Goal: Information Seeking & Learning: Learn about a topic

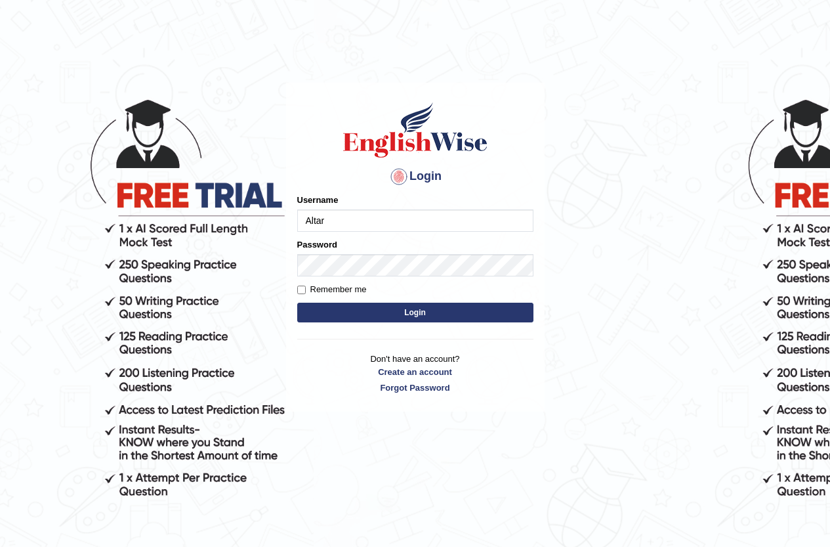
type input "Altar"
click at [423, 313] on button "Login" at bounding box center [415, 313] width 236 height 20
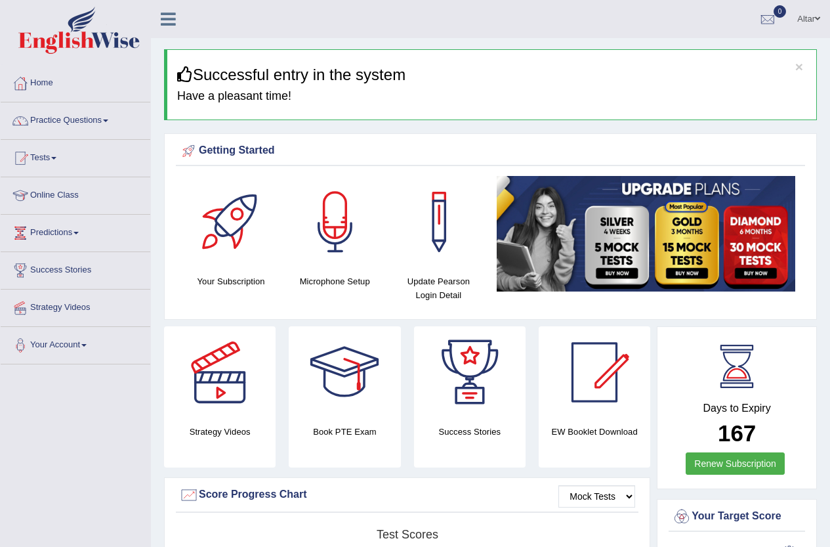
click at [98, 130] on link "Practice Questions" at bounding box center [76, 118] width 150 height 33
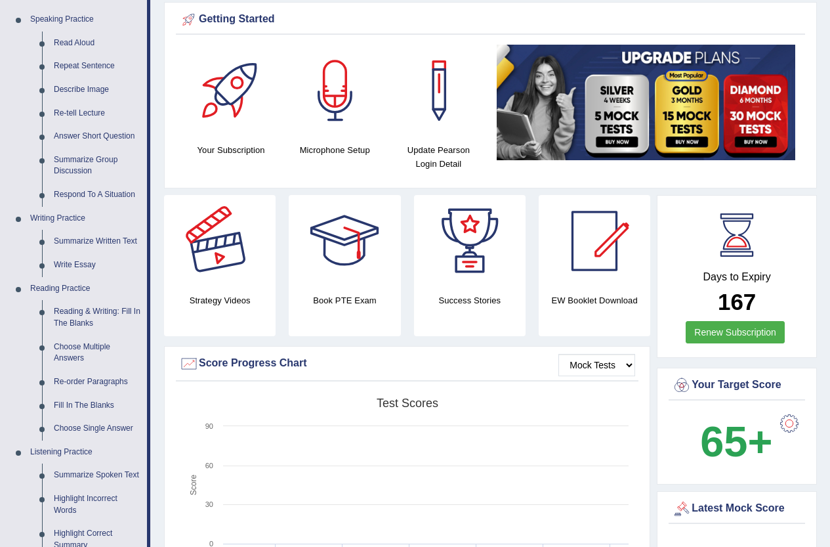
scroll to position [66, 0]
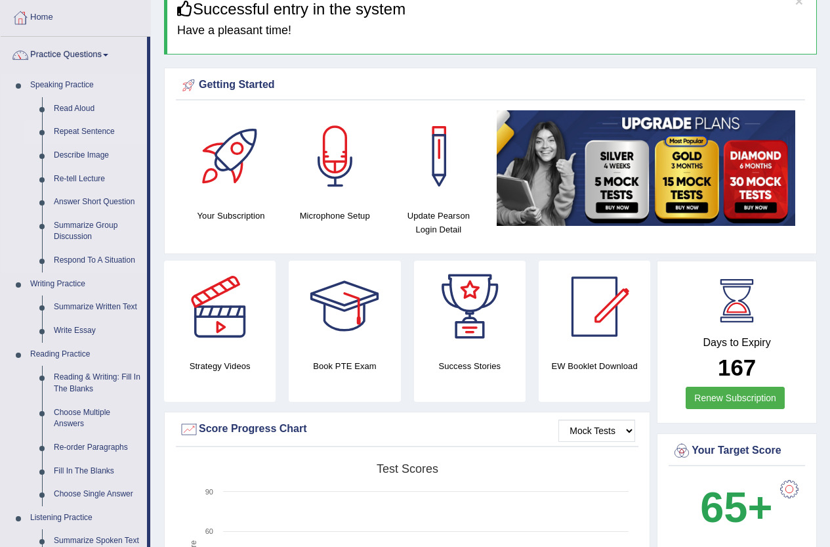
click at [86, 131] on link "Repeat Sentence" at bounding box center [97, 132] width 99 height 24
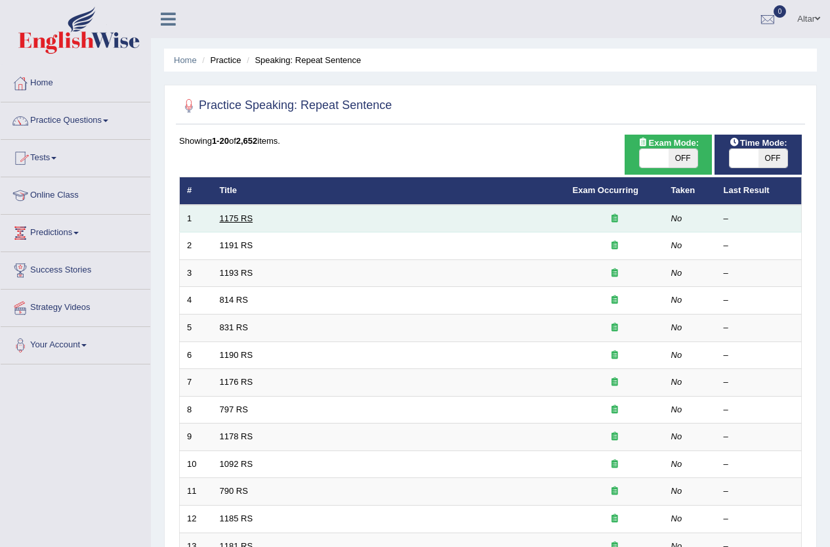
click at [221, 221] on link "1175 RS" at bounding box center [236, 218] width 33 height 10
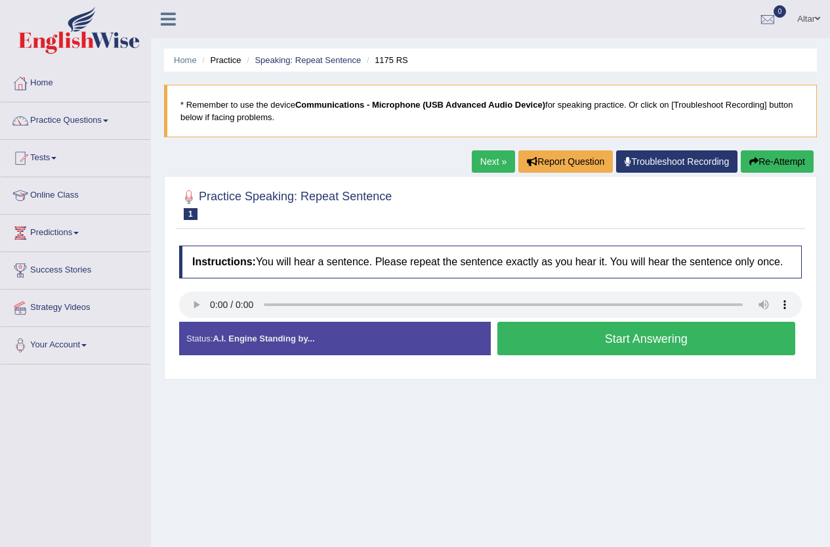
click at [551, 351] on button "Start Answering" at bounding box center [647, 338] width 299 height 33
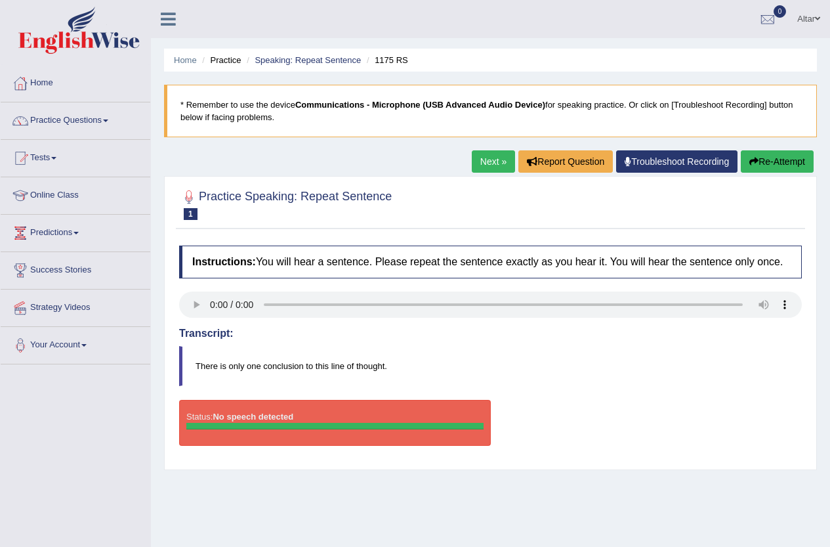
click at [0, 0] on icon at bounding box center [0, 0] width 0 height 0
click at [489, 161] on link "Next »" at bounding box center [493, 161] width 43 height 22
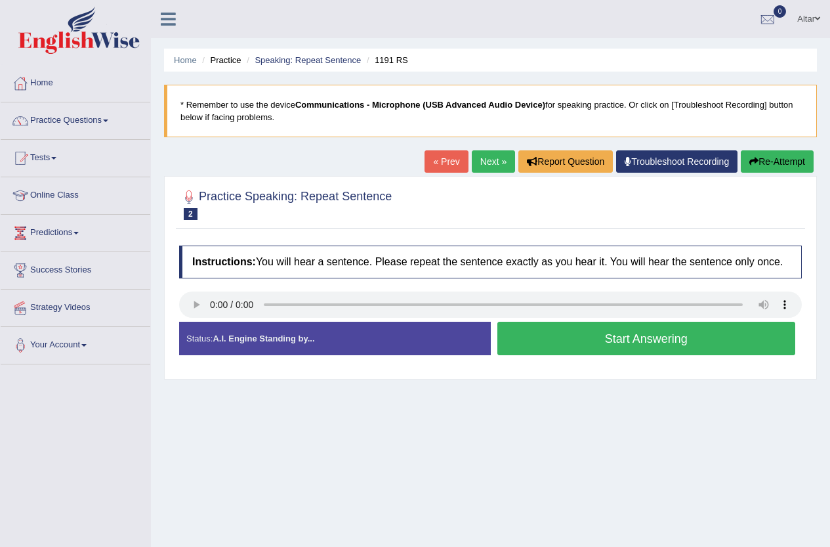
click at [437, 160] on link "« Prev" at bounding box center [446, 161] width 43 height 22
click at [565, 339] on button "Start Answering" at bounding box center [647, 338] width 299 height 33
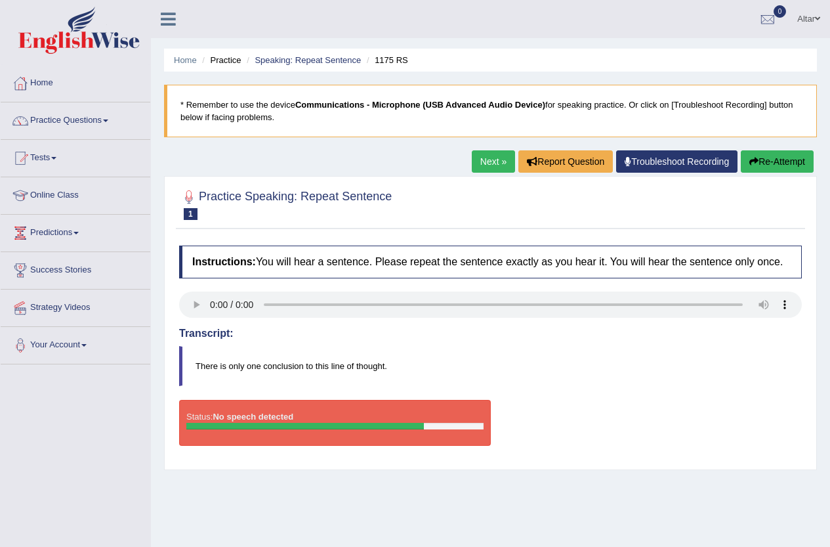
click at [772, 166] on button "Re-Attempt" at bounding box center [777, 161] width 73 height 22
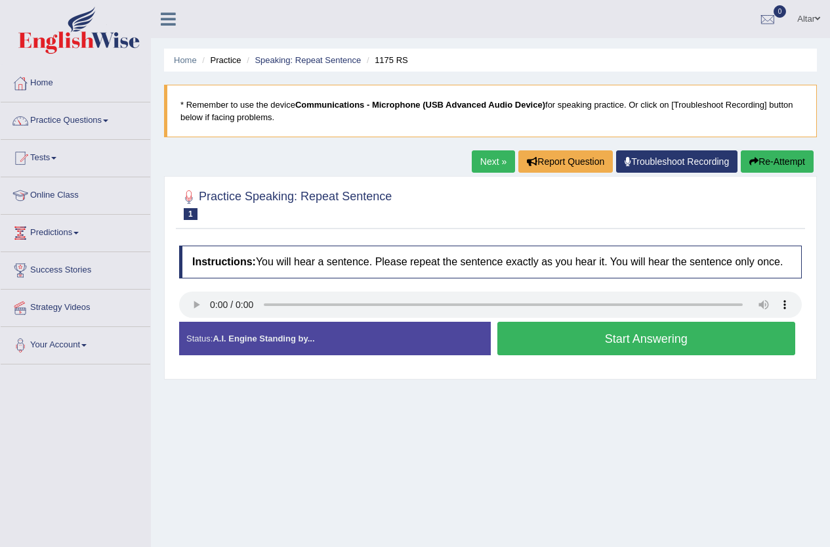
click at [587, 338] on button "Start Answering" at bounding box center [647, 338] width 299 height 33
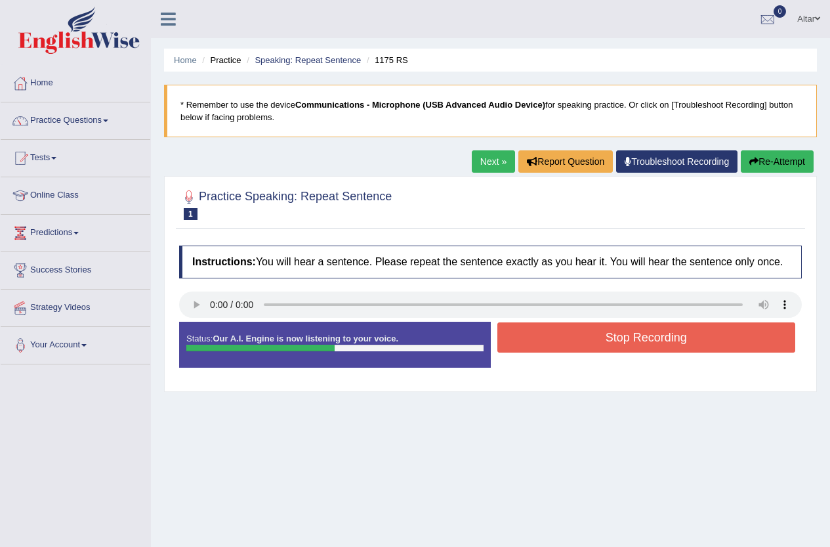
click at [576, 345] on button "Stop Recording" at bounding box center [647, 337] width 299 height 30
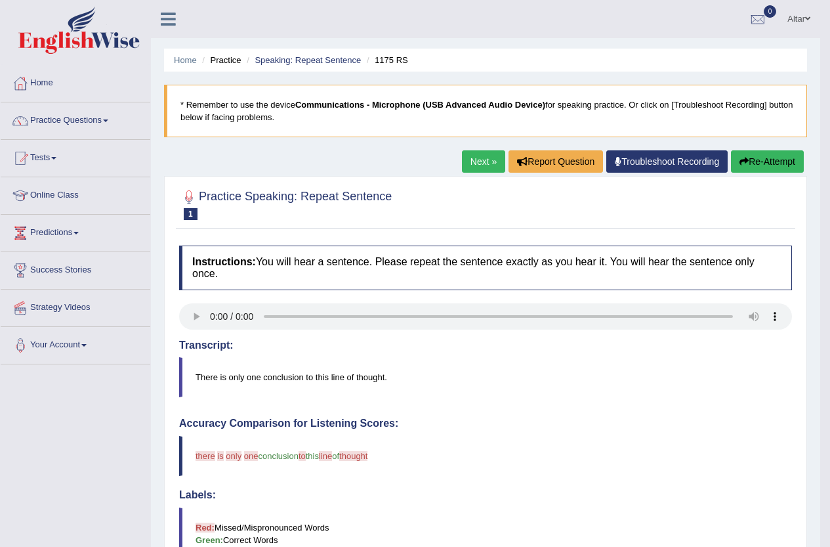
click at [477, 169] on link "Next »" at bounding box center [483, 161] width 43 height 22
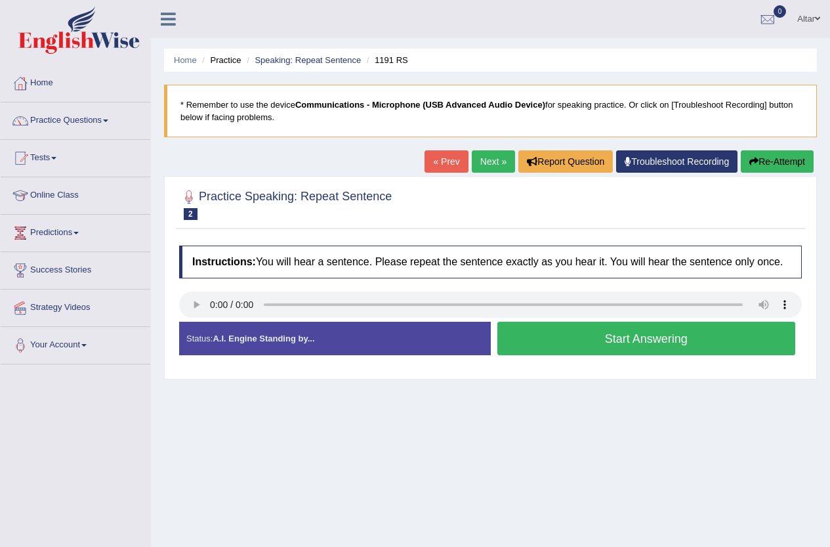
click at [577, 347] on button "Start Answering" at bounding box center [647, 338] width 299 height 33
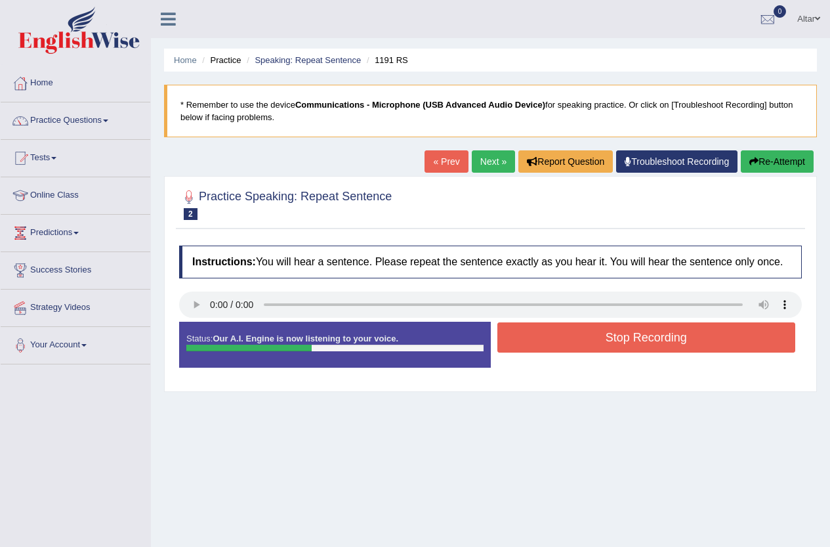
click at [551, 341] on button "Stop Recording" at bounding box center [647, 337] width 299 height 30
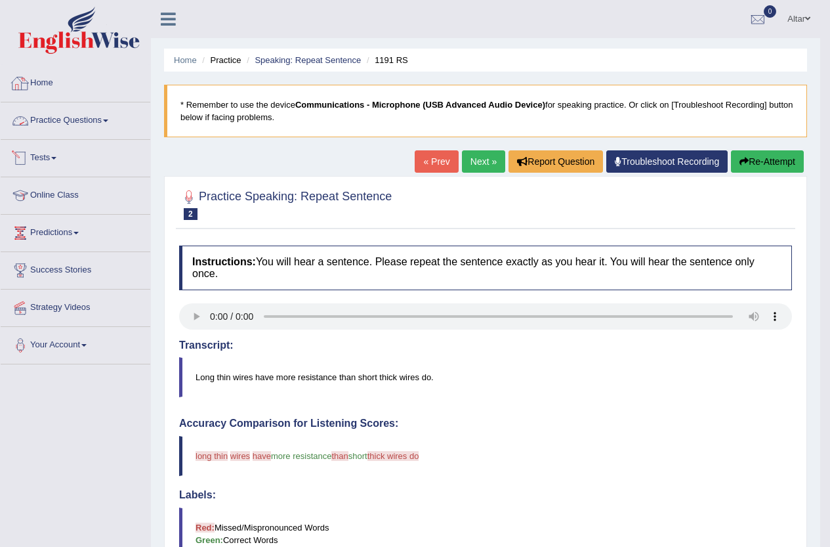
click at [97, 123] on link "Practice Questions" at bounding box center [76, 118] width 150 height 33
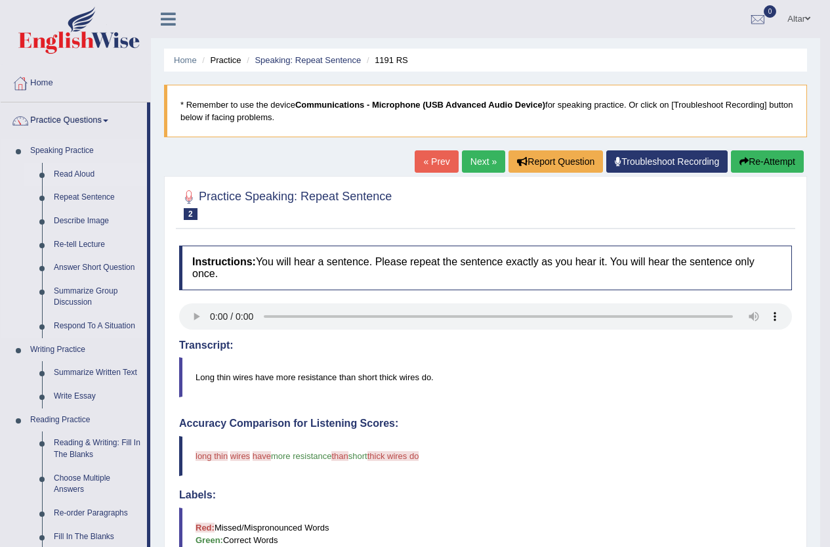
click at [72, 173] on link "Read Aloud" at bounding box center [97, 175] width 99 height 24
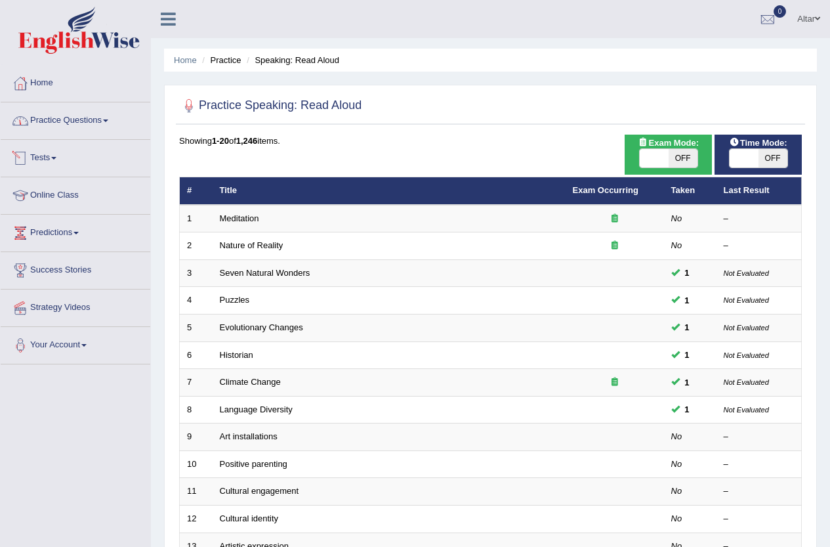
click at [103, 124] on link "Practice Questions" at bounding box center [76, 118] width 150 height 33
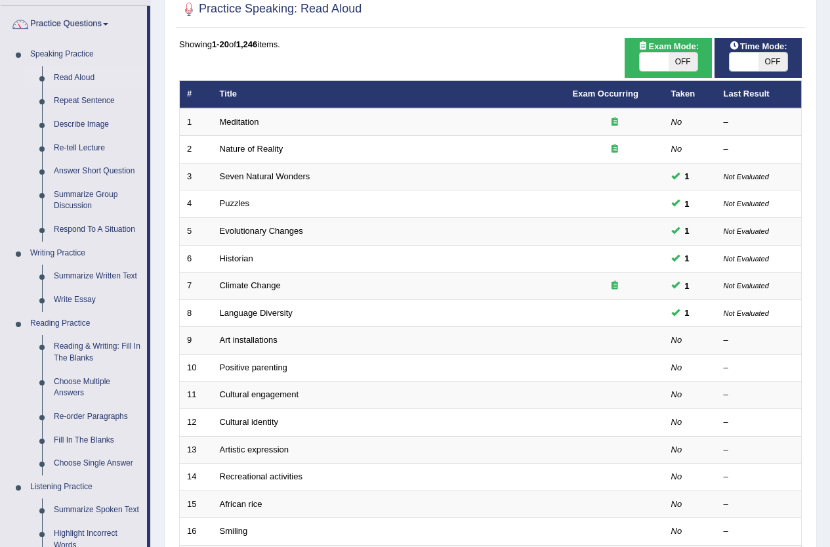
scroll to position [66, 0]
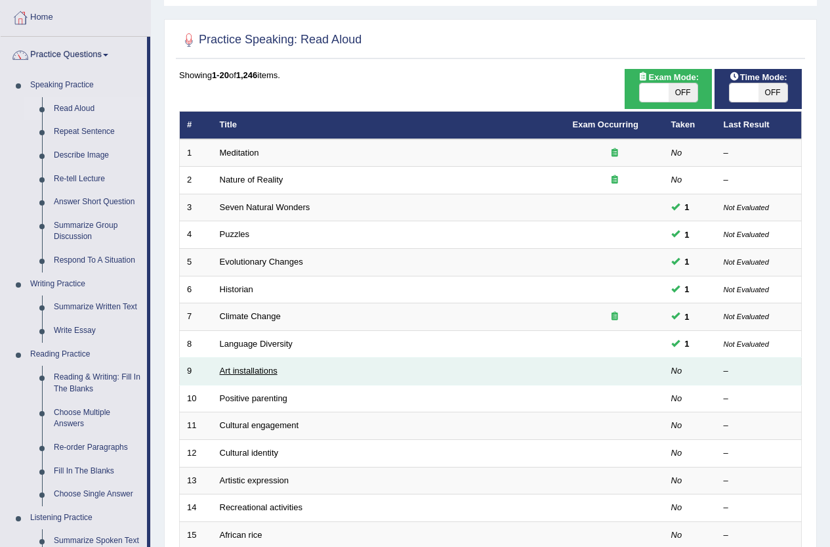
click at [257, 367] on link "Art installations" at bounding box center [249, 371] width 58 height 10
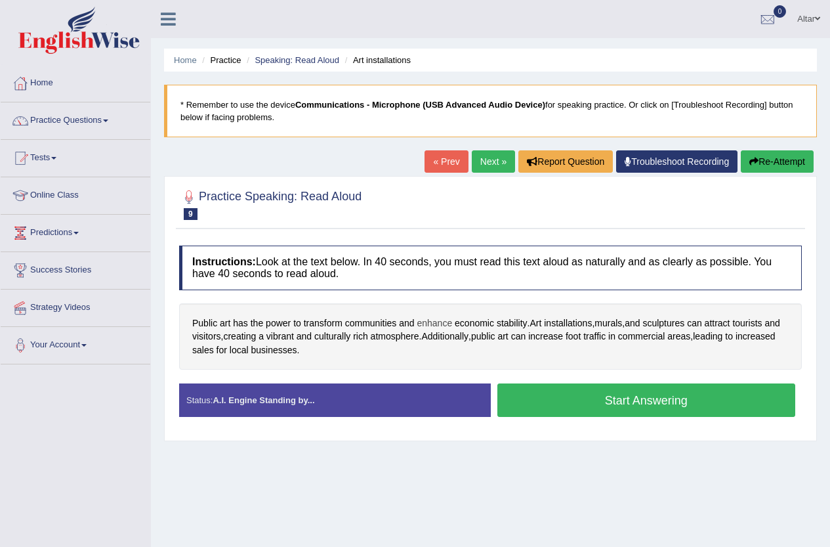
click at [446, 323] on span "enhance" at bounding box center [434, 323] width 35 height 14
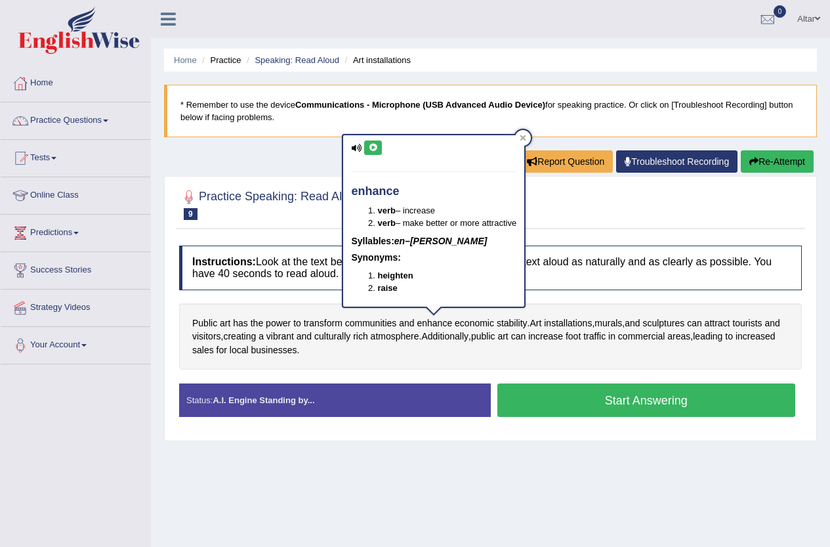
click at [372, 146] on icon at bounding box center [373, 148] width 10 height 8
click at [584, 325] on span "installations" at bounding box center [568, 323] width 48 height 14
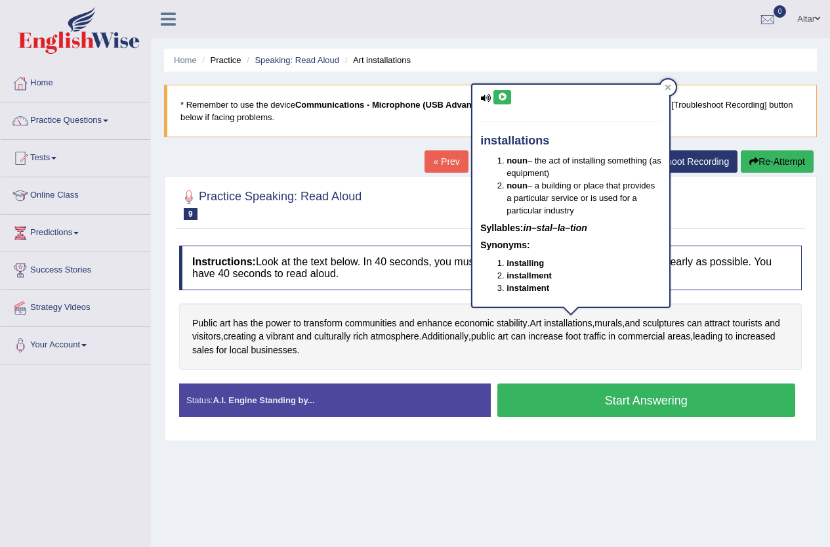
click at [500, 93] on icon at bounding box center [503, 97] width 10 height 8
click at [622, 324] on span "murals" at bounding box center [609, 323] width 28 height 14
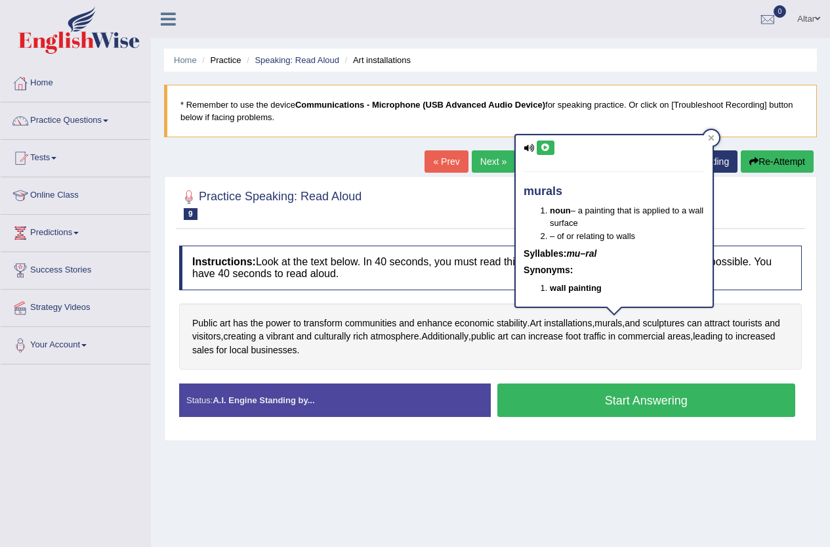
click at [543, 148] on icon at bounding box center [546, 148] width 10 height 8
click at [597, 349] on div "Public art has the power to transform communities and enhance economic stabilit…" at bounding box center [490, 336] width 623 height 67
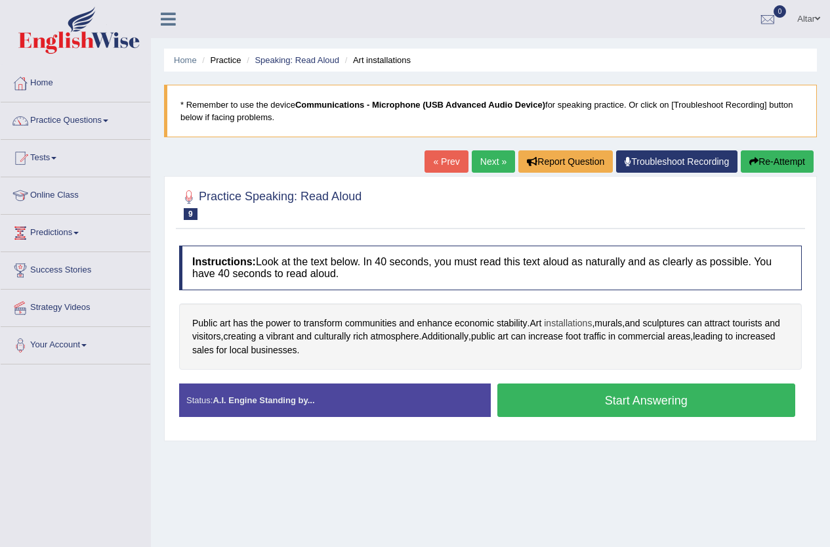
click at [568, 318] on span "installations" at bounding box center [568, 323] width 48 height 14
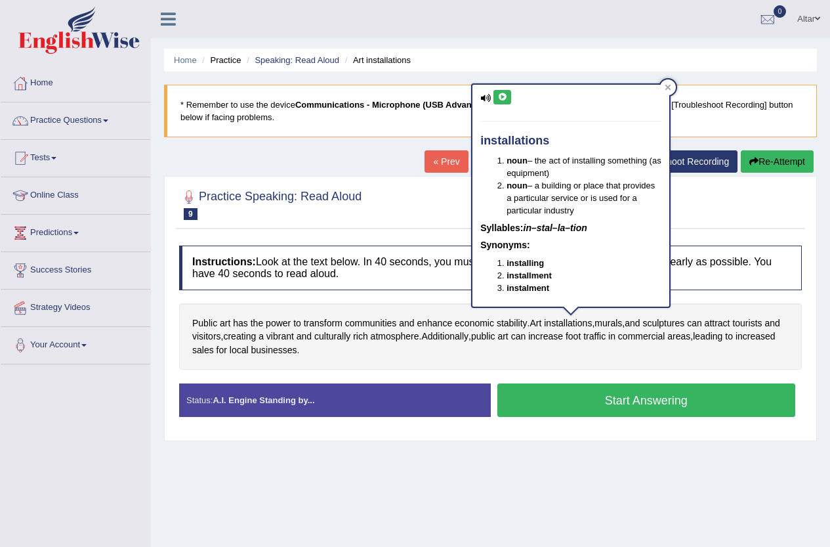
click at [504, 97] on icon at bounding box center [503, 97] width 10 height 8
click at [557, 362] on div "Public art has the power to transform communities and enhance economic stabilit…" at bounding box center [490, 336] width 623 height 67
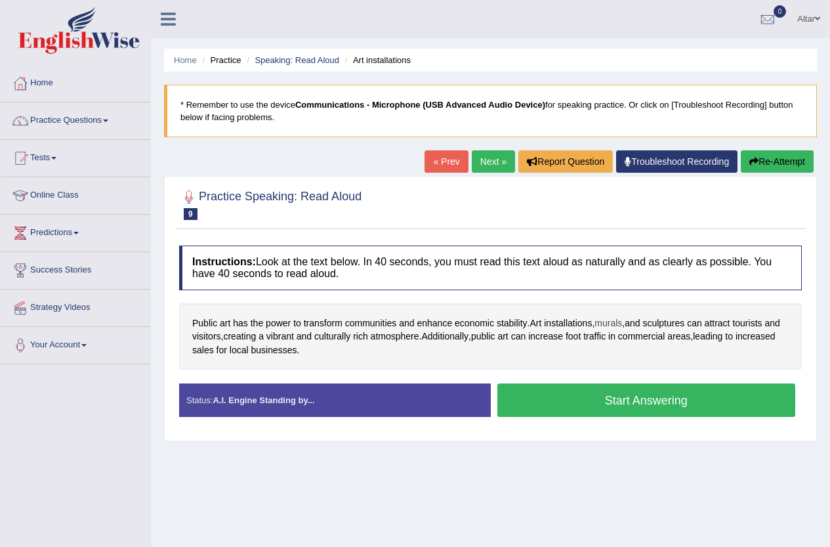
click at [618, 320] on span "murals" at bounding box center [609, 323] width 28 height 14
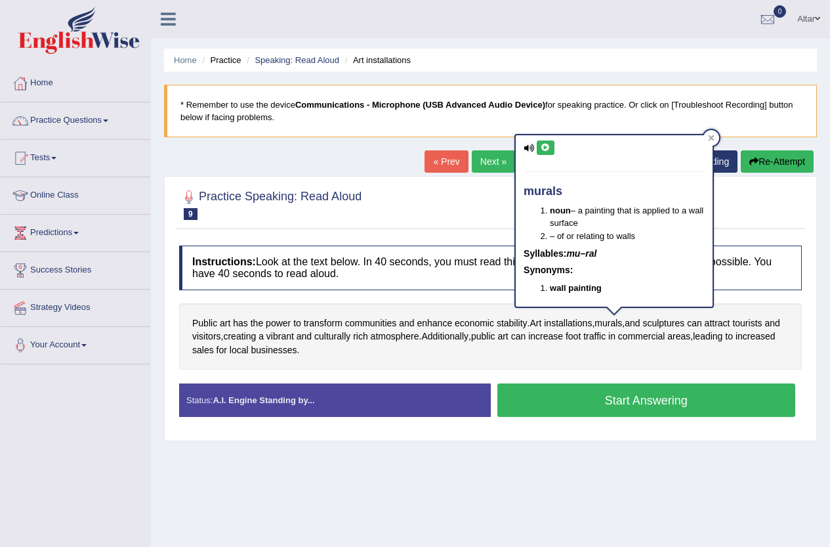
click at [547, 152] on button at bounding box center [546, 147] width 18 height 14
click at [672, 323] on span "sculptures" at bounding box center [664, 323] width 42 height 14
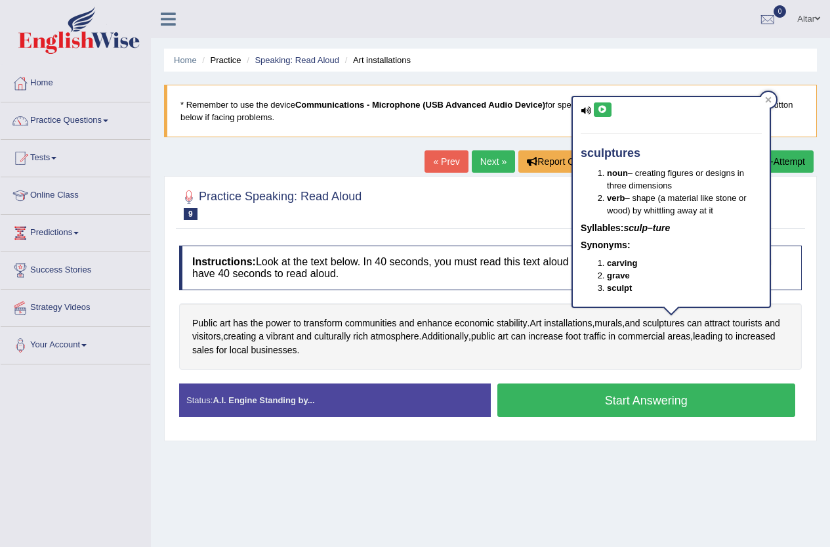
click at [599, 113] on icon at bounding box center [603, 110] width 10 height 8
click at [568, 354] on div "Public art has the power to transform communities and enhance economic stabilit…" at bounding box center [490, 336] width 623 height 67
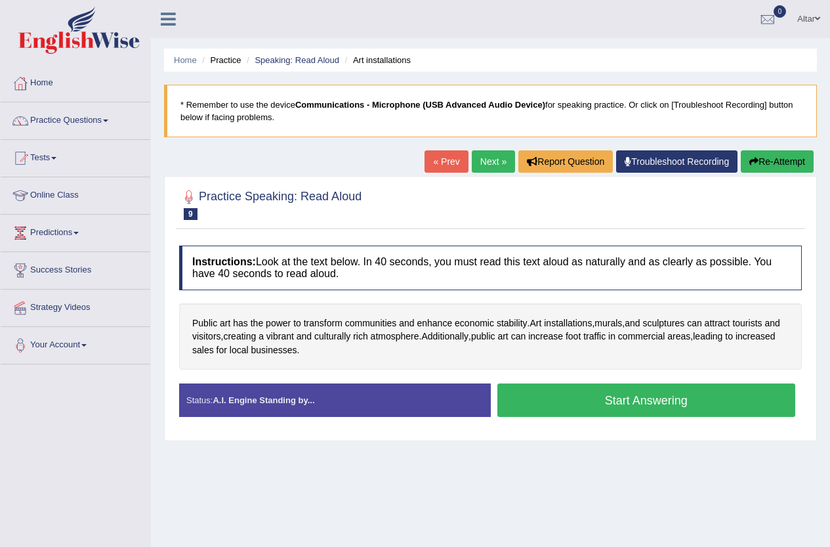
click at [526, 396] on button "Start Answering" at bounding box center [647, 399] width 299 height 33
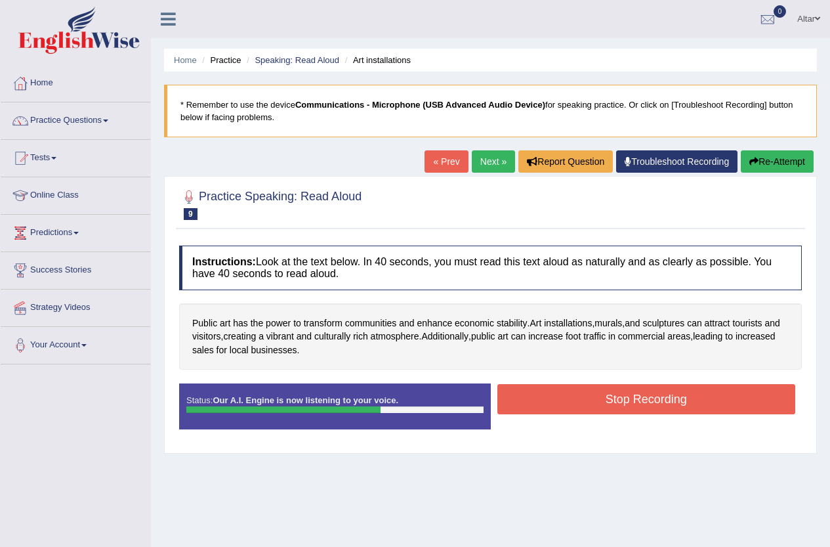
click at [551, 401] on button "Stop Recording" at bounding box center [647, 399] width 299 height 30
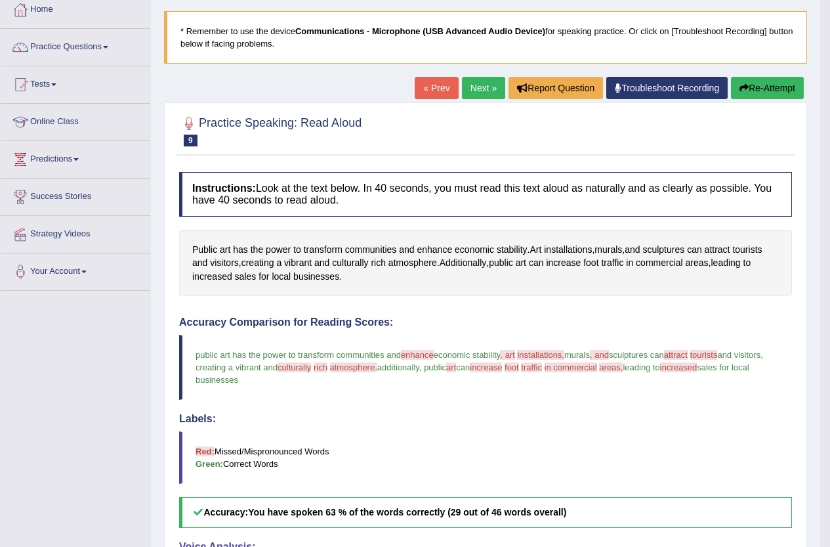
scroll to position [66, 0]
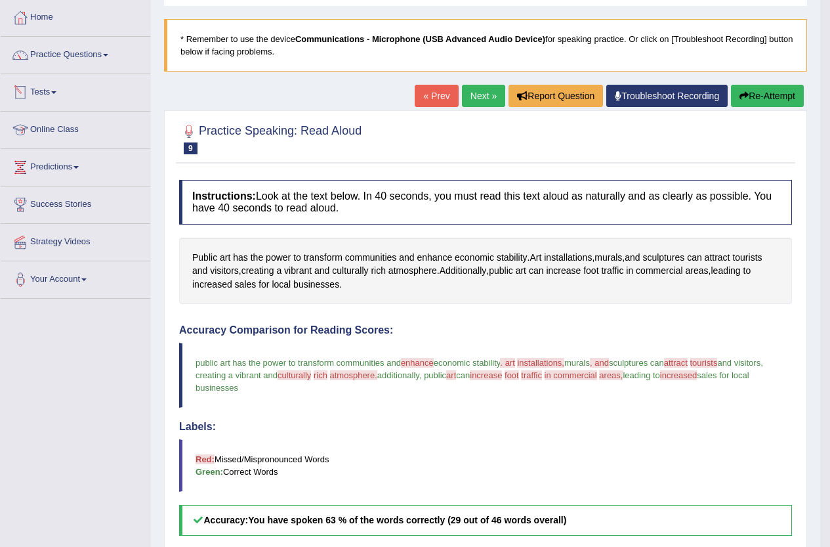
click at [481, 98] on link "Next »" at bounding box center [483, 96] width 43 height 22
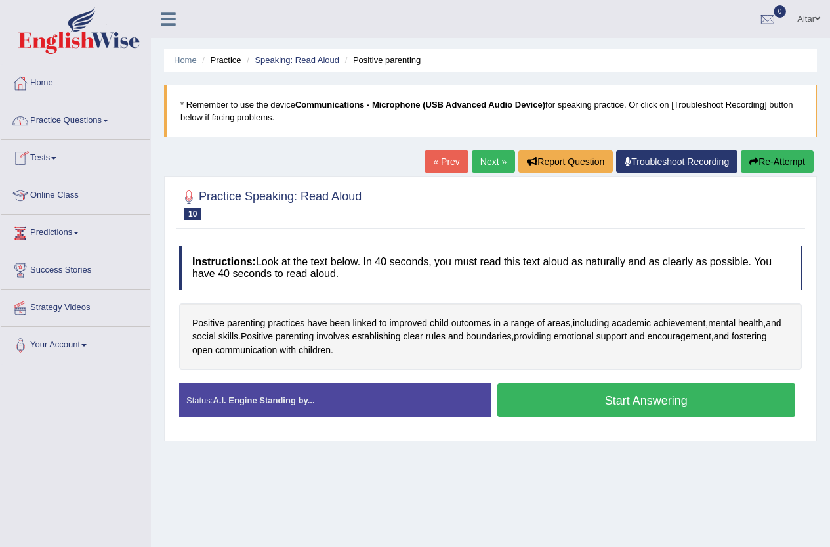
click at [89, 129] on link "Practice Questions" at bounding box center [76, 118] width 150 height 33
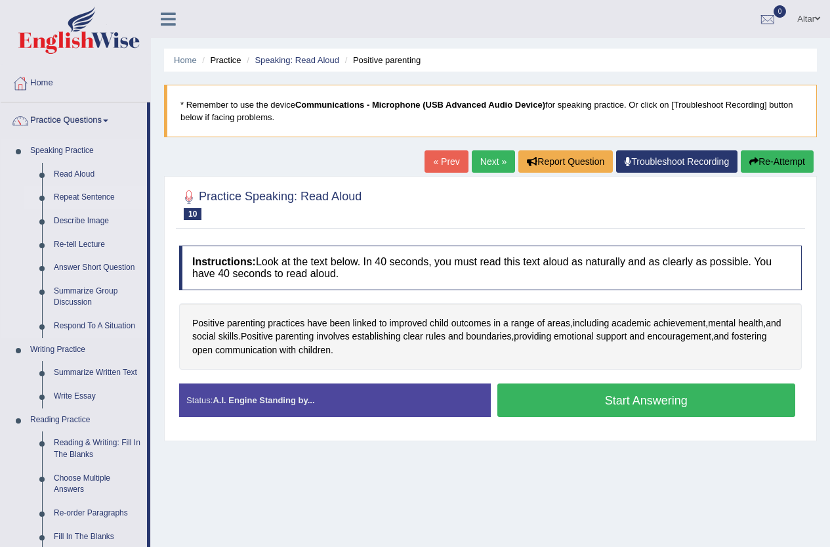
click at [99, 198] on link "Repeat Sentence" at bounding box center [97, 198] width 99 height 24
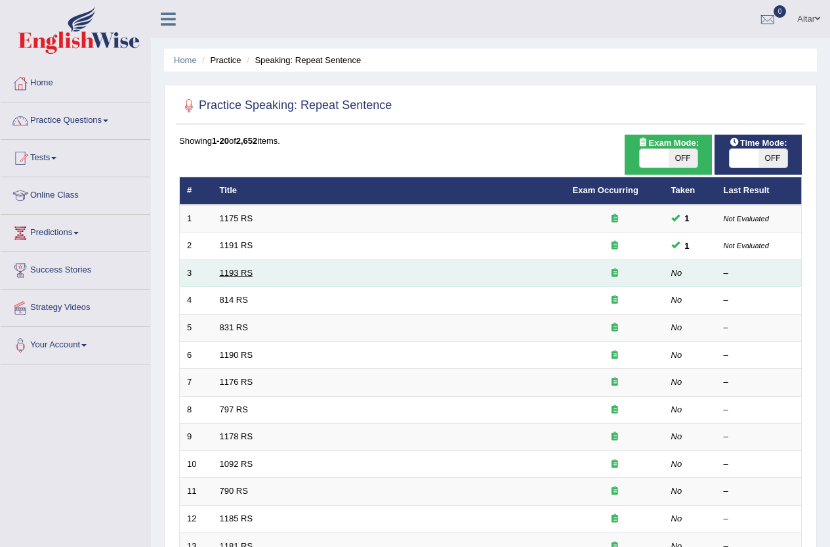
click at [226, 270] on link "1193 RS" at bounding box center [236, 273] width 33 height 10
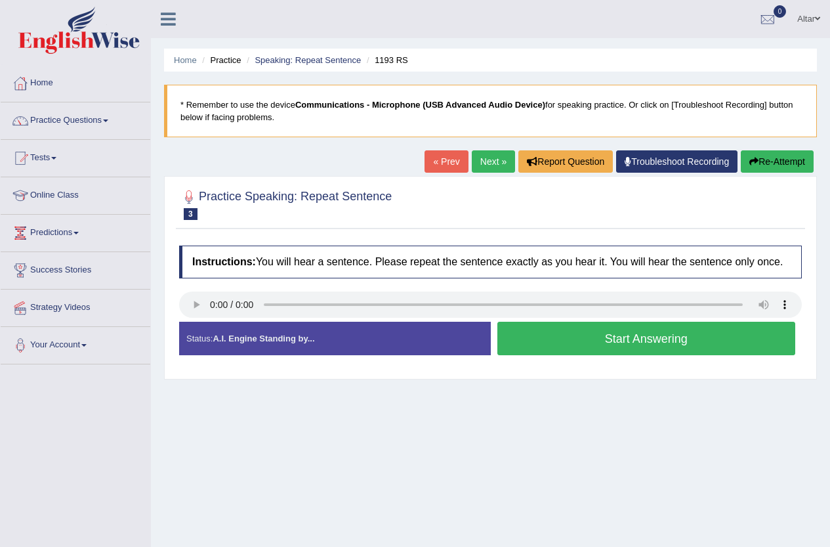
click at [546, 343] on button "Start Answering" at bounding box center [647, 338] width 299 height 33
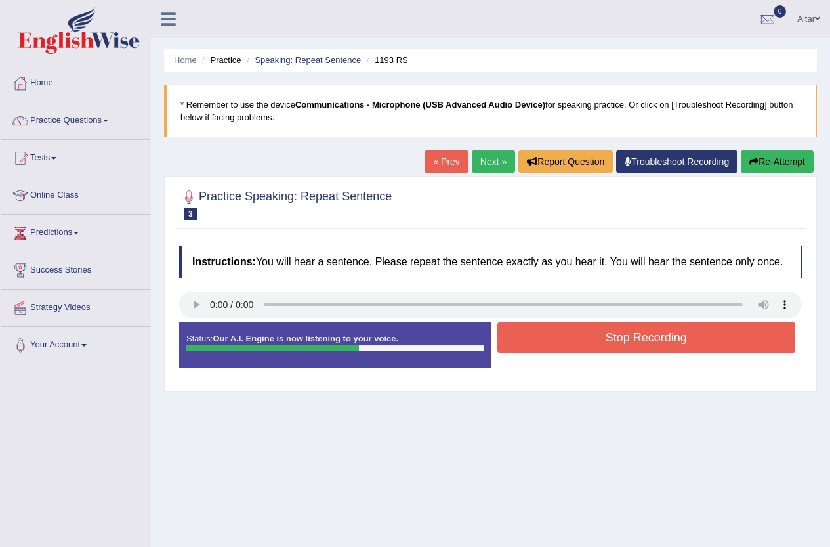
click at [561, 335] on button "Stop Recording" at bounding box center [647, 337] width 299 height 30
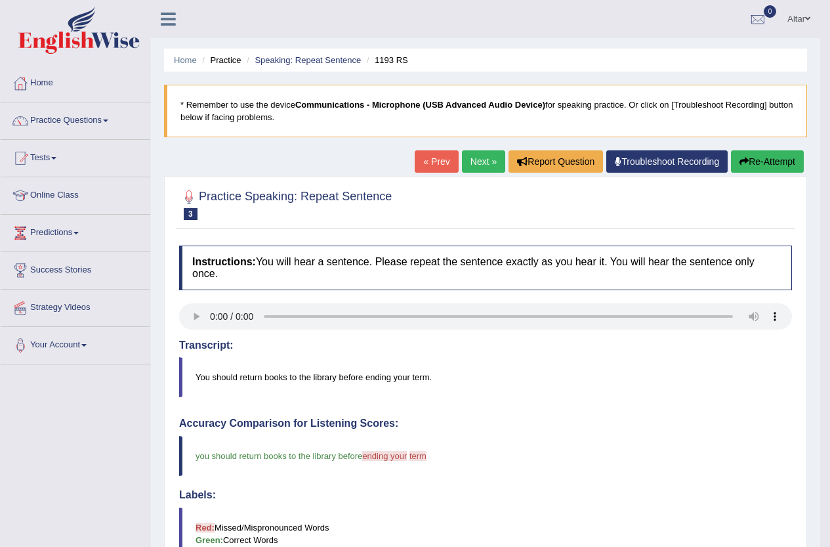
click at [481, 161] on link "Next »" at bounding box center [483, 161] width 43 height 22
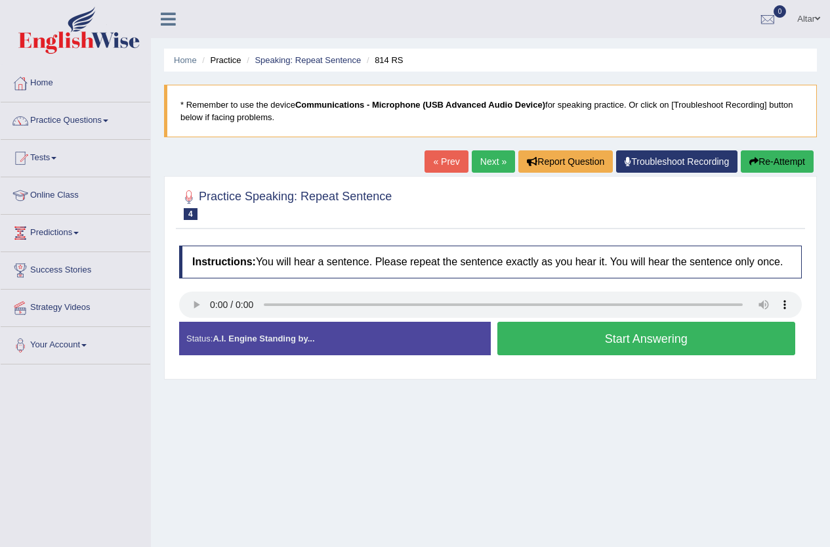
click at [504, 169] on link "Next »" at bounding box center [493, 161] width 43 height 22
click at [539, 337] on button "Start Answering" at bounding box center [647, 338] width 299 height 33
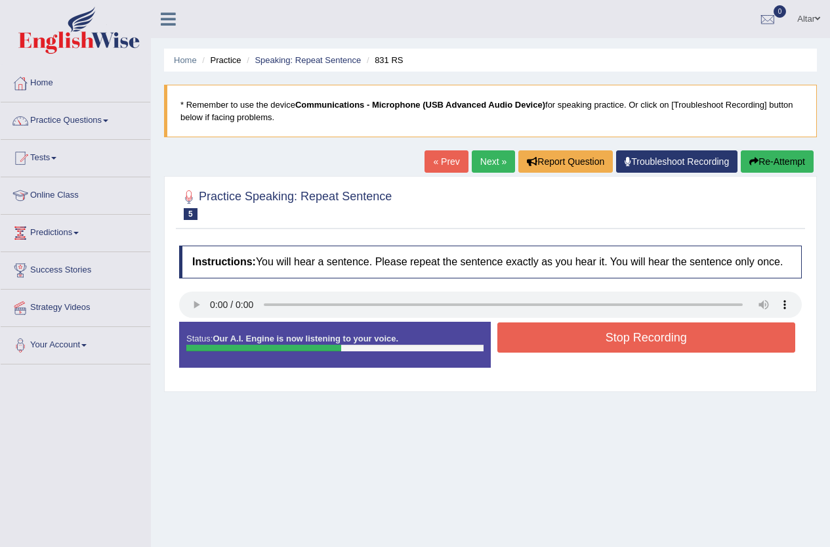
click at [536, 340] on button "Stop Recording" at bounding box center [647, 337] width 299 height 30
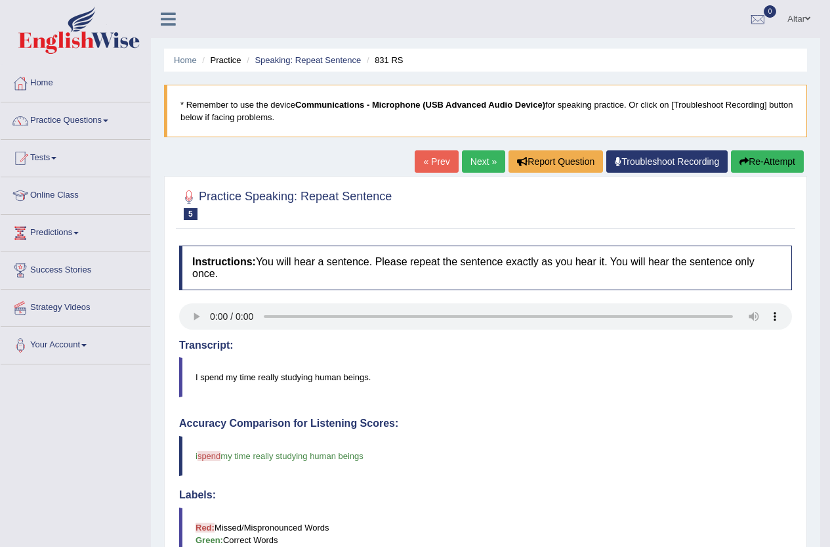
click at [475, 166] on link "Next »" at bounding box center [483, 161] width 43 height 22
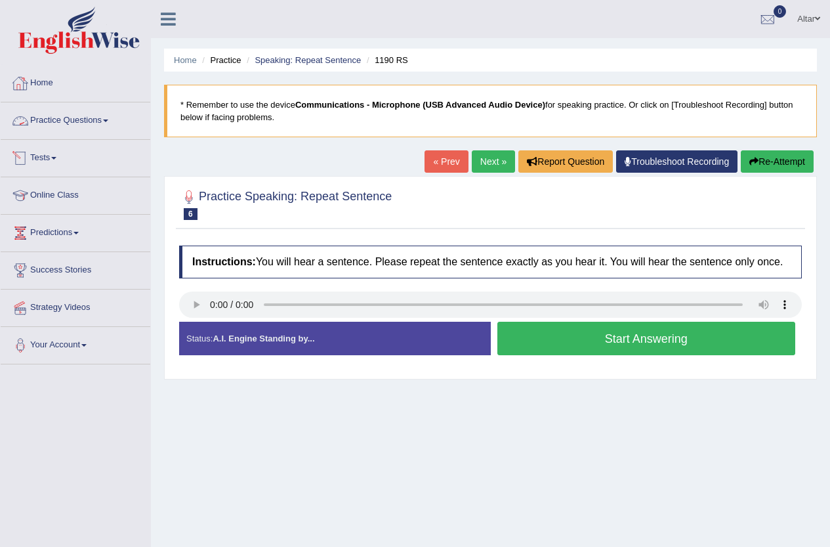
click at [99, 129] on link "Practice Questions" at bounding box center [76, 118] width 150 height 33
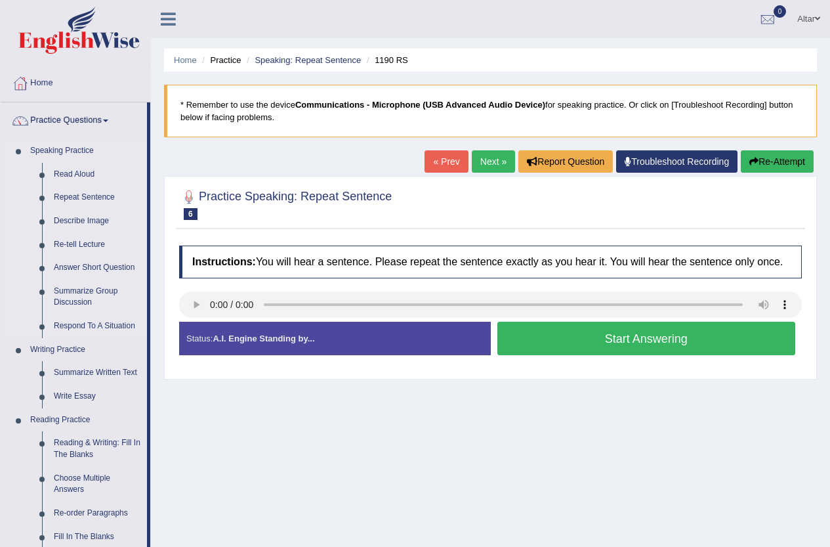
click at [94, 216] on link "Describe Image" at bounding box center [97, 221] width 99 height 24
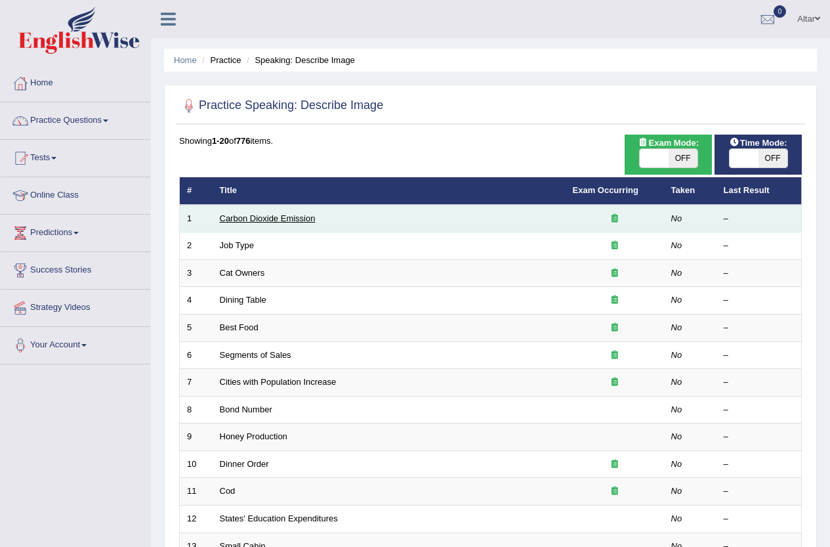
click at [270, 218] on link "Carbon Dioxide Emission" at bounding box center [268, 218] width 96 height 10
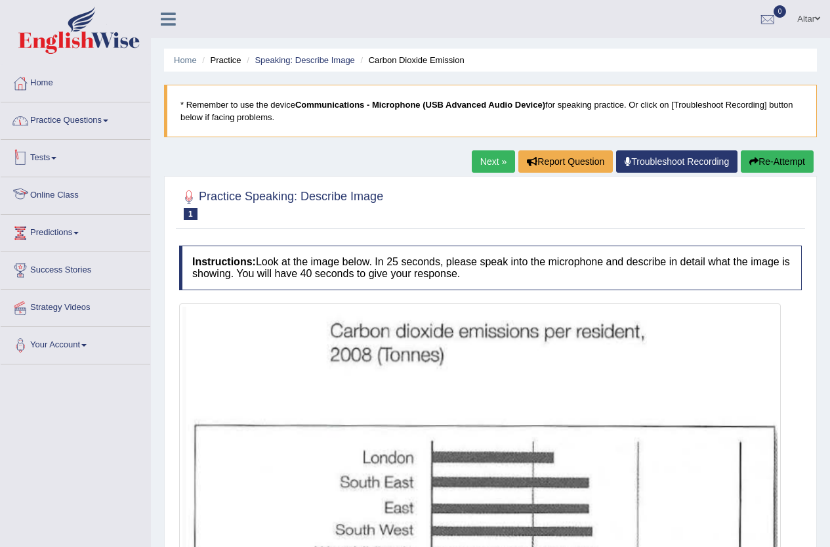
click at [102, 119] on link "Practice Questions" at bounding box center [76, 118] width 150 height 33
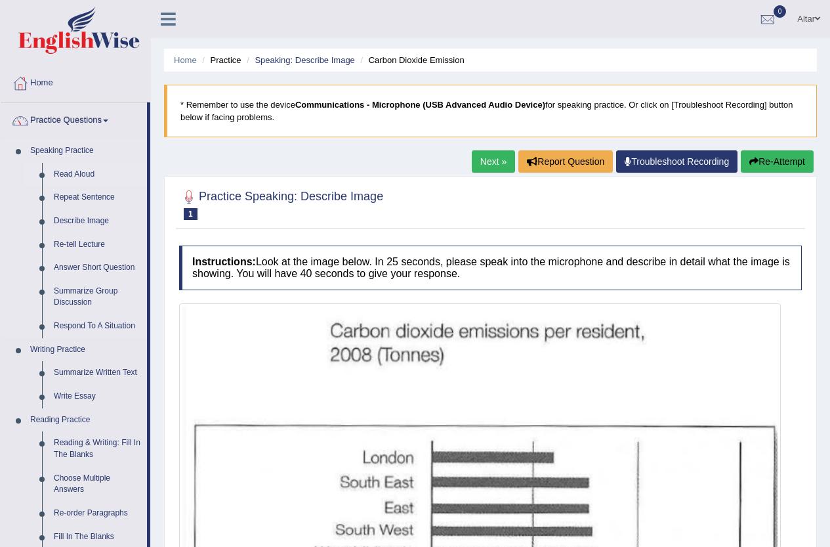
click at [68, 173] on link "Read Aloud" at bounding box center [97, 175] width 99 height 24
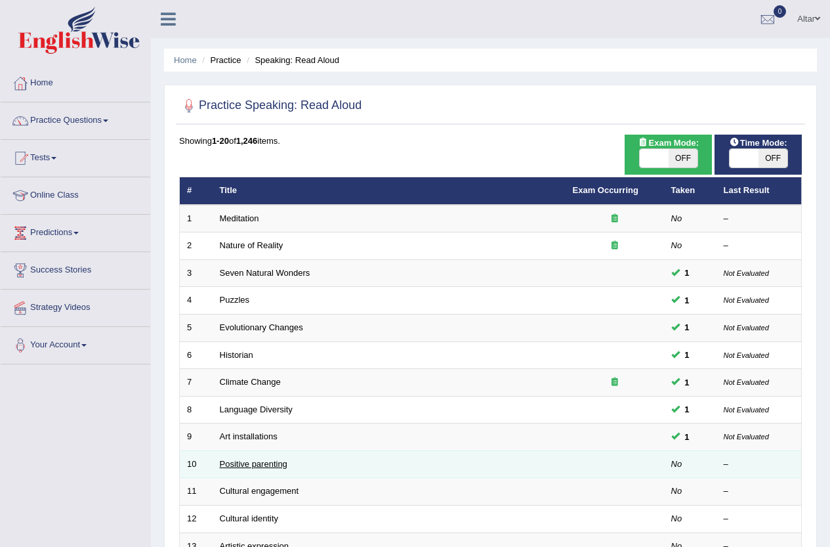
click at [263, 463] on link "Positive parenting" at bounding box center [254, 464] width 68 height 10
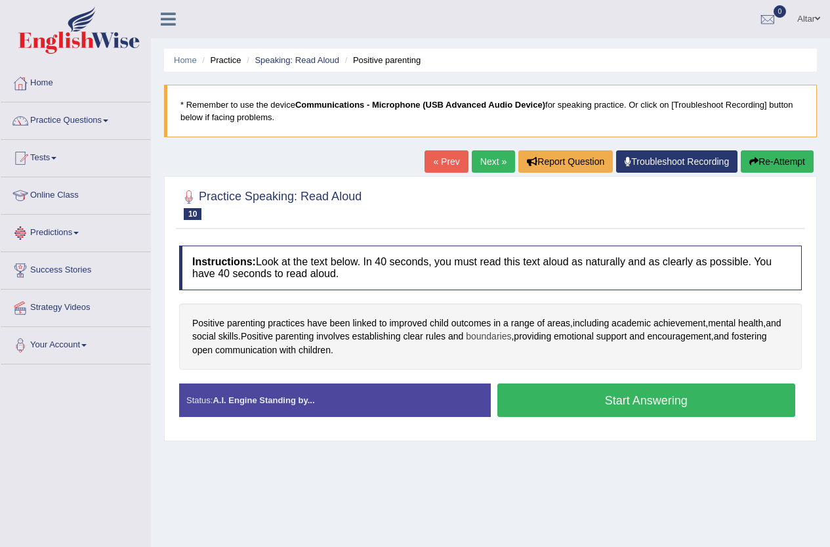
click at [507, 336] on span "boundaries" at bounding box center [488, 337] width 45 height 14
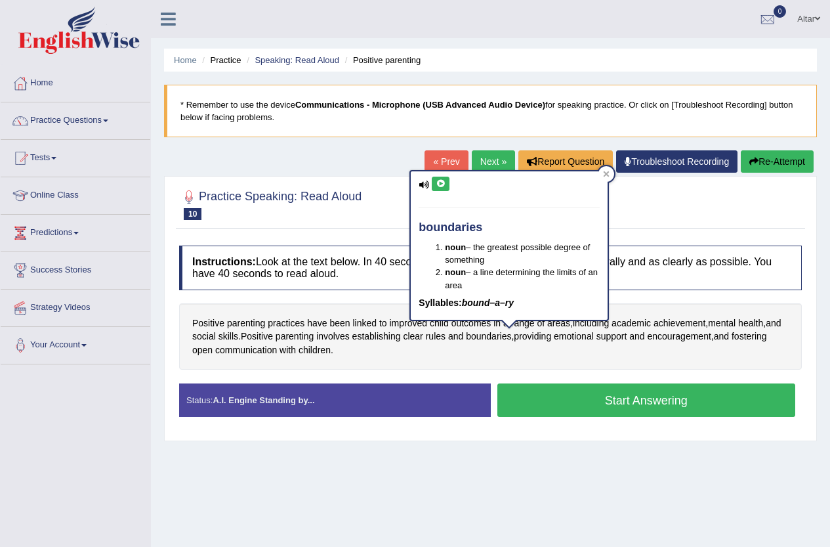
click at [444, 182] on icon at bounding box center [441, 184] width 10 height 8
click at [401, 339] on span "establishing" at bounding box center [377, 337] width 49 height 14
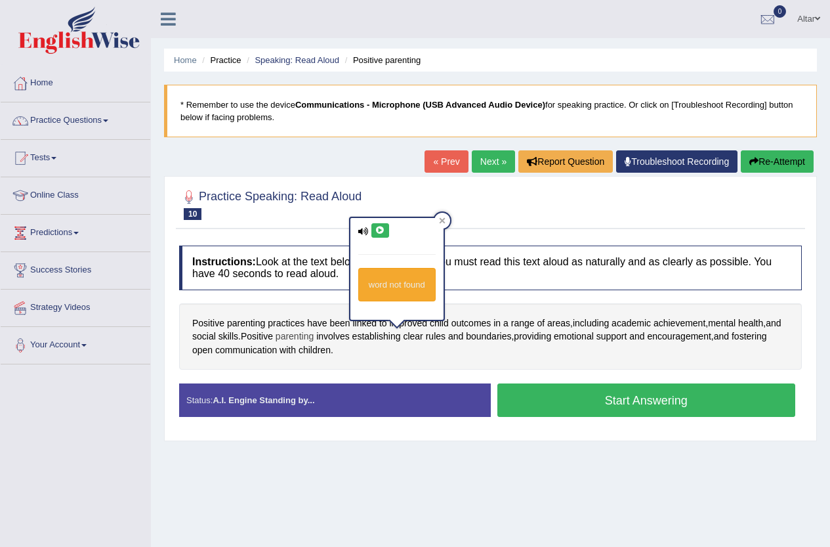
click at [311, 334] on span "parenting" at bounding box center [295, 337] width 38 height 14
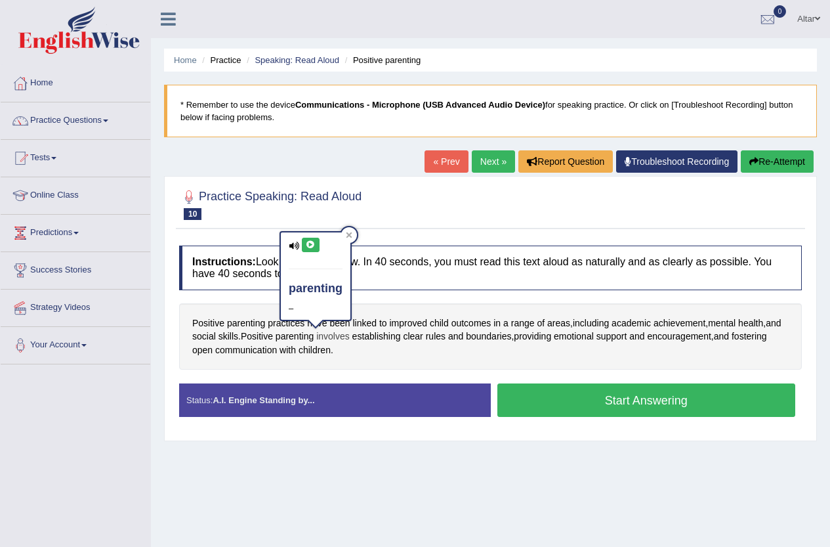
click at [350, 335] on span "involves" at bounding box center [332, 337] width 33 height 14
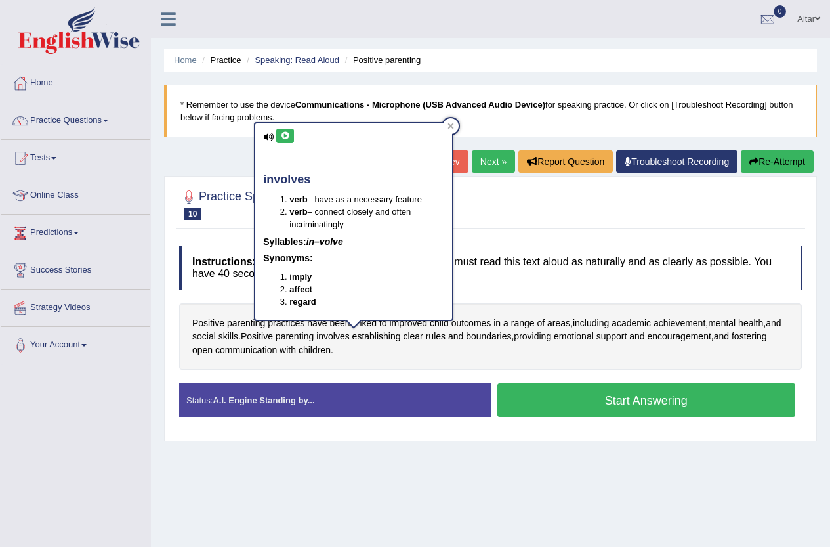
click at [428, 494] on div "Home Practice Speaking: Read Aloud Positive parenting * Remember to use the dev…" at bounding box center [490, 328] width 679 height 656
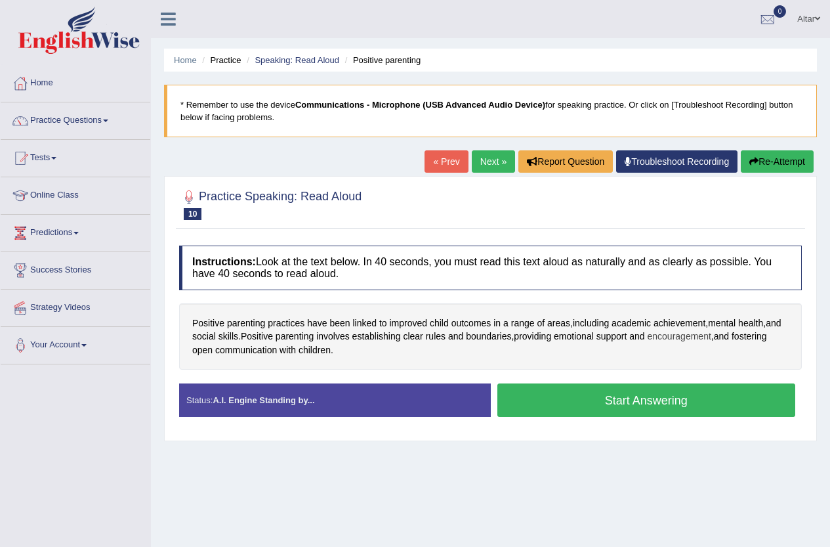
click at [704, 342] on span "encouragement" at bounding box center [680, 337] width 64 height 14
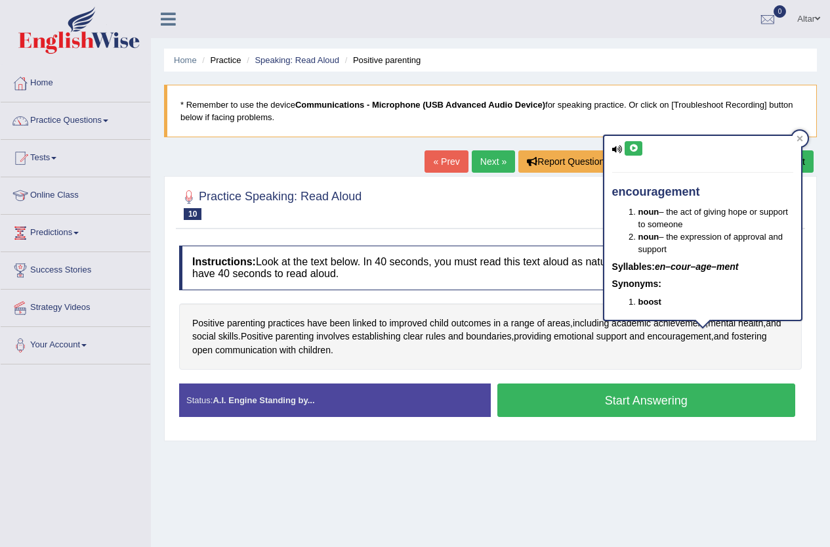
click at [634, 144] on icon at bounding box center [634, 148] width 10 height 8
click at [599, 355] on div "Positive parenting practices have been linked to improved child outcomes in a r…" at bounding box center [490, 336] width 623 height 67
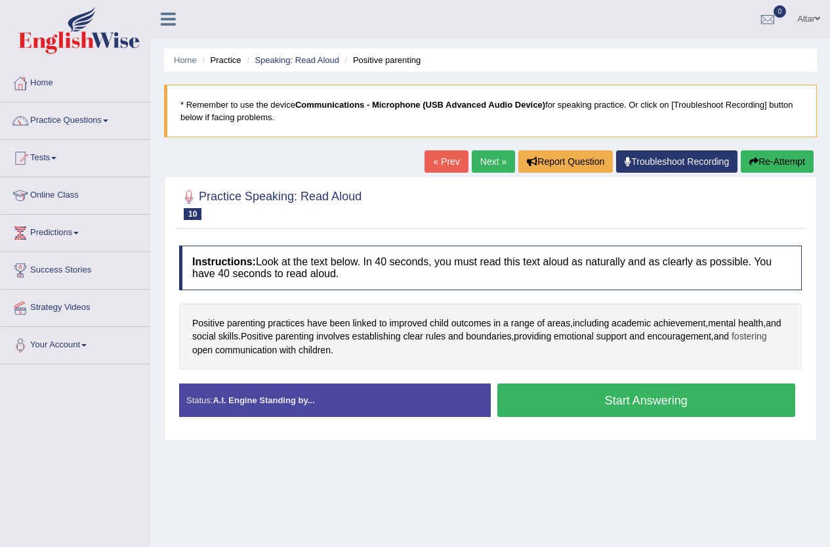
click at [732, 343] on span "fostering" at bounding box center [749, 337] width 35 height 14
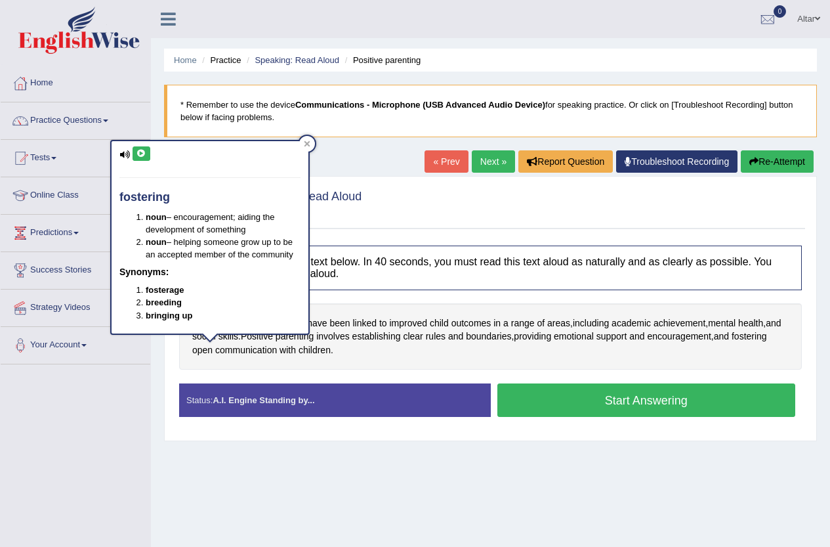
click at [139, 156] on icon at bounding box center [142, 154] width 10 height 8
click at [579, 356] on div "Positive parenting practices have been linked to improved child outcomes in a r…" at bounding box center [490, 336] width 623 height 67
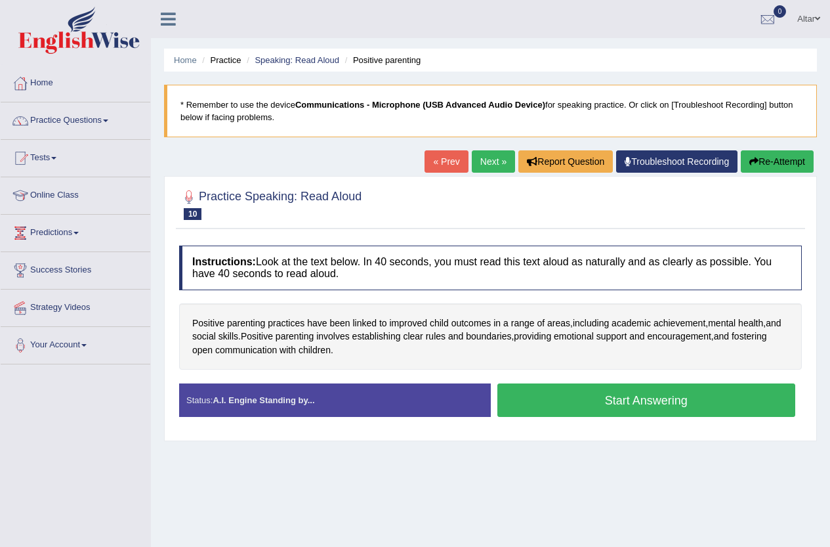
click at [580, 400] on button "Start Answering" at bounding box center [647, 399] width 299 height 33
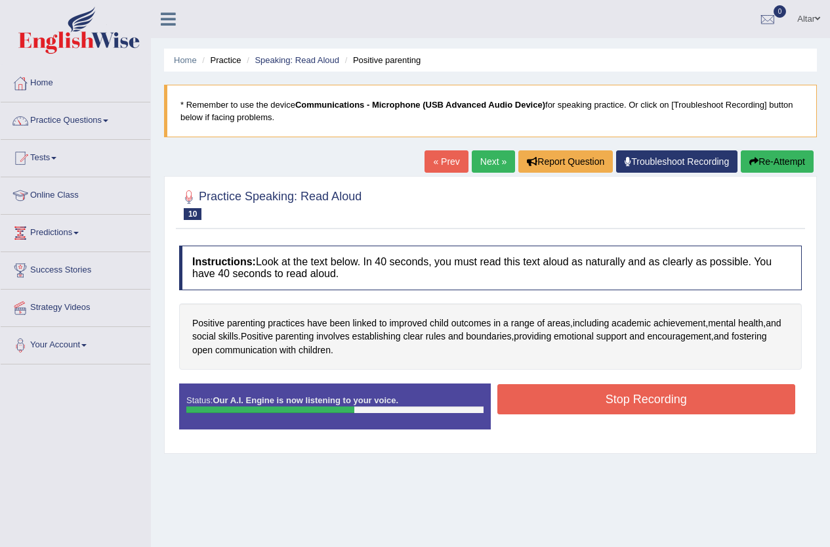
click at [547, 391] on button "Stop Recording" at bounding box center [647, 399] width 299 height 30
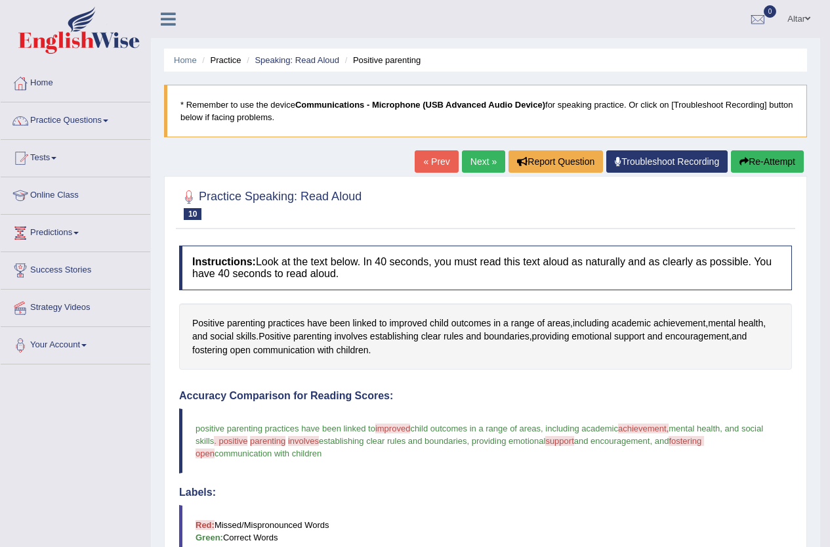
click at [487, 159] on link "Next »" at bounding box center [483, 161] width 43 height 22
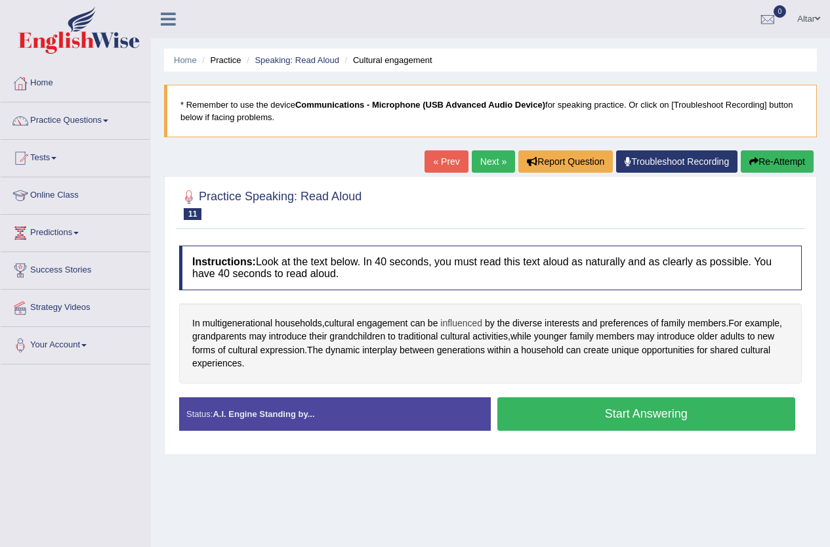
click at [465, 326] on span "influenced" at bounding box center [461, 323] width 42 height 14
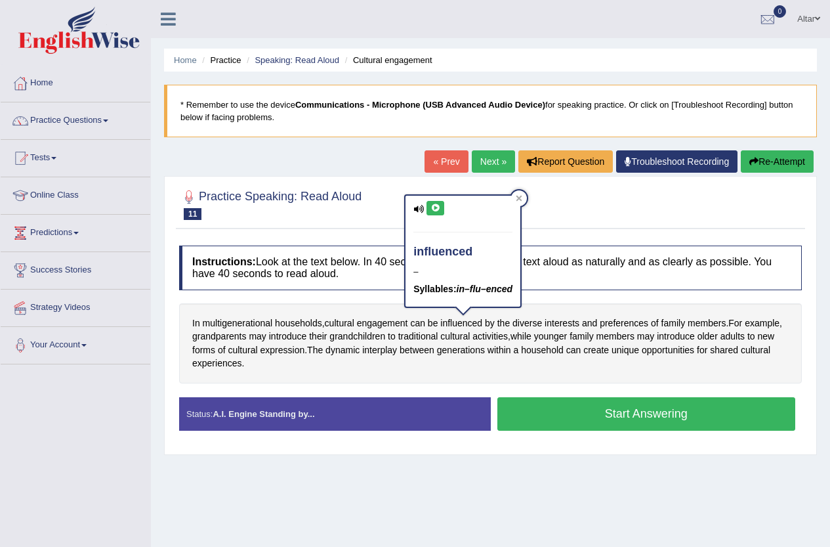
click at [434, 213] on button at bounding box center [436, 208] width 18 height 14
click at [435, 368] on div "In multigenerational households , cultural engagement can be influenced by the …" at bounding box center [490, 343] width 623 height 80
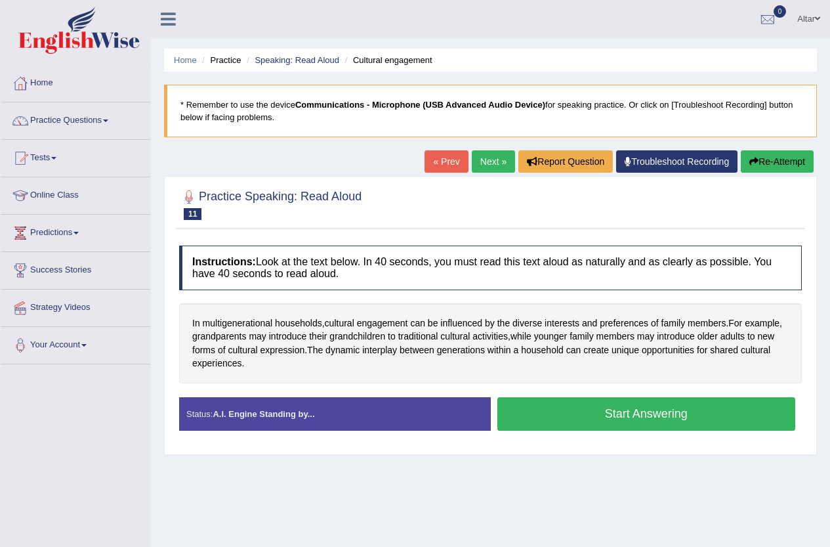
click at [579, 414] on button "Start Answering" at bounding box center [647, 413] width 299 height 33
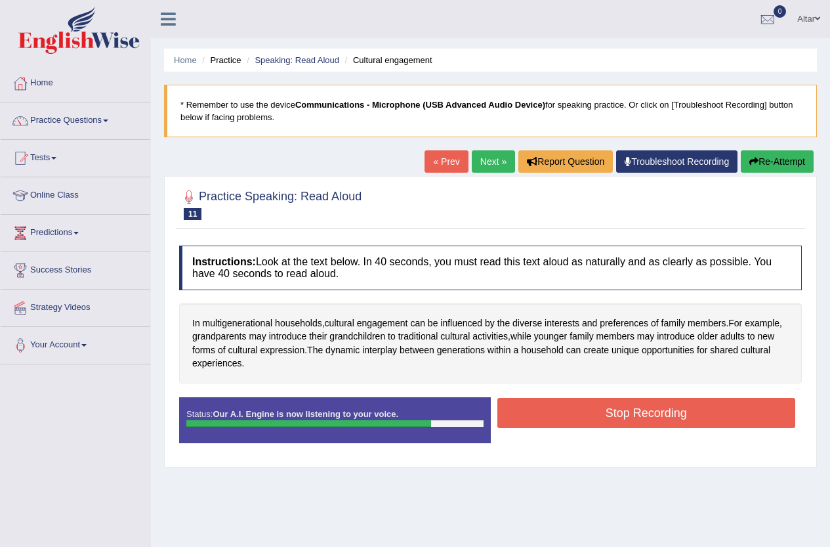
click at [570, 405] on button "Stop Recording" at bounding box center [647, 413] width 299 height 30
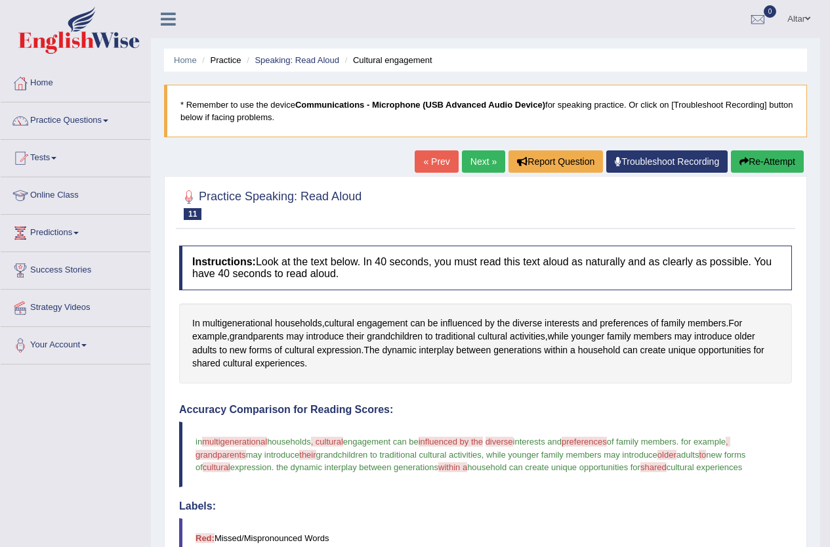
click at [490, 163] on link "Next »" at bounding box center [483, 161] width 43 height 22
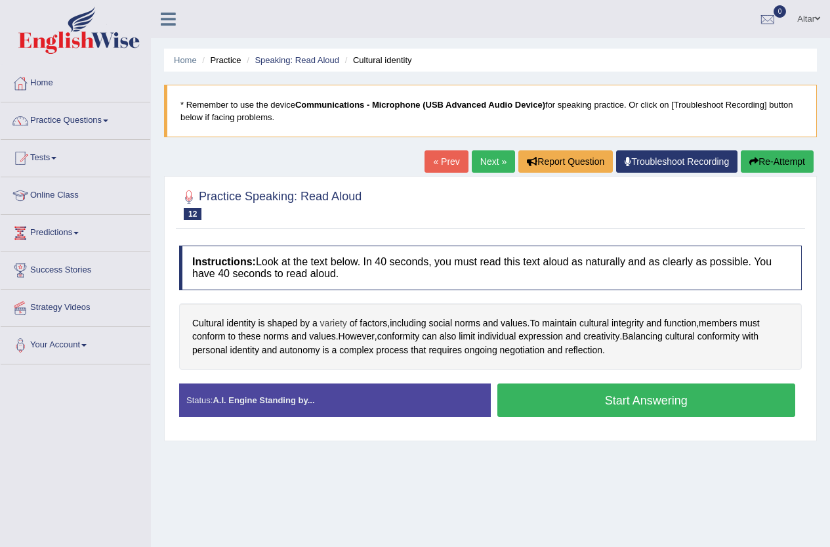
click at [332, 322] on span "variety" at bounding box center [333, 323] width 27 height 14
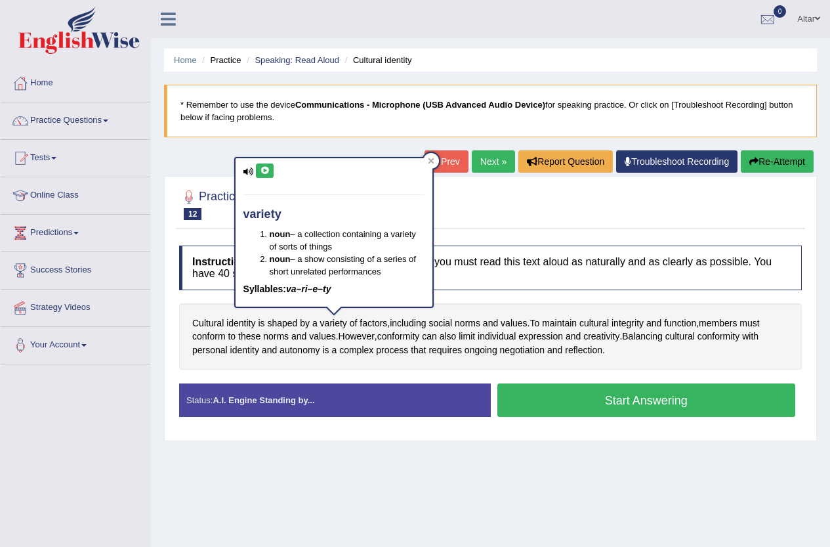
click at [268, 175] on button at bounding box center [265, 170] width 18 height 14
click at [461, 301] on div "Instructions: Look at the text below. In 40 seconds, you must read this text al…" at bounding box center [491, 336] width 630 height 195
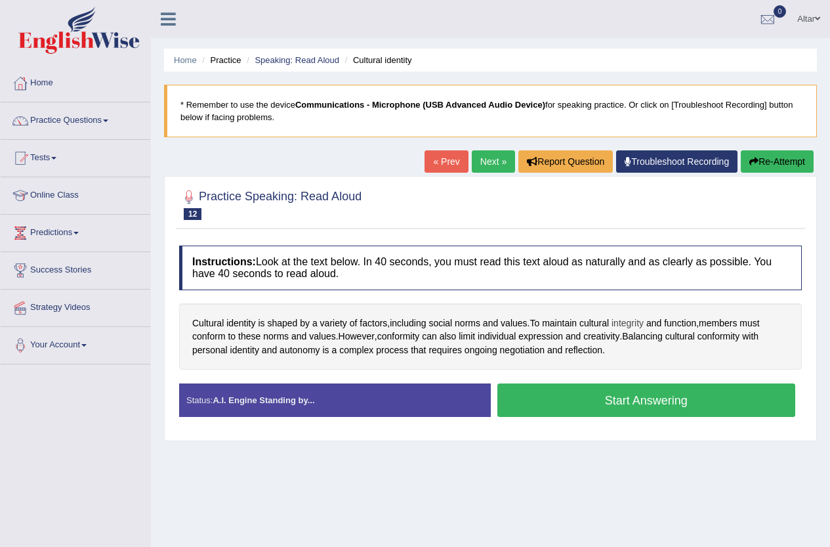
click at [620, 322] on span "integrity" at bounding box center [628, 323] width 32 height 14
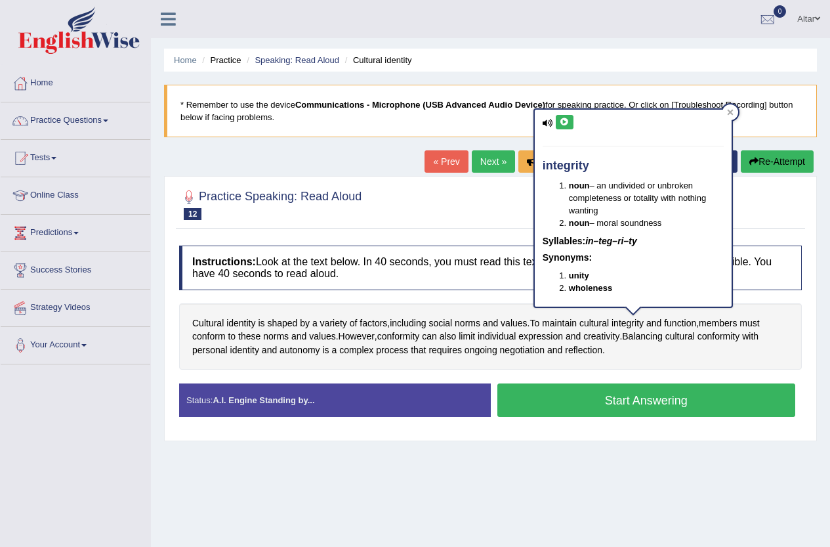
click at [571, 118] on button at bounding box center [565, 122] width 18 height 14
click at [461, 302] on div "Instructions: Look at the text below. In 40 seconds, you must read this text al…" at bounding box center [491, 336] width 630 height 195
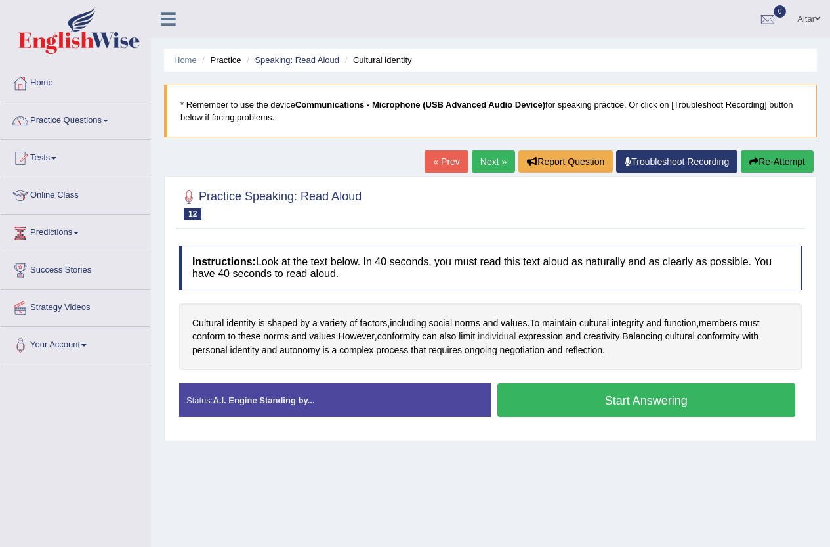
click at [496, 336] on span "individual" at bounding box center [497, 337] width 38 height 14
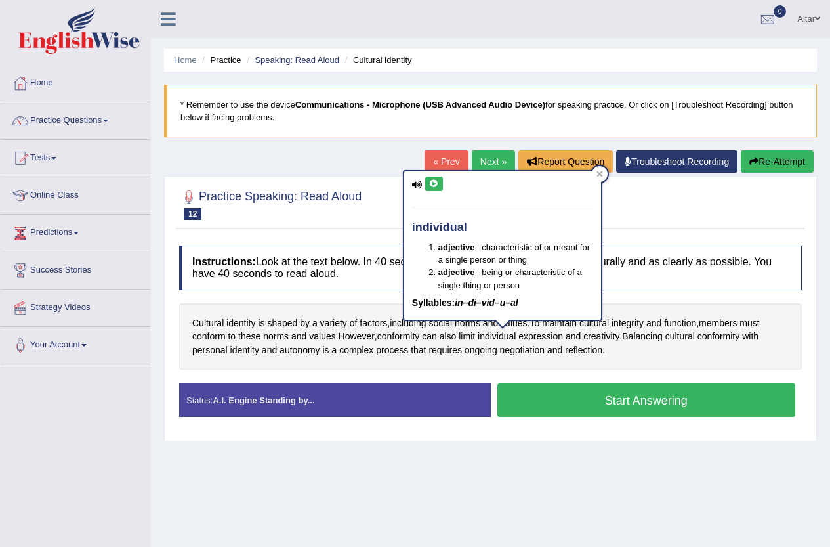
click at [435, 186] on icon at bounding box center [434, 184] width 10 height 8
click at [518, 353] on span "negotiation" at bounding box center [522, 350] width 45 height 14
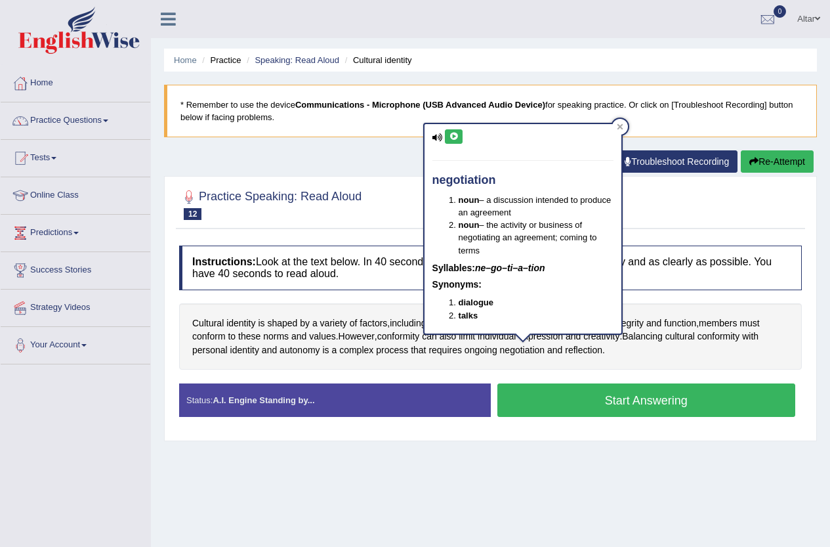
click at [451, 136] on icon at bounding box center [454, 137] width 10 height 8
click at [666, 362] on div "Cultural identity is shaped by a variety of factors , including social norms an…" at bounding box center [490, 336] width 623 height 67
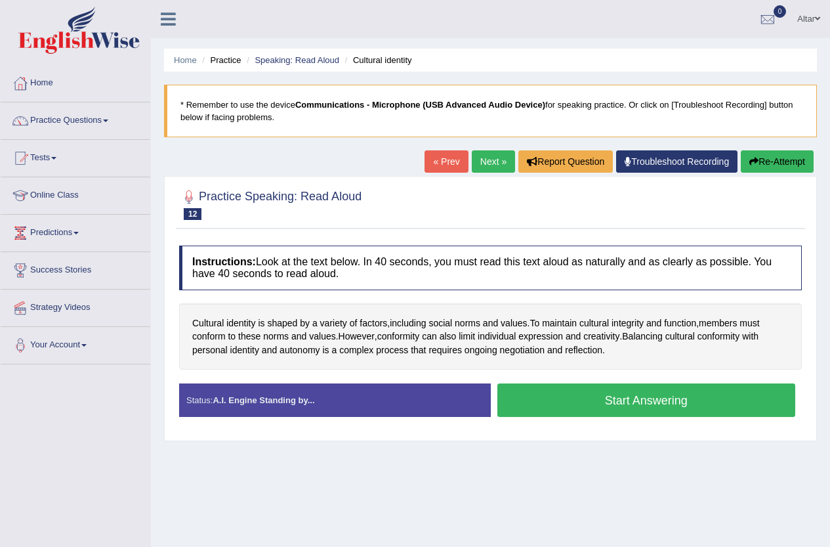
click at [574, 400] on button "Start Answering" at bounding box center [647, 399] width 299 height 33
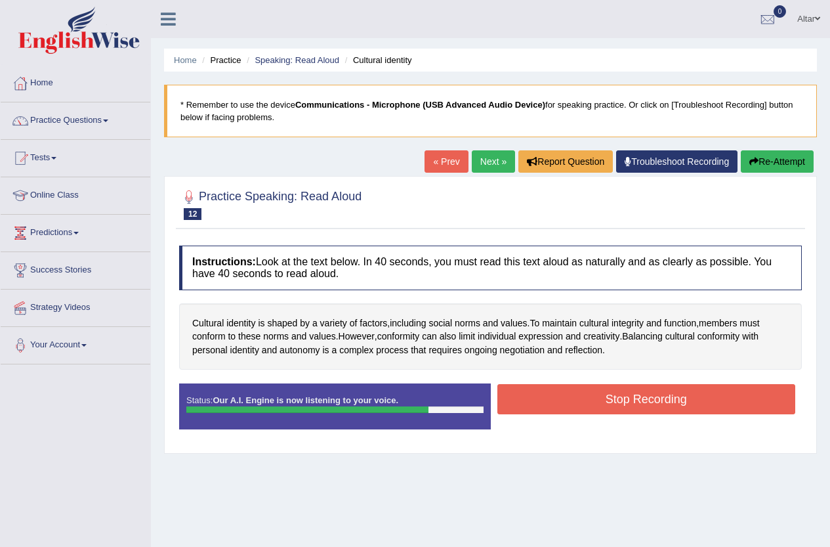
click at [558, 399] on button "Stop Recording" at bounding box center [647, 399] width 299 height 30
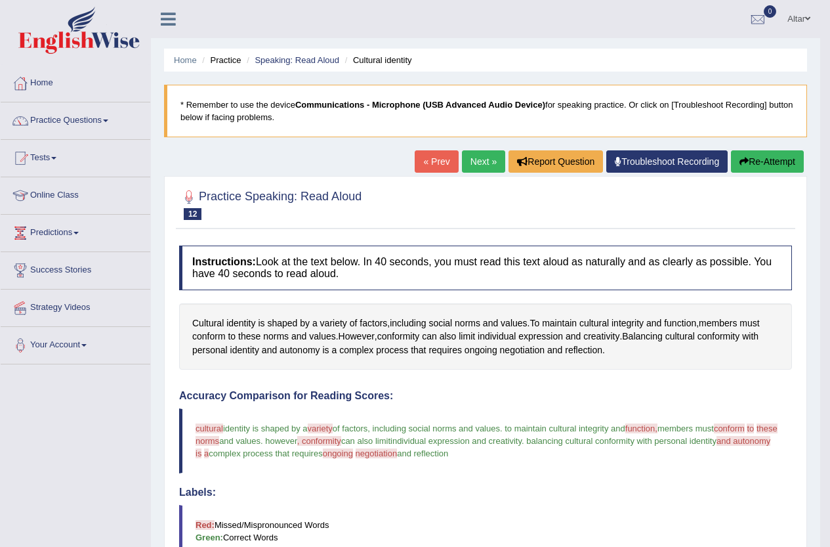
click at [483, 173] on link "Next »" at bounding box center [483, 161] width 43 height 22
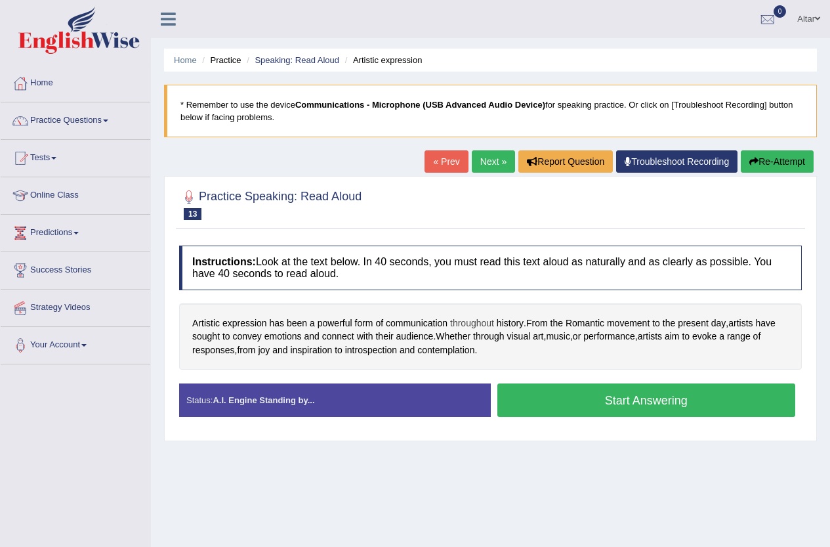
click at [476, 327] on span "throughout" at bounding box center [472, 323] width 44 height 14
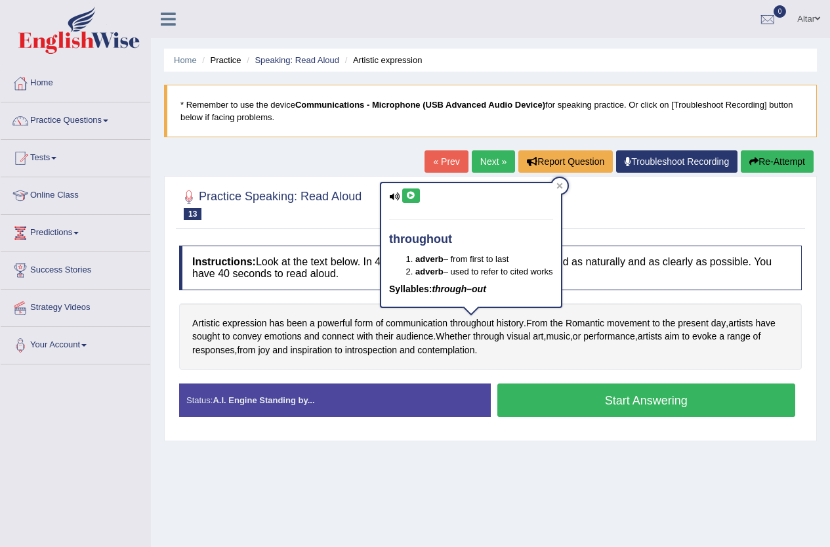
click at [412, 193] on icon at bounding box center [411, 196] width 10 height 8
click at [412, 200] on button at bounding box center [411, 195] width 18 height 14
click at [589, 355] on div "Artistic expression has been a powerful form of communication throughout histor…" at bounding box center [490, 336] width 623 height 67
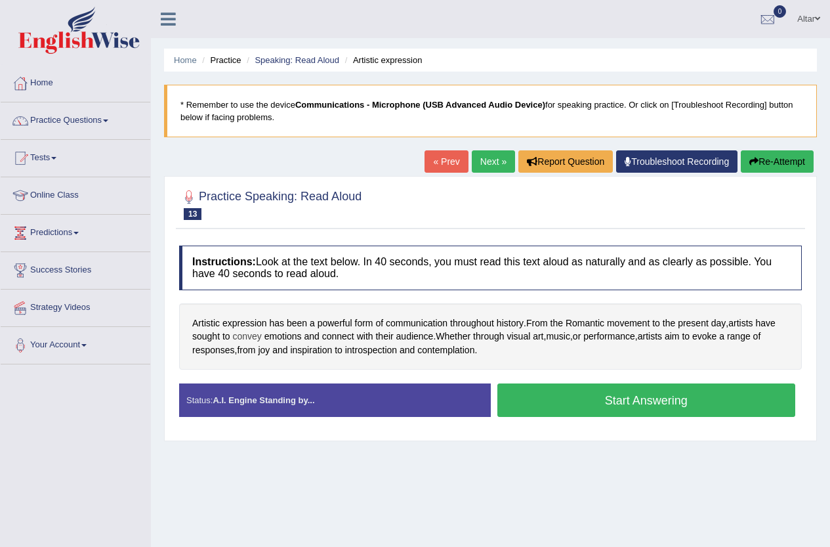
click at [242, 335] on span "convey" at bounding box center [247, 337] width 29 height 14
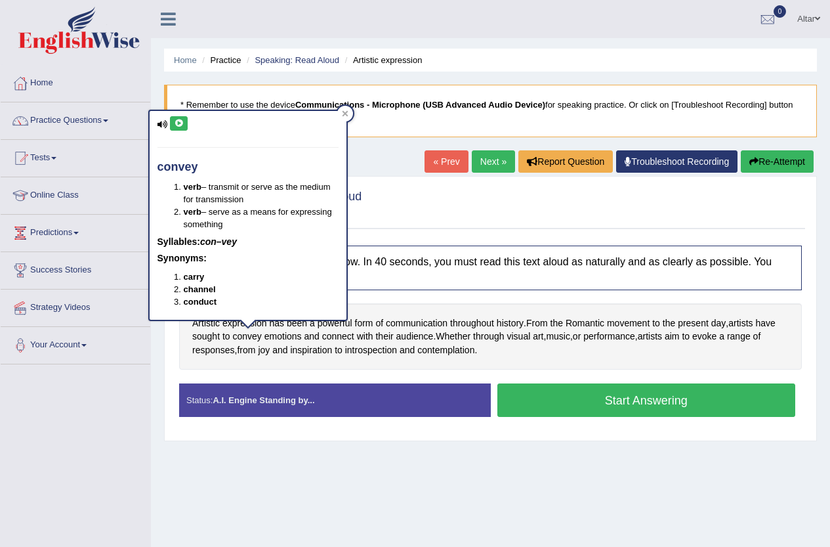
click at [177, 123] on icon at bounding box center [179, 123] width 10 height 8
click at [482, 356] on div "Artistic expression has been a powerful form of communication throughout histor…" at bounding box center [490, 336] width 623 height 67
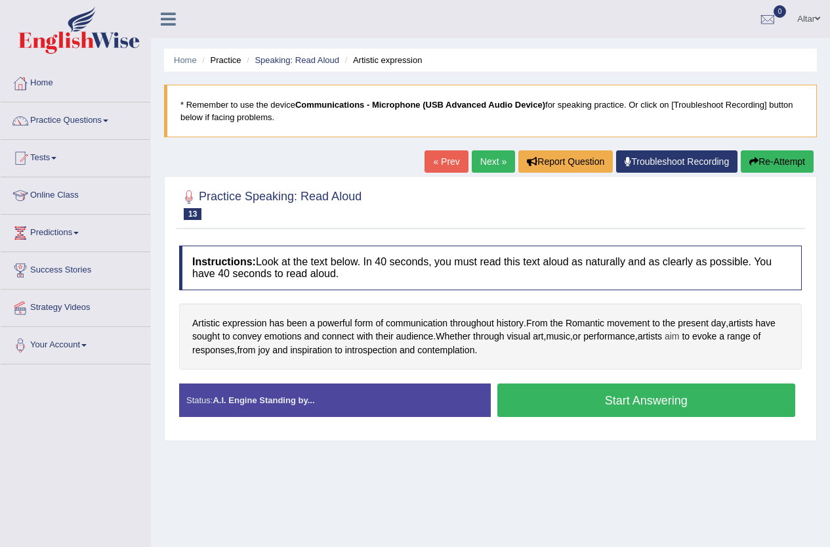
click at [680, 333] on span "aim" at bounding box center [672, 337] width 15 height 14
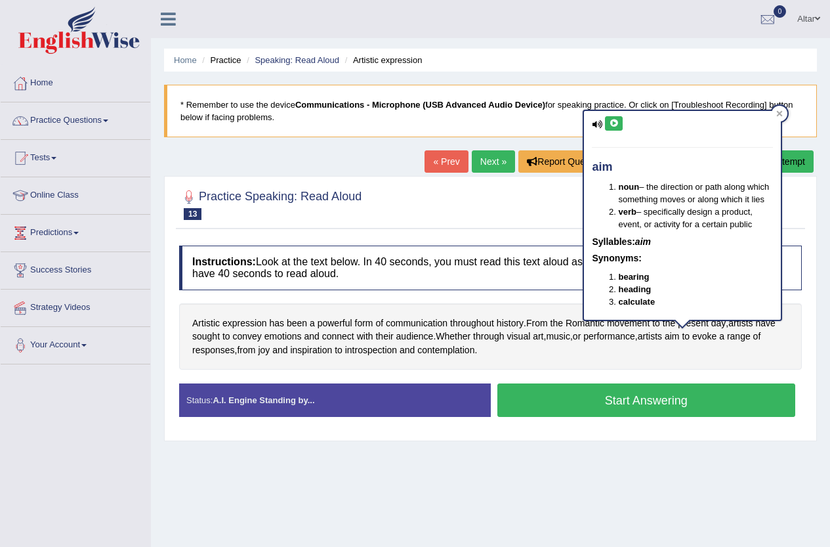
click at [614, 124] on icon at bounding box center [614, 123] width 10 height 8
click at [594, 351] on div "Artistic expression has been a powerful form of communication throughout histor…" at bounding box center [490, 336] width 623 height 67
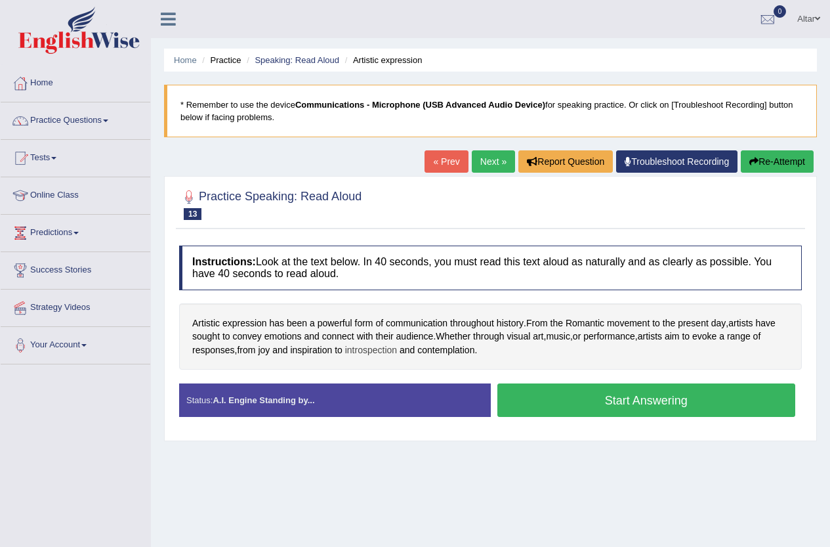
click at [367, 354] on span "introspection" at bounding box center [371, 350] width 52 height 14
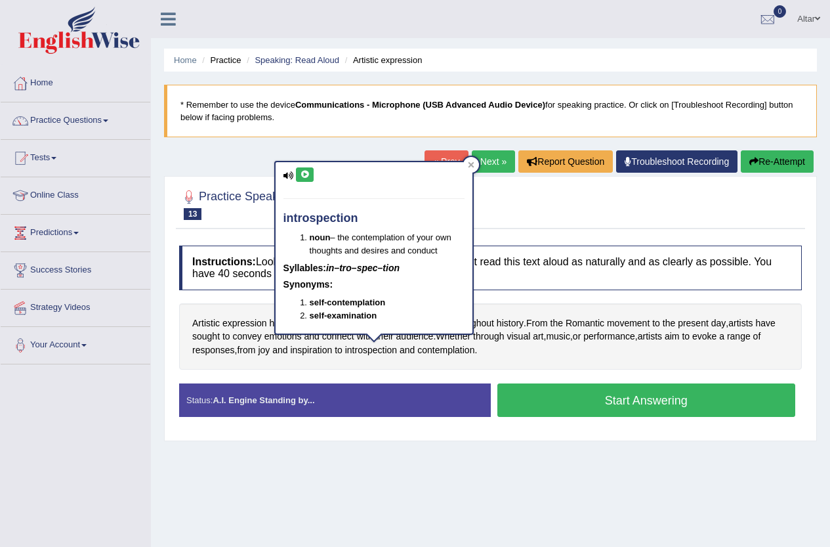
click at [311, 173] on button at bounding box center [305, 174] width 18 height 14
click at [469, 351] on span "contemplation" at bounding box center [446, 350] width 57 height 14
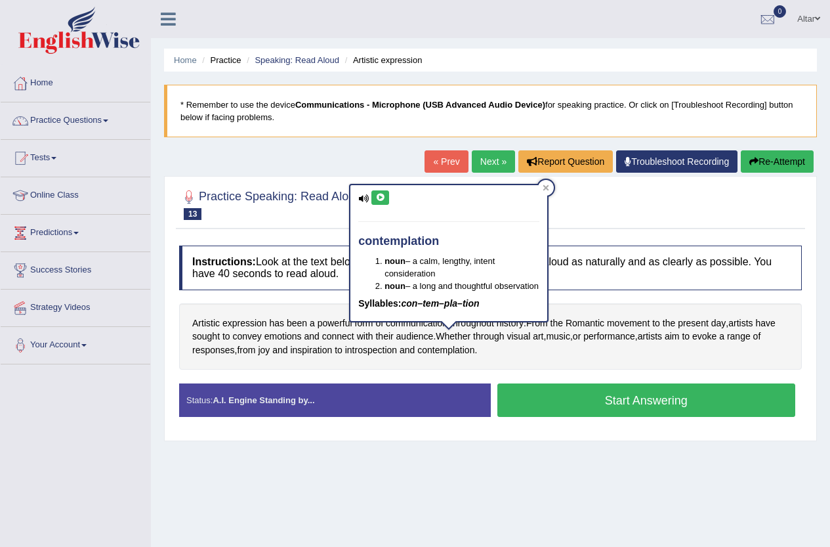
click at [383, 194] on icon at bounding box center [381, 198] width 10 height 8
click at [532, 348] on div "Artistic expression has been a powerful form of communication throughout histor…" at bounding box center [490, 336] width 623 height 67
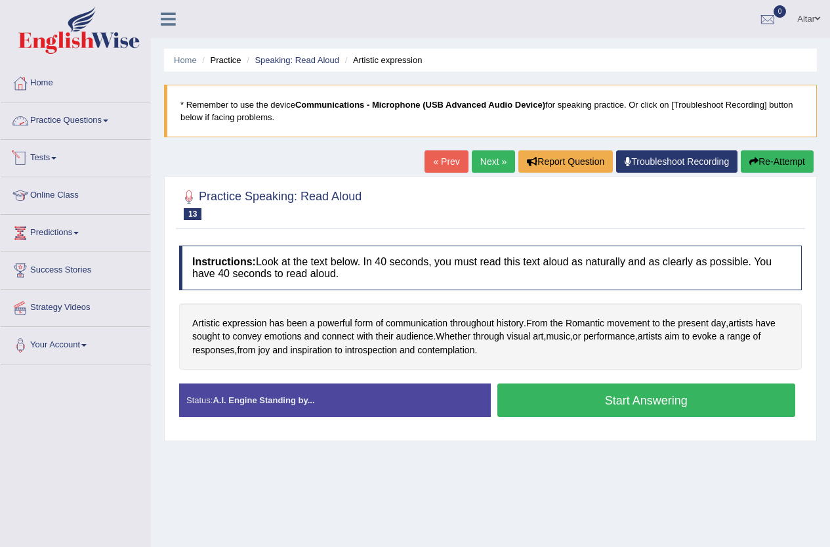
click at [78, 118] on link "Practice Questions" at bounding box center [76, 118] width 150 height 33
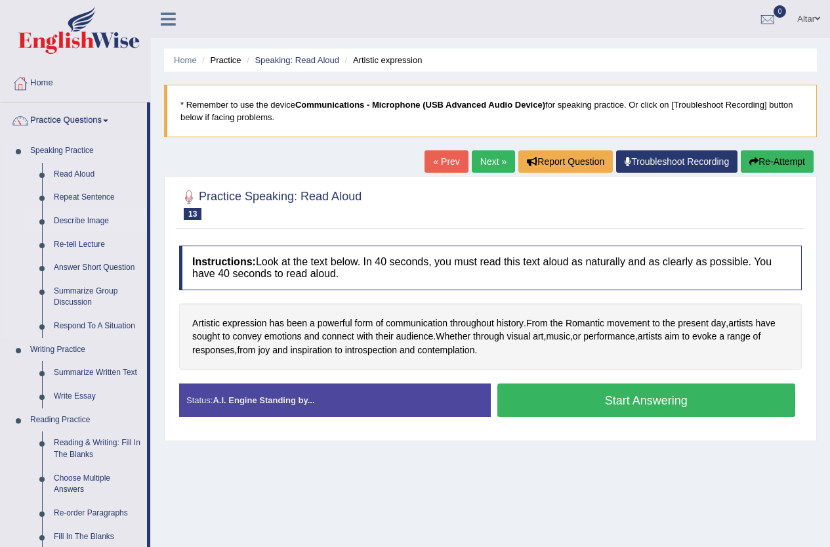
click at [92, 222] on link "Describe Image" at bounding box center [97, 221] width 99 height 24
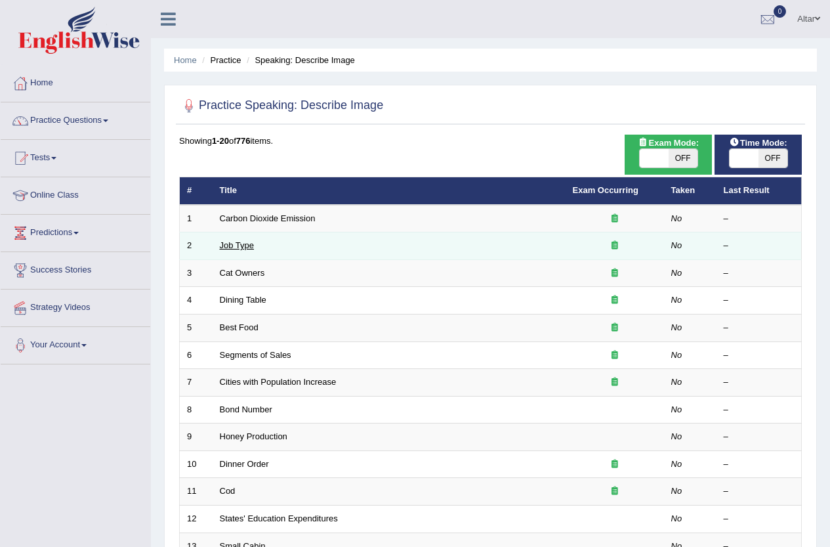
click at [247, 246] on link "Job Type" at bounding box center [237, 245] width 35 height 10
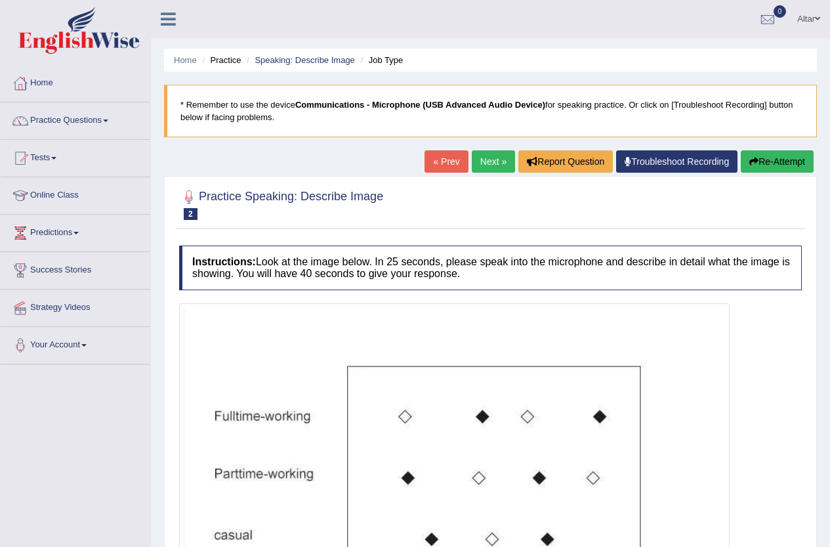
click at [440, 156] on link "« Prev" at bounding box center [446, 161] width 43 height 22
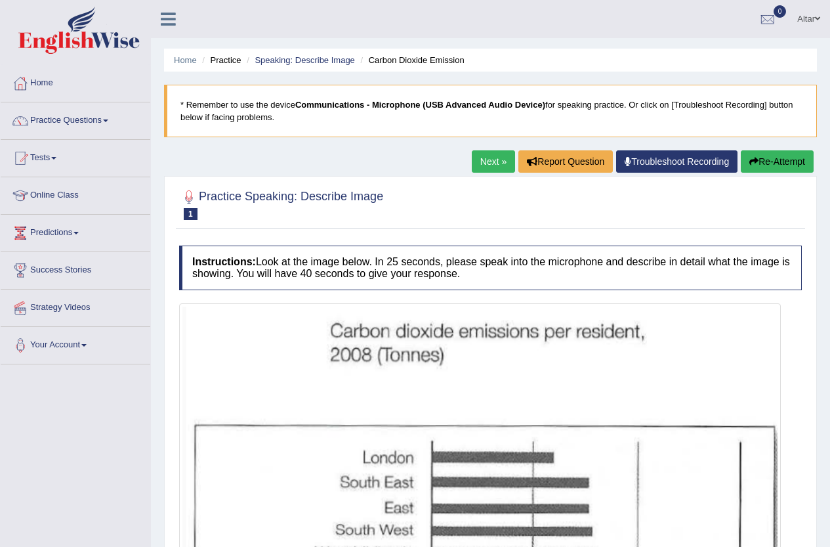
click at [99, 121] on link "Practice Questions" at bounding box center [76, 118] width 150 height 33
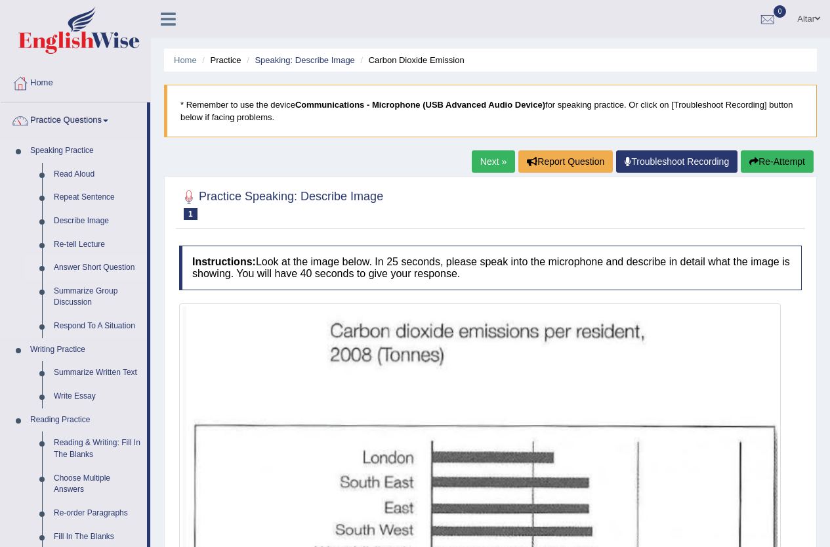
click at [116, 266] on link "Answer Short Question" at bounding box center [97, 268] width 99 height 24
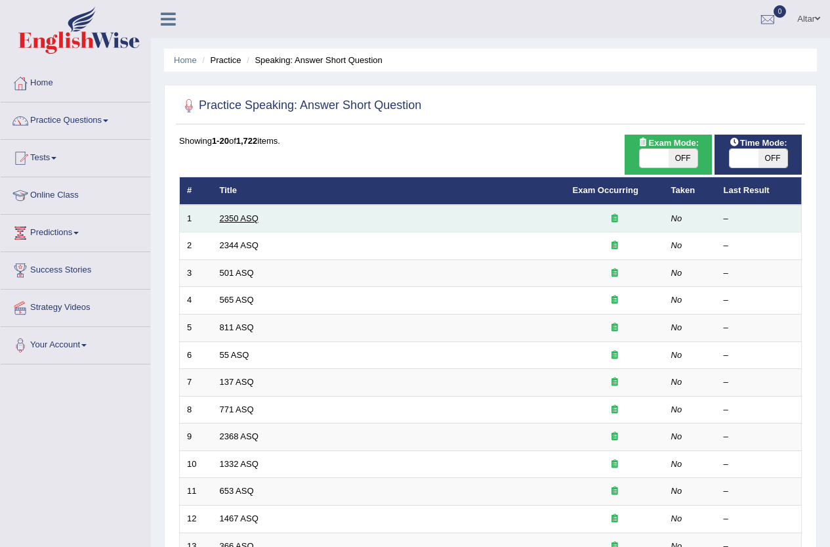
click at [253, 217] on link "2350 ASQ" at bounding box center [239, 218] width 39 height 10
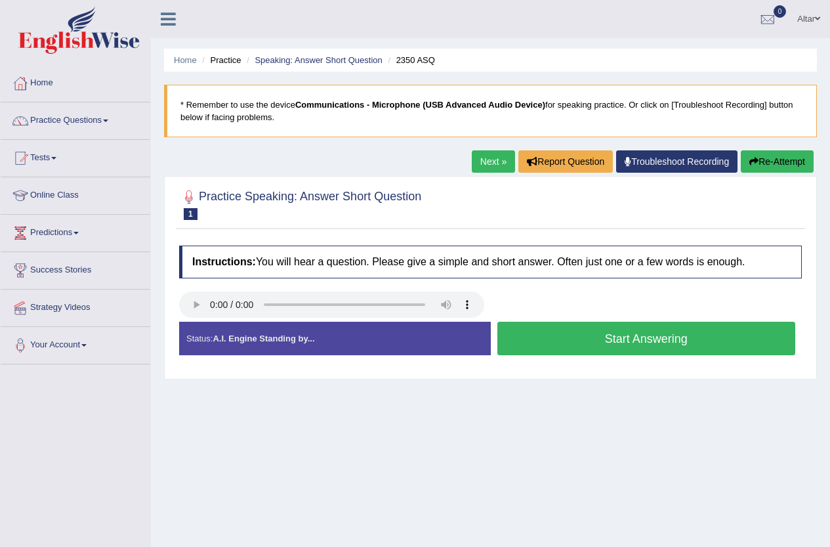
click at [608, 341] on button "Start Answering" at bounding box center [647, 338] width 299 height 33
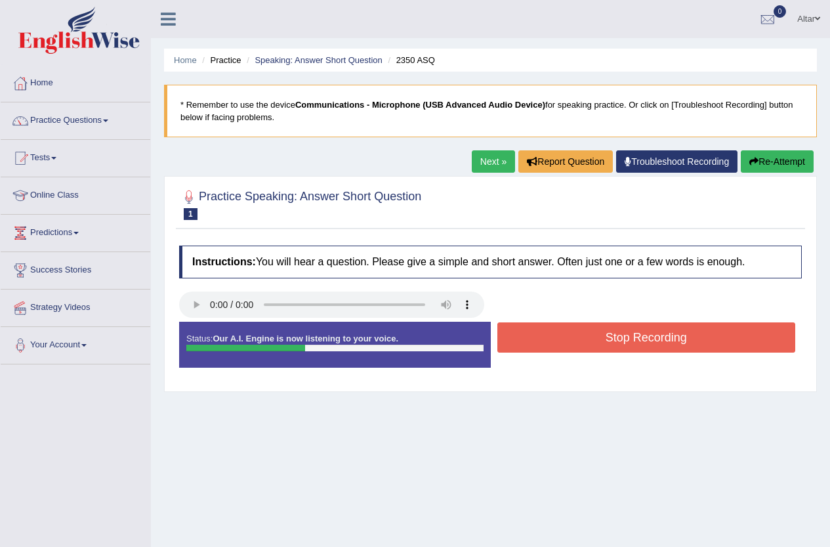
click at [547, 341] on button "Stop Recording" at bounding box center [647, 337] width 299 height 30
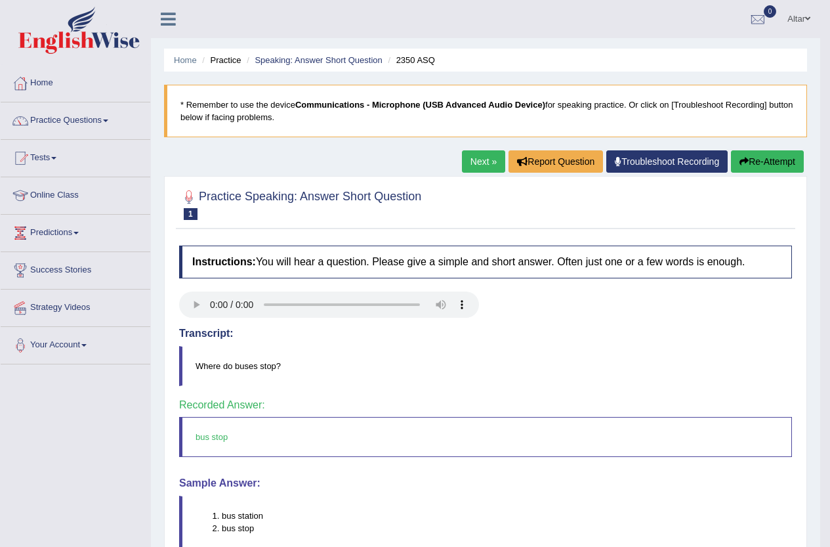
click at [467, 166] on link "Next »" at bounding box center [483, 161] width 43 height 22
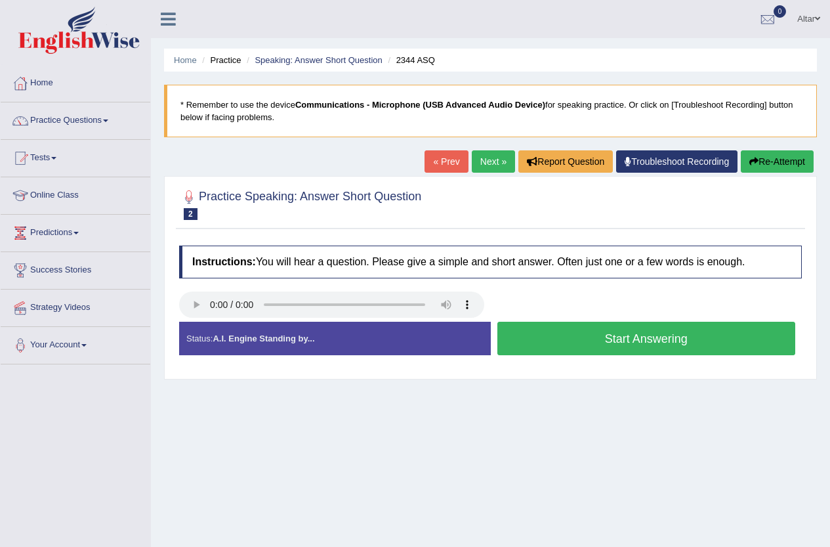
click at [582, 328] on button "Start Answering" at bounding box center [647, 338] width 299 height 33
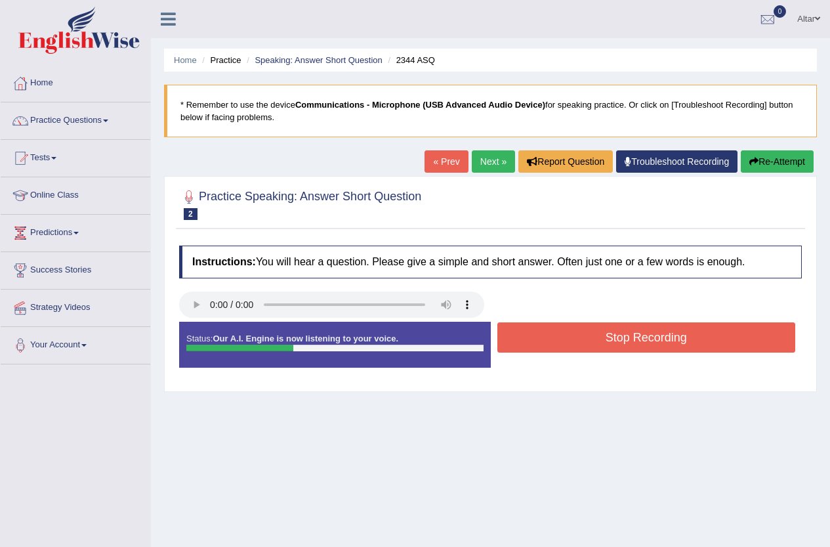
click at [561, 334] on button "Stop Recording" at bounding box center [647, 337] width 299 height 30
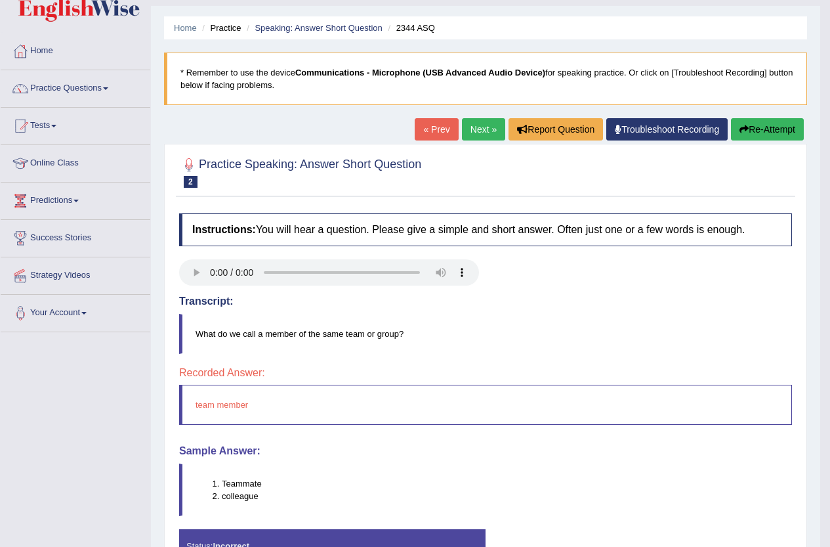
scroll to position [11, 0]
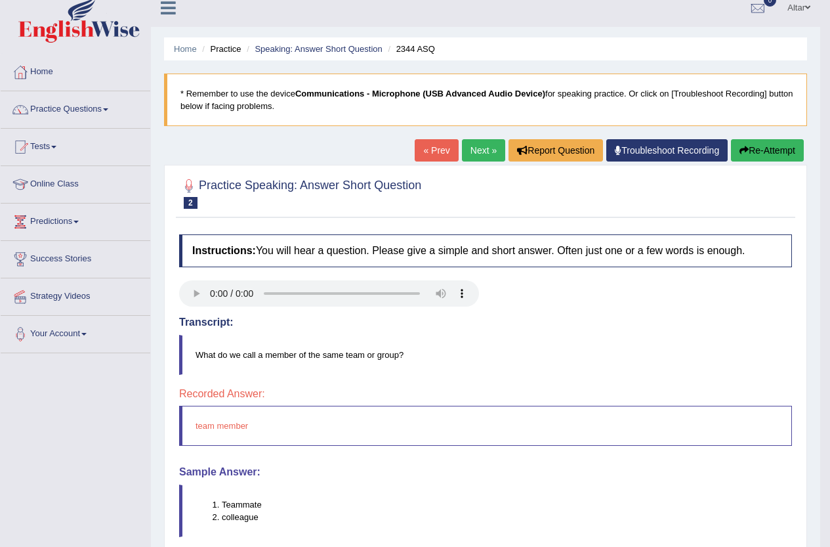
click at [483, 149] on link "Next »" at bounding box center [483, 150] width 43 height 22
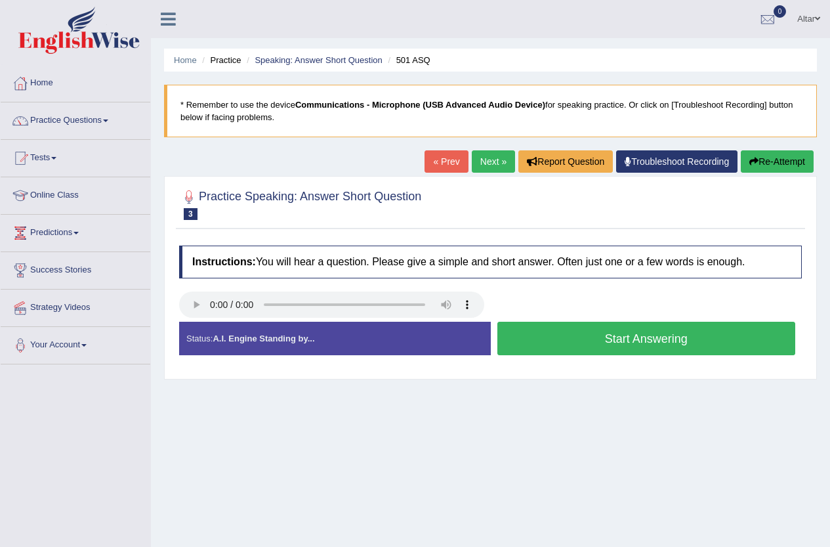
click at [578, 330] on button "Start Answering" at bounding box center [647, 338] width 299 height 33
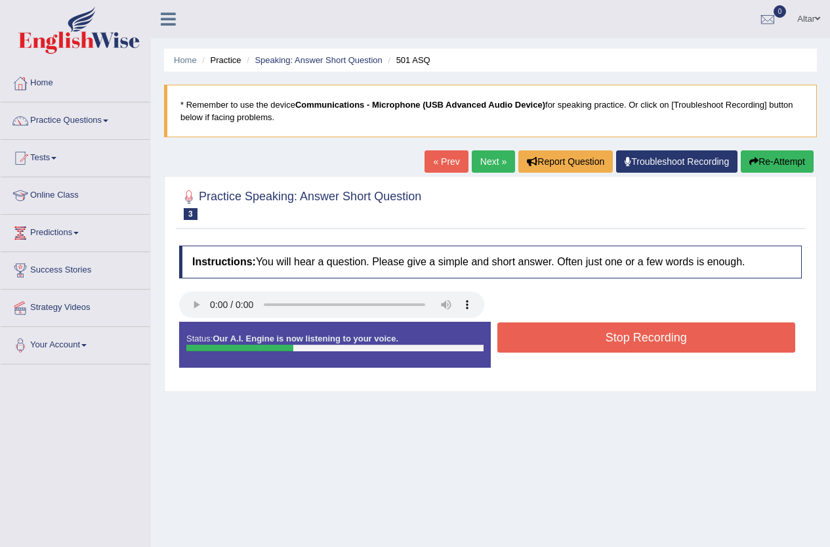
click at [546, 325] on button "Stop Recording" at bounding box center [647, 337] width 299 height 30
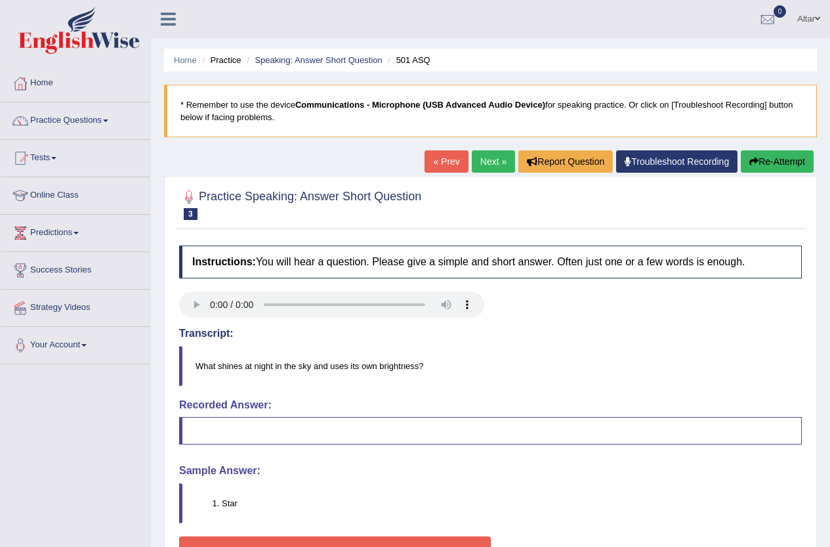
click at [775, 169] on button "Re-Attempt" at bounding box center [777, 161] width 73 height 22
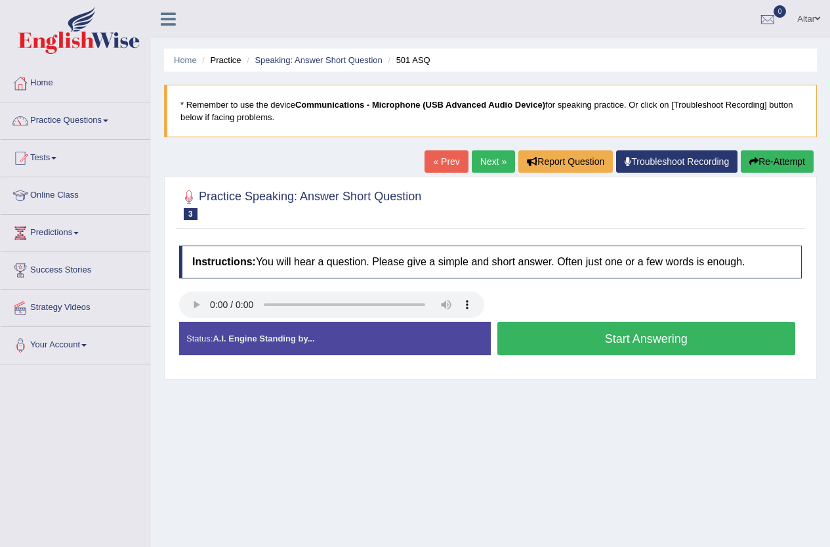
click at [567, 348] on button "Start Answering" at bounding box center [647, 338] width 299 height 33
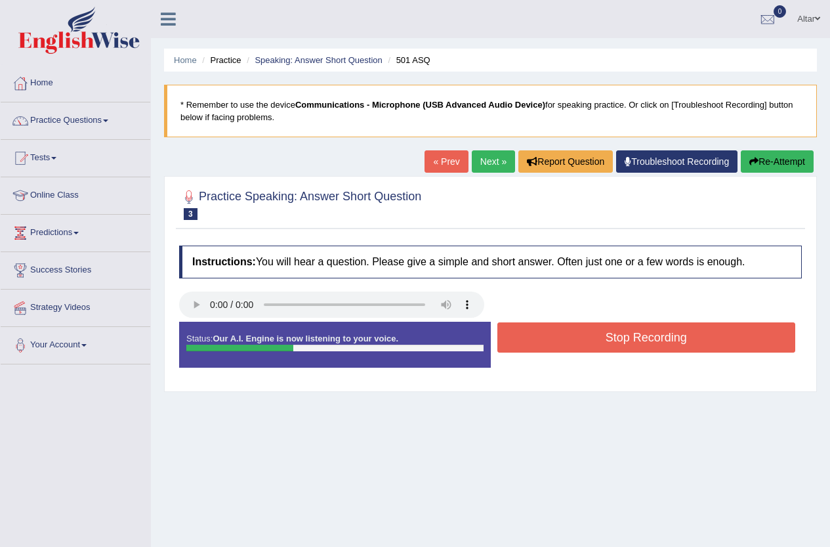
click at [566, 343] on button "Stop Recording" at bounding box center [647, 337] width 299 height 30
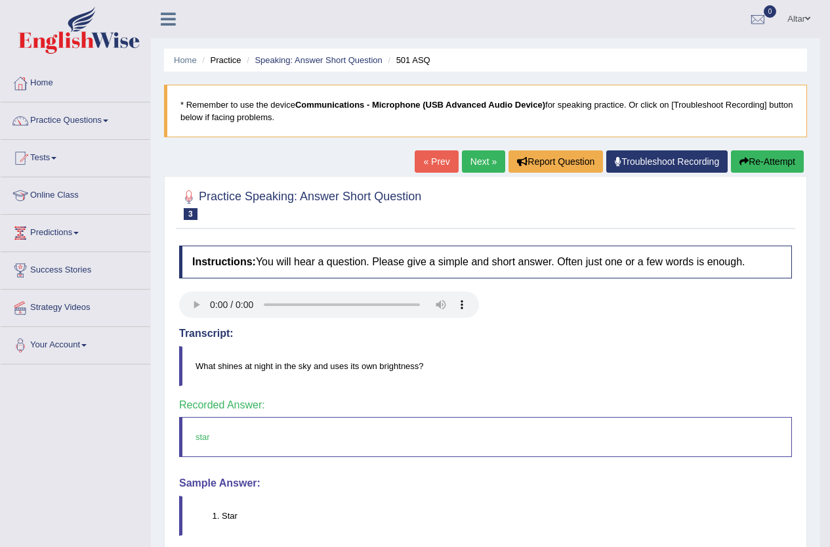
click at [477, 169] on link "Next »" at bounding box center [483, 161] width 43 height 22
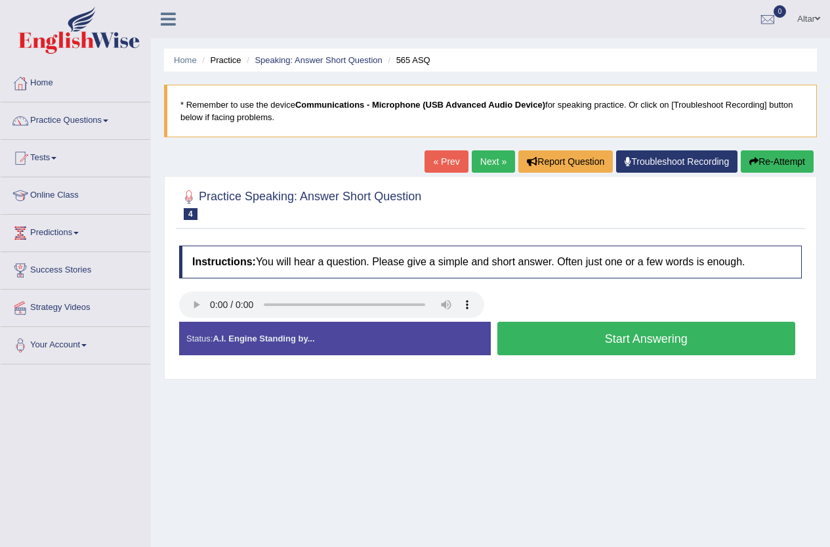
click at [535, 334] on button "Start Answering" at bounding box center [647, 338] width 299 height 33
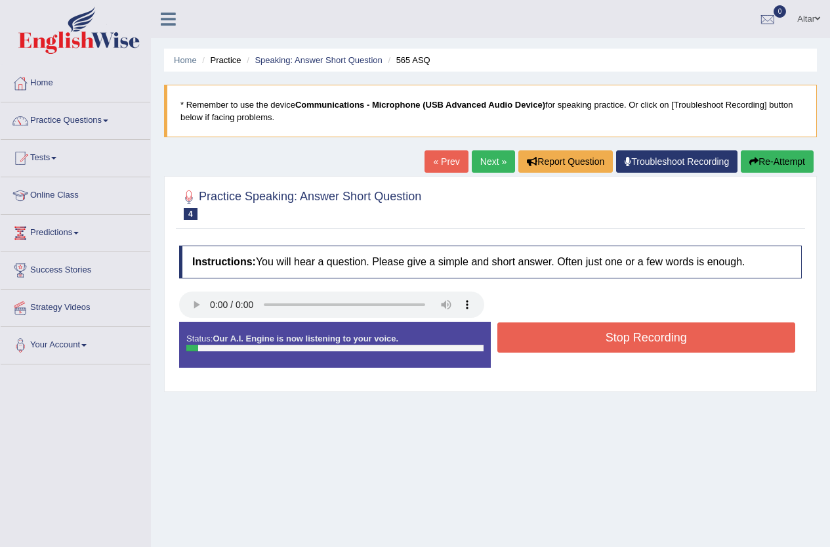
click at [536, 334] on button "Stop Recording" at bounding box center [647, 337] width 299 height 30
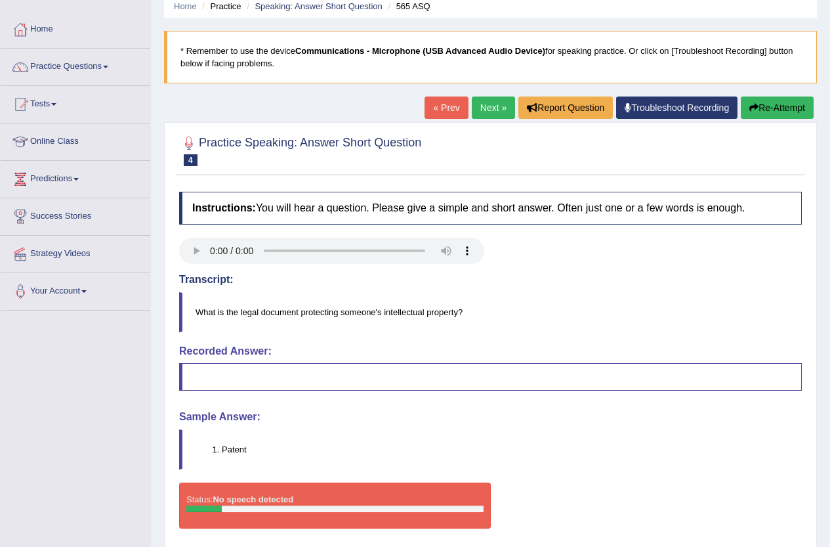
scroll to position [142, 0]
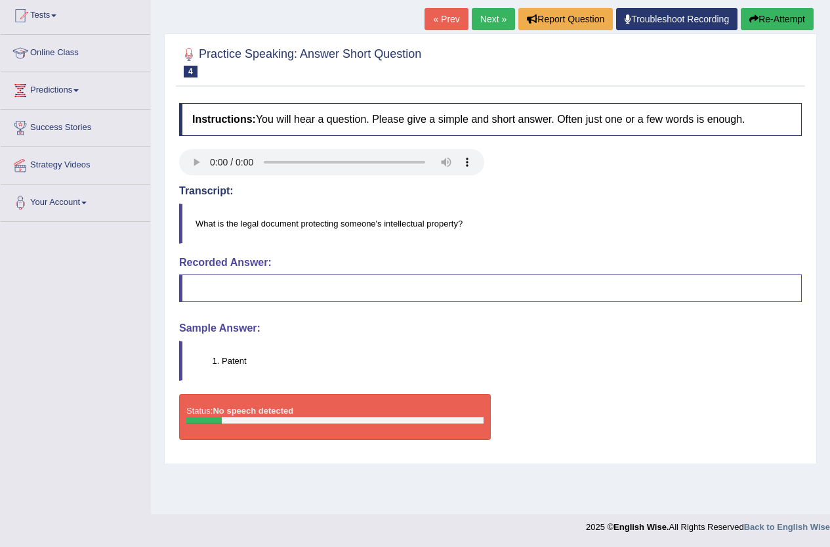
click at [787, 20] on button "Re-Attempt" at bounding box center [777, 19] width 73 height 22
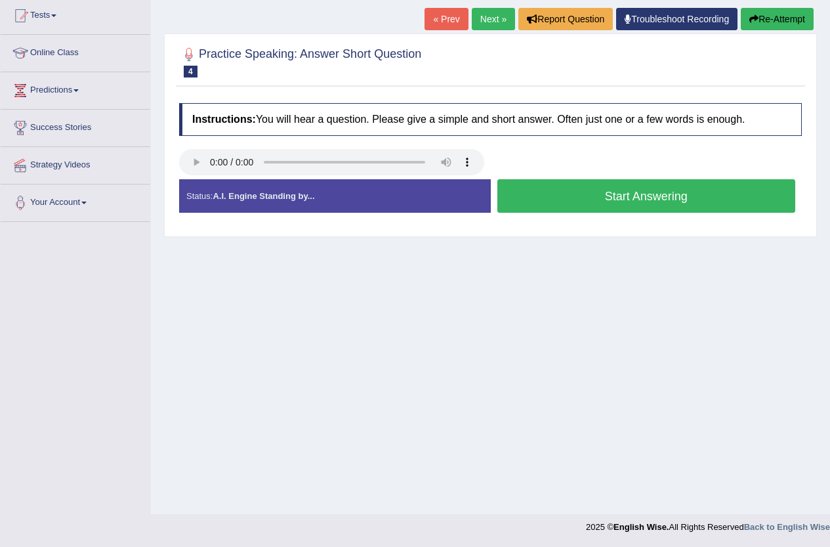
click at [593, 202] on button "Start Answering" at bounding box center [647, 195] width 299 height 33
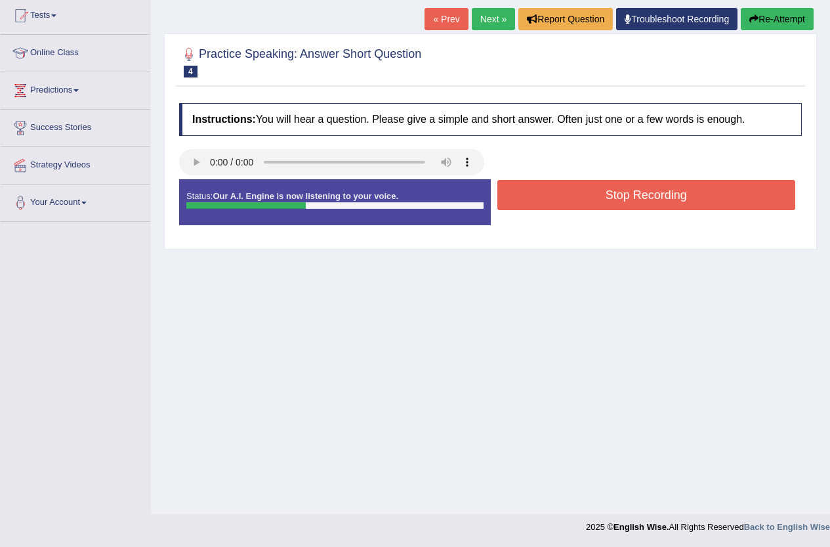
click at [593, 202] on button "Stop Recording" at bounding box center [647, 195] width 299 height 30
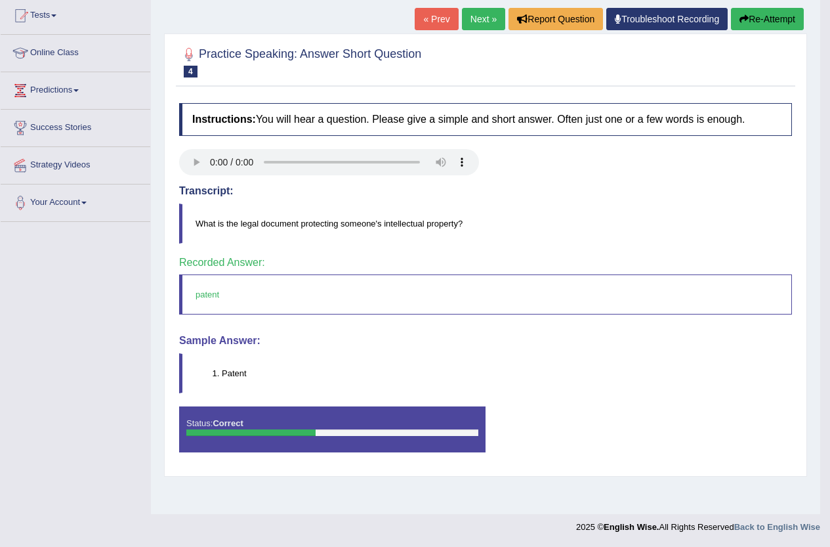
click at [479, 22] on link "Next »" at bounding box center [483, 19] width 43 height 22
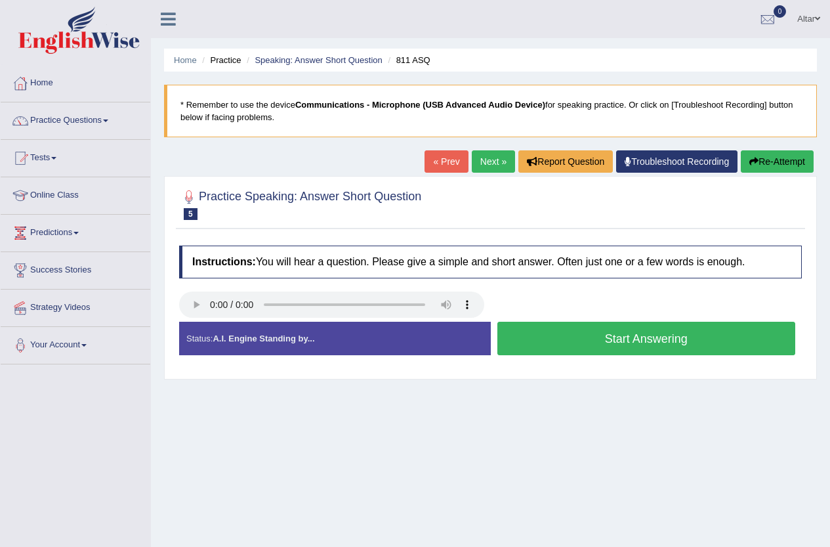
click at [562, 339] on button "Start Answering" at bounding box center [647, 338] width 299 height 33
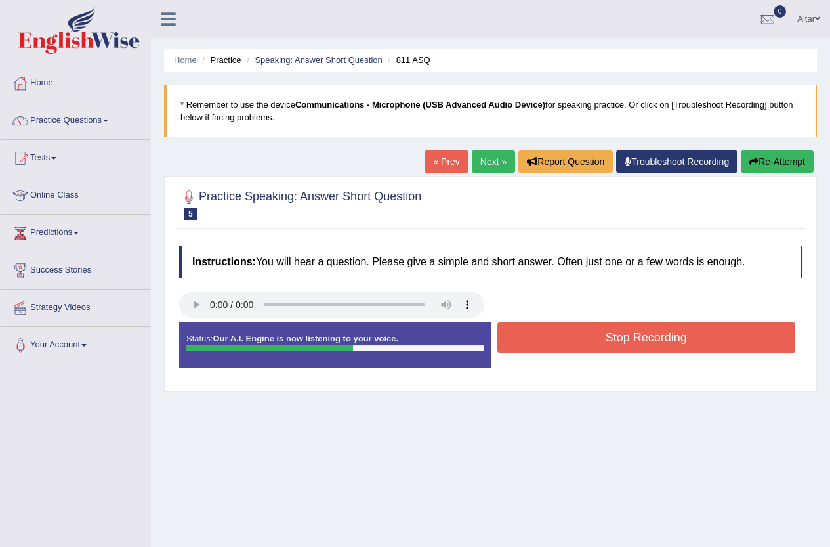
click at [557, 340] on button "Stop Recording" at bounding box center [647, 337] width 299 height 30
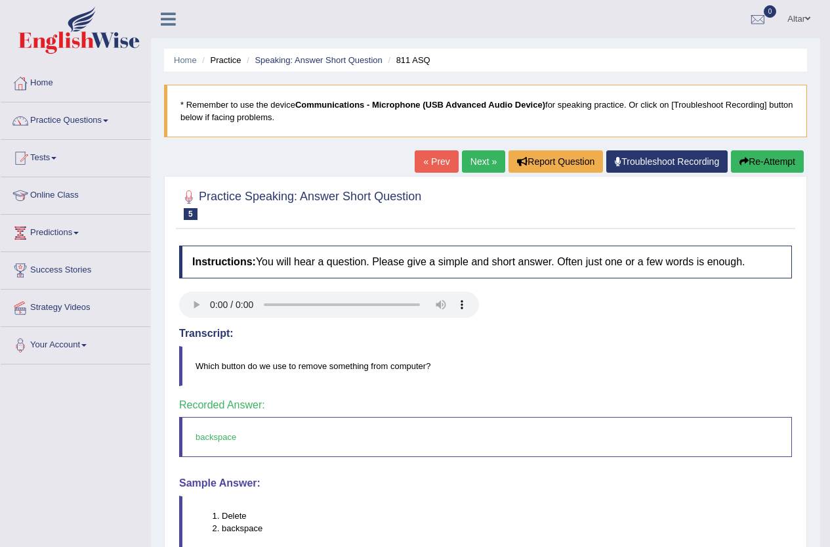
click at [469, 165] on link "Next »" at bounding box center [483, 161] width 43 height 22
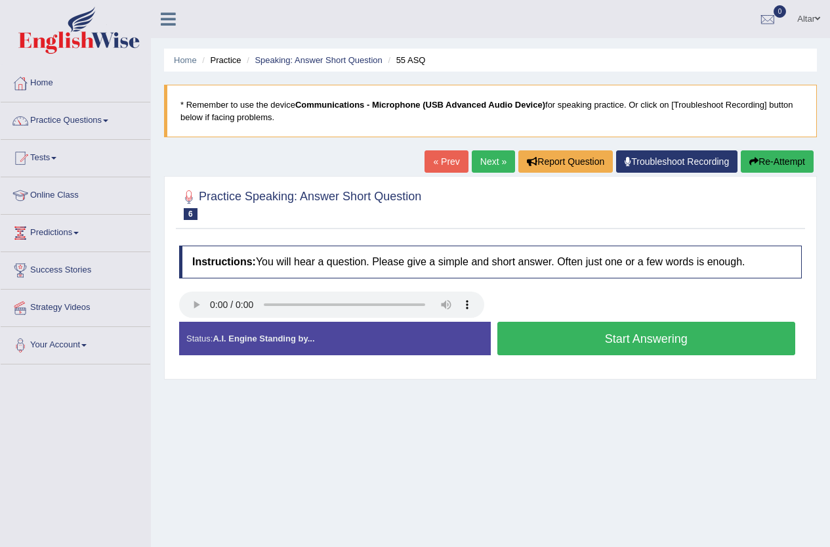
click at [599, 343] on button "Start Answering" at bounding box center [647, 338] width 299 height 33
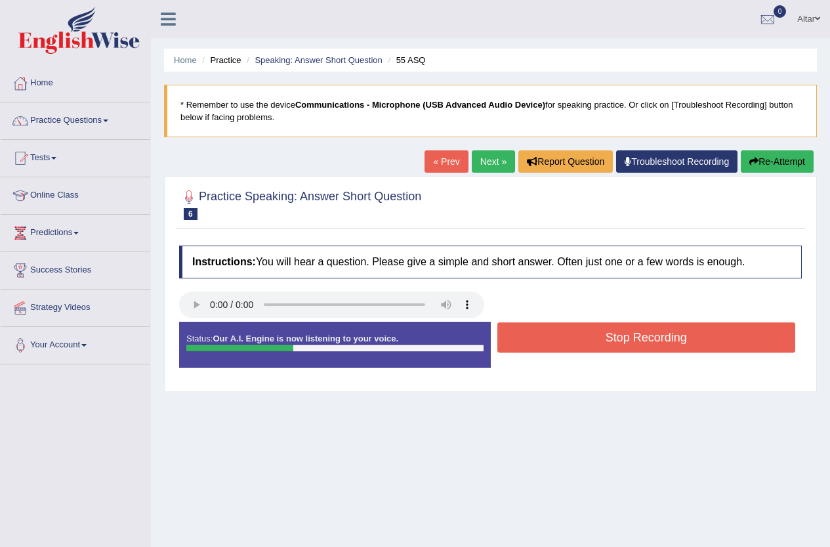
click at [597, 343] on button "Stop Recording" at bounding box center [647, 337] width 299 height 30
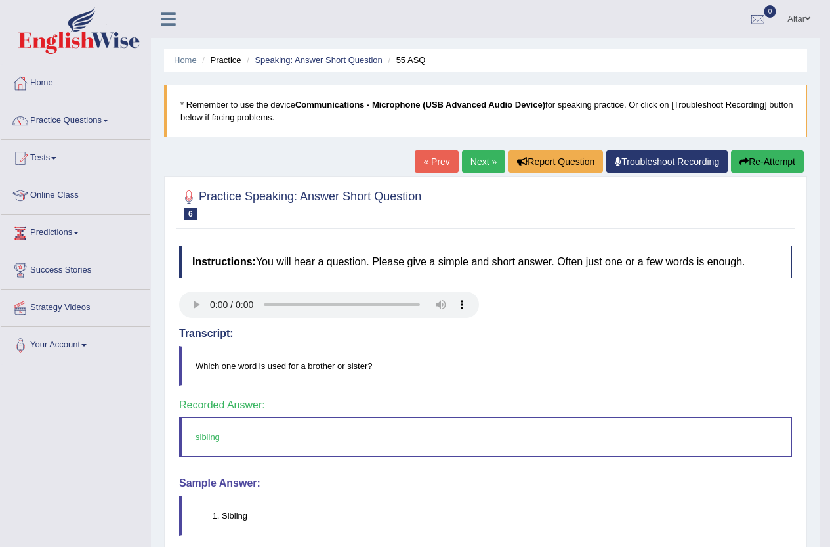
click at [474, 167] on link "Next »" at bounding box center [483, 161] width 43 height 22
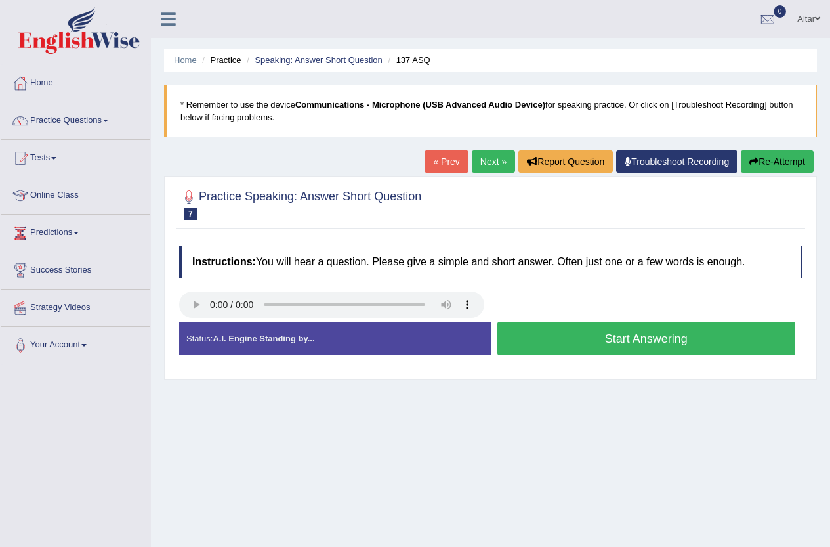
click at [422, 437] on div "Home Practice Speaking: Answer Short Question 137 ASQ * Remember to use the dev…" at bounding box center [490, 328] width 679 height 656
click at [566, 347] on button "Start Answering" at bounding box center [647, 338] width 299 height 33
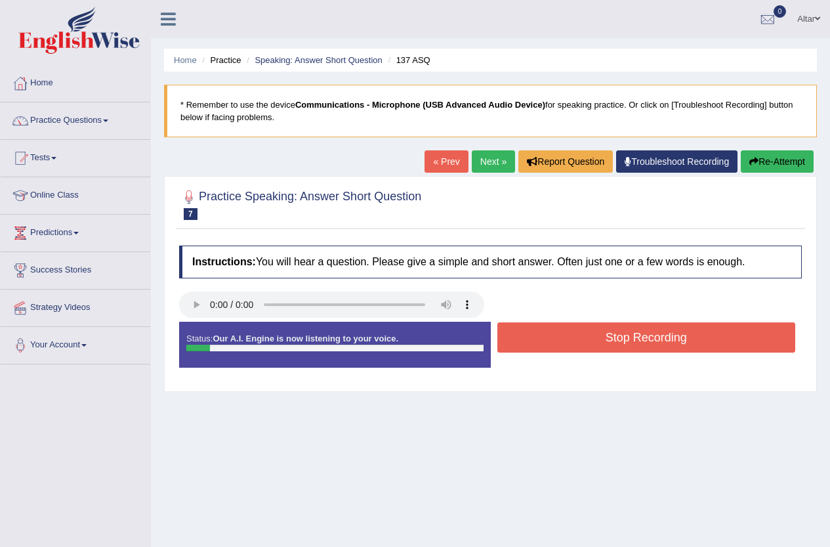
click at [566, 347] on button "Stop Recording" at bounding box center [647, 337] width 299 height 30
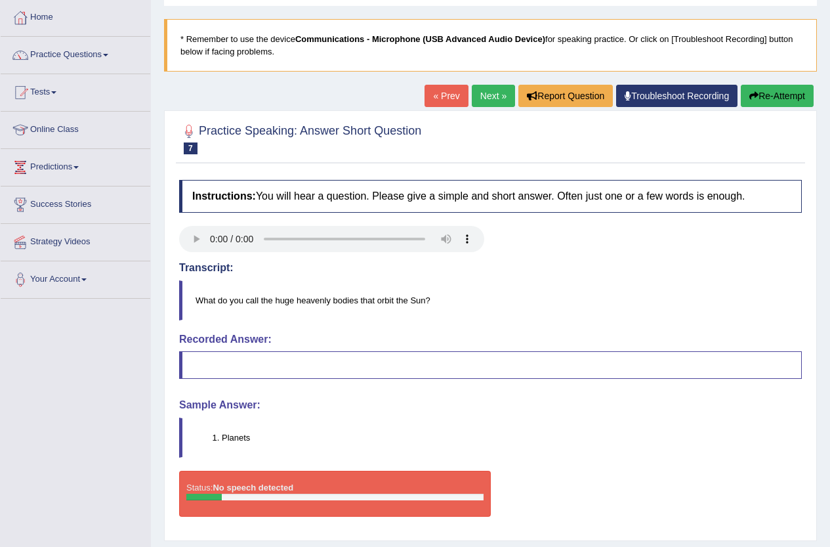
scroll to position [11, 0]
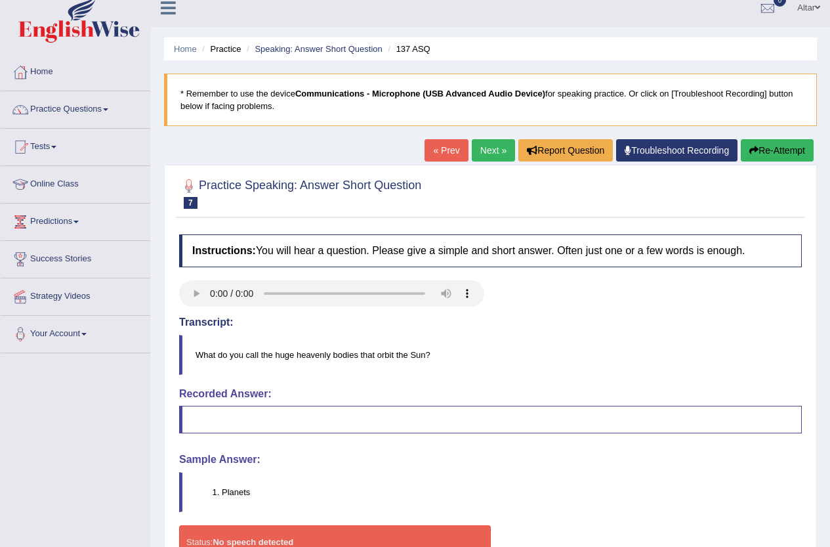
click at [767, 149] on button "Re-Attempt" at bounding box center [777, 150] width 73 height 22
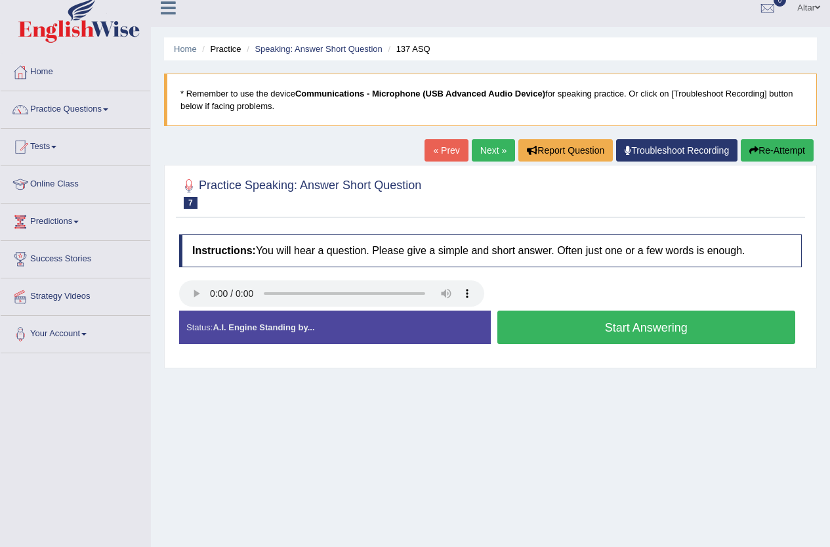
click at [573, 330] on button "Start Answering" at bounding box center [647, 327] width 299 height 33
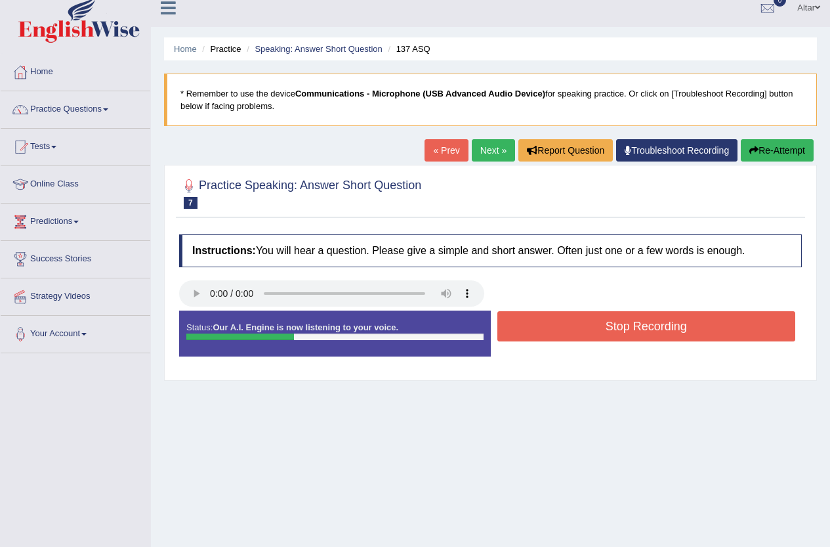
click at [566, 333] on button "Stop Recording" at bounding box center [647, 326] width 299 height 30
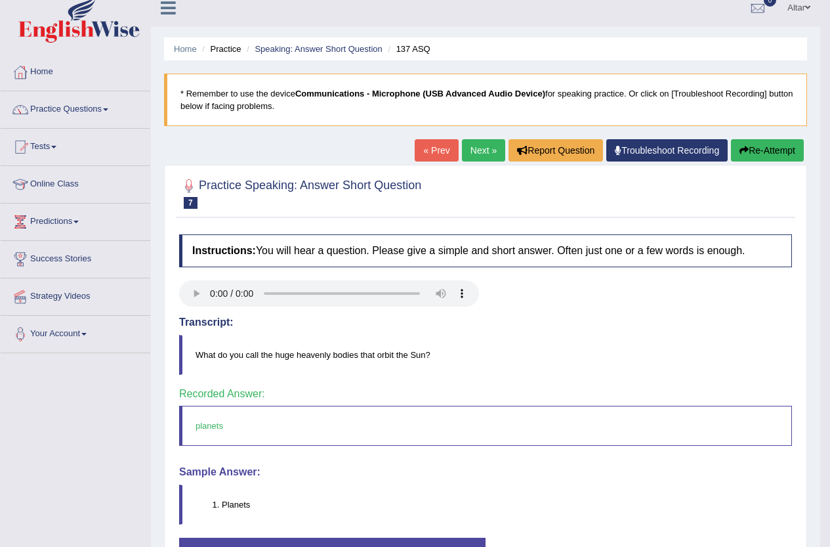
click at [462, 152] on link "Next »" at bounding box center [483, 150] width 43 height 22
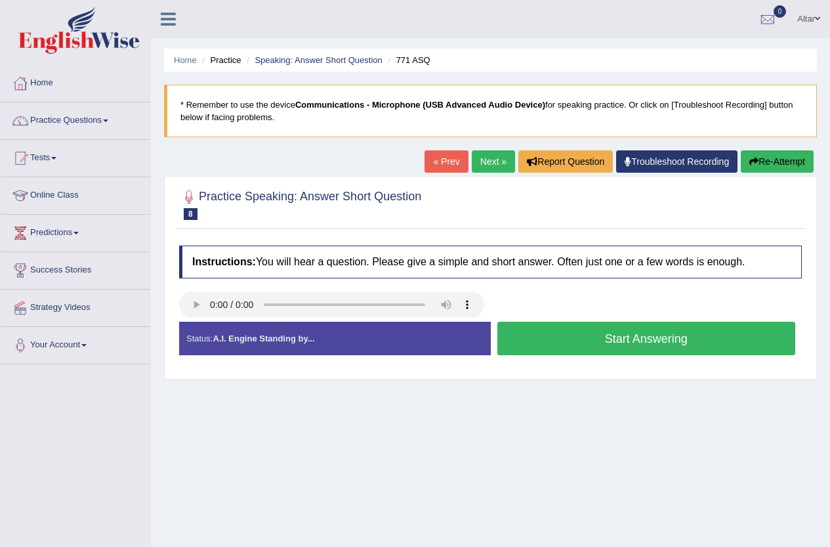
click at [624, 339] on button "Start Answering" at bounding box center [647, 338] width 299 height 33
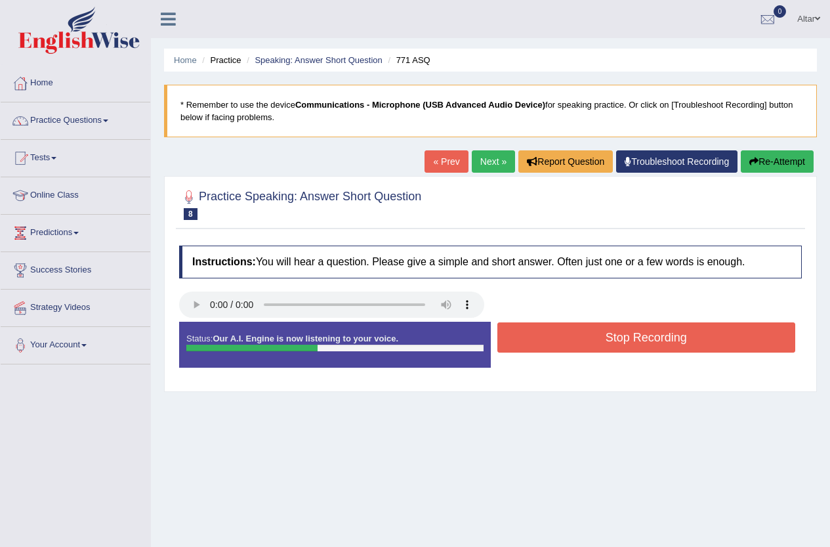
click at [617, 343] on button "Stop Recording" at bounding box center [647, 337] width 299 height 30
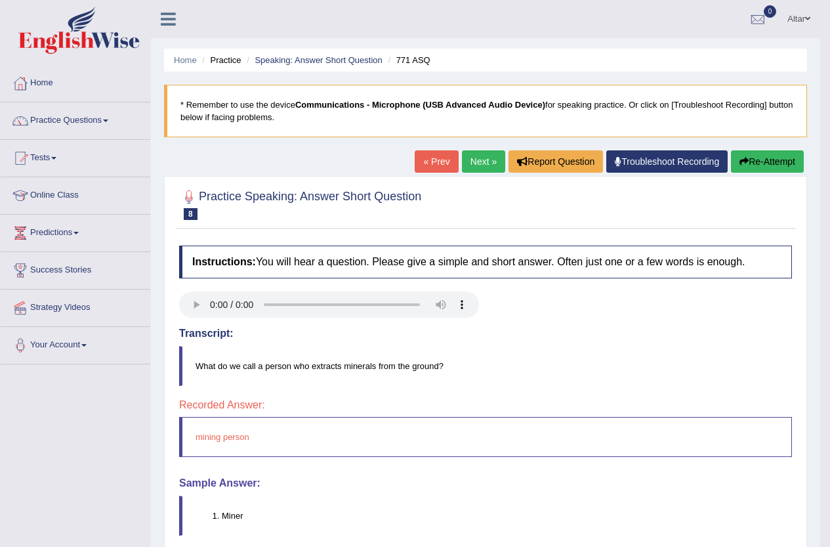
click at [483, 160] on link "Next »" at bounding box center [483, 161] width 43 height 22
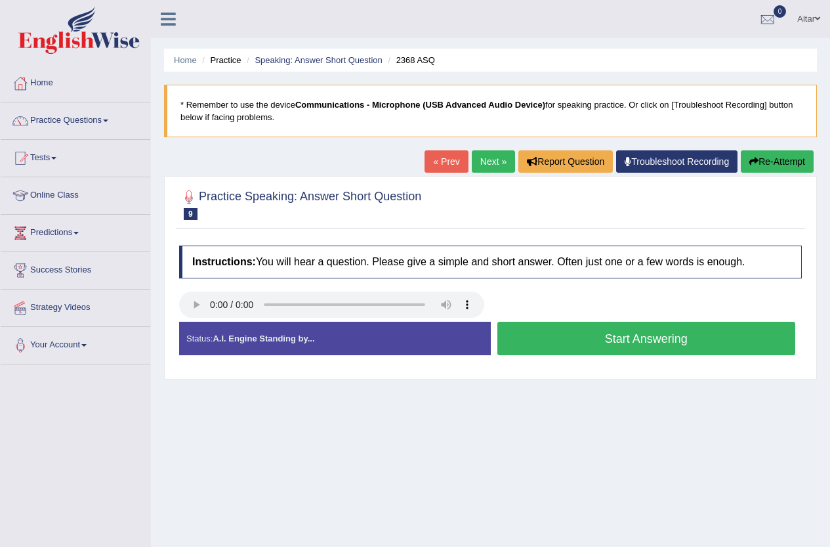
click at [622, 333] on button "Start Answering" at bounding box center [647, 338] width 299 height 33
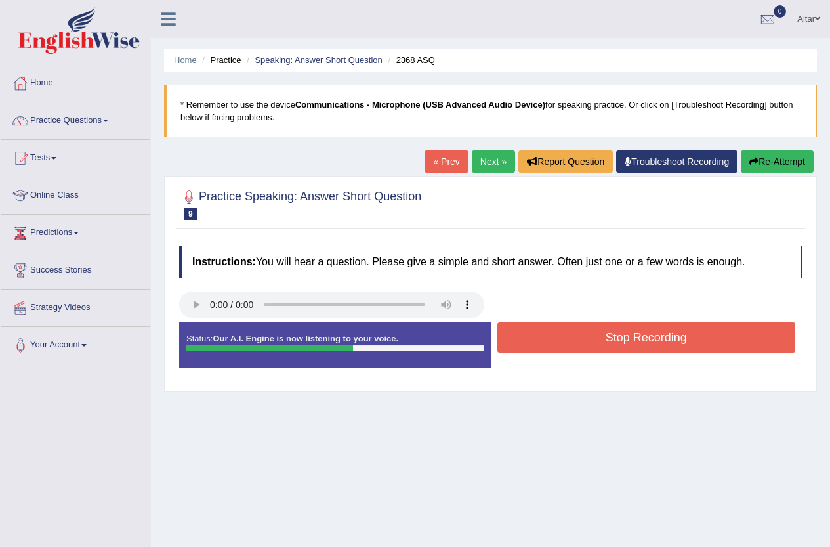
click at [622, 333] on button "Stop Recording" at bounding box center [647, 337] width 299 height 30
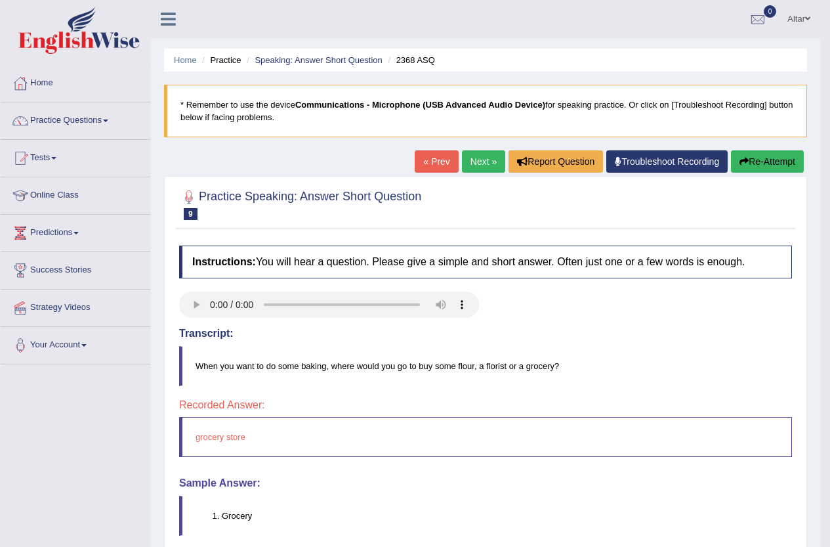
click at [479, 164] on link "Next »" at bounding box center [483, 161] width 43 height 22
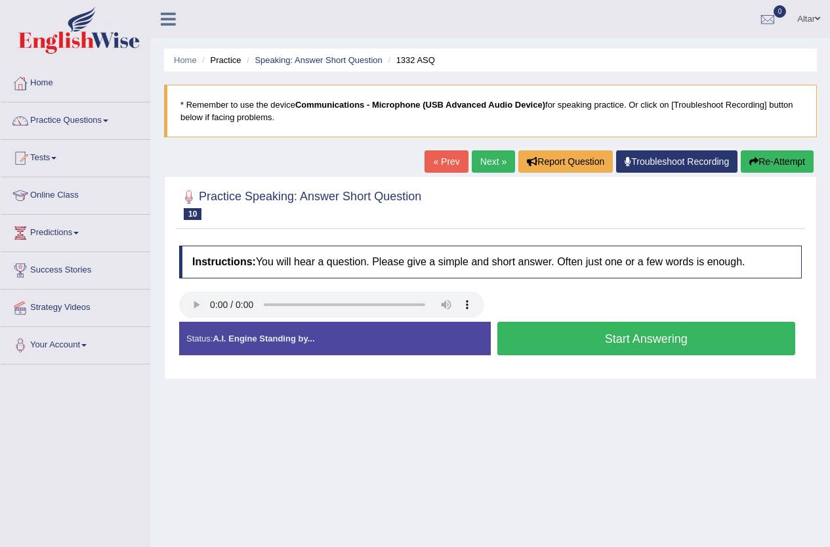
click at [622, 328] on button "Start Answering" at bounding box center [647, 338] width 299 height 33
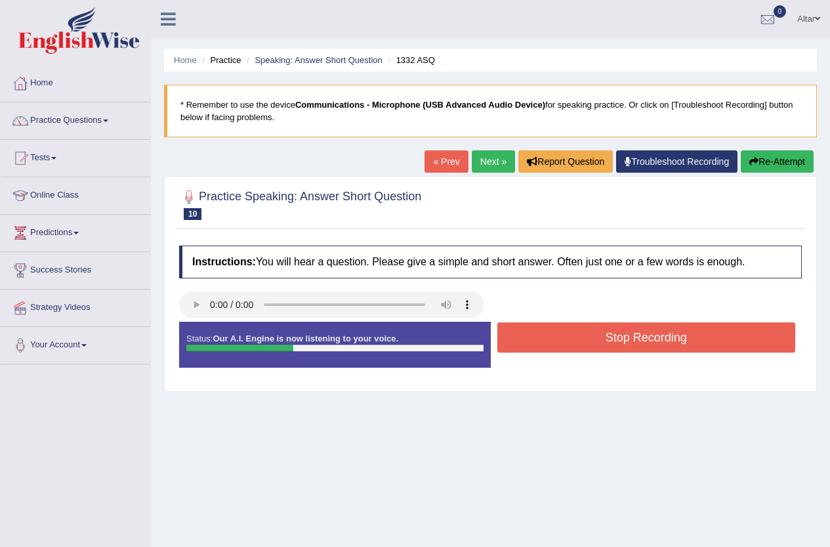
click at [622, 328] on button "Stop Recording" at bounding box center [647, 337] width 299 height 30
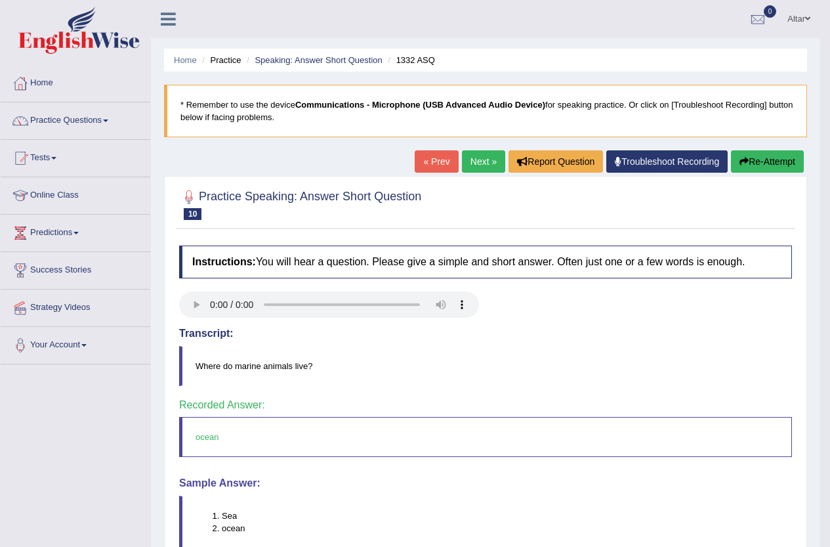
click at [465, 171] on link "Next »" at bounding box center [483, 161] width 43 height 22
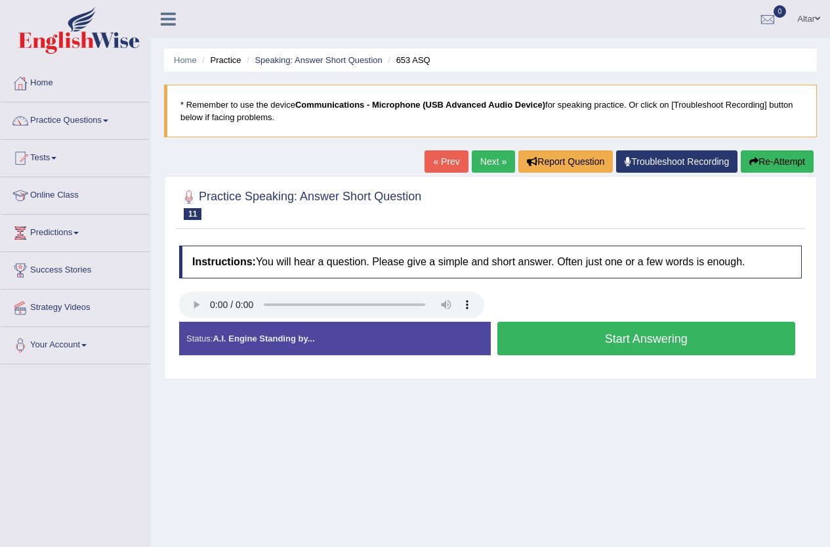
click at [540, 338] on button "Start Answering" at bounding box center [647, 338] width 299 height 33
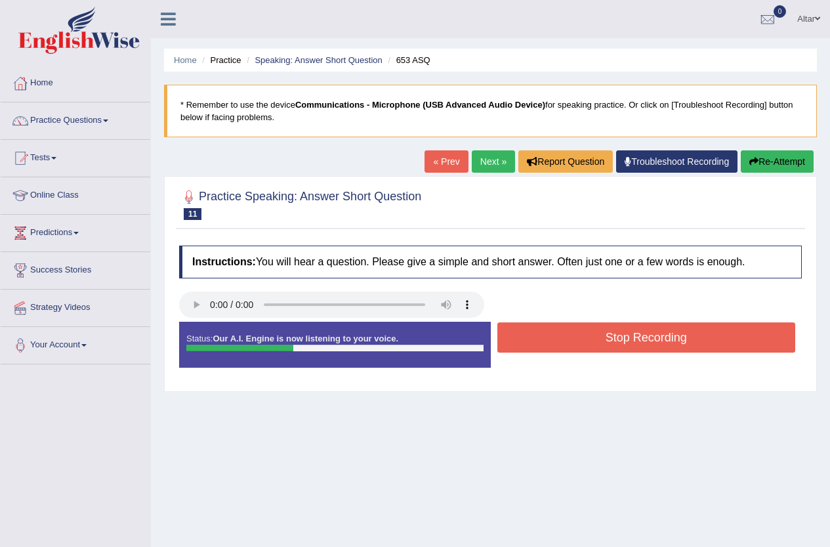
click at [540, 338] on button "Stop Recording" at bounding box center [647, 337] width 299 height 30
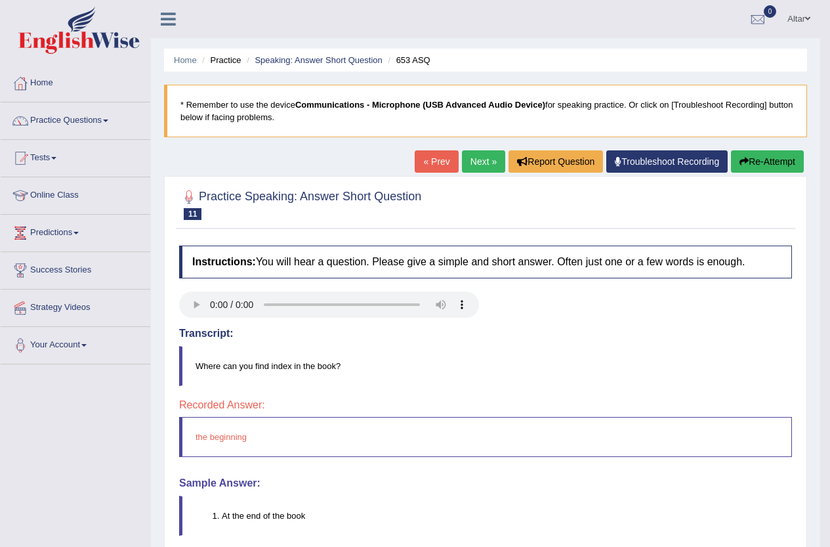
click at [479, 164] on link "Next »" at bounding box center [483, 161] width 43 height 22
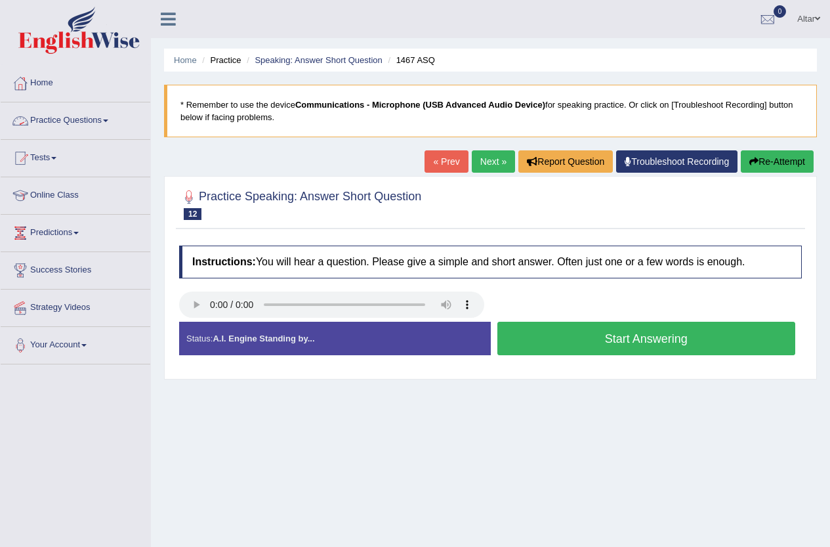
click at [96, 133] on link "Practice Questions" at bounding box center [76, 118] width 150 height 33
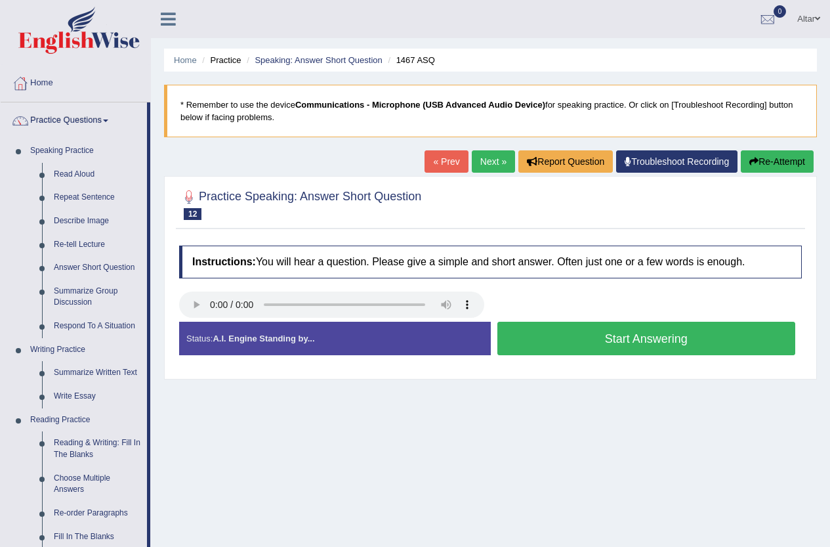
click at [530, 330] on button "Start Answering" at bounding box center [647, 338] width 299 height 33
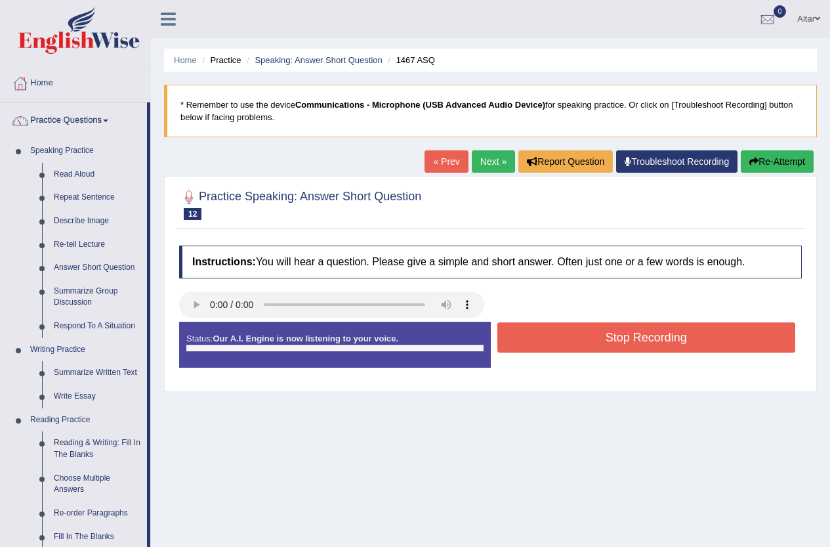
click at [530, 330] on button "Stop Recording" at bounding box center [647, 337] width 299 height 30
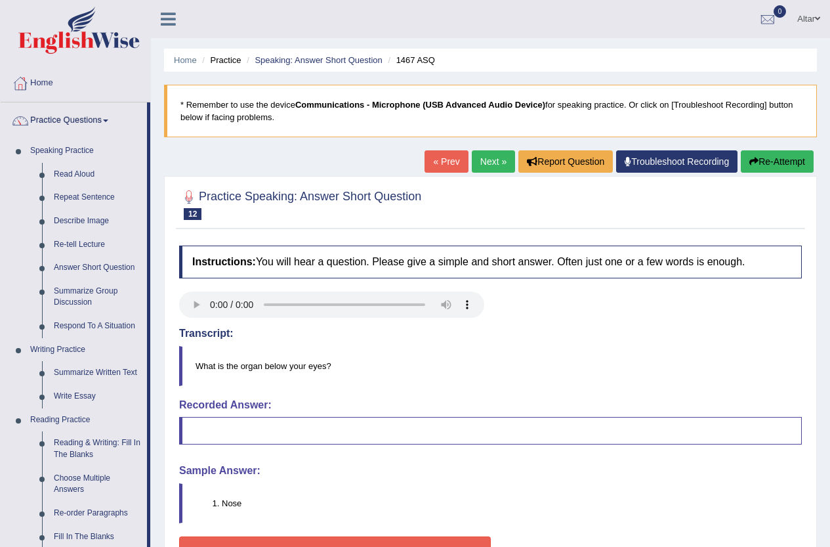
click at [799, 165] on button "Re-Attempt" at bounding box center [777, 161] width 73 height 22
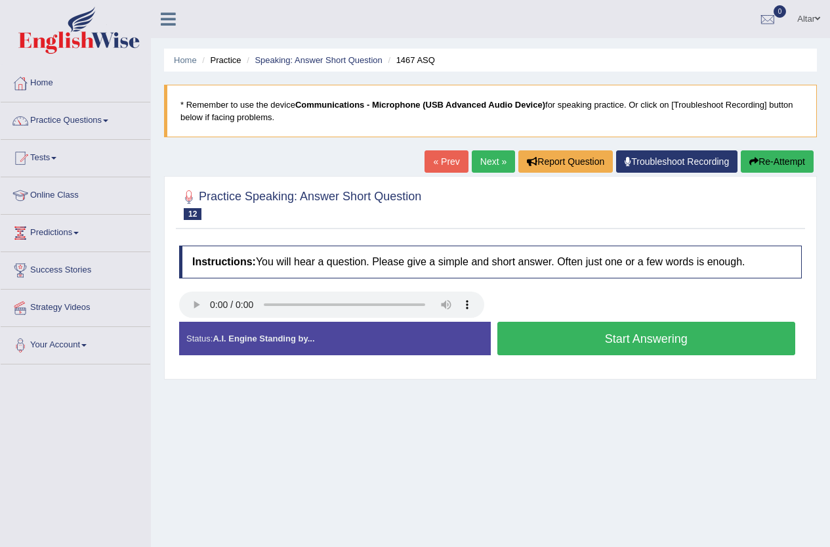
click at [560, 343] on button "Start Answering" at bounding box center [647, 338] width 299 height 33
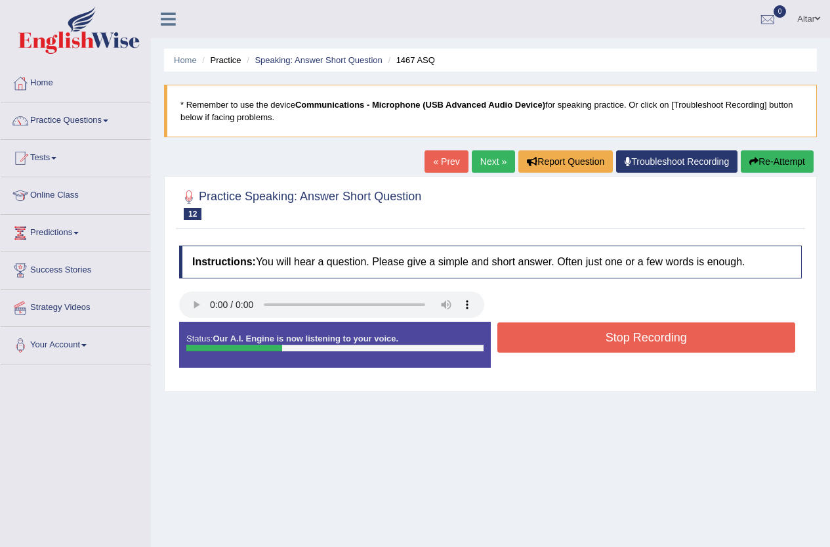
click at [559, 343] on button "Stop Recording" at bounding box center [647, 337] width 299 height 30
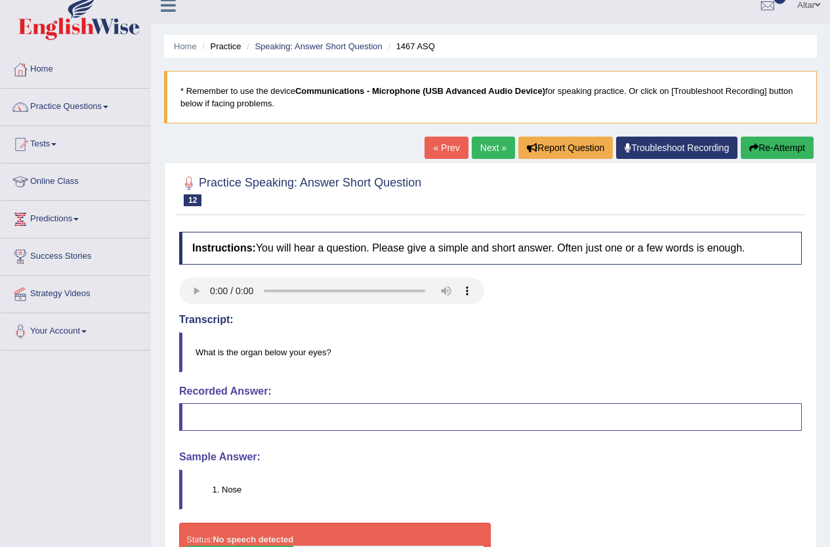
scroll to position [11, 0]
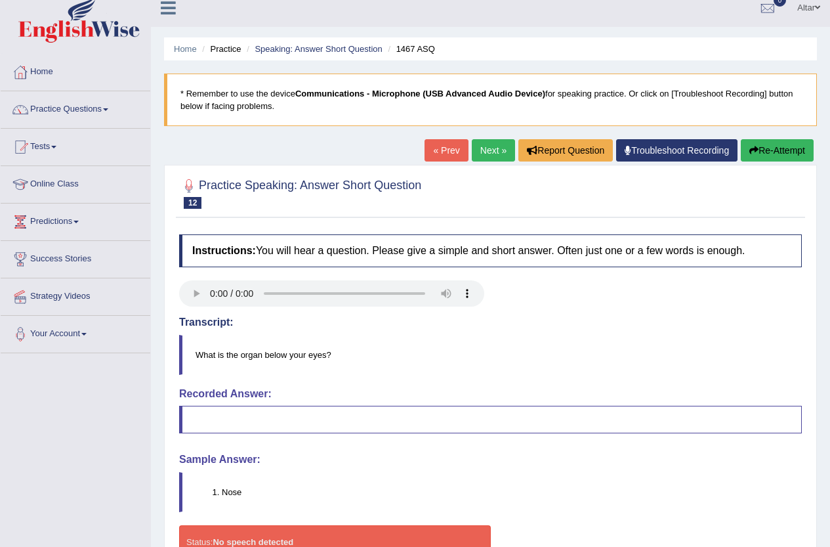
click at [761, 146] on button "Re-Attempt" at bounding box center [777, 150] width 73 height 22
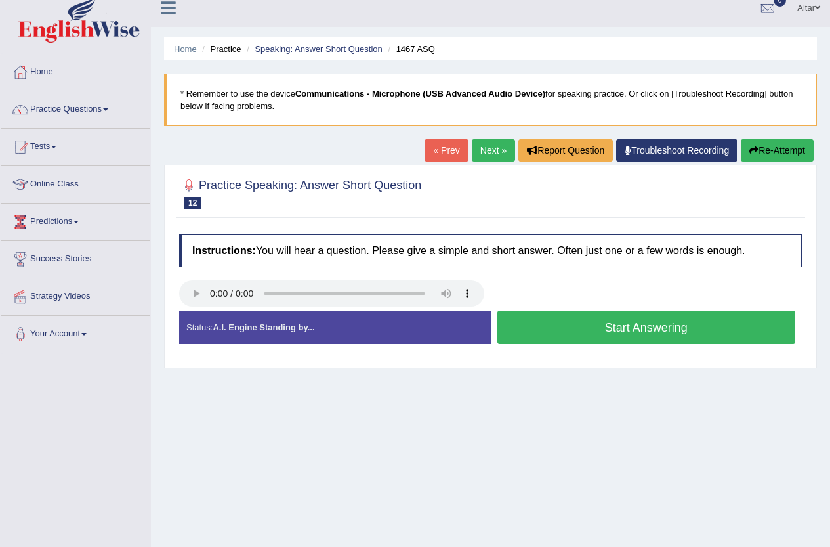
click at [552, 325] on button "Start Answering" at bounding box center [647, 327] width 299 height 33
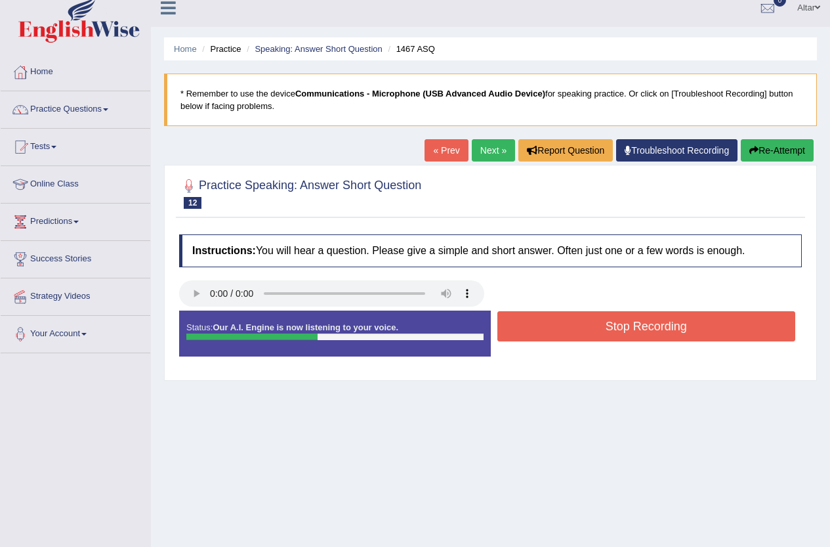
click at [550, 330] on button "Stop Recording" at bounding box center [647, 326] width 299 height 30
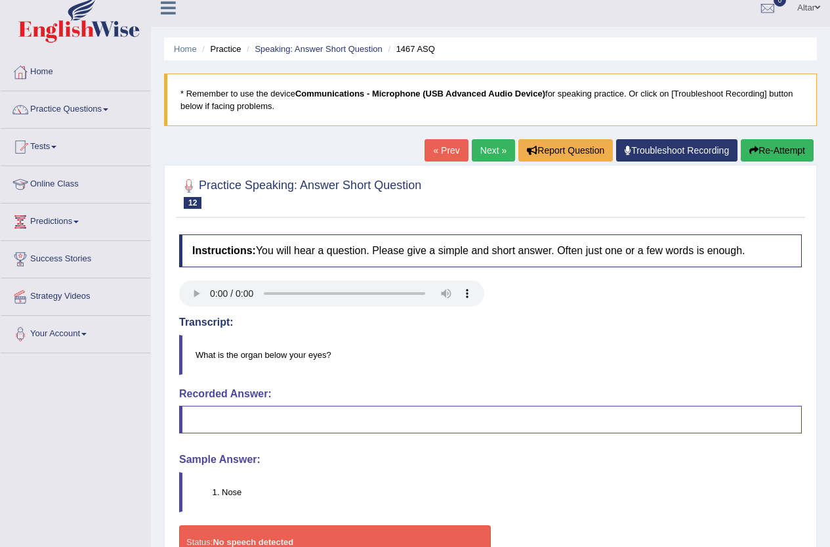
click at [488, 153] on link "Next »" at bounding box center [493, 150] width 43 height 22
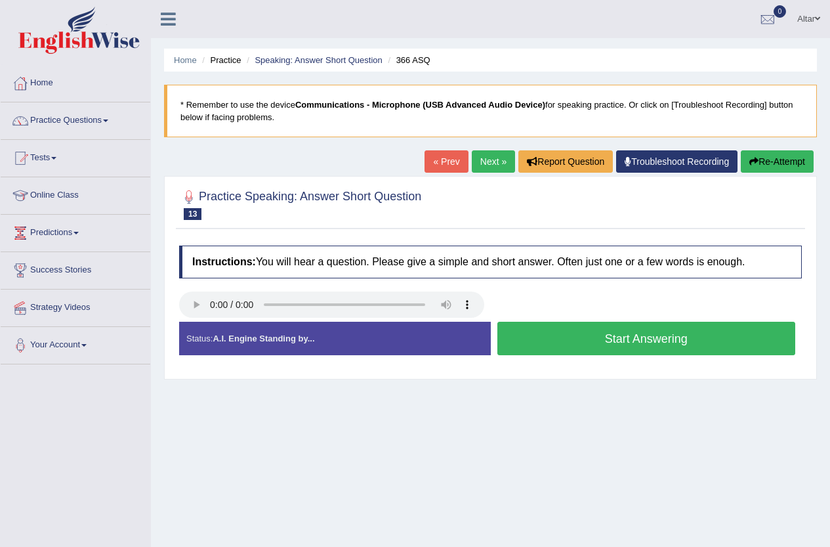
click at [580, 341] on button "Start Answering" at bounding box center [647, 338] width 299 height 33
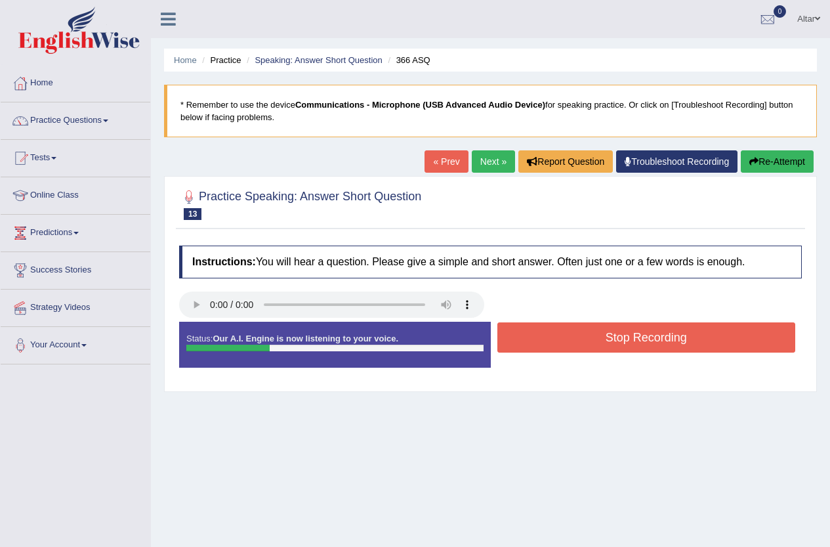
click at [571, 340] on button "Stop Recording" at bounding box center [647, 337] width 299 height 30
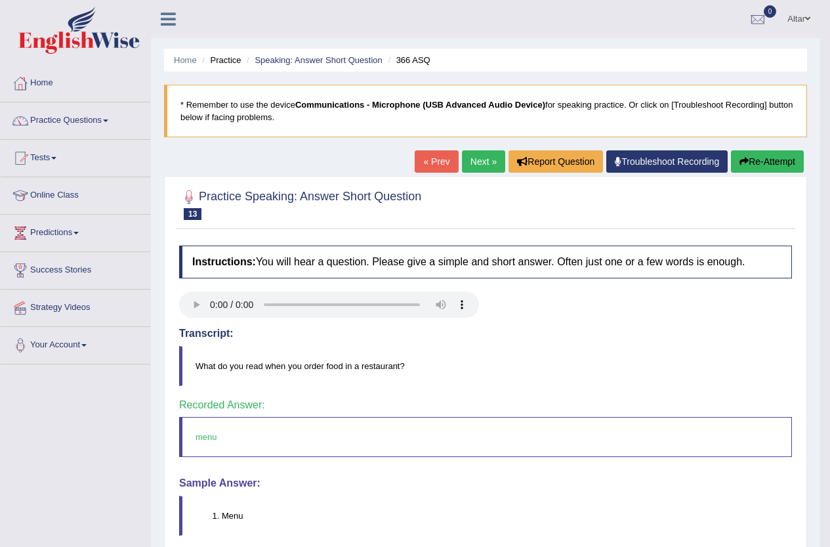
click at [490, 160] on link "Next »" at bounding box center [483, 161] width 43 height 22
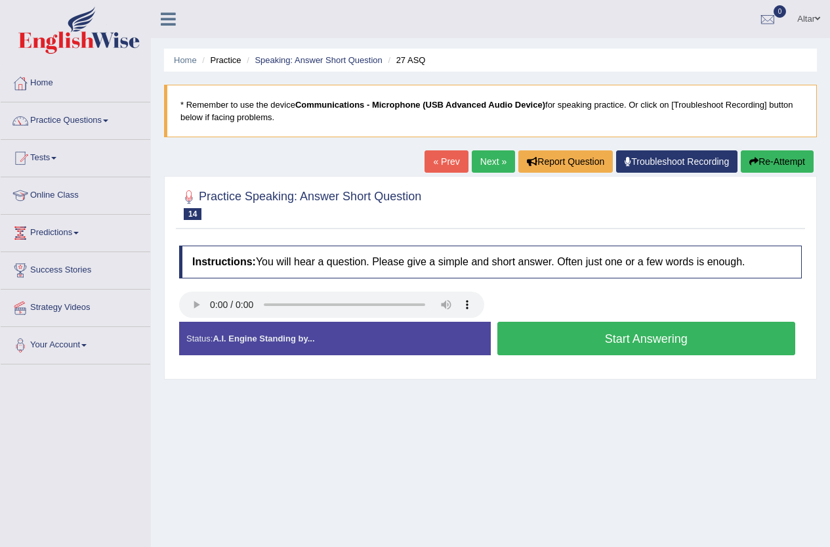
click at [510, 337] on button "Start Answering" at bounding box center [647, 338] width 299 height 33
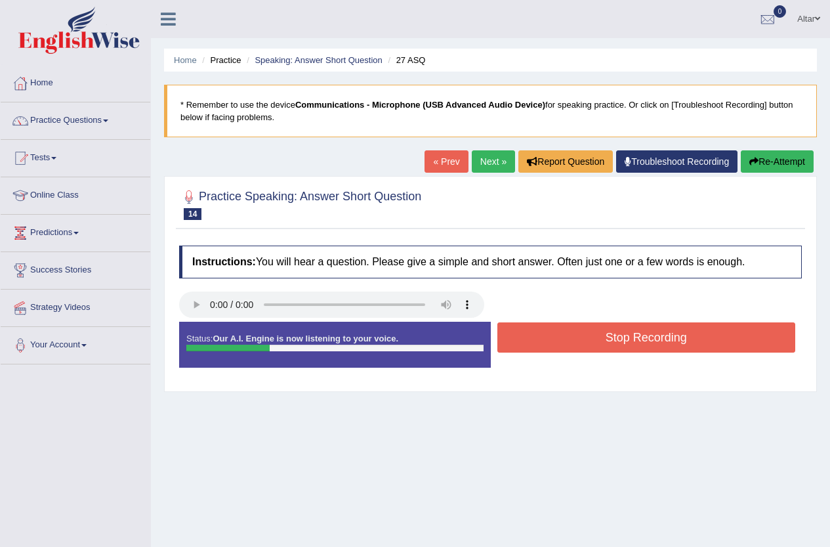
click at [510, 337] on button "Stop Recording" at bounding box center [647, 337] width 299 height 30
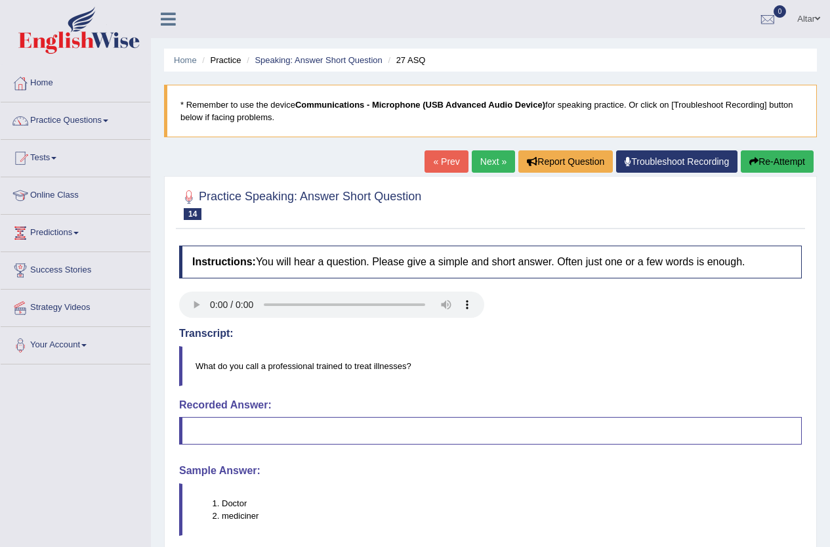
click at [793, 165] on button "Re-Attempt" at bounding box center [777, 161] width 73 height 22
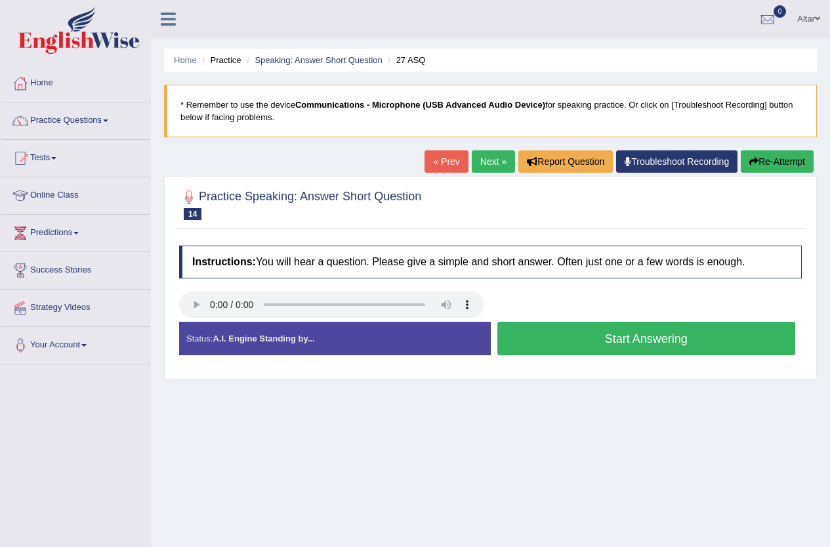
click at [567, 338] on button "Start Answering" at bounding box center [647, 338] width 299 height 33
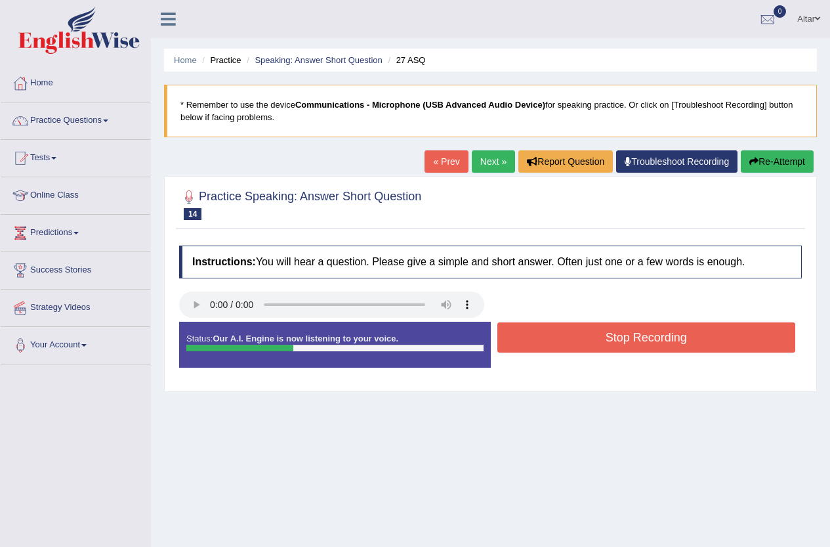
click at [567, 338] on button "Stop Recording" at bounding box center [647, 337] width 299 height 30
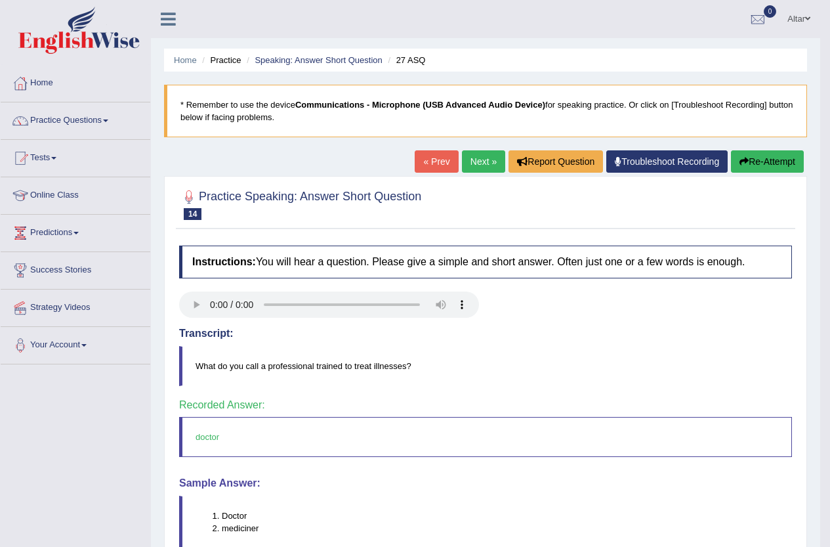
click at [484, 155] on link "Next »" at bounding box center [483, 161] width 43 height 22
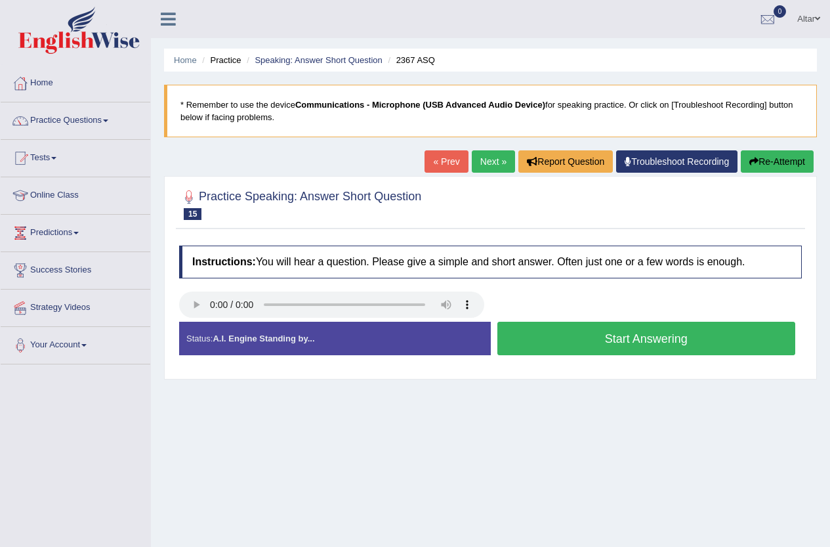
click at [622, 342] on button "Start Answering" at bounding box center [647, 338] width 299 height 33
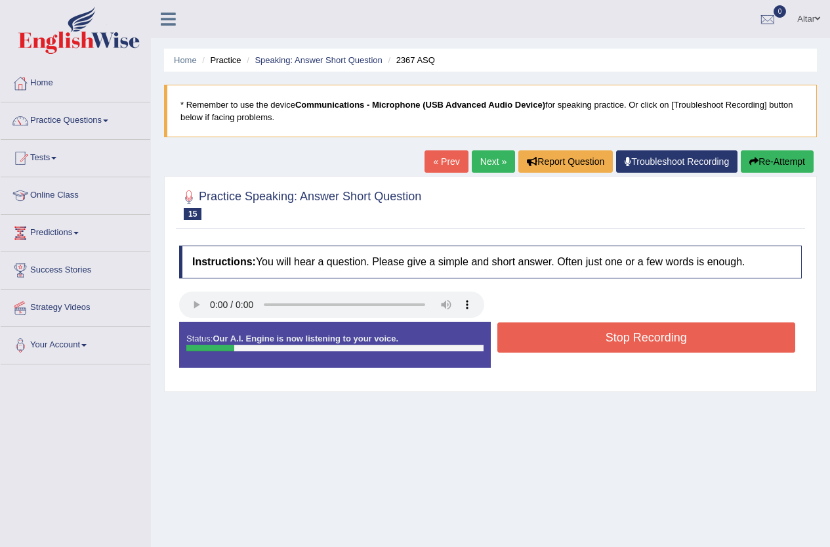
click at [534, 339] on button "Stop Recording" at bounding box center [647, 337] width 299 height 30
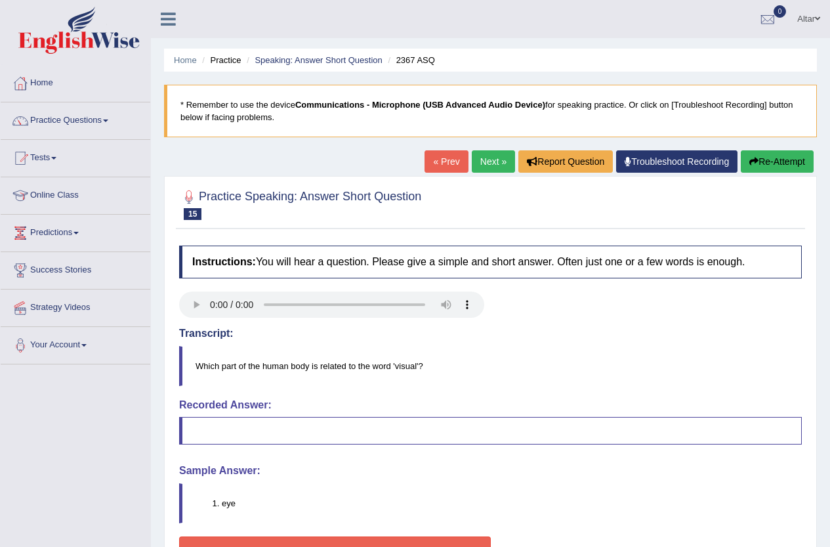
click at [786, 164] on button "Re-Attempt" at bounding box center [777, 161] width 73 height 22
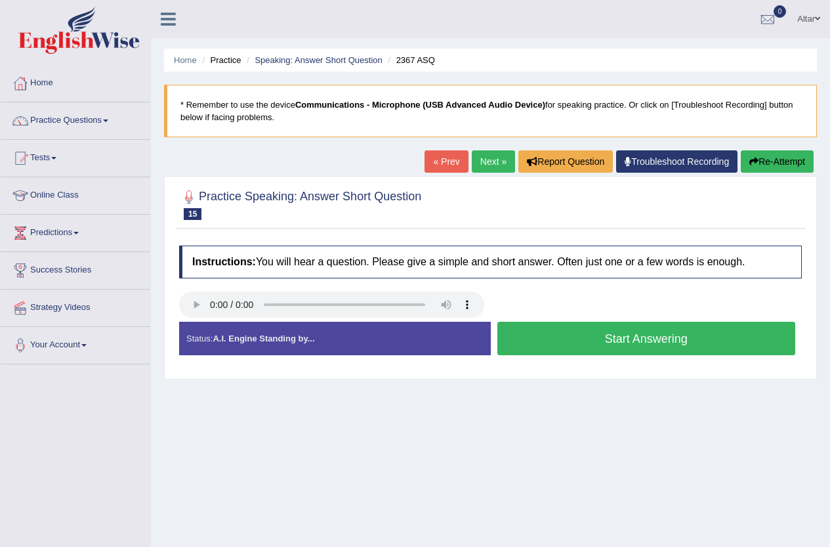
click at [542, 337] on button "Start Answering" at bounding box center [647, 338] width 299 height 33
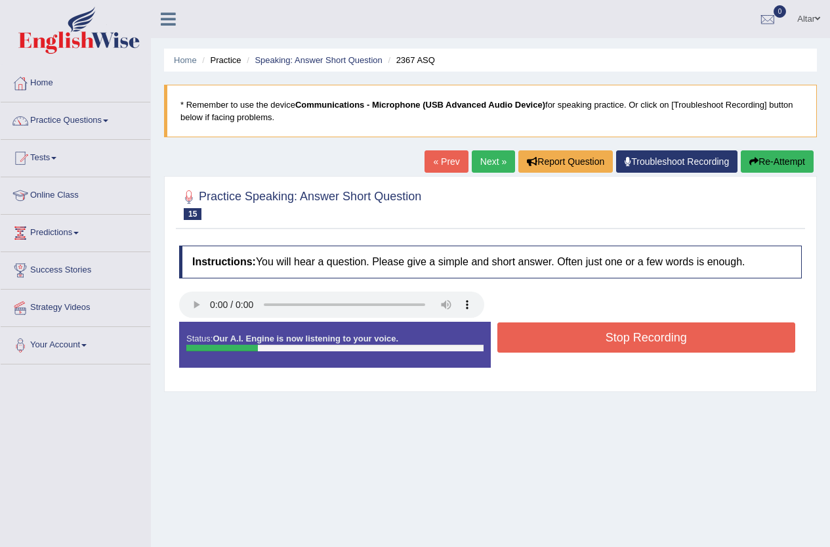
click at [542, 337] on button "Stop Recording" at bounding box center [647, 337] width 299 height 30
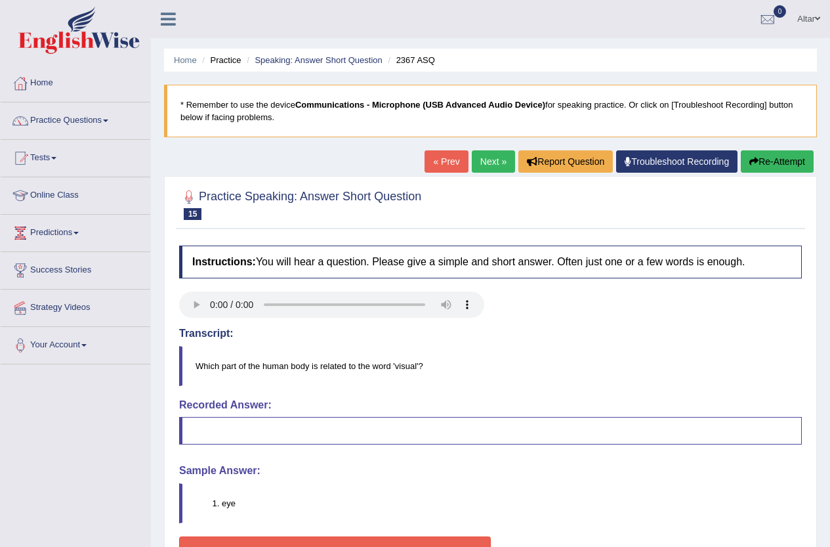
drag, startPoint x: 490, startPoint y: 127, endPoint x: 486, endPoint y: 160, distance: 33.6
click at [489, 129] on blockquote "* Remember to use the device Communications - Microphone (USB Advanced Audio De…" at bounding box center [490, 111] width 653 height 53
click at [486, 162] on link "Next »" at bounding box center [493, 161] width 43 height 22
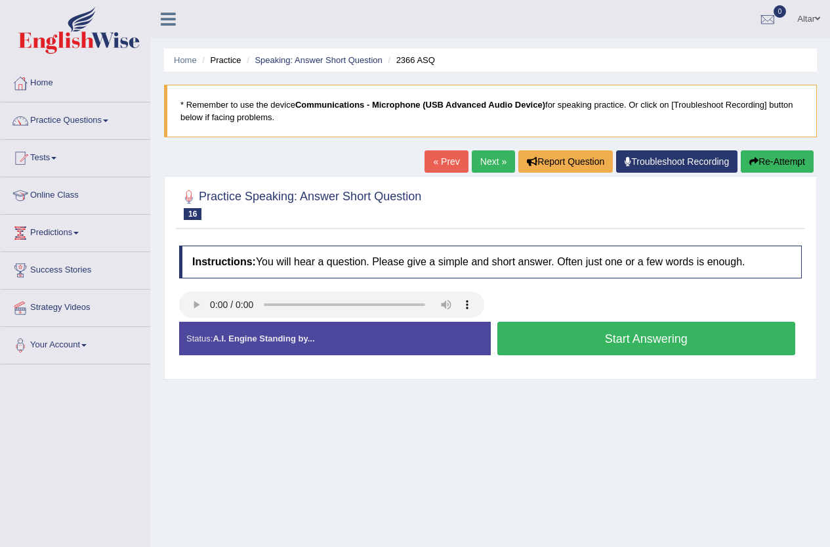
click at [526, 327] on button "Start Answering" at bounding box center [647, 338] width 299 height 33
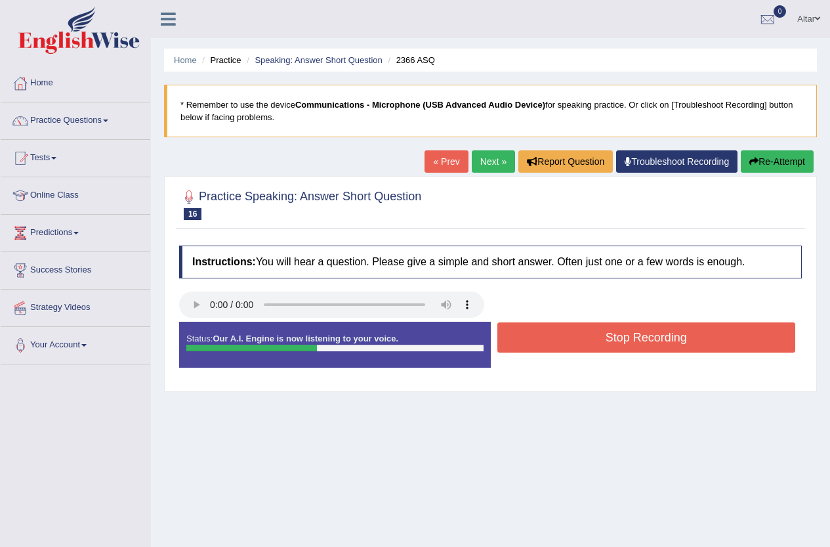
click at [528, 321] on div "Created with Highcharts 7.1.2 Too low Too high Time Pitch meter: 0 1 2 3 4 5" at bounding box center [491, 321] width 636 height 1
click at [525, 328] on button "Stop Recording" at bounding box center [647, 337] width 299 height 30
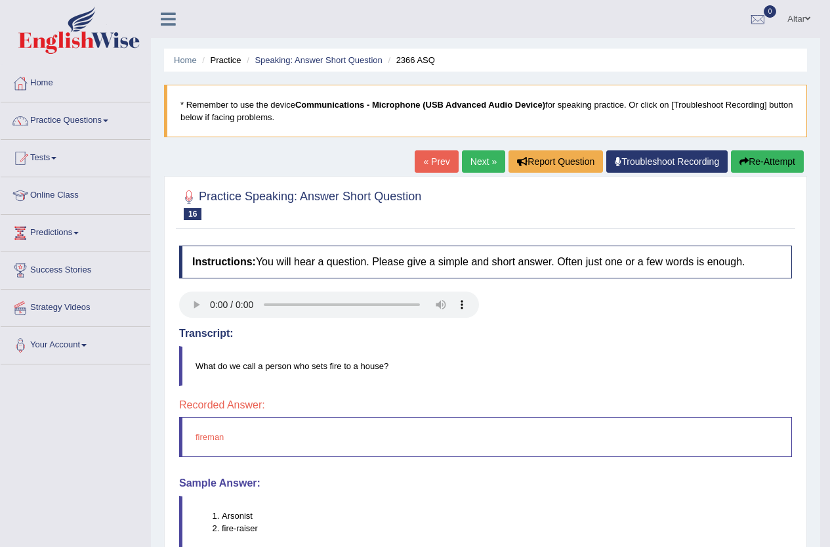
click at [483, 161] on link "Next »" at bounding box center [483, 161] width 43 height 22
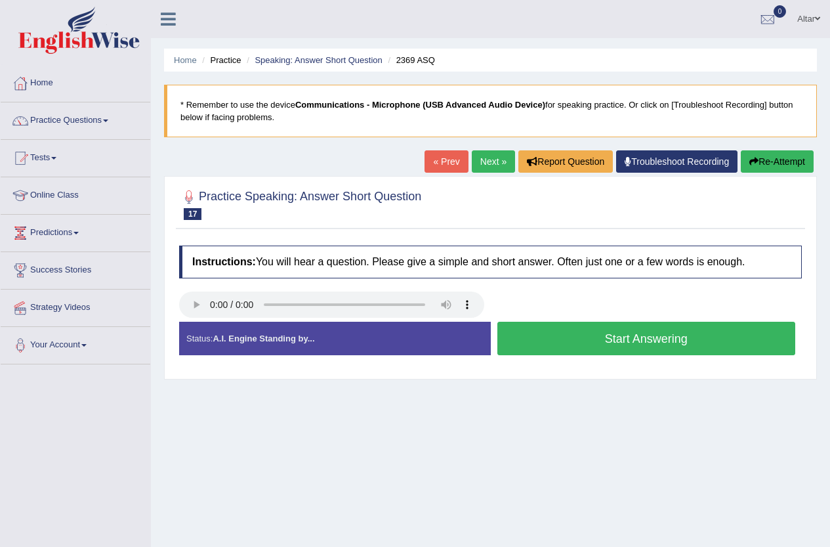
click at [550, 353] on button "Start Answering" at bounding box center [647, 338] width 299 height 33
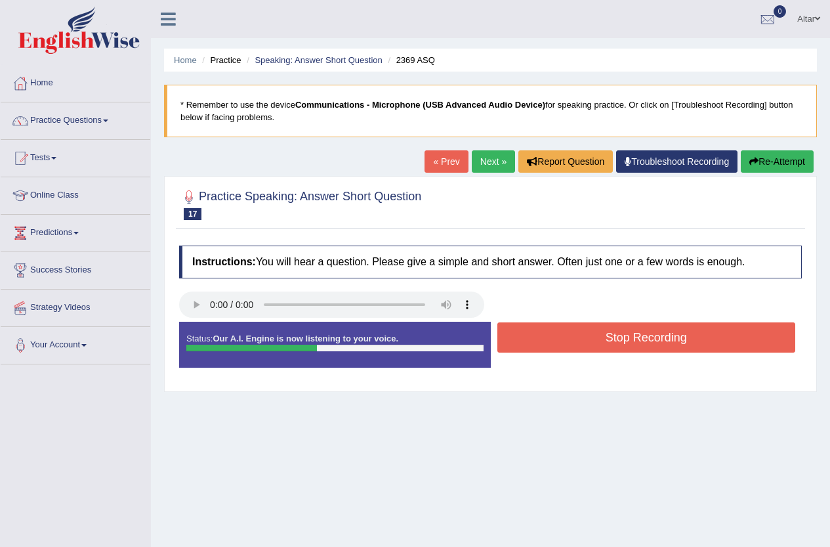
click at [550, 353] on button "Stop Recording" at bounding box center [647, 337] width 299 height 30
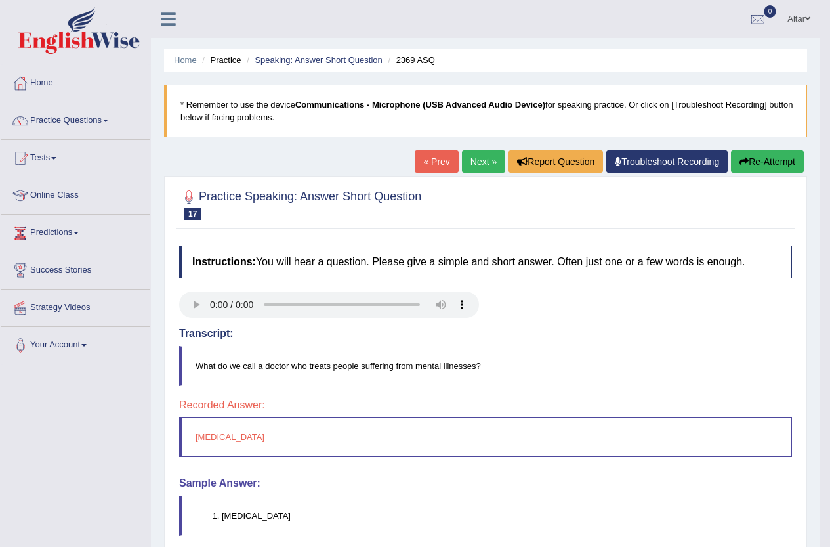
click at [476, 171] on link "Next »" at bounding box center [483, 161] width 43 height 22
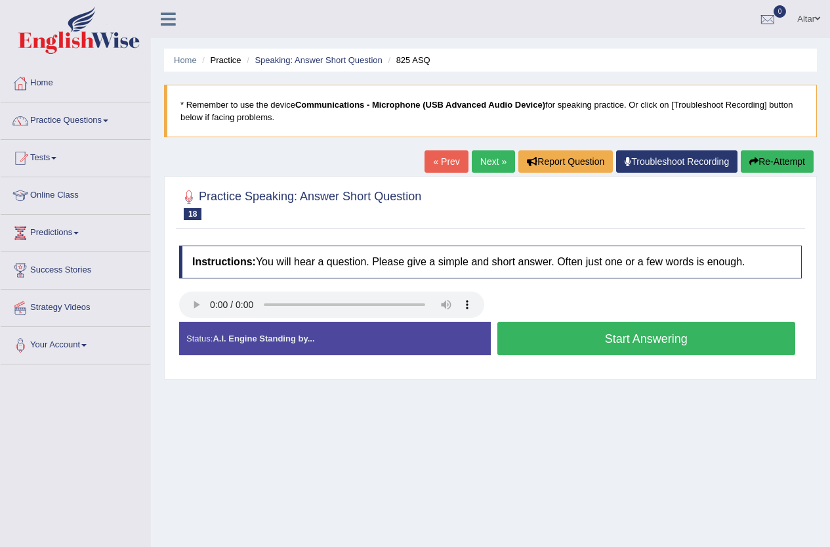
click at [609, 346] on button "Start Answering" at bounding box center [647, 338] width 299 height 33
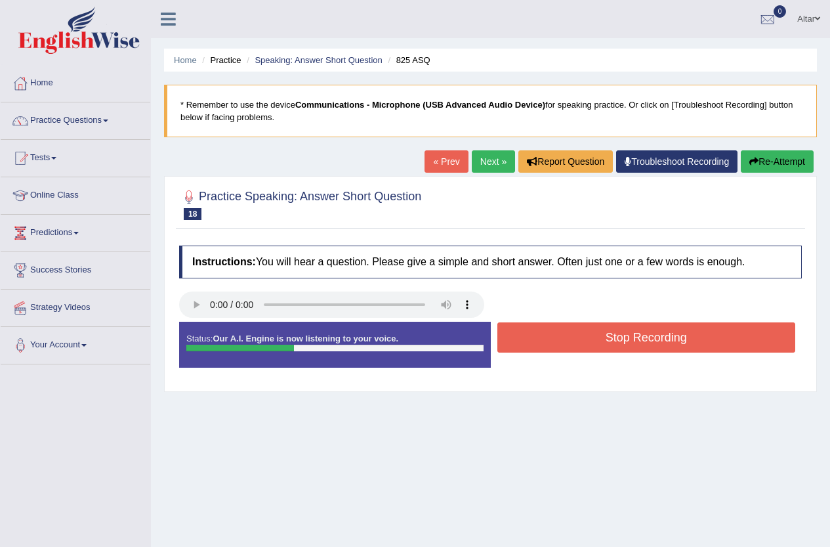
click at [547, 339] on button "Stop Recording" at bounding box center [647, 337] width 299 height 30
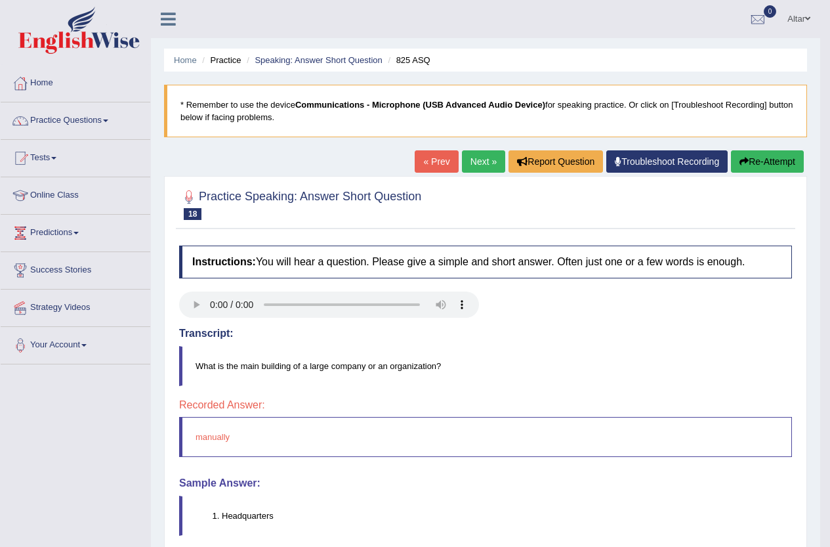
click at [477, 165] on link "Next »" at bounding box center [483, 161] width 43 height 22
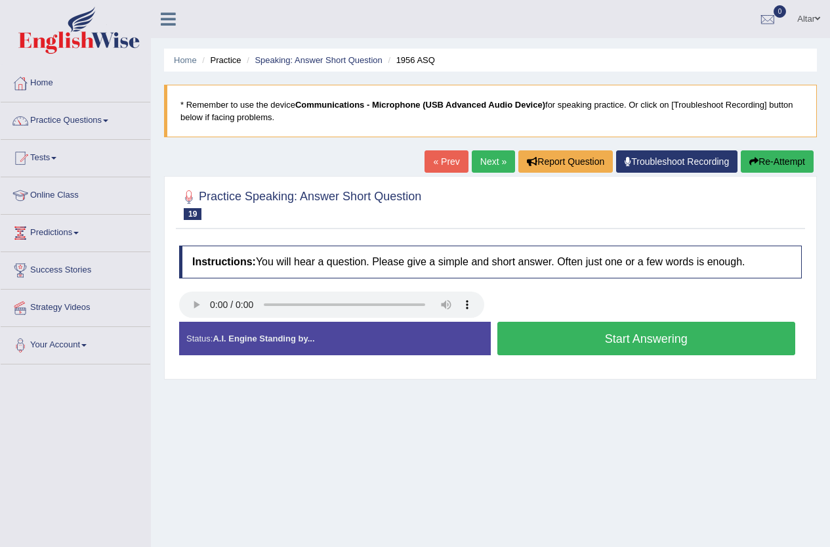
click at [703, 330] on button "Start Answering" at bounding box center [647, 338] width 299 height 33
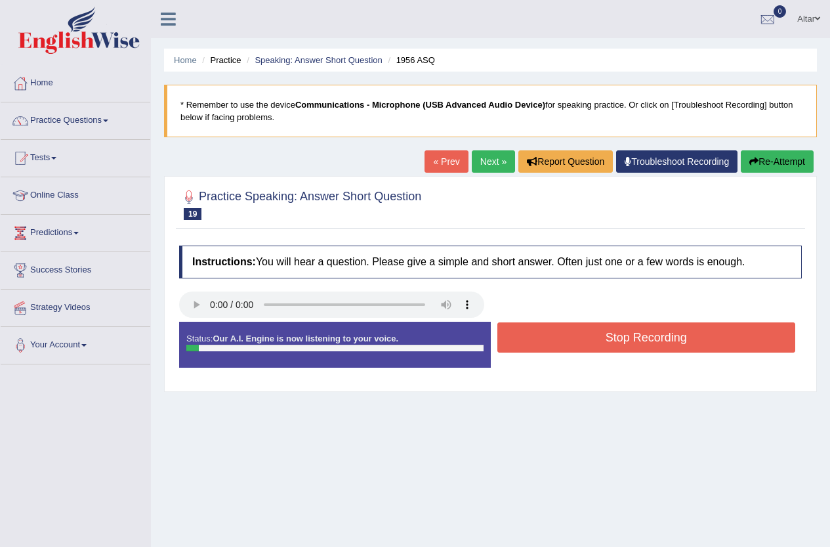
click at [703, 330] on button "Stop Recording" at bounding box center [647, 337] width 299 height 30
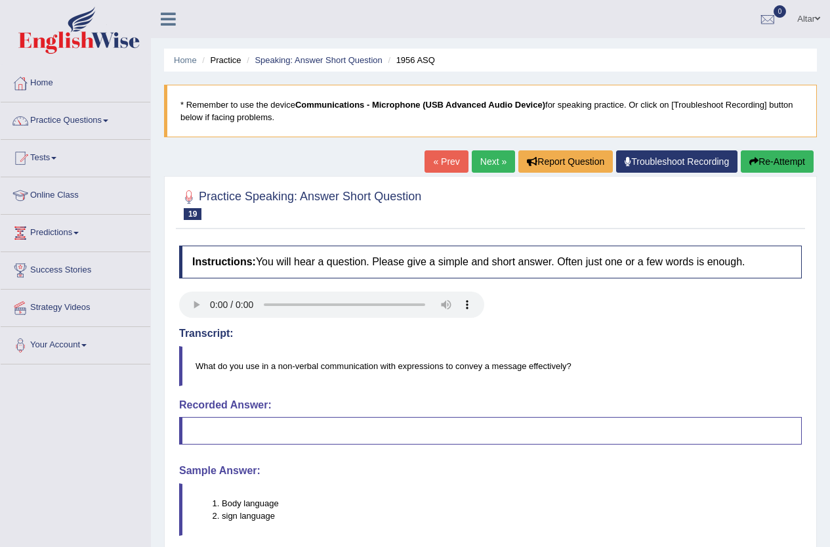
click at [499, 158] on link "Next »" at bounding box center [493, 161] width 43 height 22
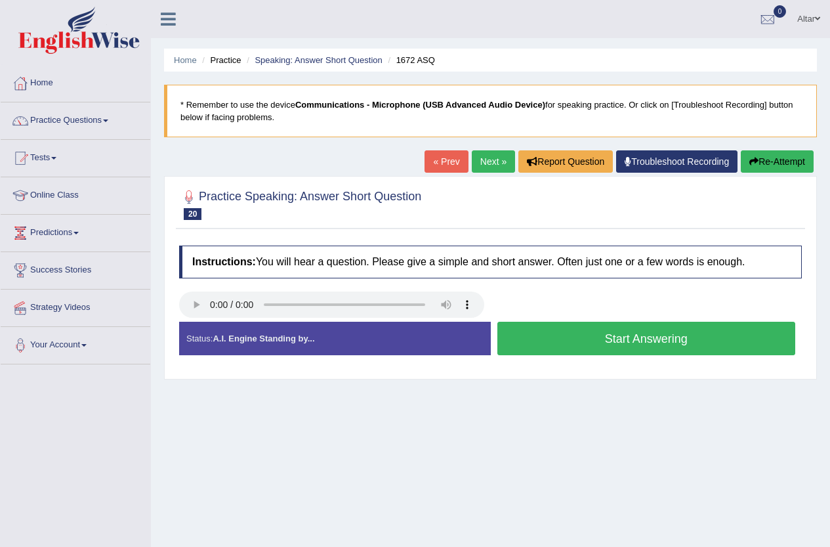
click at [570, 330] on button "Start Answering" at bounding box center [647, 338] width 299 height 33
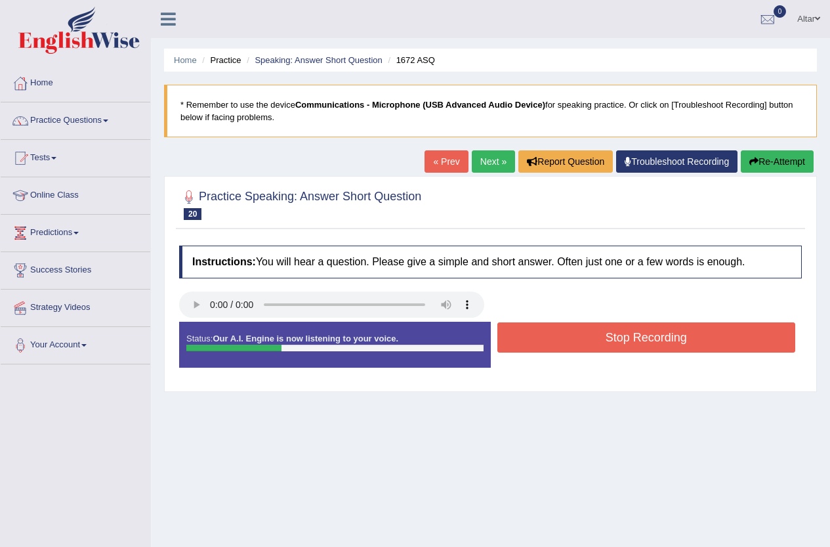
click at [569, 330] on button "Stop Recording" at bounding box center [647, 337] width 299 height 30
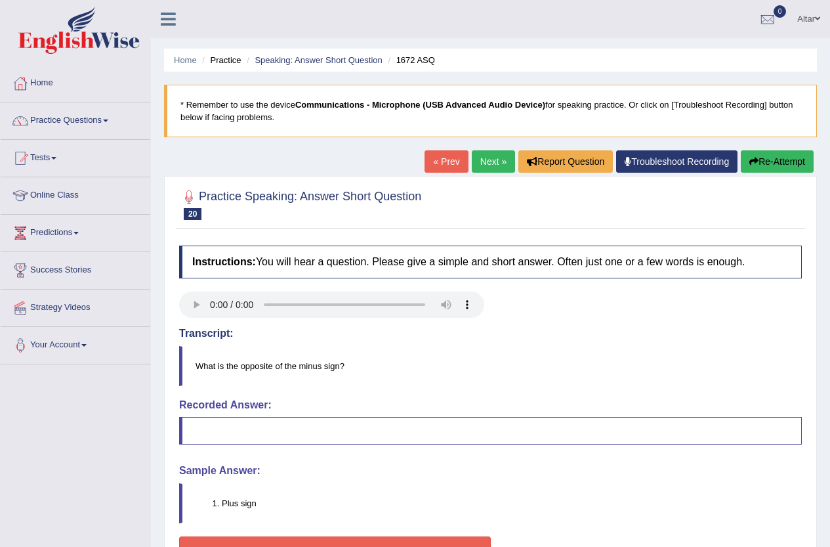
click at [479, 159] on link "Next »" at bounding box center [493, 161] width 43 height 22
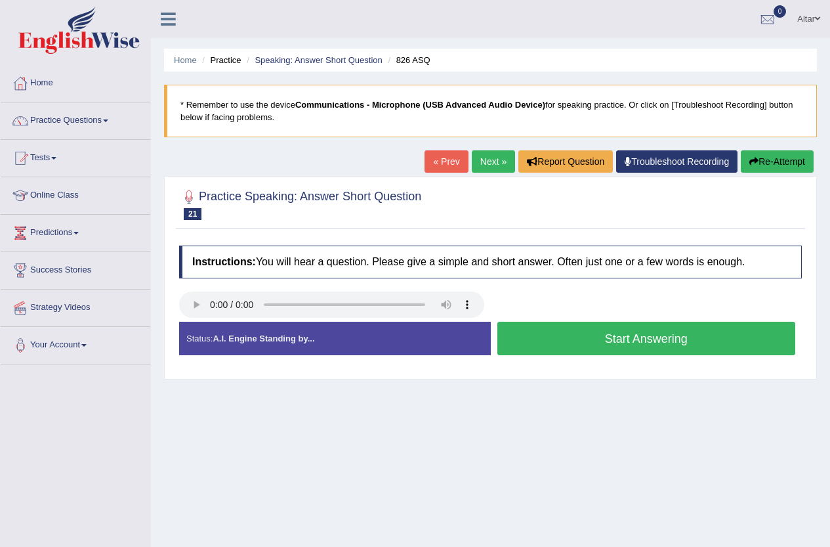
click at [702, 338] on button "Start Answering" at bounding box center [647, 338] width 299 height 33
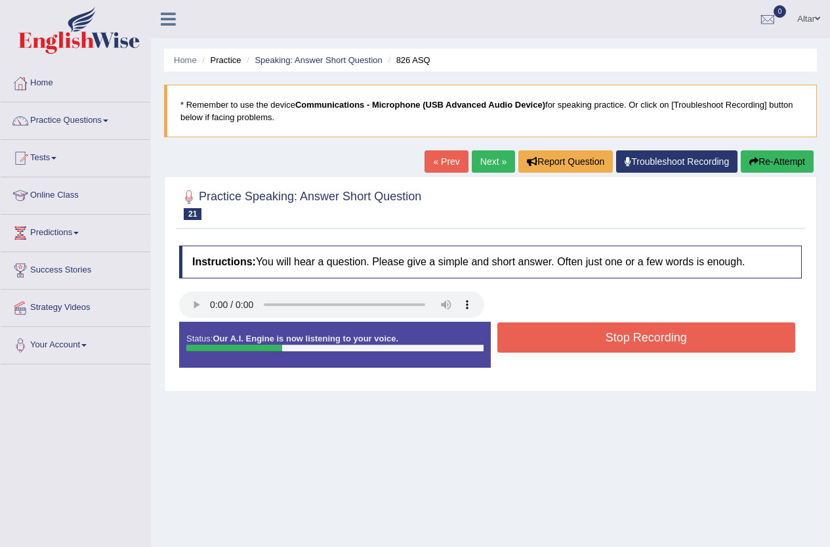
click at [702, 338] on button "Stop Recording" at bounding box center [647, 337] width 299 height 30
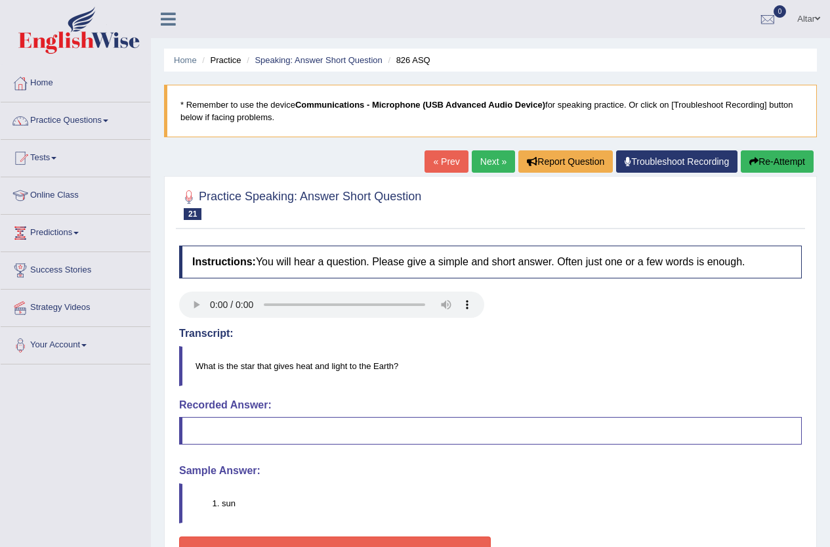
drag, startPoint x: 762, startPoint y: 161, endPoint x: 752, endPoint y: 161, distance: 10.5
click at [758, 161] on button "Re-Attempt" at bounding box center [777, 161] width 73 height 22
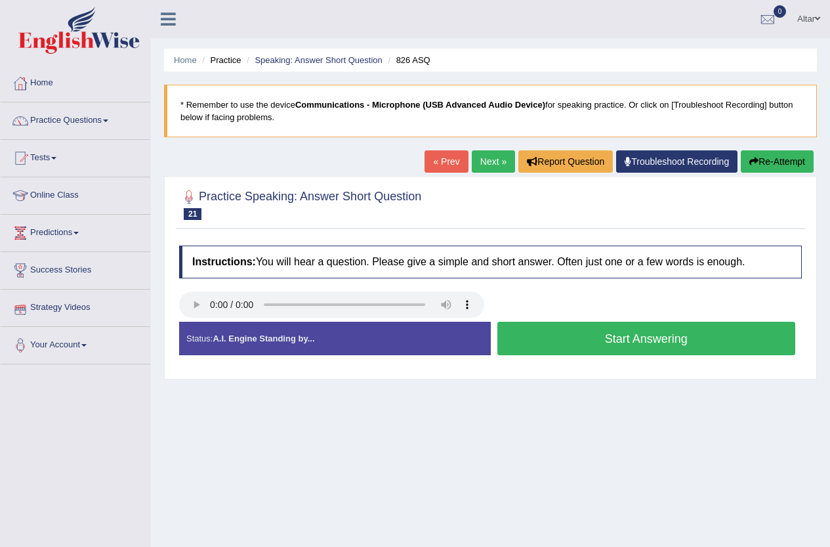
click at [553, 333] on button "Start Answering" at bounding box center [647, 338] width 299 height 33
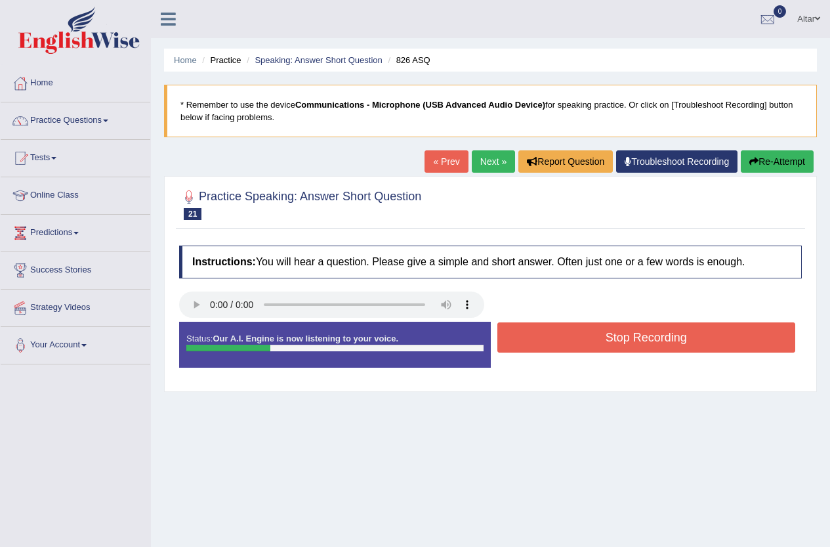
click at [550, 333] on button "Stop Recording" at bounding box center [647, 337] width 299 height 30
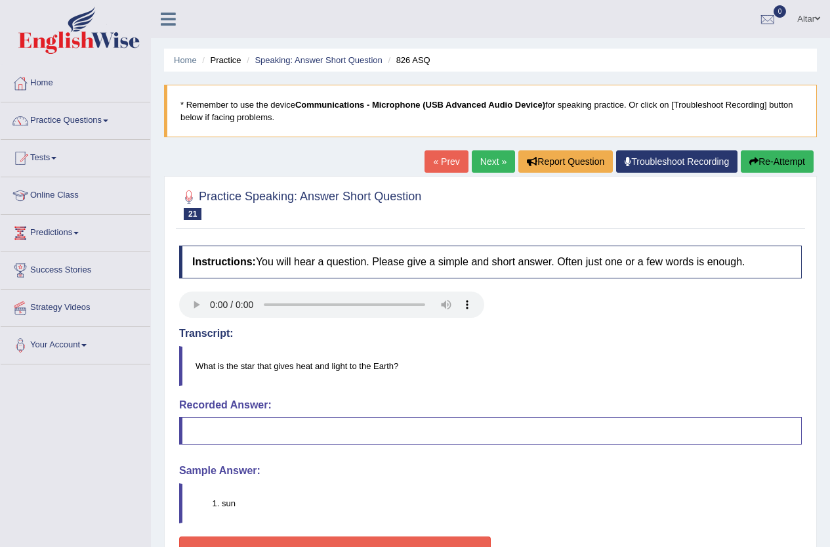
click at [490, 156] on link "Next »" at bounding box center [493, 161] width 43 height 22
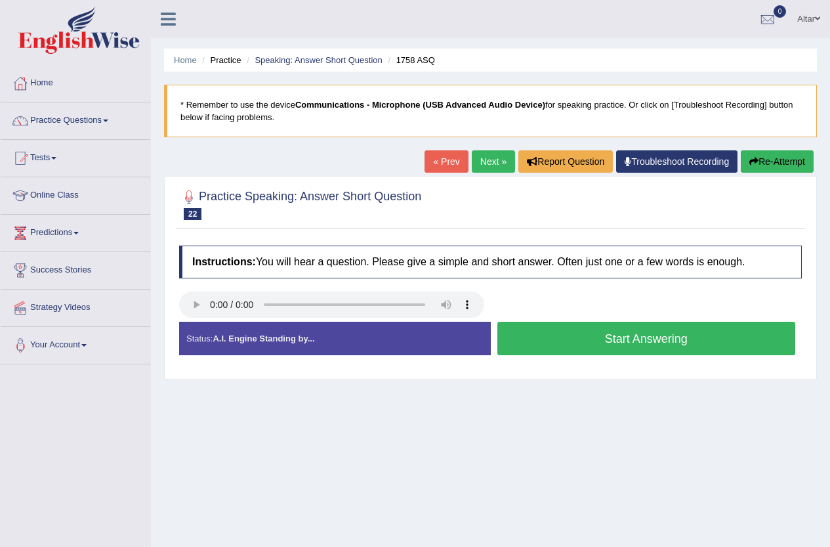
click at [602, 344] on button "Start Answering" at bounding box center [647, 338] width 299 height 33
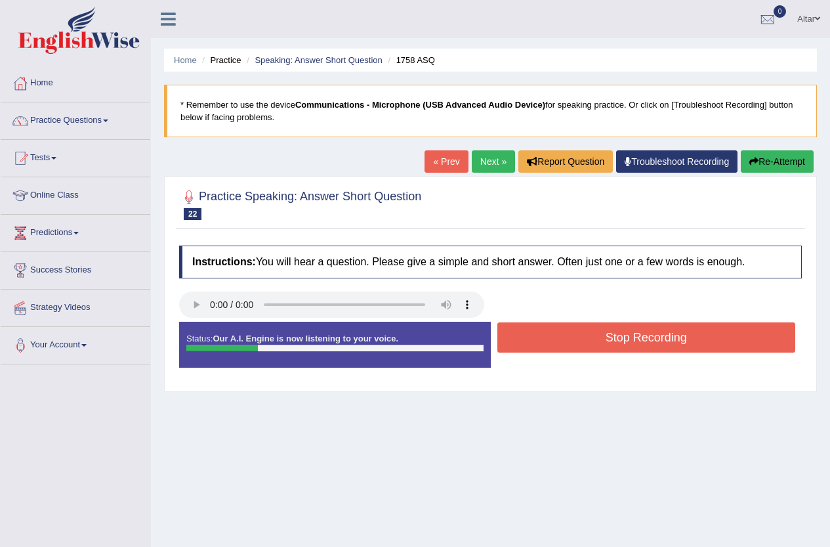
click at [602, 344] on button "Stop Recording" at bounding box center [647, 337] width 299 height 30
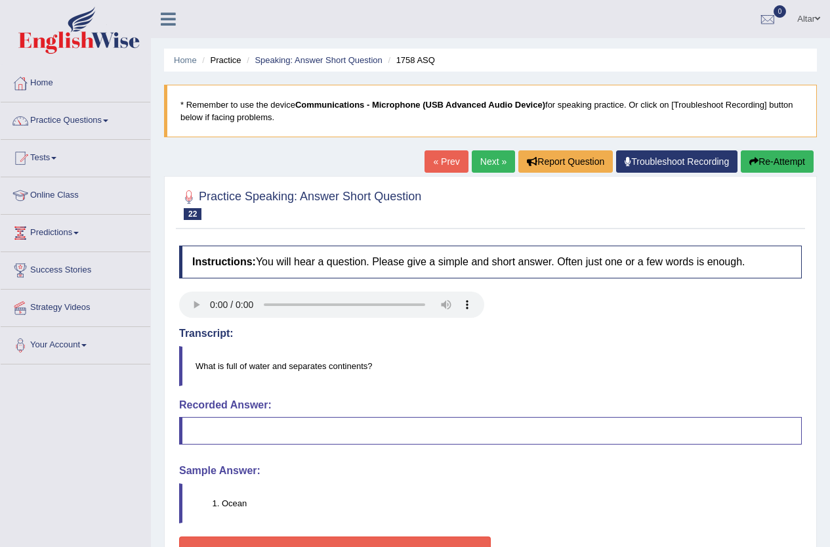
click at [481, 167] on link "Next »" at bounding box center [493, 161] width 43 height 22
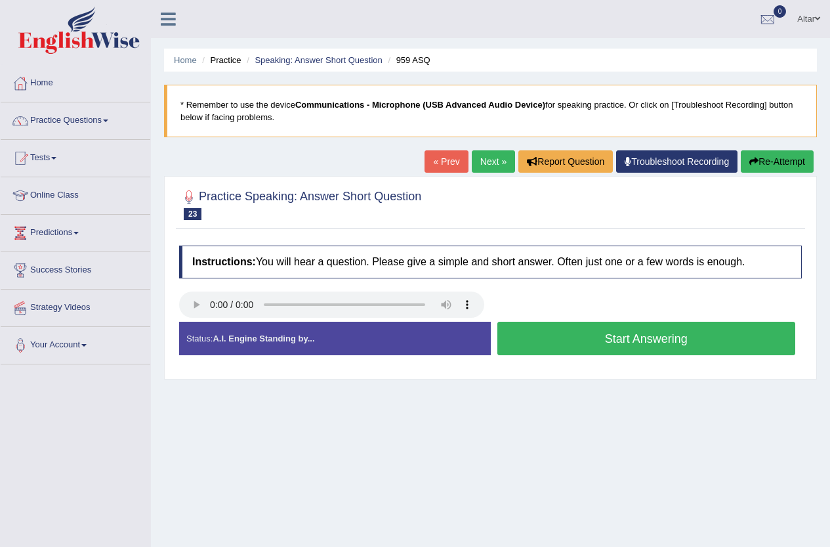
click at [647, 345] on button "Start Answering" at bounding box center [647, 338] width 299 height 33
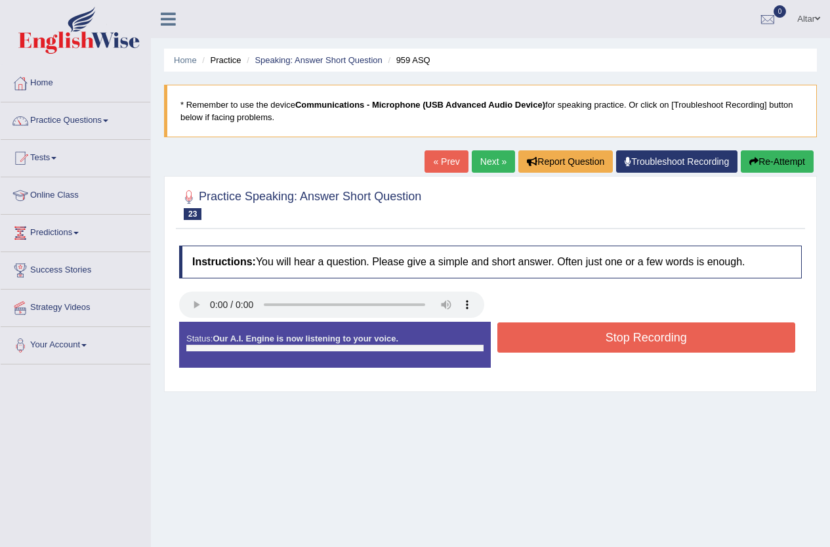
click at [647, 345] on button "Stop Recording" at bounding box center [647, 337] width 299 height 30
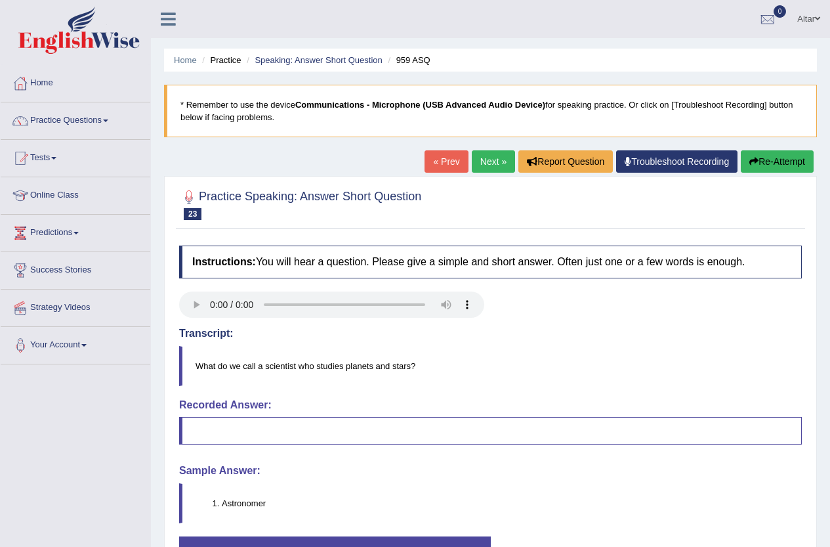
click at [490, 161] on link "Next »" at bounding box center [493, 161] width 43 height 22
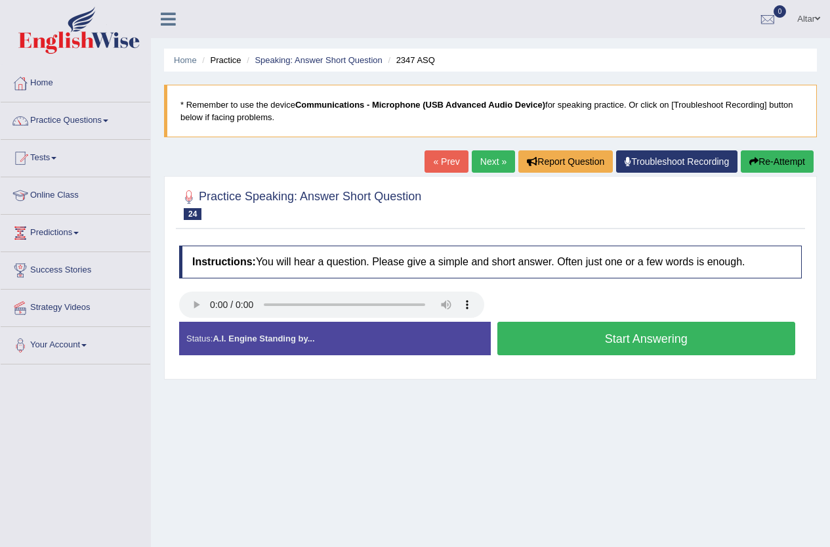
click at [521, 333] on button "Start Answering" at bounding box center [647, 338] width 299 height 33
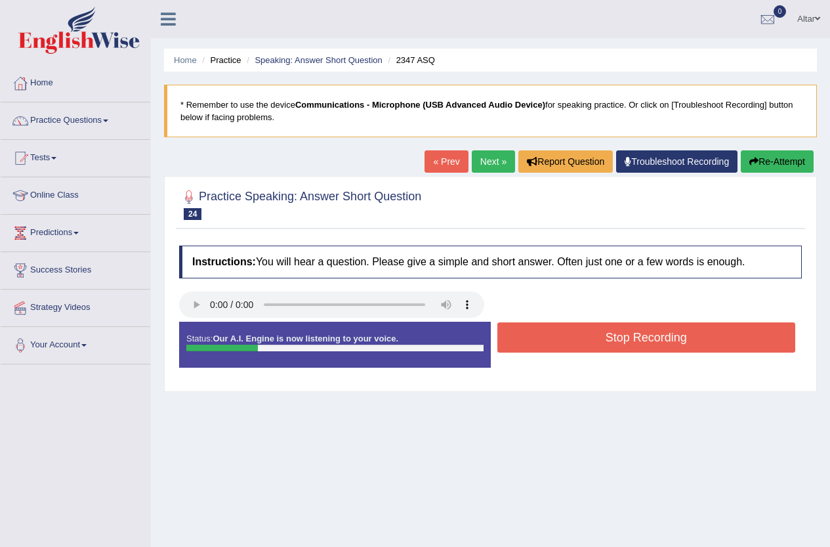
click at [521, 333] on button "Stop Recording" at bounding box center [647, 337] width 299 height 30
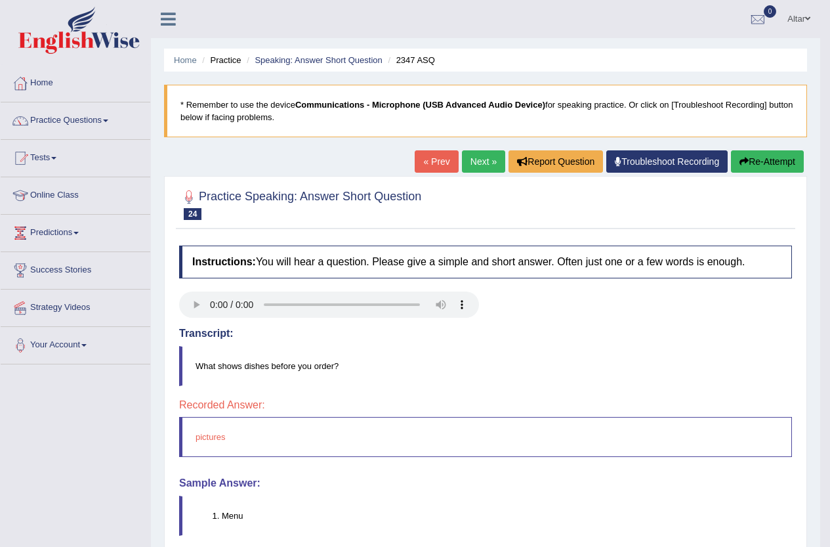
click at [472, 161] on link "Next »" at bounding box center [483, 161] width 43 height 22
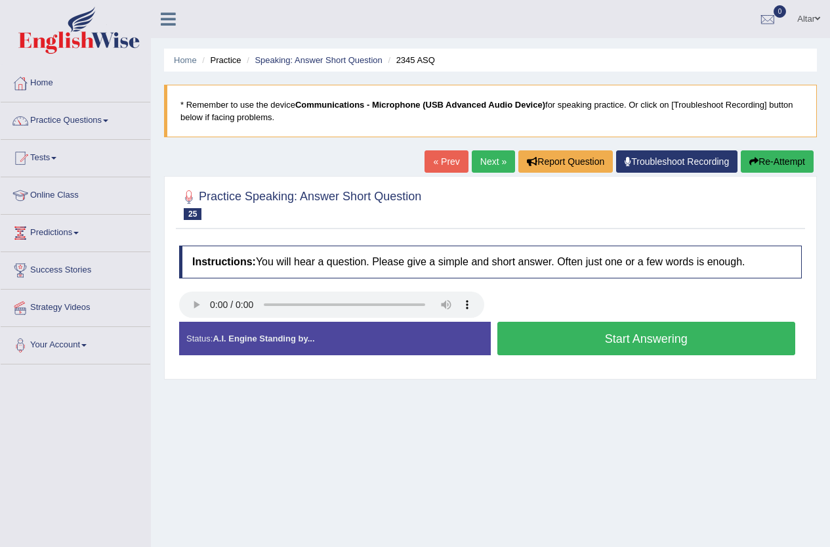
click at [523, 342] on button "Start Answering" at bounding box center [647, 338] width 299 height 33
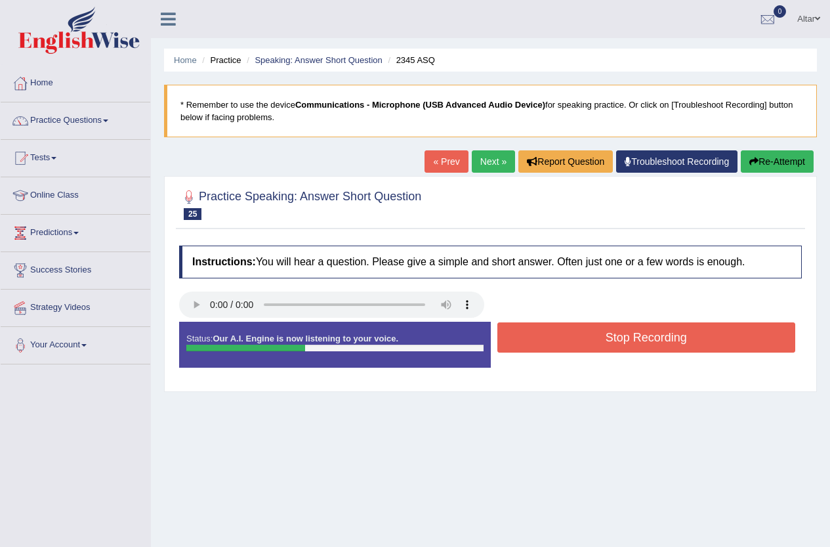
click at [525, 342] on button "Stop Recording" at bounding box center [647, 337] width 299 height 30
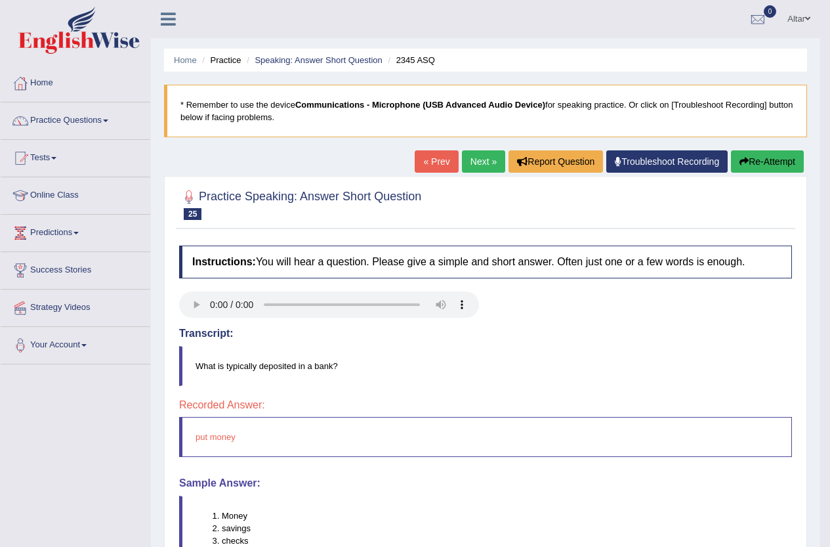
click at [472, 163] on link "Next »" at bounding box center [483, 161] width 43 height 22
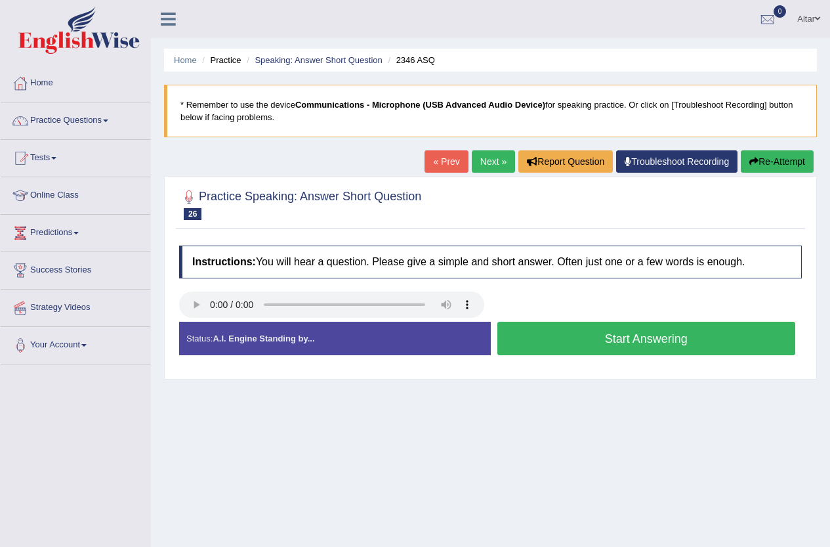
click at [525, 331] on button "Start Answering" at bounding box center [647, 338] width 299 height 33
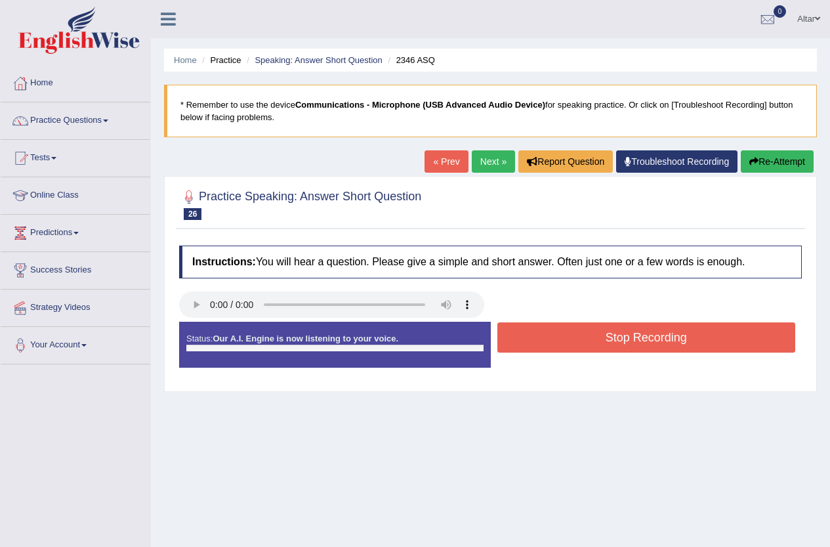
click at [525, 331] on button "Stop Recording" at bounding box center [647, 337] width 299 height 30
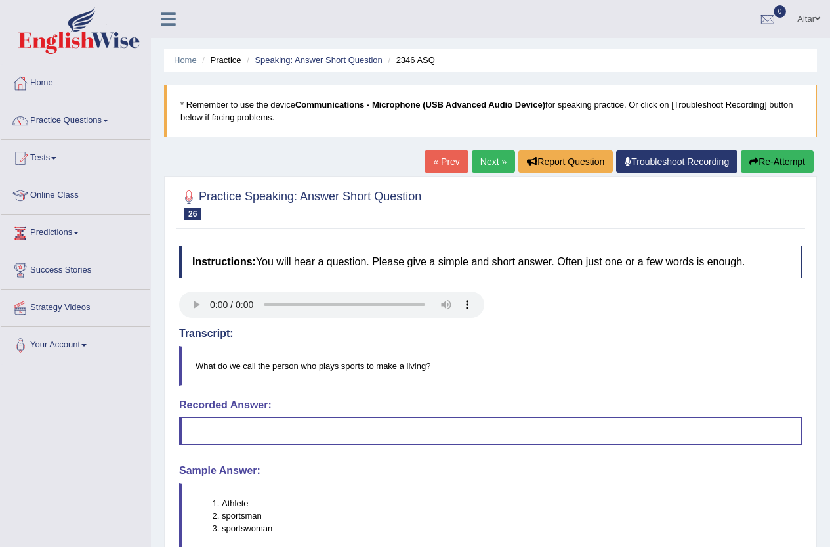
click at [485, 160] on link "Next »" at bounding box center [493, 161] width 43 height 22
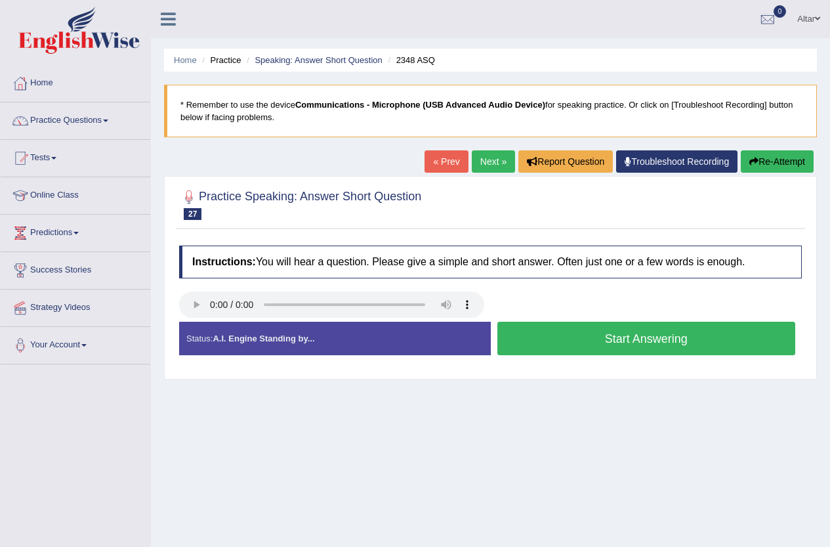
click at [525, 335] on button "Start Answering" at bounding box center [647, 338] width 299 height 33
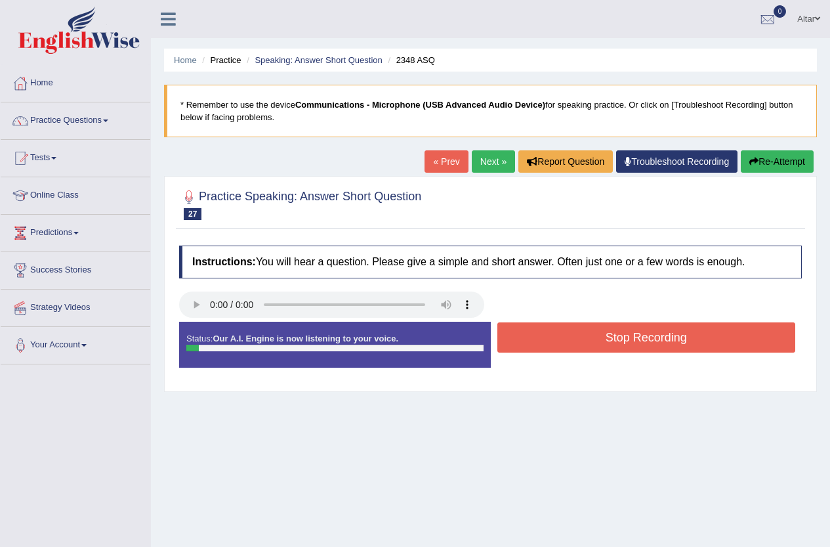
click at [525, 335] on button "Stop Recording" at bounding box center [647, 337] width 299 height 30
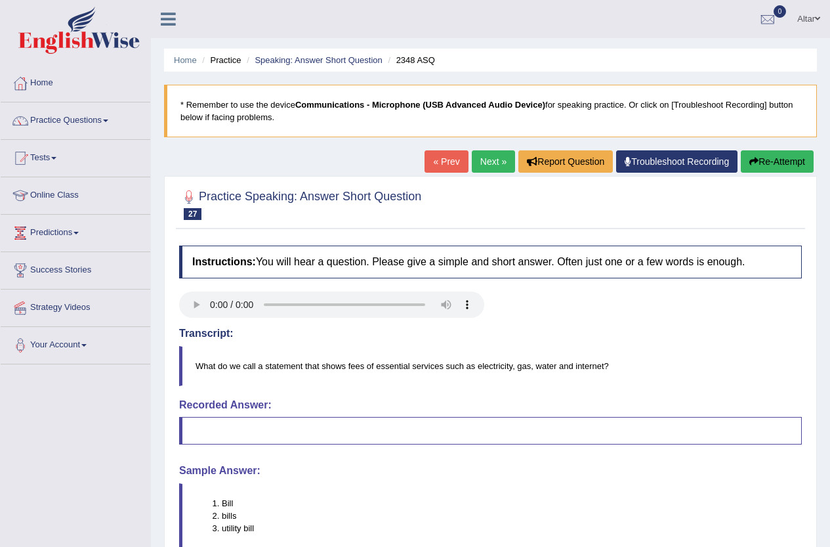
click at [494, 168] on link "Next »" at bounding box center [493, 161] width 43 height 22
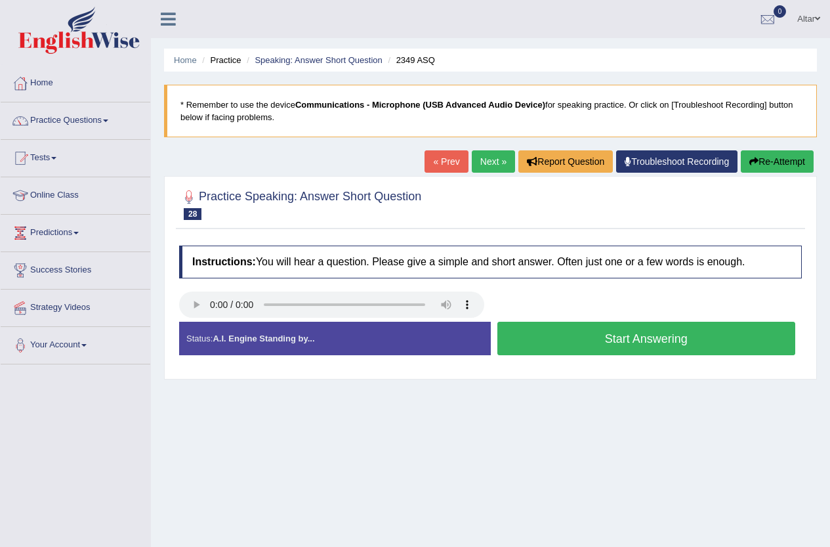
click at [559, 337] on button "Start Answering" at bounding box center [647, 338] width 299 height 33
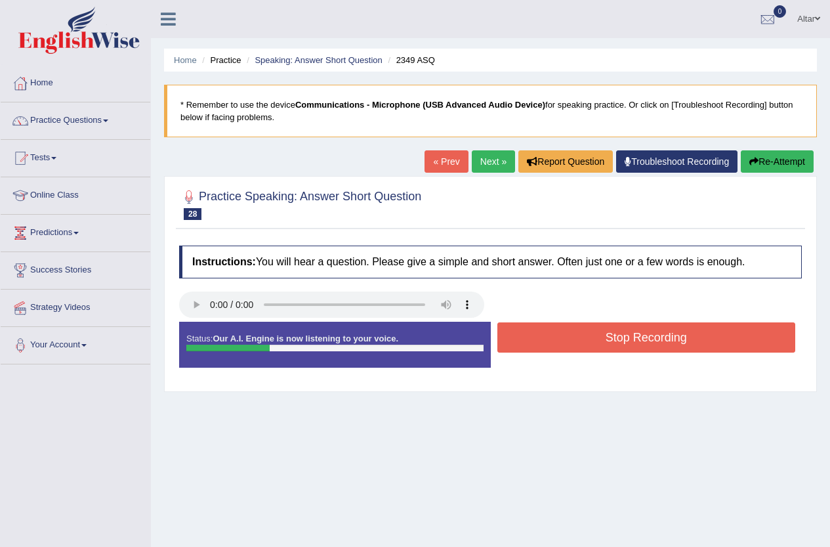
click at [559, 337] on button "Stop Recording" at bounding box center [647, 337] width 299 height 30
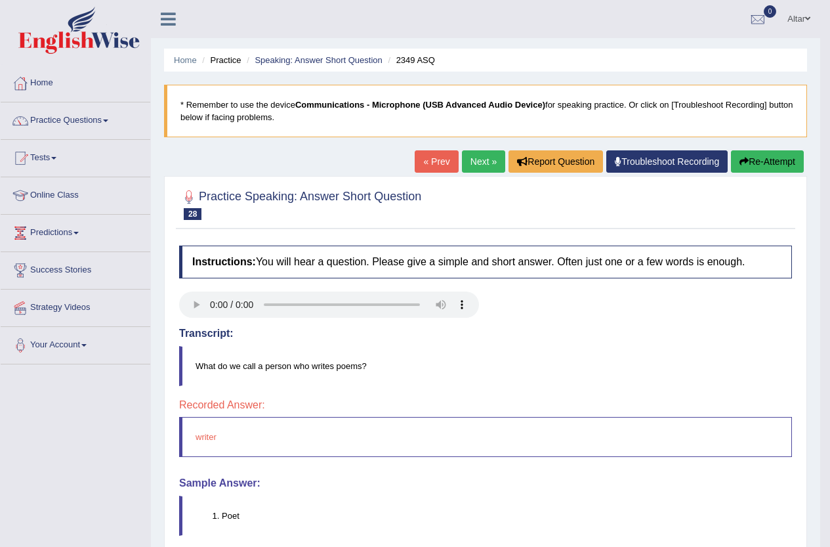
click at [469, 160] on link "Next »" at bounding box center [483, 161] width 43 height 22
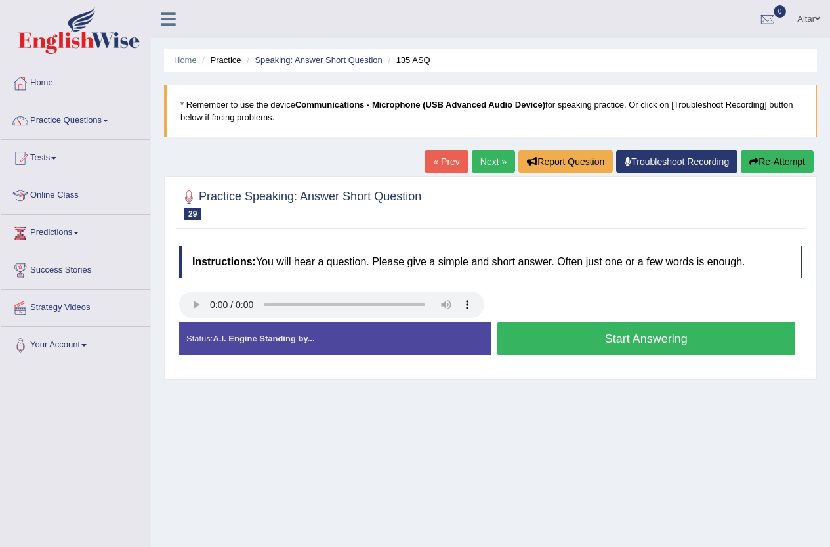
click at [526, 331] on button "Start Answering" at bounding box center [647, 338] width 299 height 33
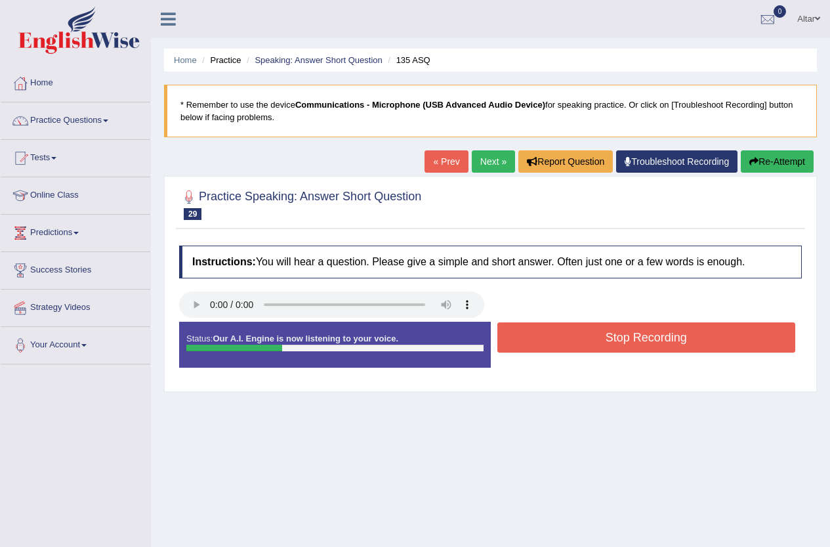
click at [526, 331] on button "Stop Recording" at bounding box center [647, 337] width 299 height 30
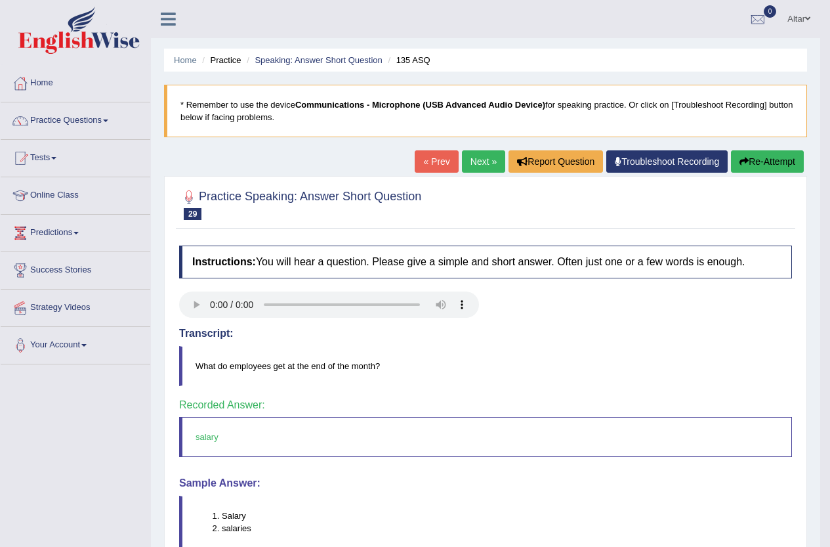
click at [488, 161] on link "Next »" at bounding box center [483, 161] width 43 height 22
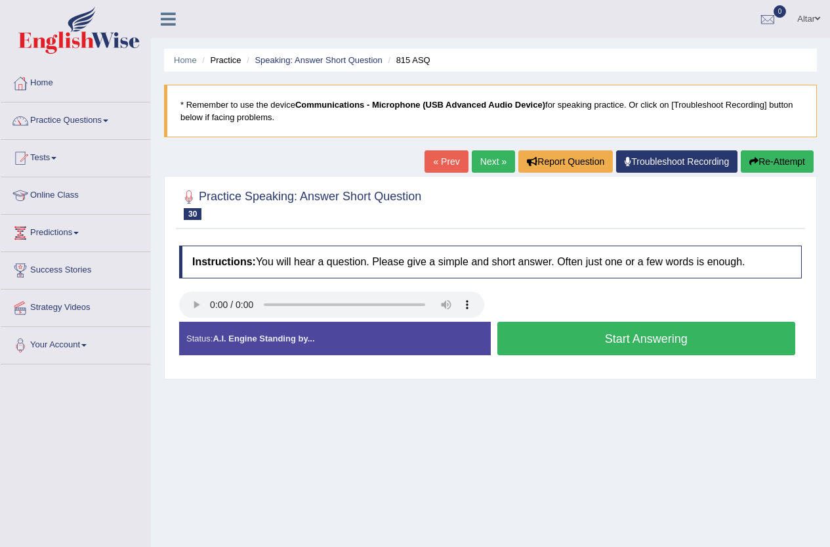
click at [519, 328] on button "Start Answering" at bounding box center [647, 338] width 299 height 33
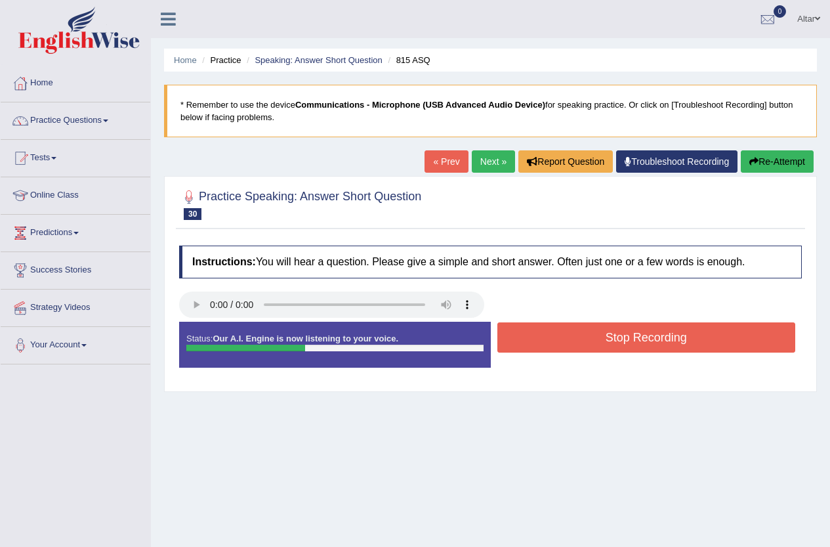
click at [519, 328] on button "Stop Recording" at bounding box center [647, 337] width 299 height 30
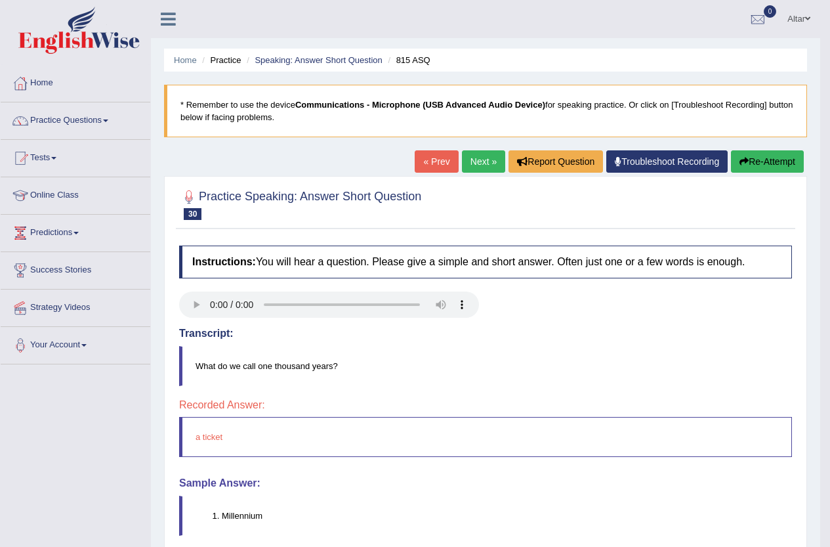
click at [462, 162] on link "Next »" at bounding box center [483, 161] width 43 height 22
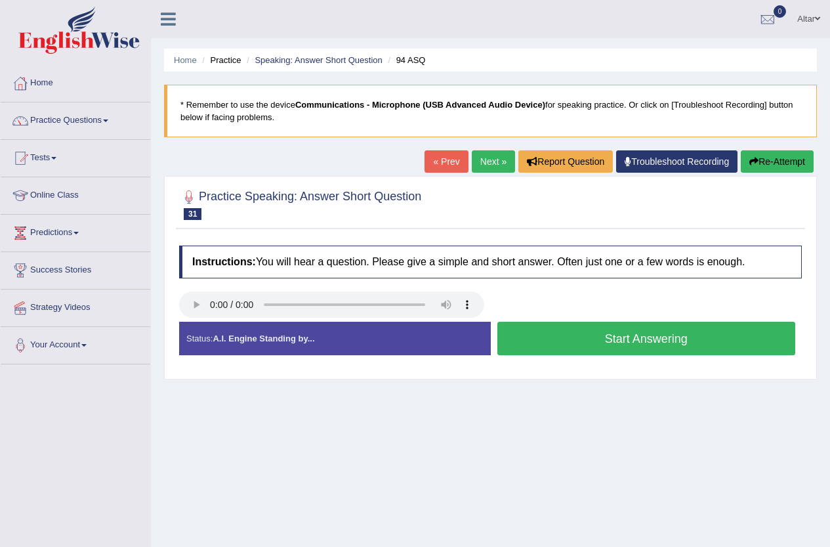
click at [526, 333] on button "Start Answering" at bounding box center [647, 338] width 299 height 33
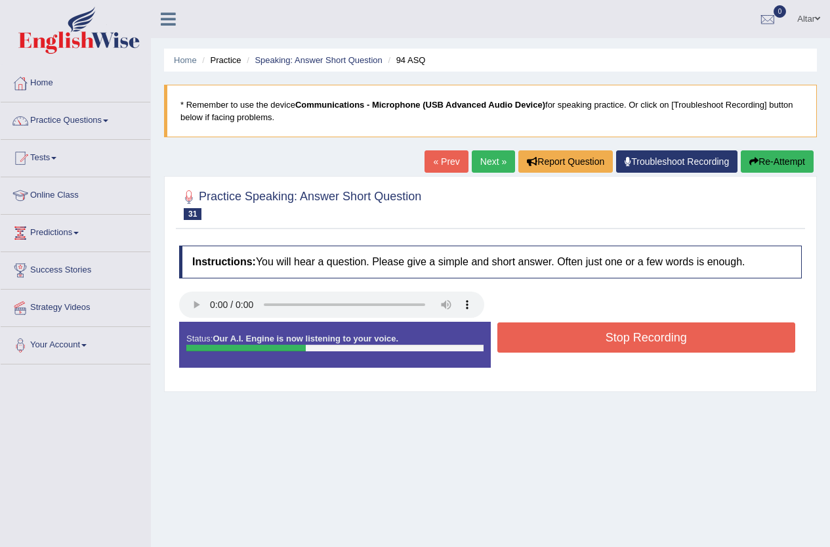
click at [526, 333] on button "Stop Recording" at bounding box center [647, 337] width 299 height 30
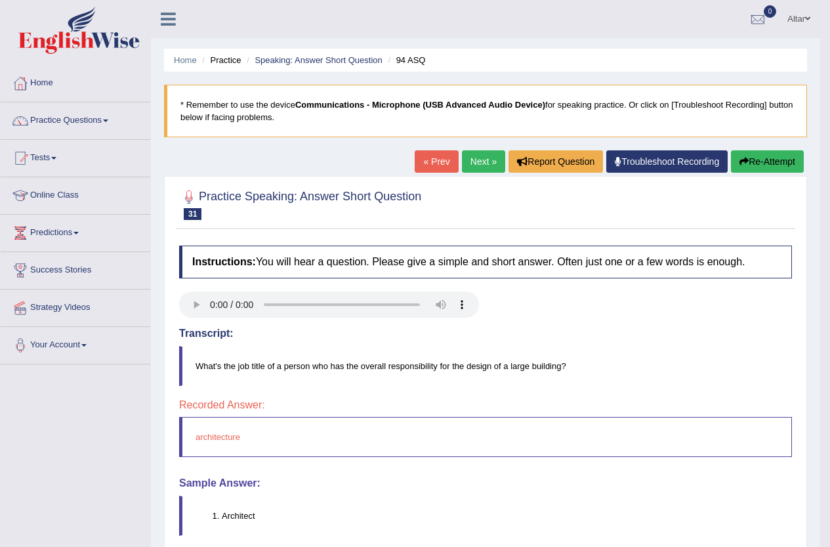
click at [472, 164] on link "Next »" at bounding box center [483, 161] width 43 height 22
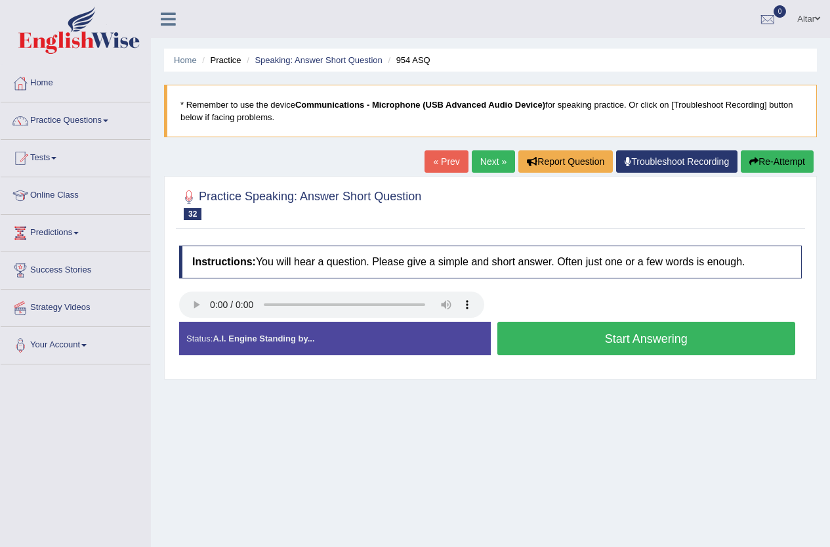
click at [697, 339] on button "Start Answering" at bounding box center [647, 338] width 299 height 33
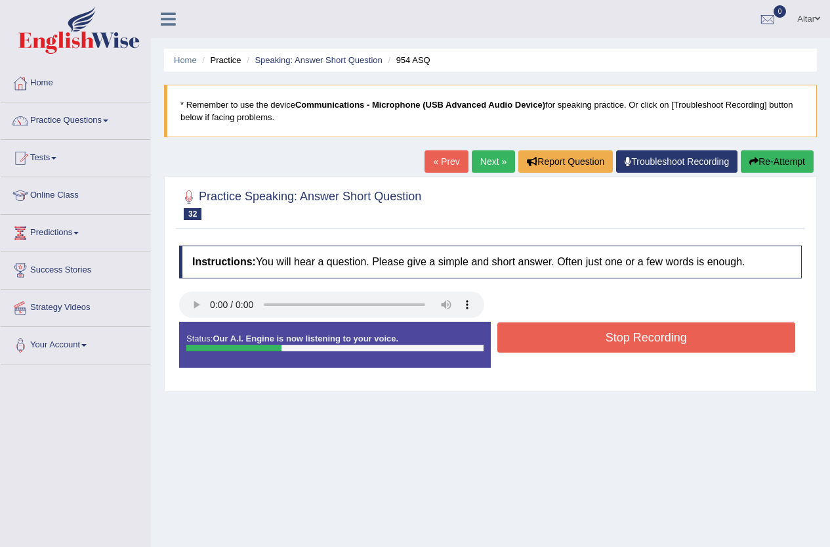
click at [696, 341] on button "Stop Recording" at bounding box center [647, 337] width 299 height 30
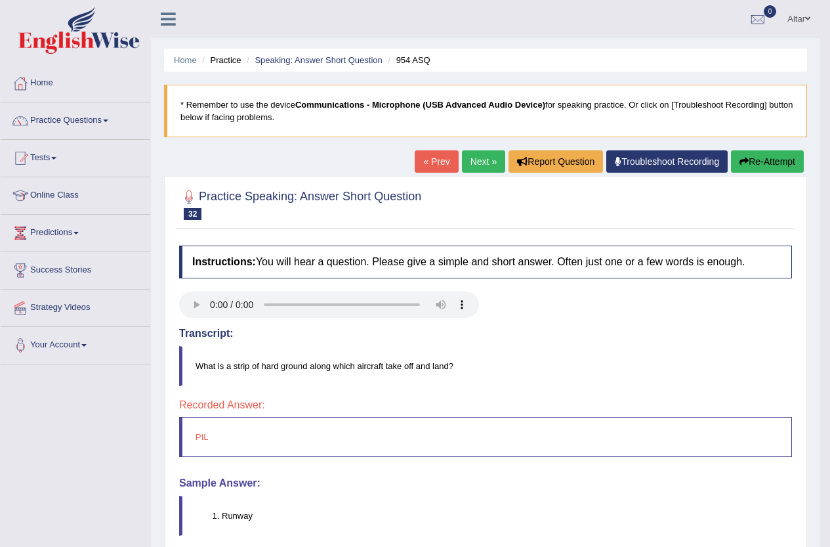
click at [465, 167] on link "Next »" at bounding box center [483, 161] width 43 height 22
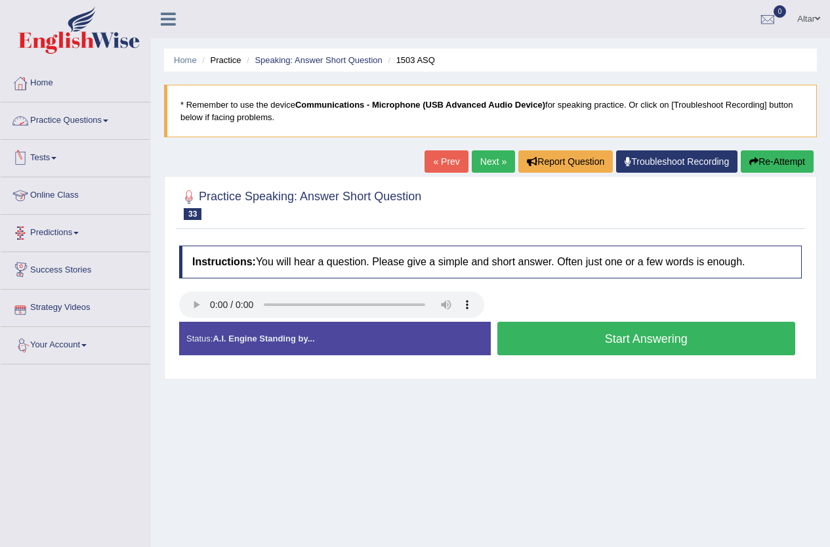
click at [64, 127] on link "Practice Questions" at bounding box center [76, 118] width 150 height 33
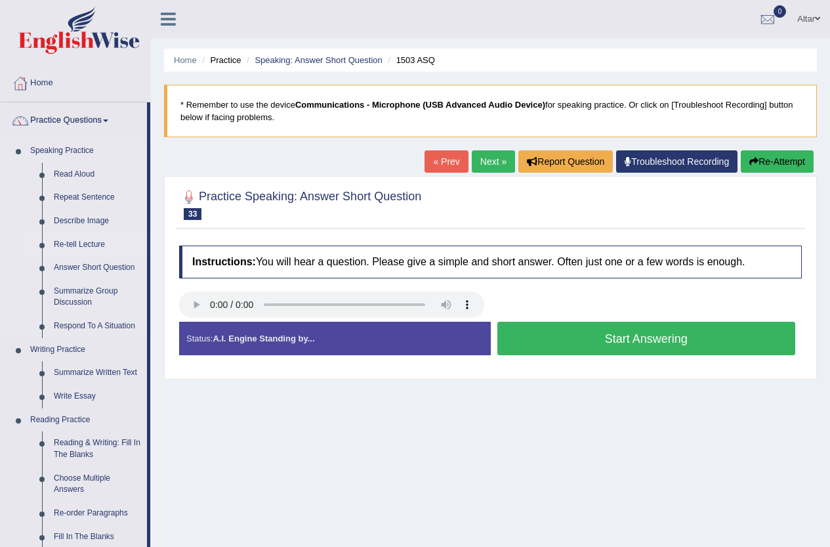
click at [102, 247] on link "Re-tell Lecture" at bounding box center [97, 245] width 99 height 24
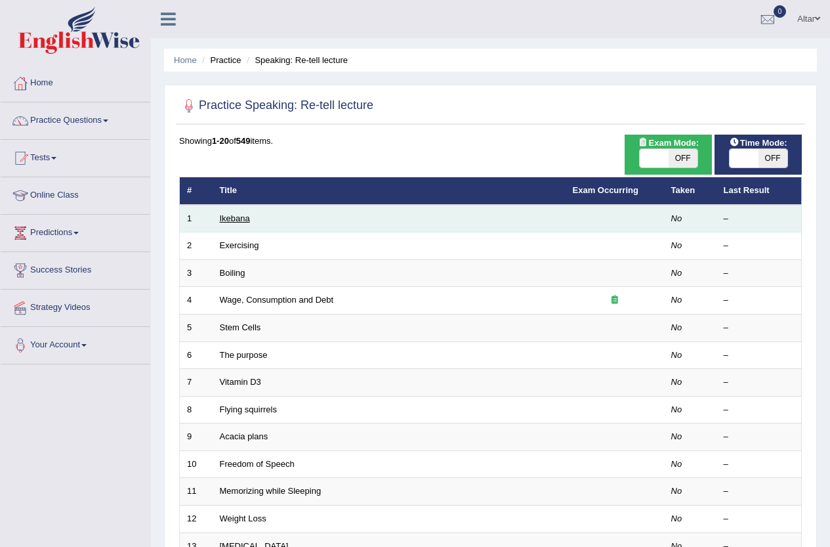
click at [231, 213] on link "Ikebana" at bounding box center [235, 218] width 30 height 10
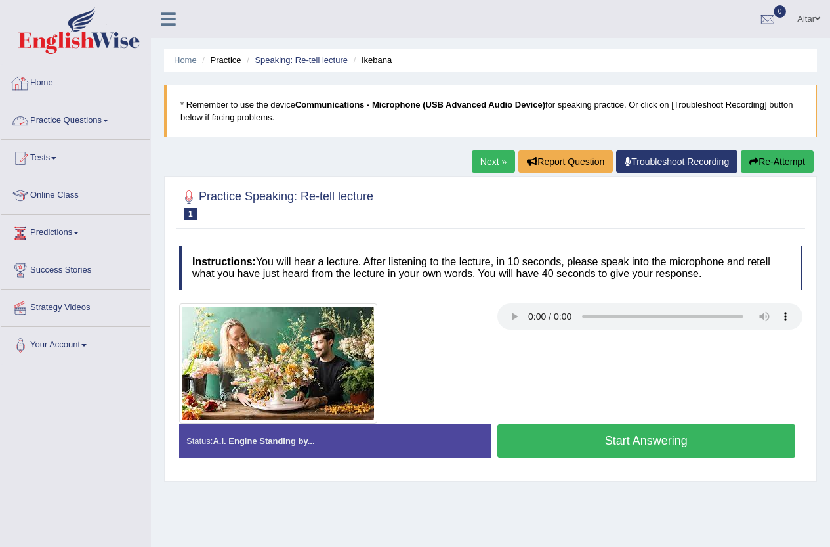
click at [109, 124] on link "Practice Questions" at bounding box center [76, 118] width 150 height 33
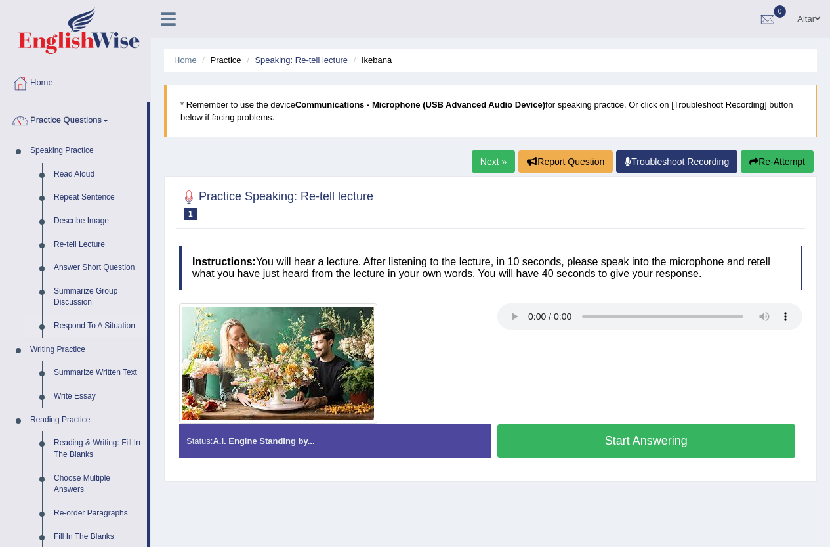
click at [114, 322] on link "Respond To A Situation" at bounding box center [97, 326] width 99 height 24
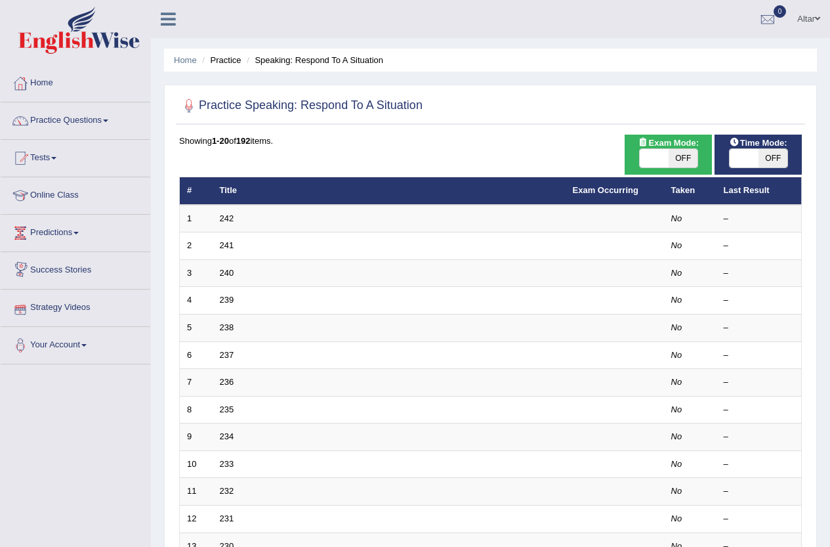
click at [225, 216] on link "242" at bounding box center [227, 218] width 14 height 10
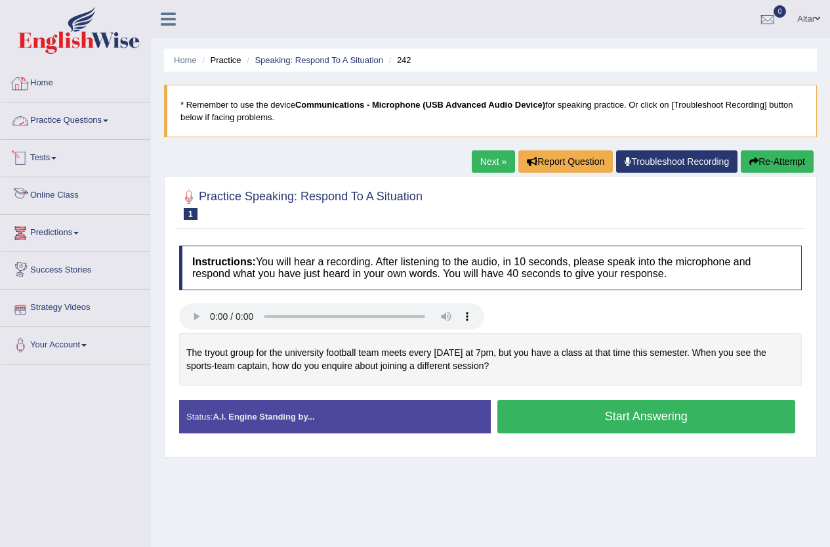
click at [72, 112] on link "Practice Questions" at bounding box center [76, 118] width 150 height 33
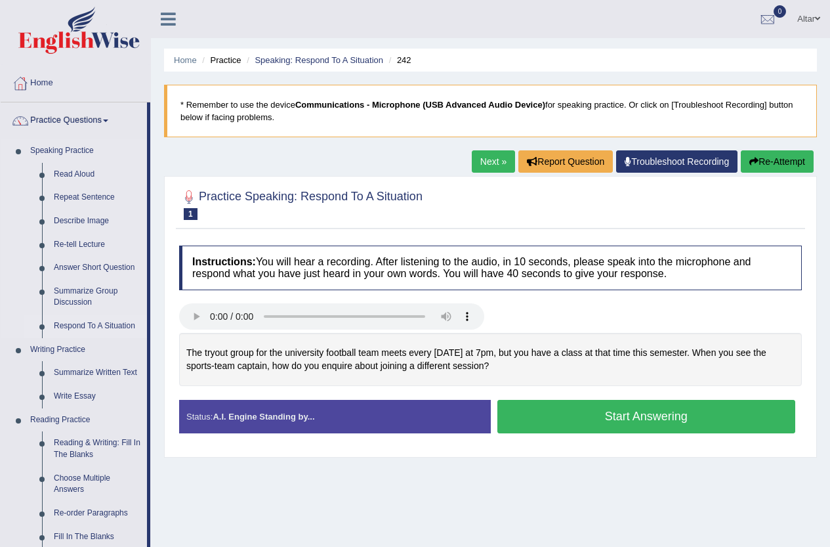
click at [89, 324] on link "Respond To A Situation" at bounding box center [97, 326] width 99 height 24
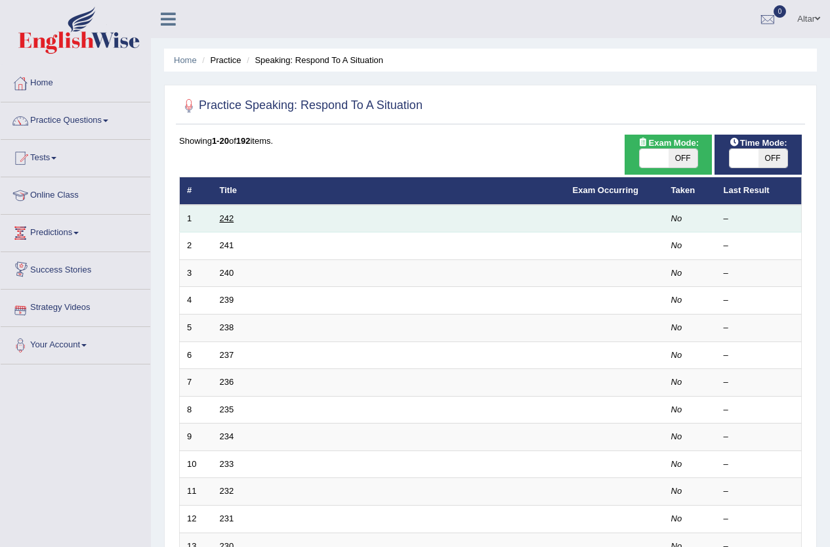
click at [225, 219] on link "242" at bounding box center [227, 218] width 14 height 10
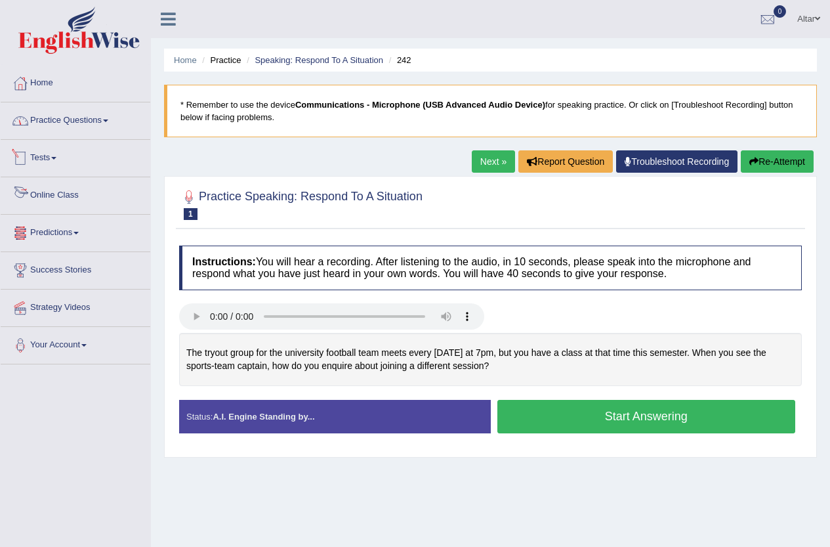
click at [80, 128] on link "Practice Questions" at bounding box center [76, 118] width 150 height 33
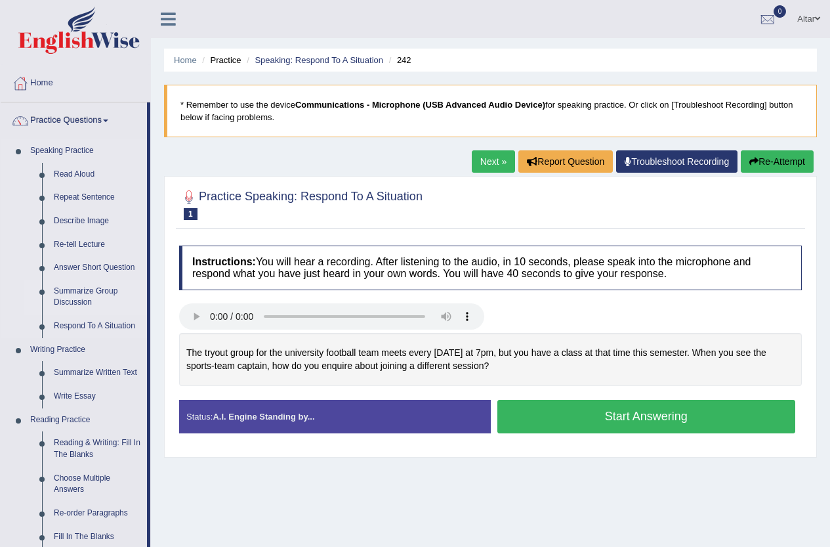
click at [71, 301] on link "Summarize Group Discussion" at bounding box center [97, 297] width 99 height 35
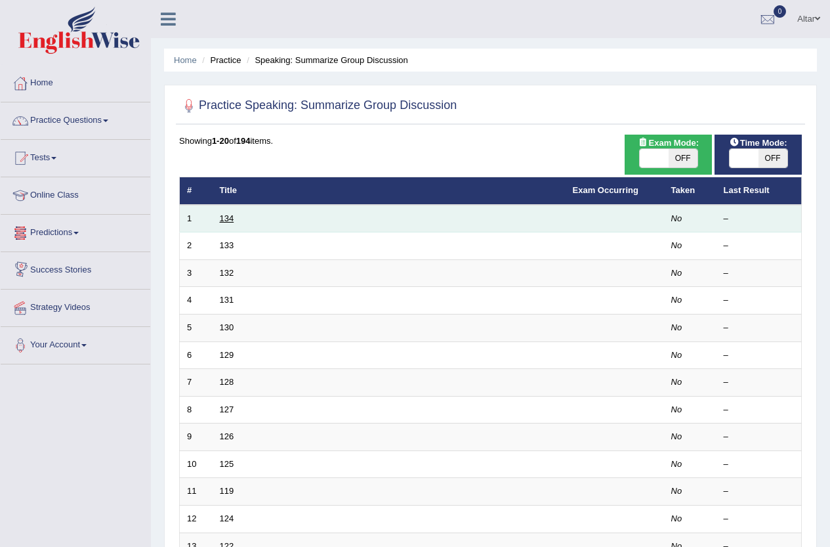
click at [227, 216] on link "134" at bounding box center [227, 218] width 14 height 10
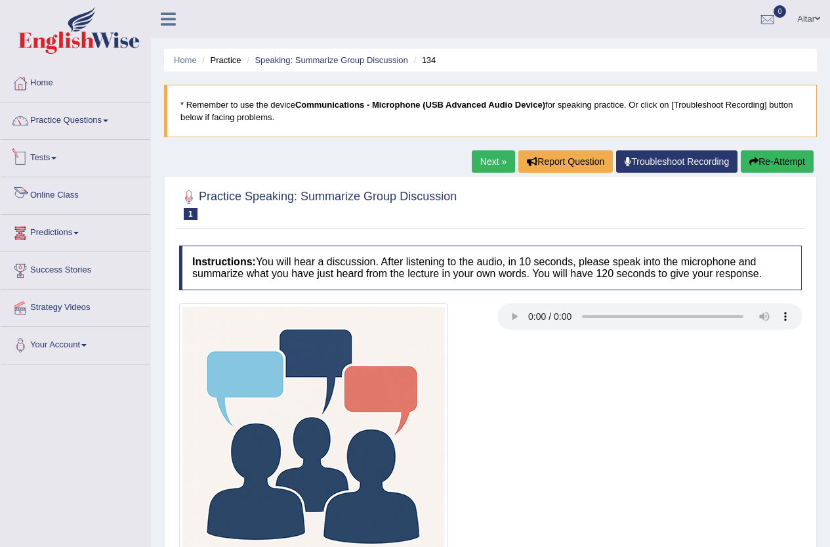
click at [114, 119] on link "Practice Questions" at bounding box center [76, 118] width 150 height 33
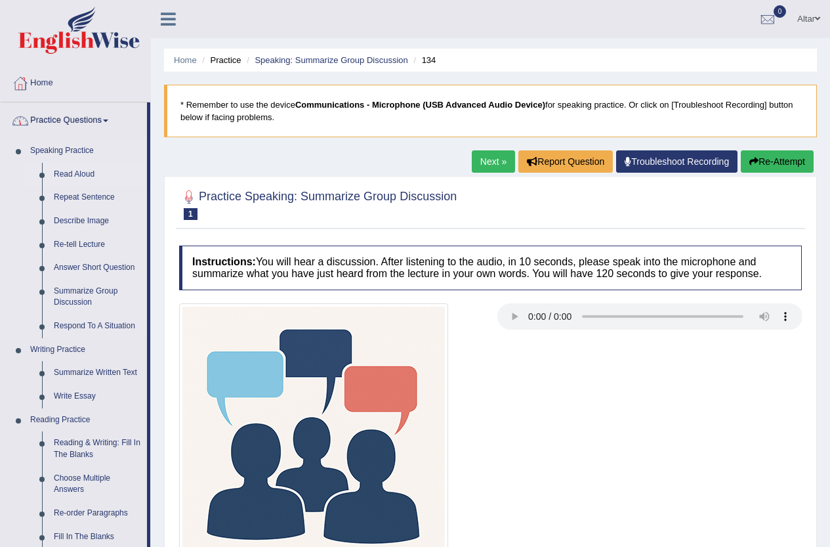
click at [72, 176] on link "Read Aloud" at bounding box center [97, 175] width 99 height 24
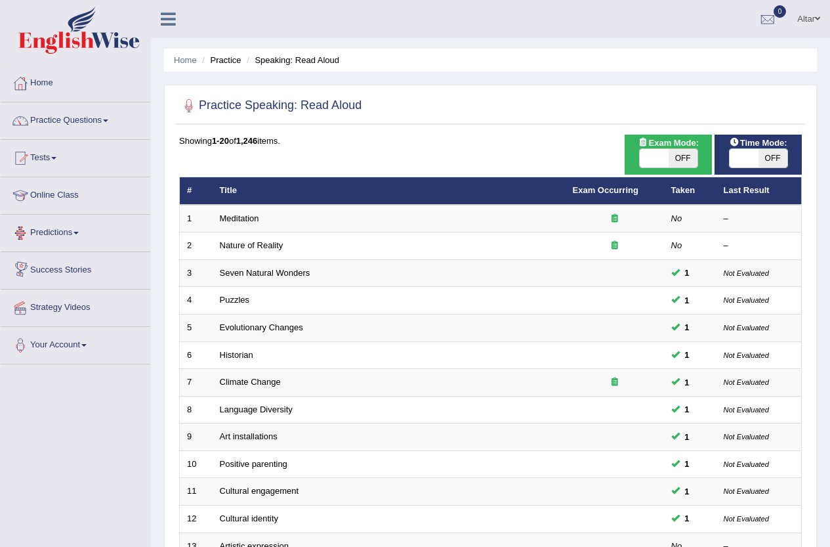
click at [85, 228] on link "Predictions" at bounding box center [76, 231] width 150 height 33
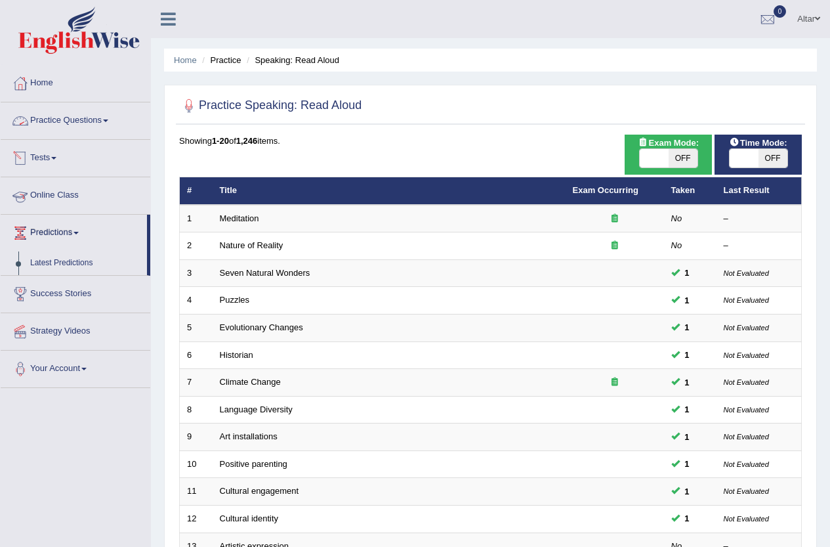
click at [104, 121] on link "Practice Questions" at bounding box center [76, 118] width 150 height 33
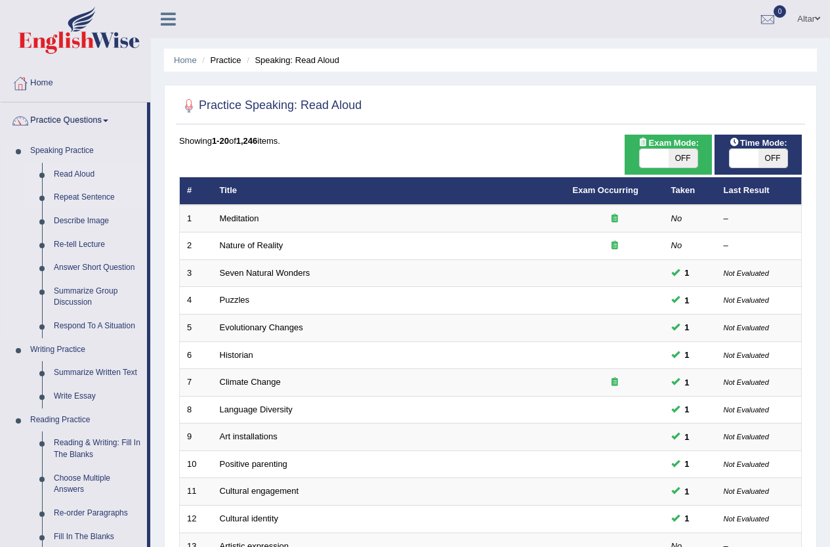
click at [68, 194] on link "Repeat Sentence" at bounding box center [97, 198] width 99 height 24
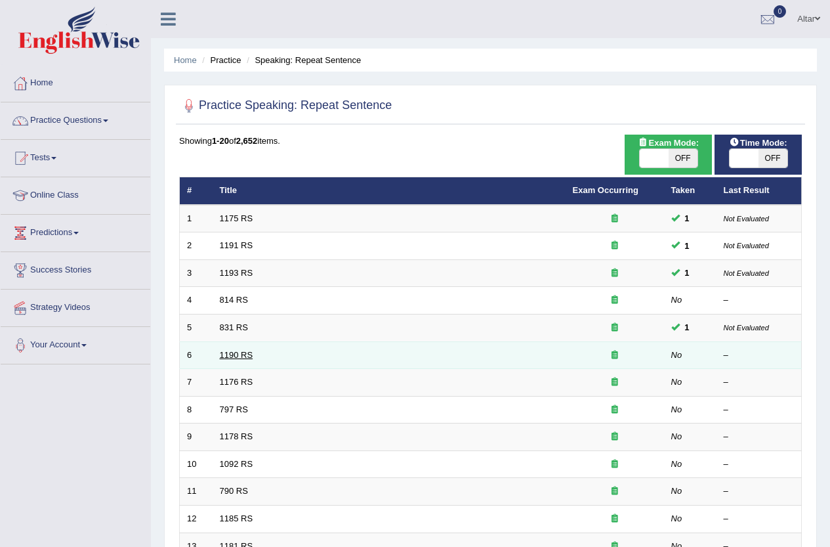
click at [236, 352] on link "1190 RS" at bounding box center [236, 355] width 33 height 10
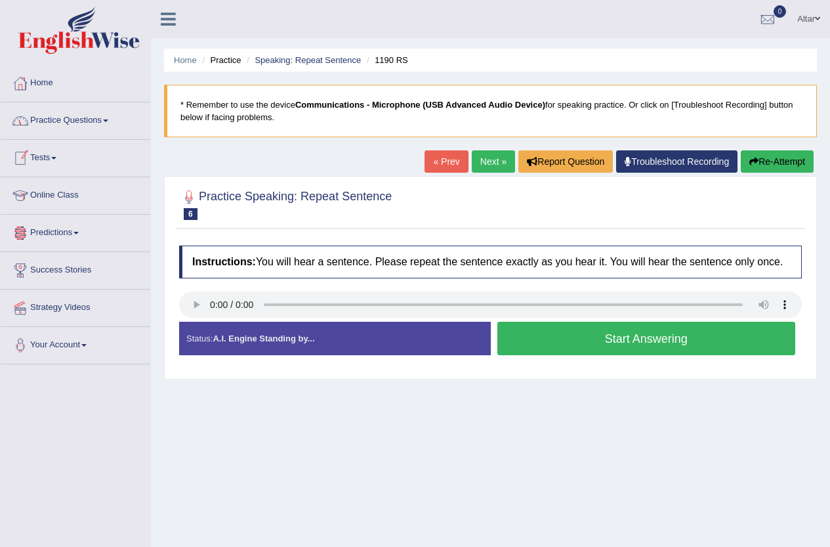
click at [119, 132] on link "Practice Questions" at bounding box center [76, 118] width 150 height 33
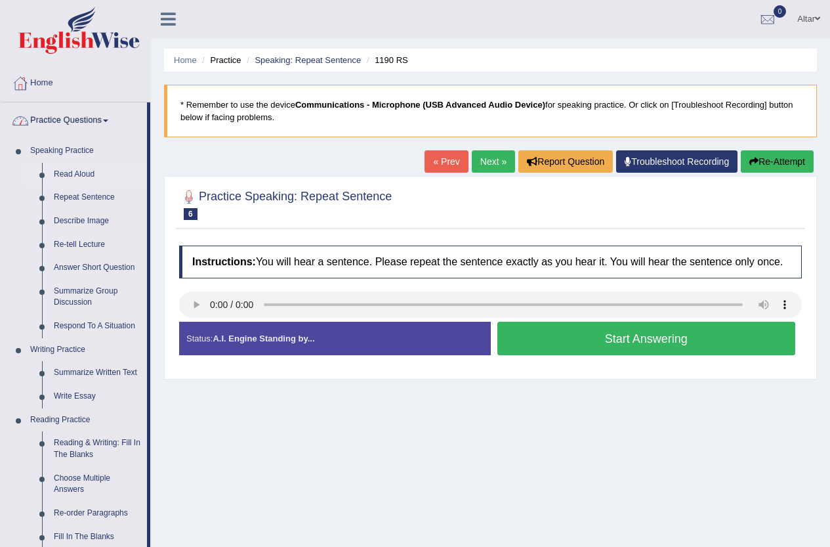
click at [60, 171] on link "Read Aloud" at bounding box center [97, 175] width 99 height 24
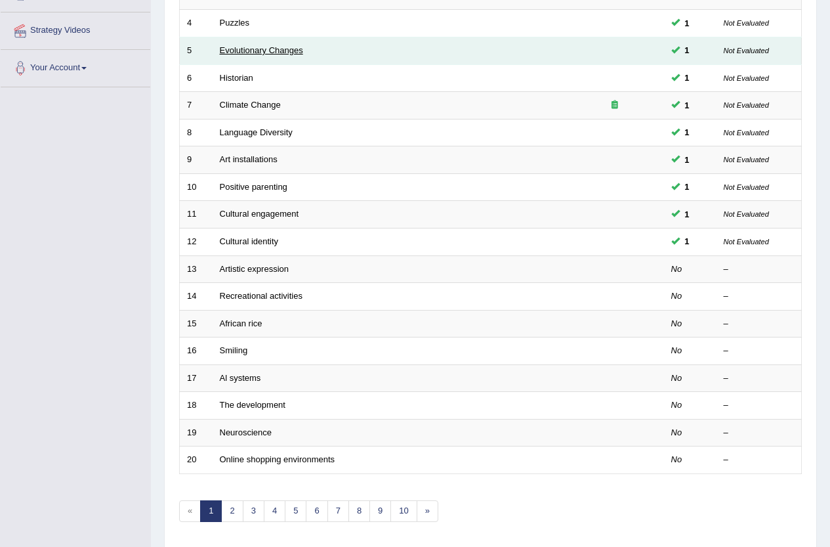
scroll to position [257, 0]
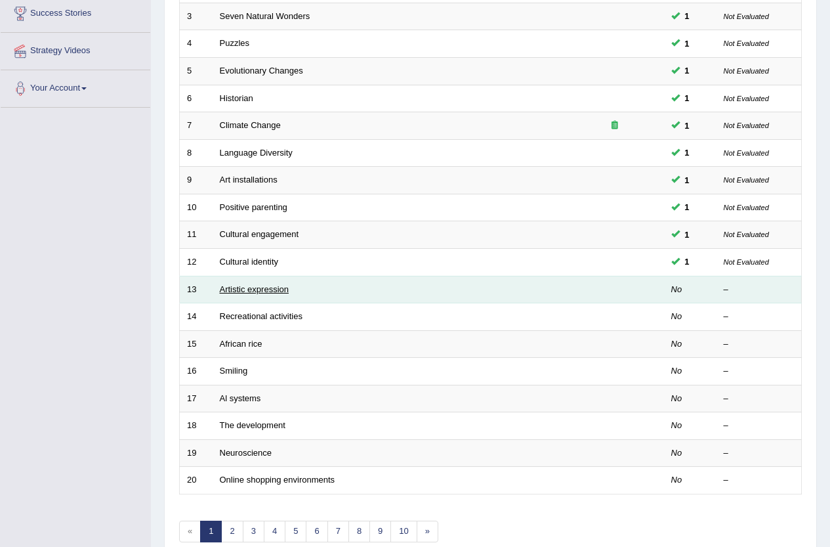
click at [263, 287] on link "Artistic expression" at bounding box center [254, 289] width 69 height 10
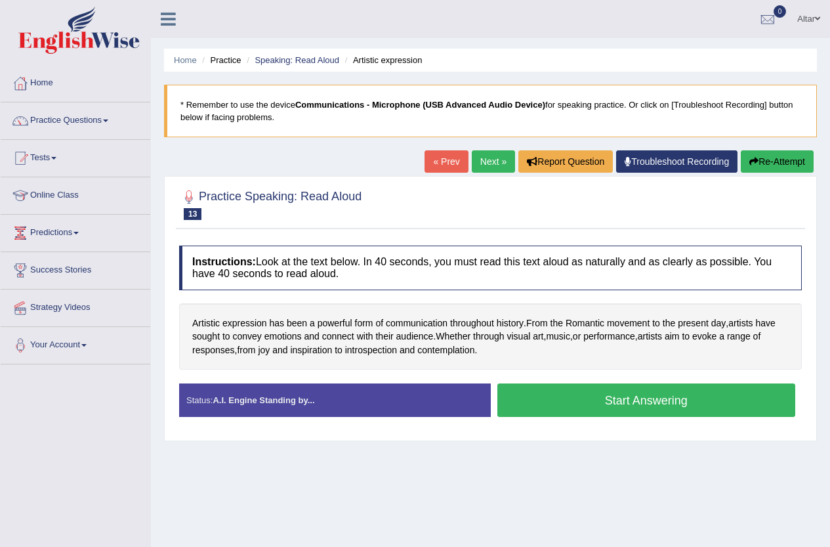
click at [560, 400] on button "Start Answering" at bounding box center [647, 399] width 299 height 33
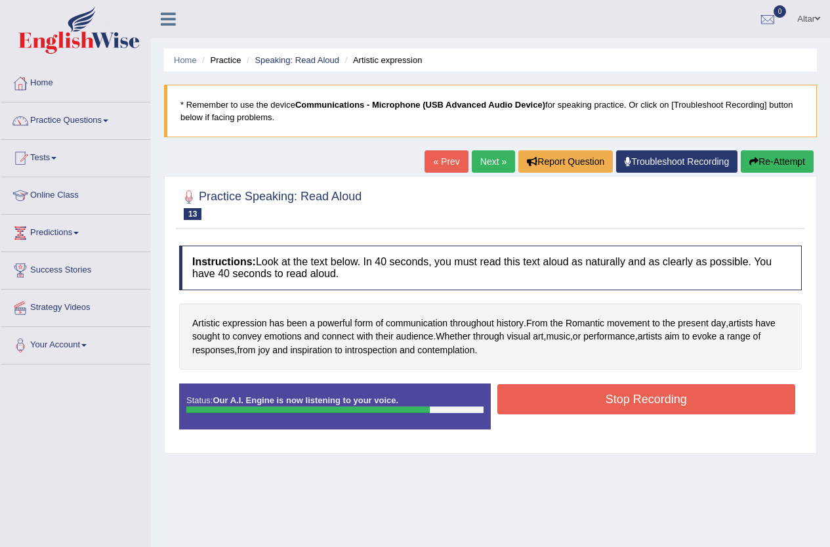
click at [534, 393] on button "Stop Recording" at bounding box center [647, 399] width 299 height 30
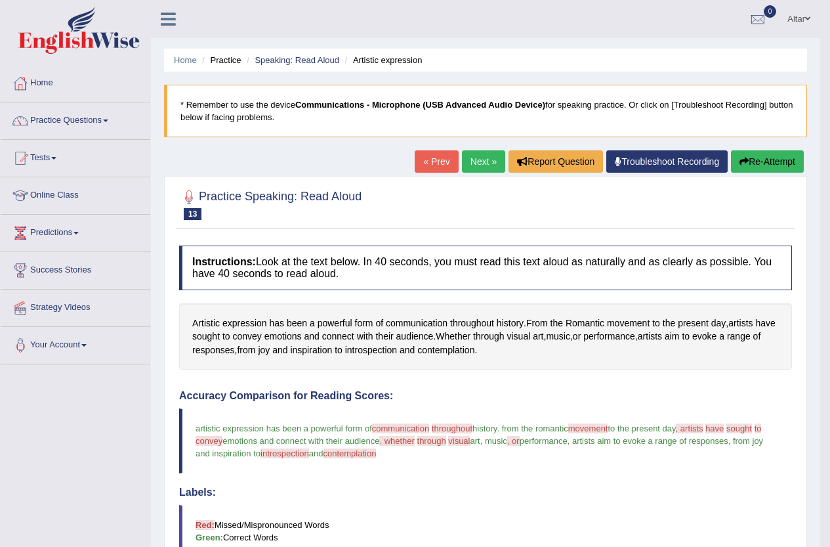
click at [472, 169] on link "Next »" at bounding box center [483, 161] width 43 height 22
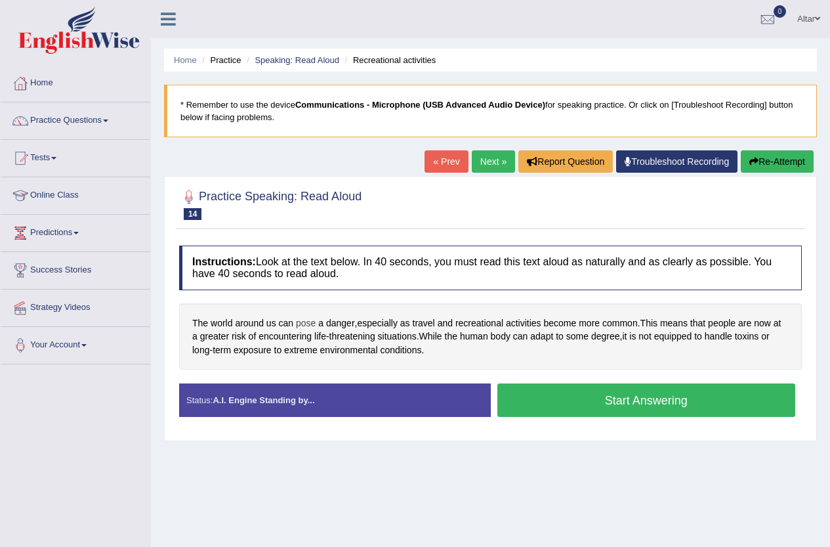
click at [306, 324] on span "pose" at bounding box center [306, 323] width 20 height 14
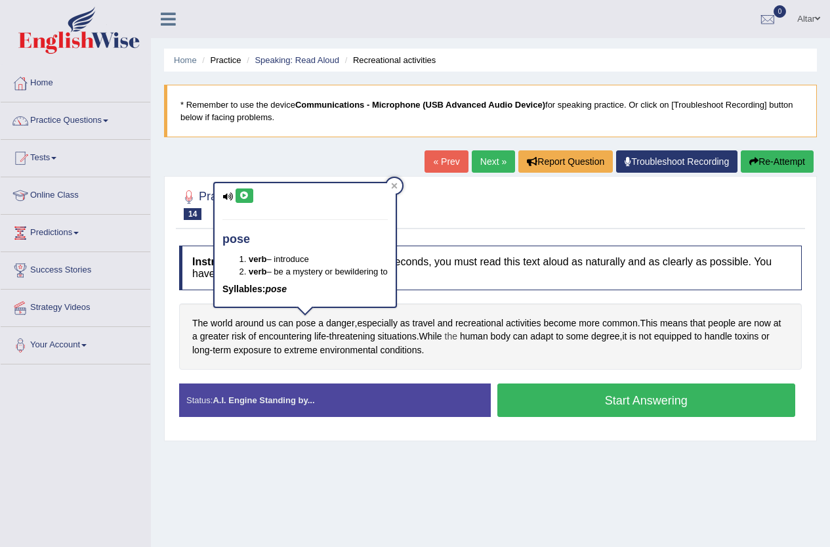
click at [457, 339] on span "the" at bounding box center [451, 337] width 12 height 14
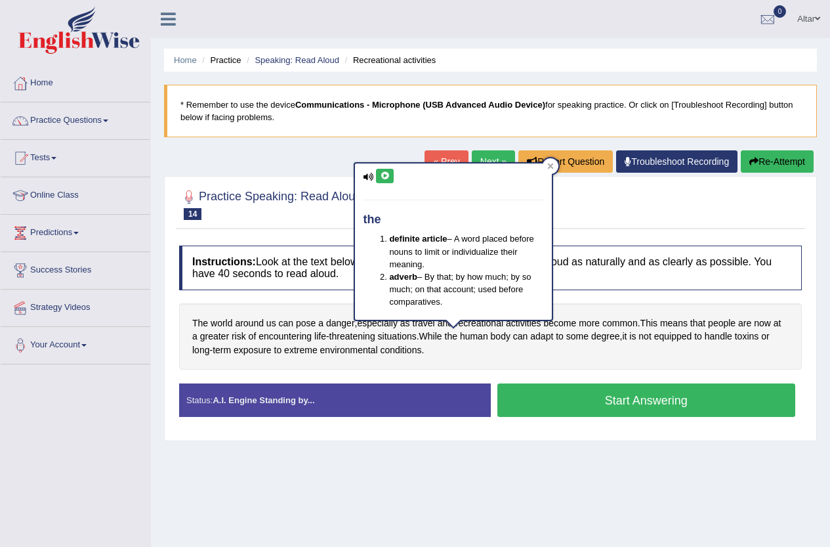
click at [439, 348] on div "The world around us can pose a danger , especially as travel and recreational a…" at bounding box center [490, 336] width 623 height 67
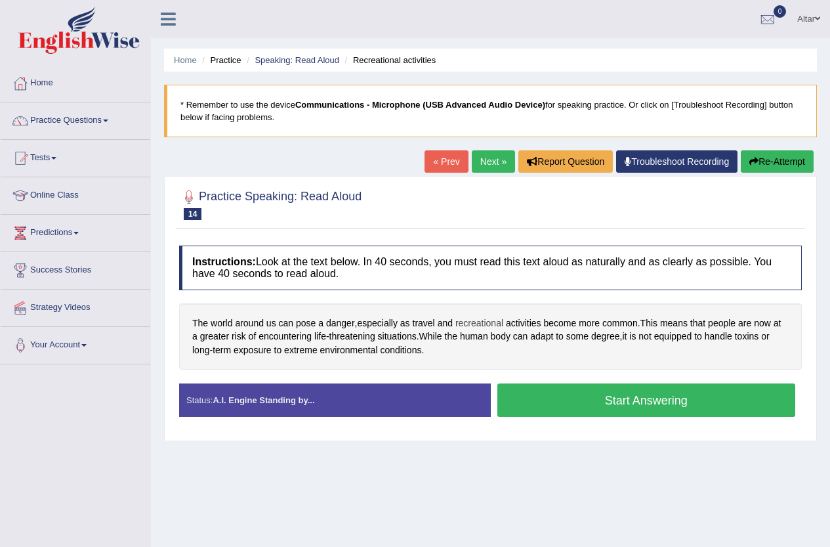
click at [479, 324] on span "recreational" at bounding box center [480, 323] width 48 height 14
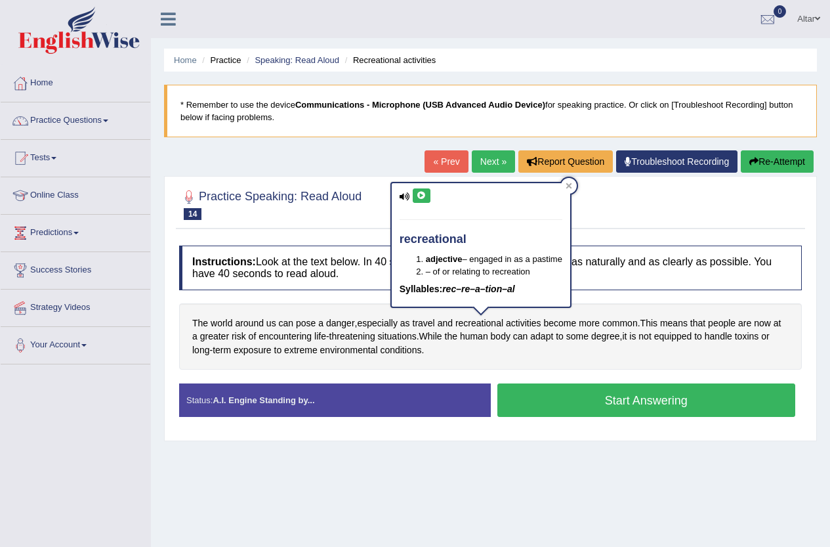
click at [422, 196] on icon at bounding box center [422, 196] width 10 height 8
click at [479, 338] on span "human" at bounding box center [474, 337] width 28 height 14
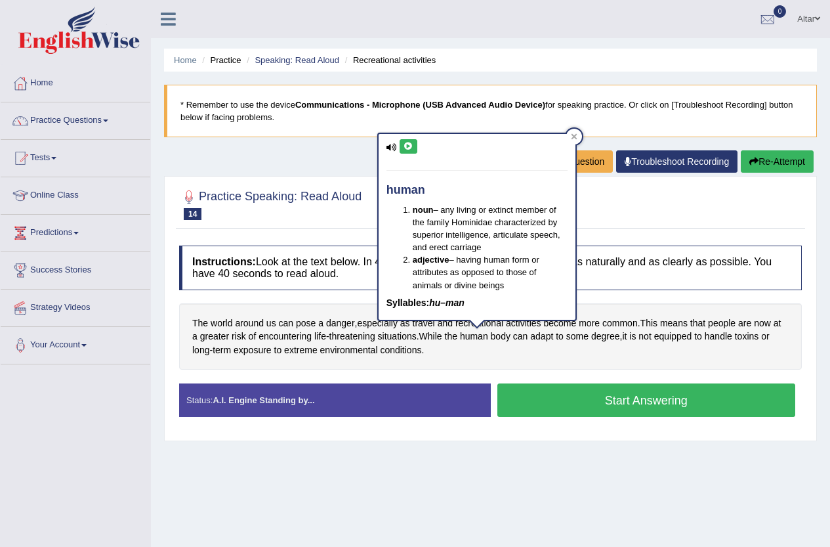
click at [472, 350] on div "The world around us can pose a danger , especially as travel and recreational a…" at bounding box center [490, 336] width 623 height 67
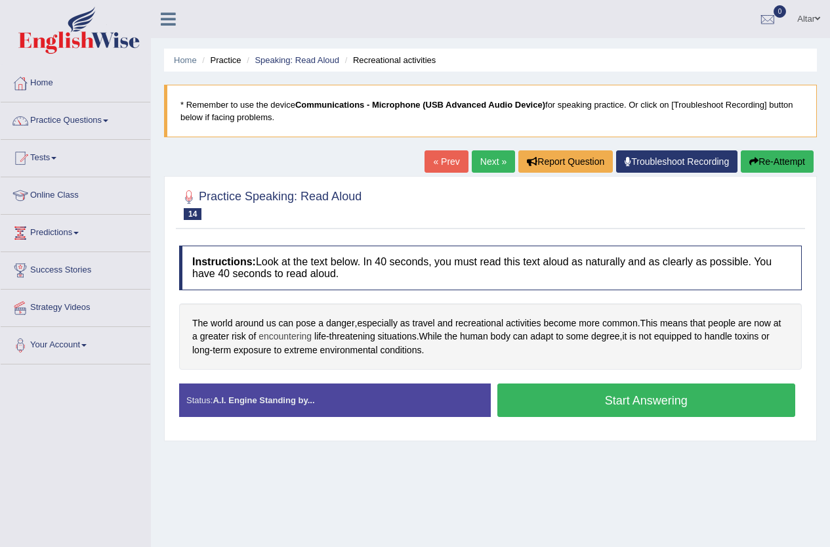
click at [272, 339] on span "encountering" at bounding box center [285, 337] width 53 height 14
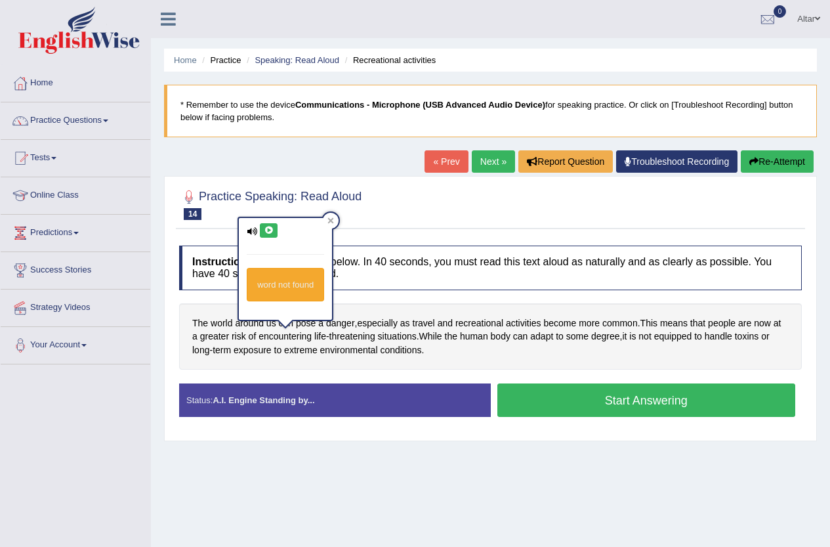
click at [270, 229] on icon at bounding box center [269, 230] width 10 height 8
click at [691, 337] on span "equipped" at bounding box center [673, 337] width 38 height 14
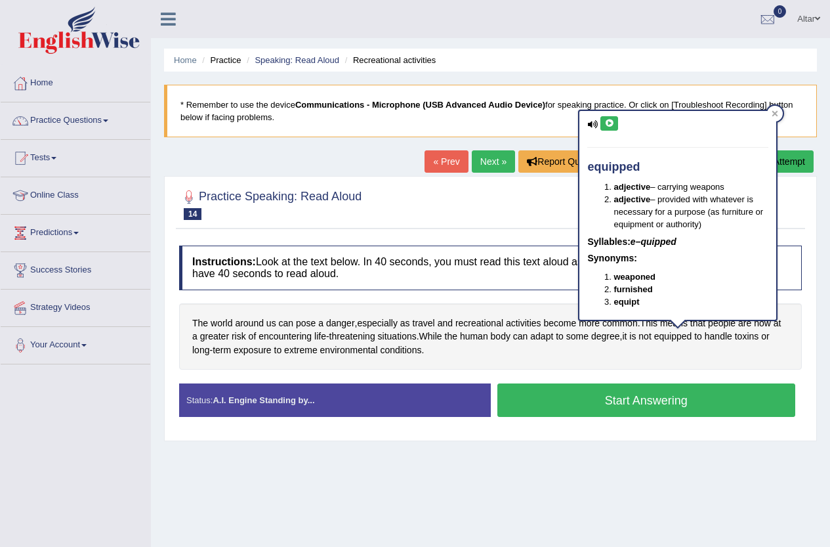
click at [612, 121] on icon at bounding box center [610, 123] width 10 height 8
click at [589, 351] on div "The world around us can pose a danger , especially as travel and recreational a…" at bounding box center [490, 336] width 623 height 67
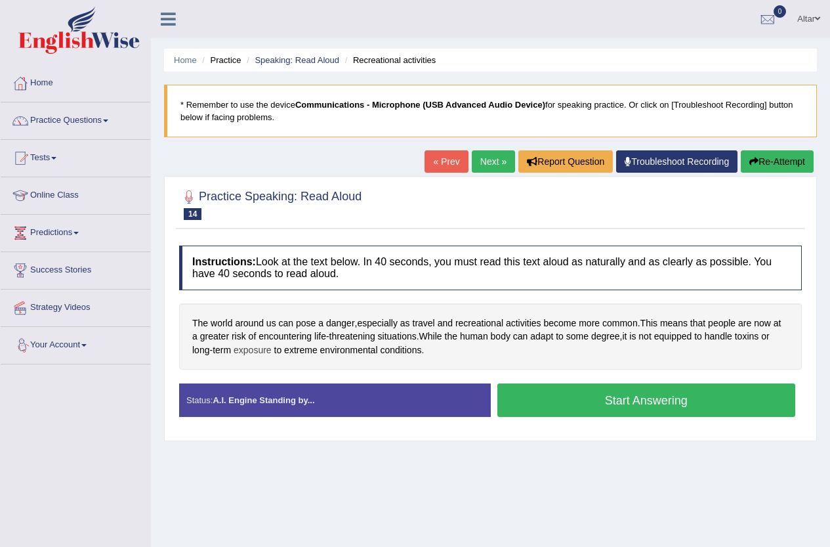
click at [259, 353] on span "exposure" at bounding box center [253, 350] width 38 height 14
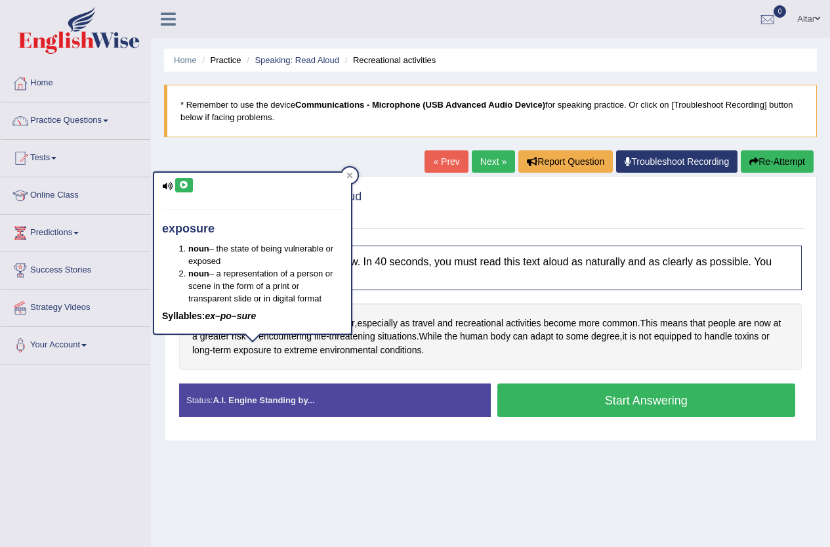
click at [190, 187] on button at bounding box center [184, 185] width 18 height 14
click at [418, 299] on div "Instructions: Look at the text below. In 40 seconds, you must read this text al…" at bounding box center [491, 336] width 630 height 195
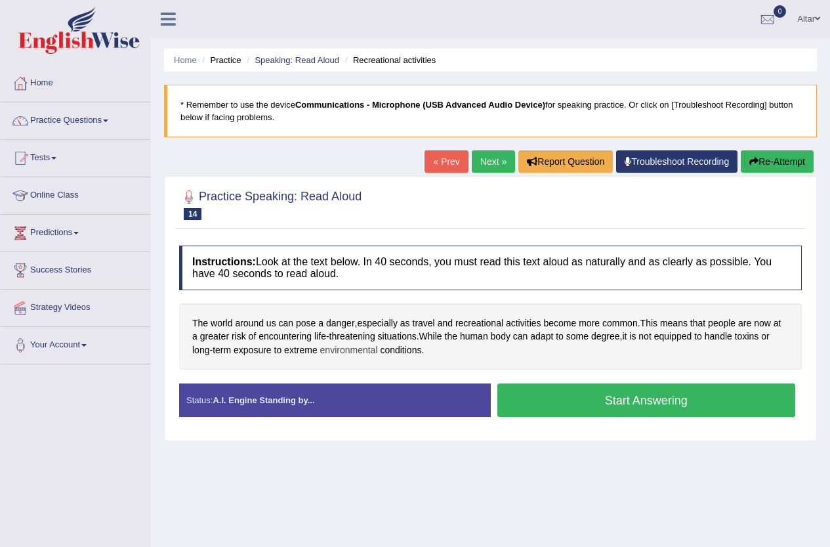
click at [352, 345] on span "environmental" at bounding box center [349, 350] width 58 height 14
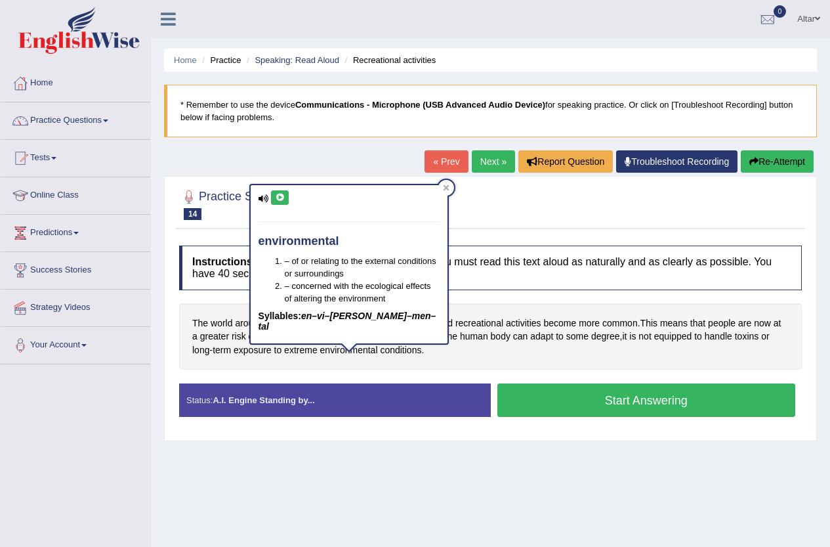
click at [284, 197] on icon at bounding box center [280, 198] width 10 height 8
click at [465, 347] on div "The world around us can pose a danger , especially as travel and recreational a…" at bounding box center [490, 336] width 623 height 67
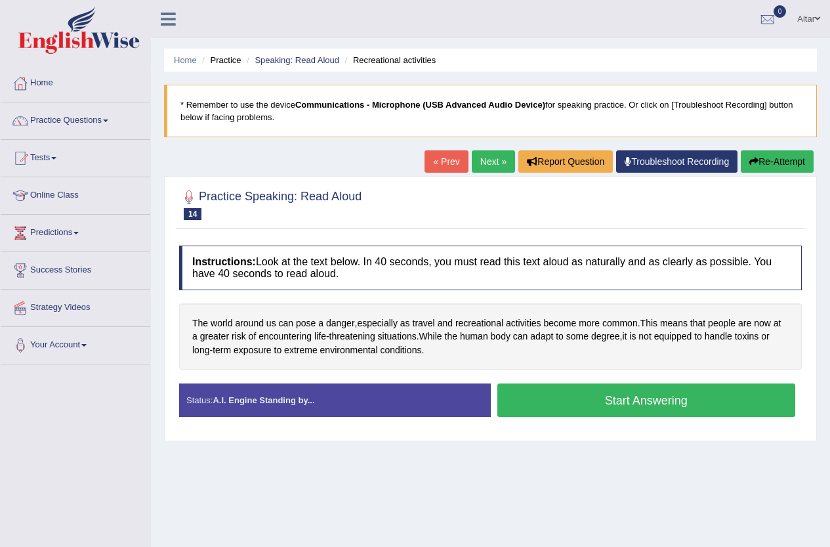
click at [619, 402] on button "Start Answering" at bounding box center [647, 399] width 299 height 33
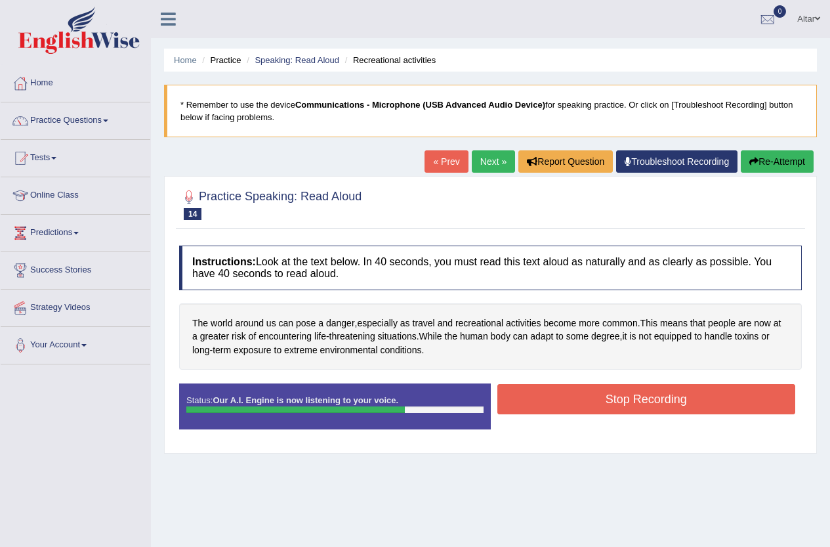
click at [526, 396] on button "Stop Recording" at bounding box center [647, 399] width 299 height 30
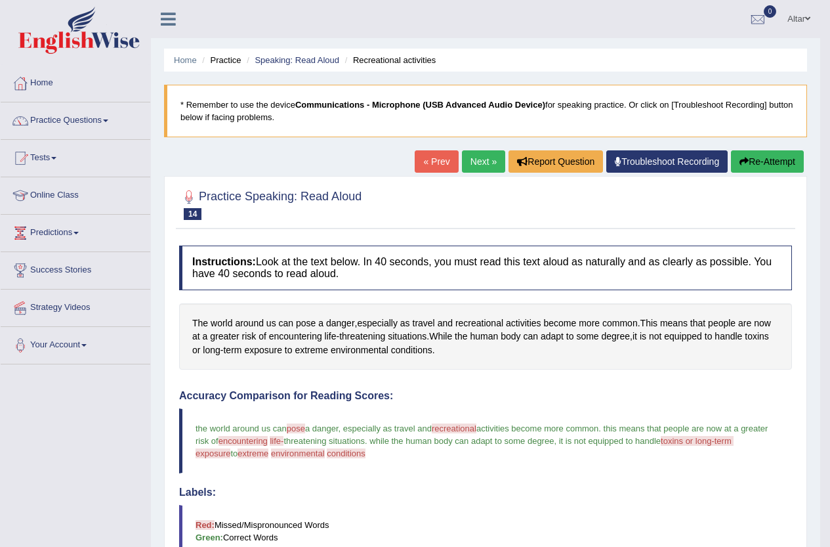
click at [492, 165] on link "Next »" at bounding box center [483, 161] width 43 height 22
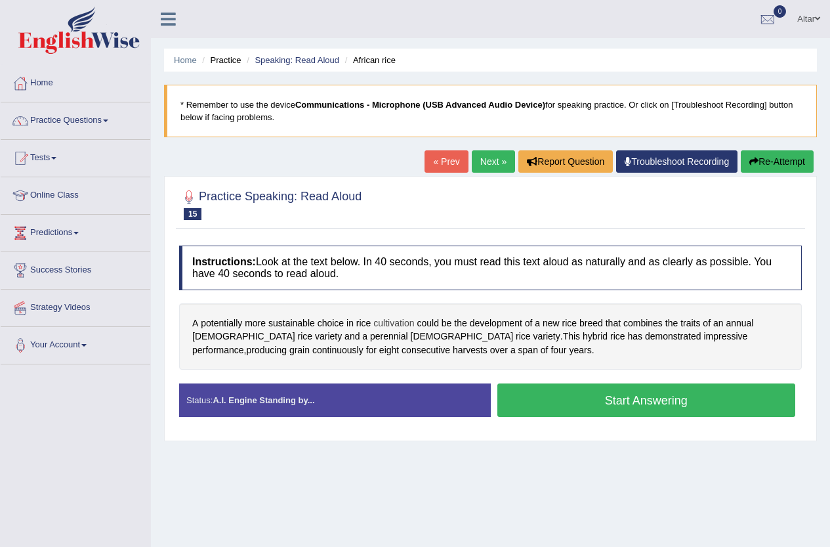
click at [383, 324] on span "cultivation" at bounding box center [394, 323] width 41 height 14
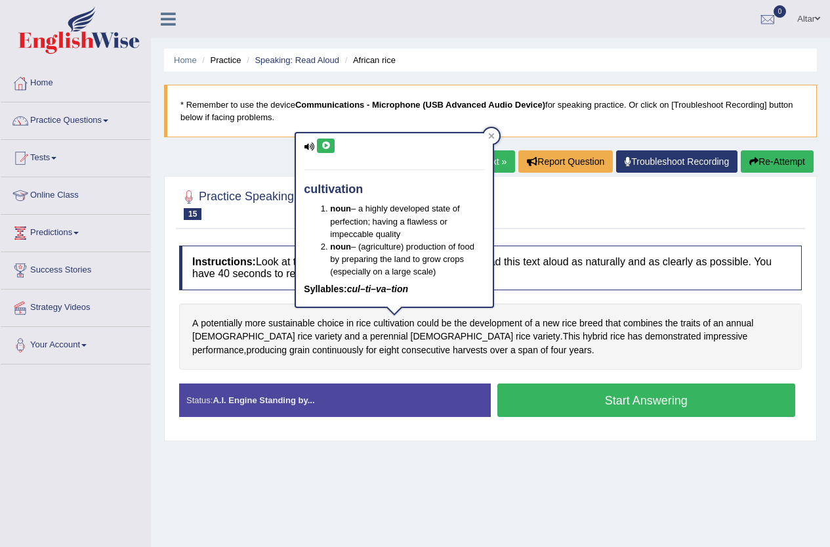
click at [328, 146] on icon at bounding box center [326, 146] width 10 height 8
click at [578, 302] on div "Instructions: Look at the text below. In 40 seconds, you must read this text al…" at bounding box center [491, 336] width 630 height 195
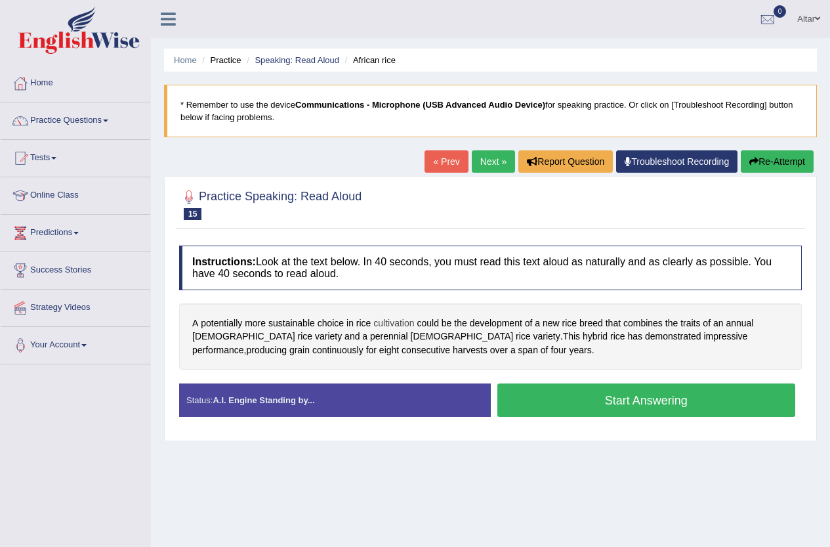
click at [389, 318] on span "cultivation" at bounding box center [394, 323] width 41 height 14
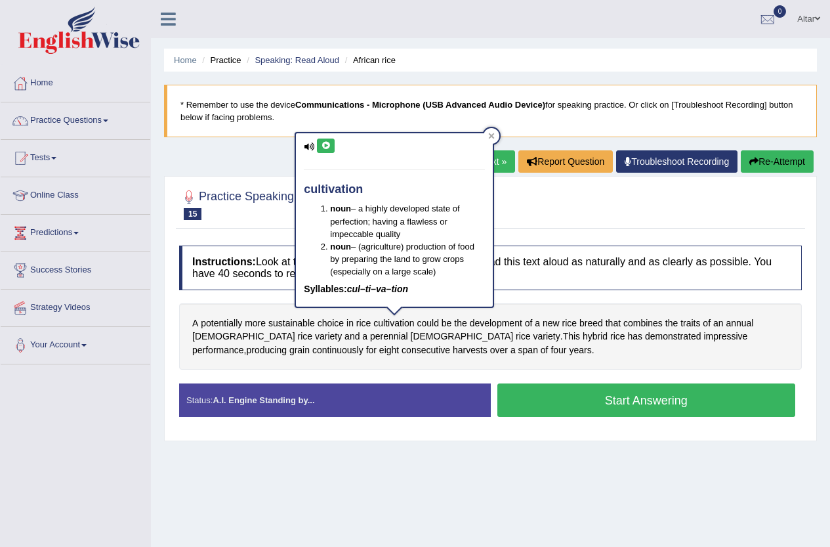
click at [549, 297] on div "Instructions: Look at the text below. In 40 seconds, you must read this text al…" at bounding box center [491, 336] width 630 height 195
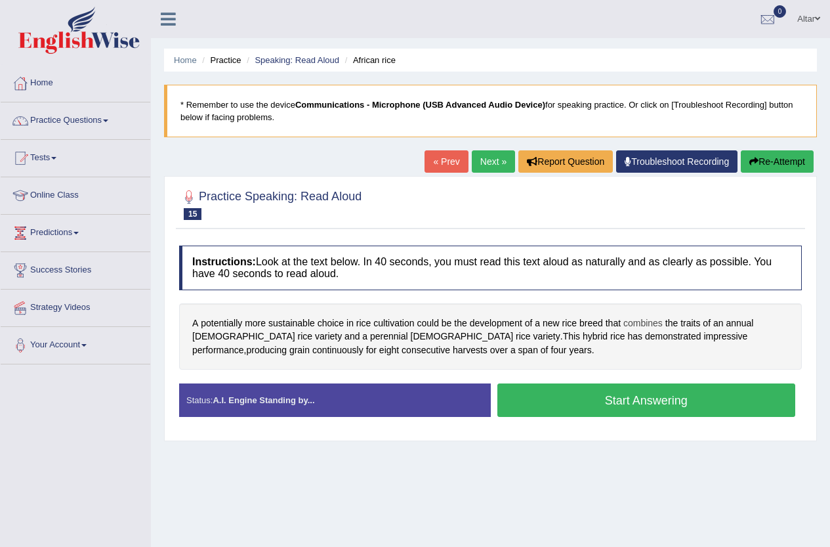
click at [652, 324] on span "combines" at bounding box center [643, 323] width 39 height 14
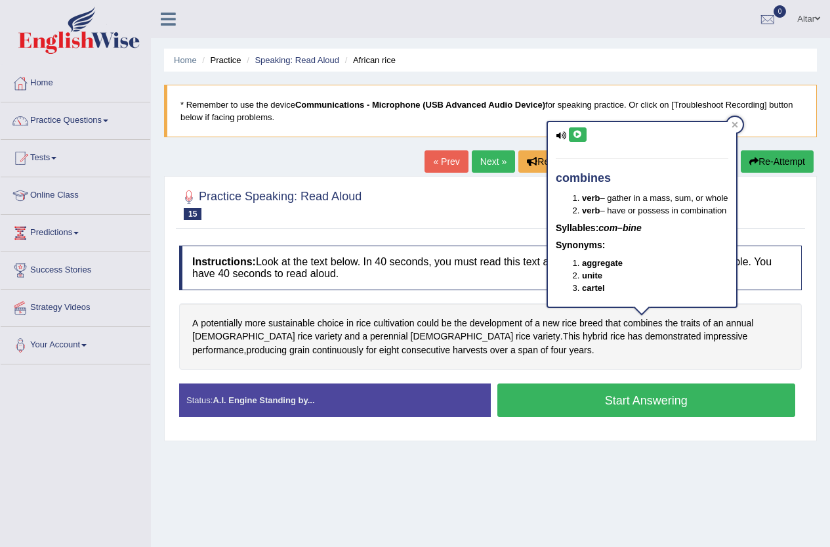
click at [580, 133] on icon at bounding box center [578, 135] width 10 height 8
click at [504, 293] on div "Instructions: Look at the text below. In 40 seconds, you must read this text al…" at bounding box center [491, 336] width 630 height 195
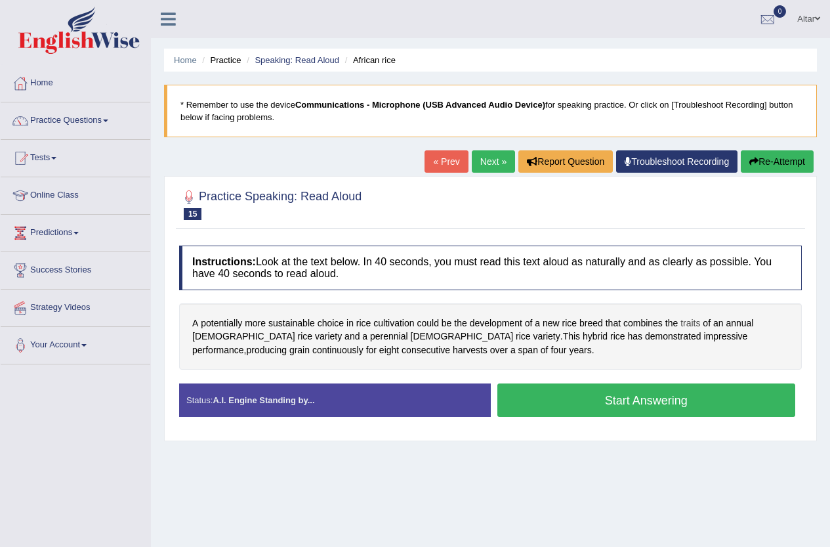
click at [688, 321] on span "traits" at bounding box center [691, 323] width 20 height 14
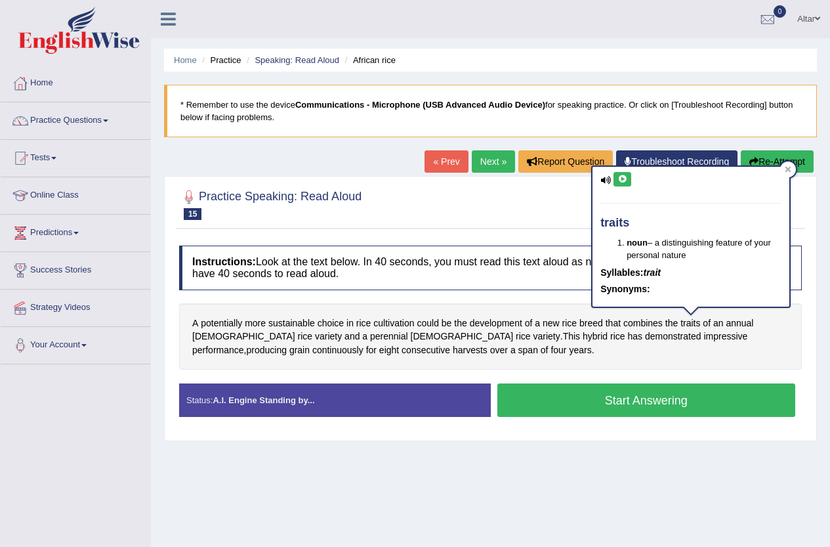
click at [662, 347] on div "A potentially more sustainable choice in rice cultivation could be the developm…" at bounding box center [490, 336] width 623 height 67
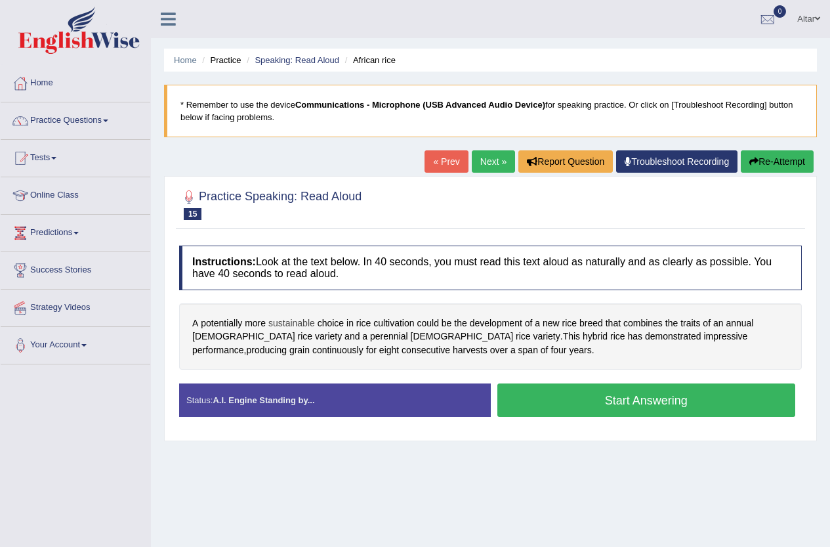
click at [303, 322] on span "sustainable" at bounding box center [291, 323] width 47 height 14
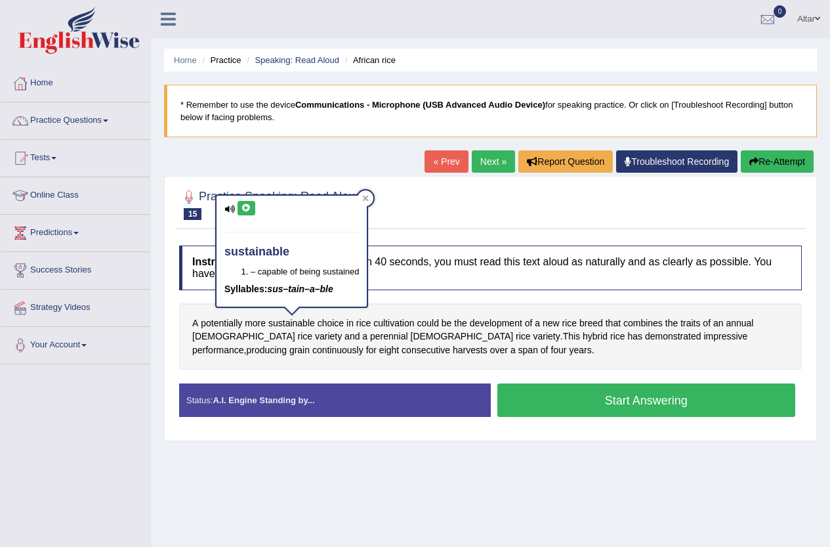
click at [250, 207] on icon at bounding box center [247, 208] width 10 height 8
click at [431, 293] on div "Instructions: Look at the text below. In 40 seconds, you must read this text al…" at bounding box center [491, 336] width 630 height 195
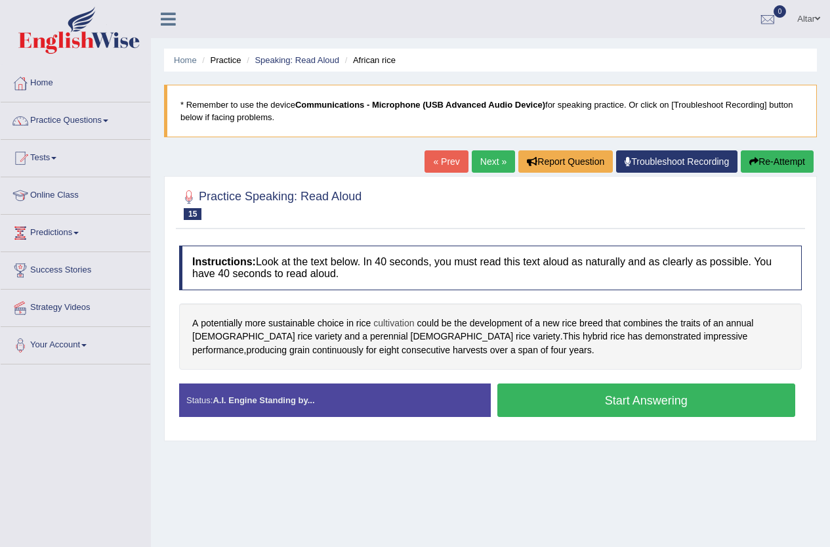
click at [393, 322] on span "cultivation" at bounding box center [394, 323] width 41 height 14
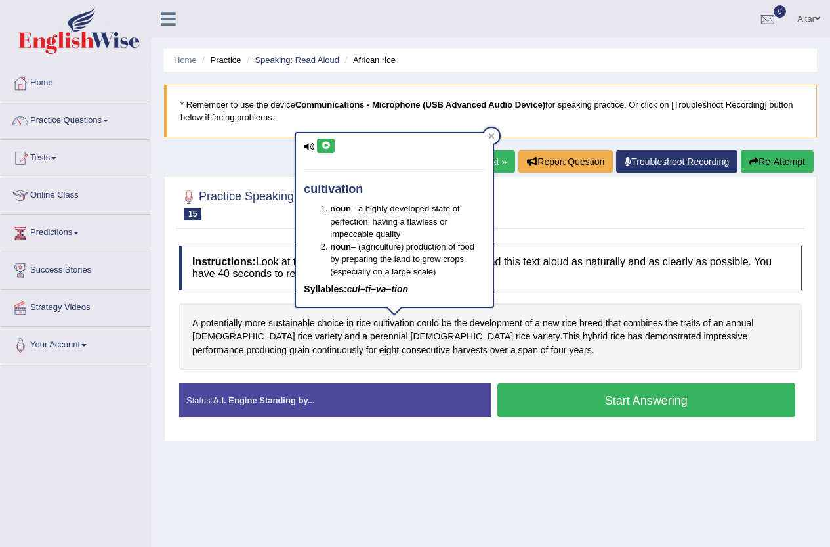
click at [326, 149] on icon at bounding box center [326, 146] width 10 height 8
click at [414, 351] on div "A potentially more sustainable choice in rice cultivation could be the developm…" at bounding box center [490, 336] width 623 height 67
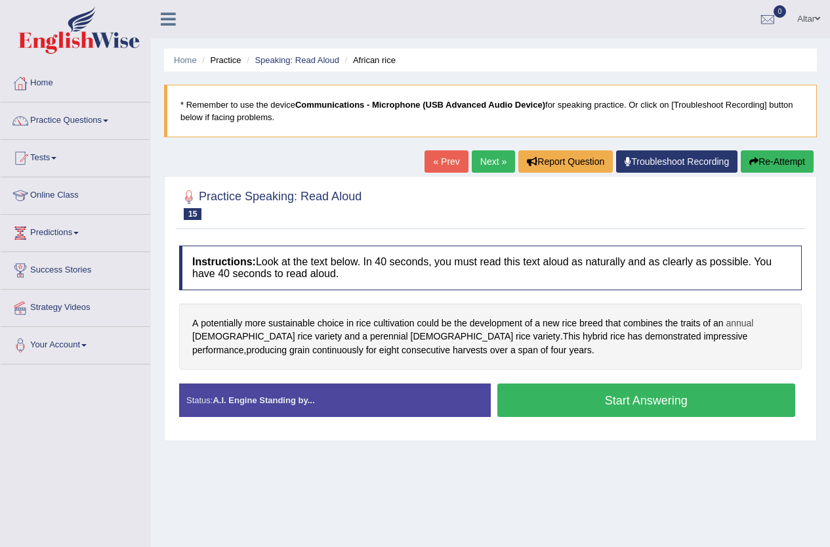
click at [735, 320] on span "annual" at bounding box center [740, 323] width 28 height 14
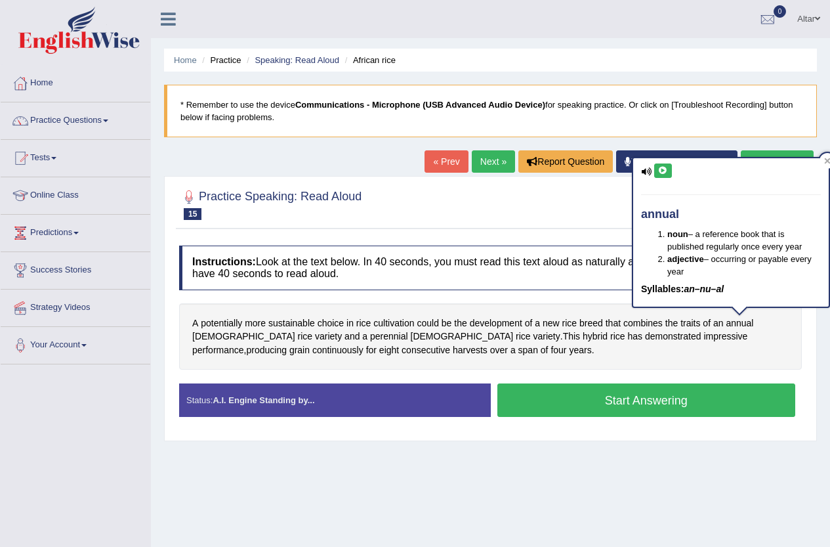
click at [662, 173] on icon at bounding box center [663, 171] width 10 height 8
click at [525, 355] on div "A potentially more sustainable choice in rice cultivation could be the developm…" at bounding box center [490, 336] width 623 height 67
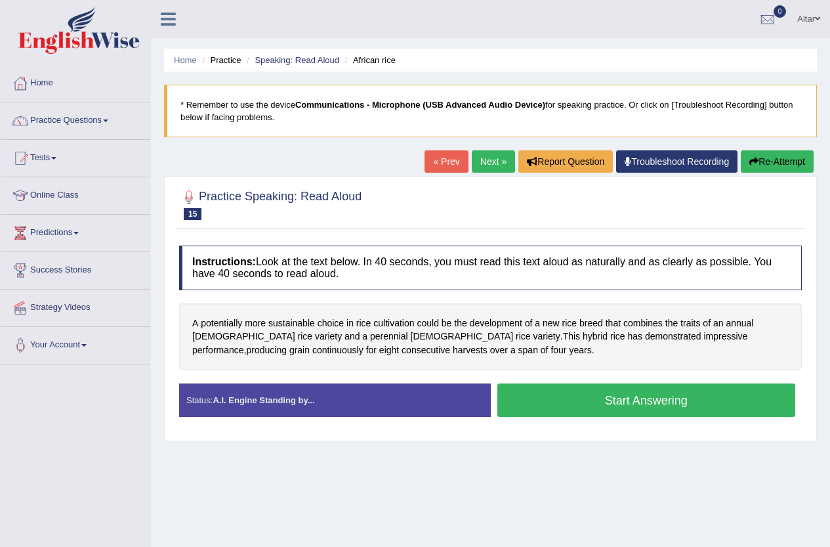
click at [513, 395] on button "Start Answering" at bounding box center [647, 399] width 299 height 33
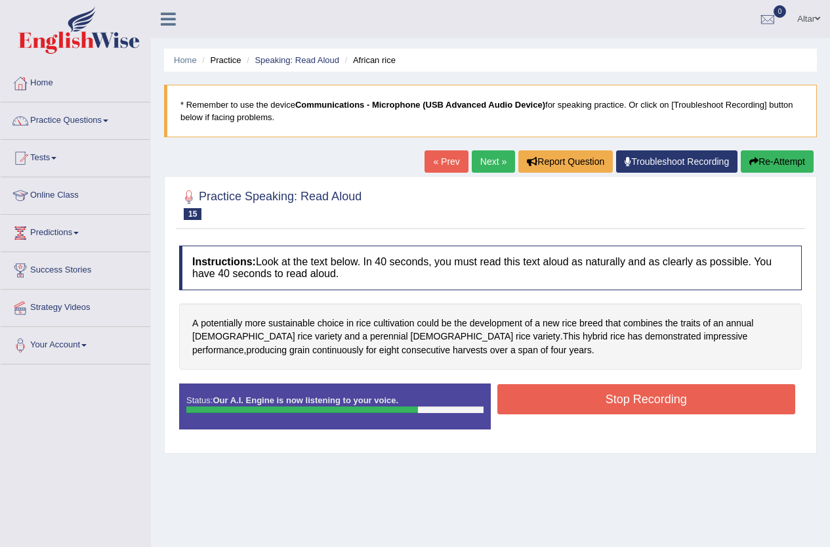
click at [518, 406] on button "Stop Recording" at bounding box center [647, 399] width 299 height 30
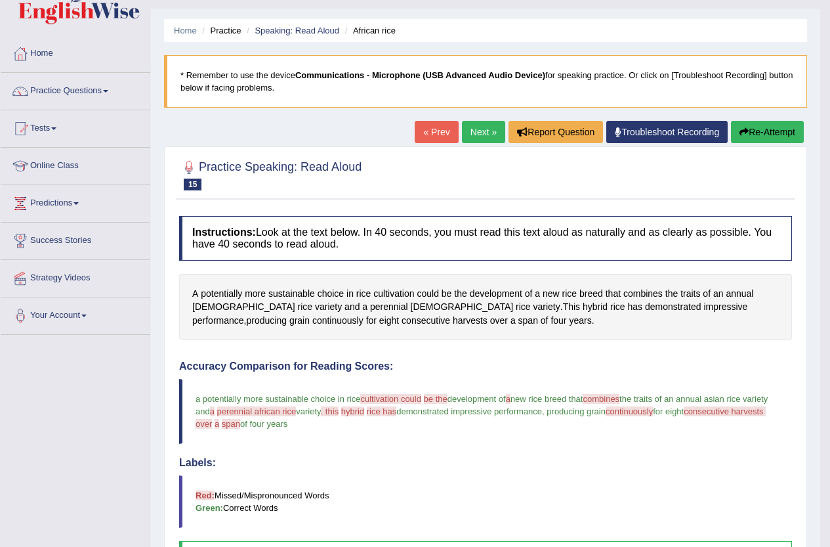
scroll to position [66, 0]
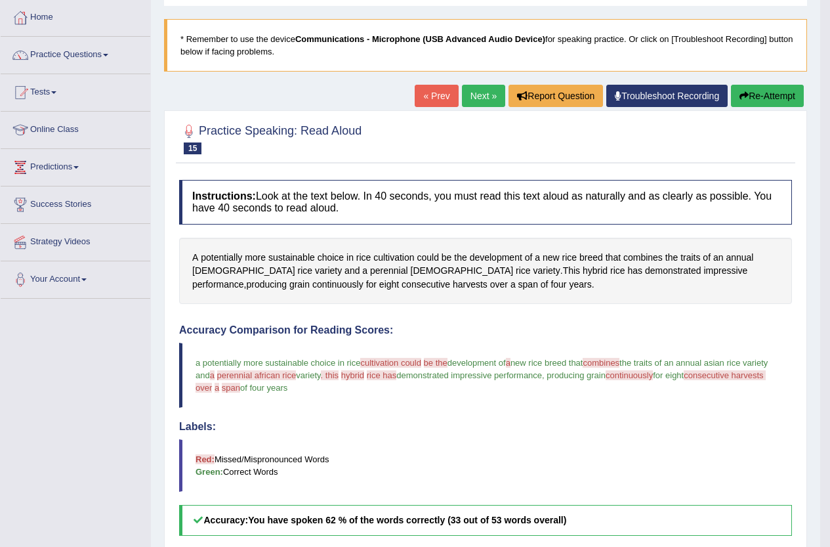
click at [475, 93] on link "Next »" at bounding box center [483, 96] width 43 height 22
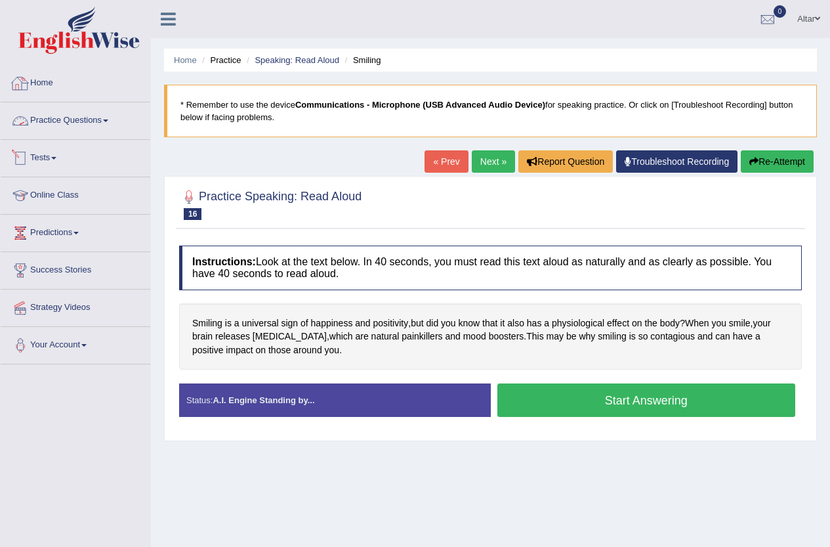
click at [108, 121] on span at bounding box center [105, 120] width 5 height 3
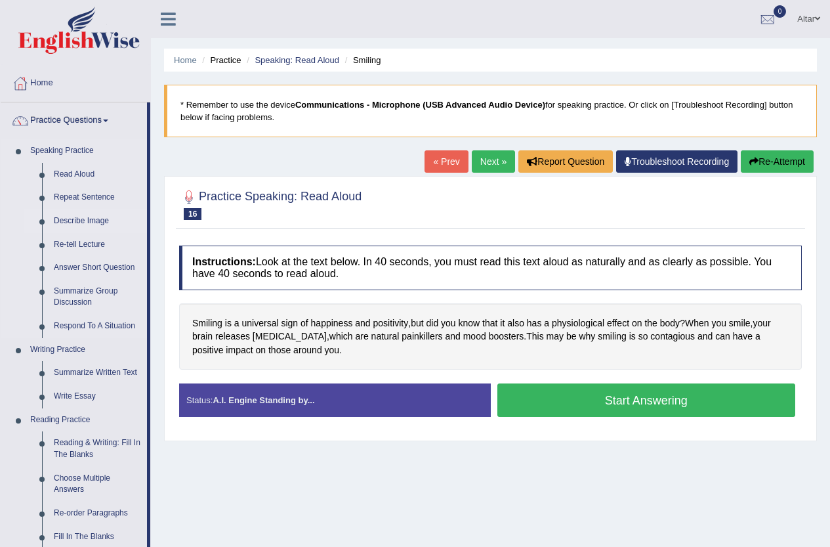
click at [99, 221] on link "Describe Image" at bounding box center [97, 221] width 99 height 24
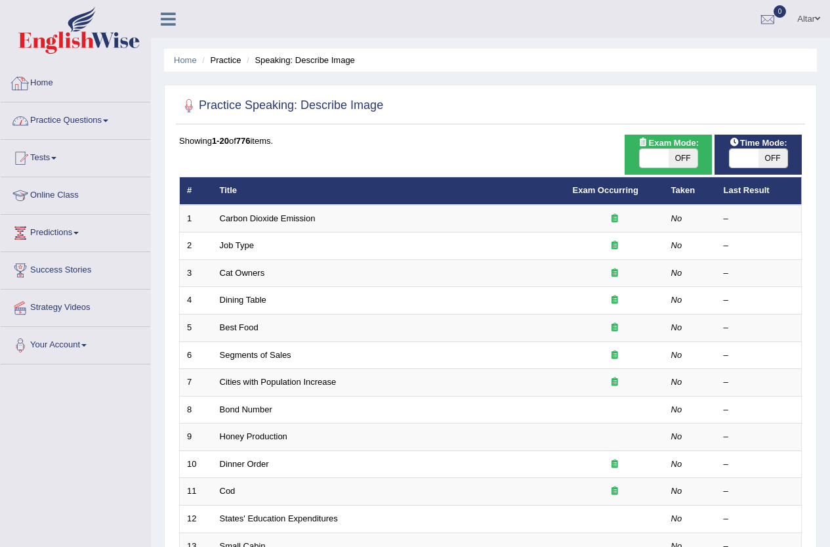
click at [99, 116] on link "Practice Questions" at bounding box center [76, 118] width 150 height 33
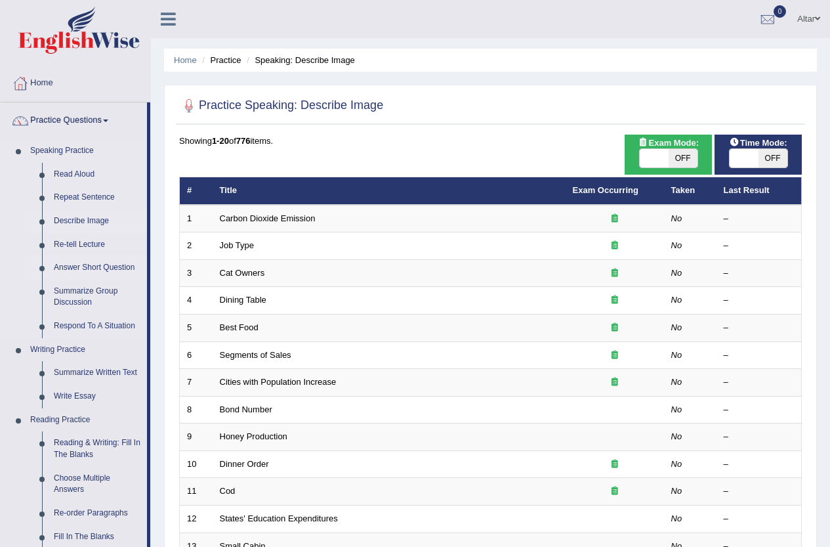
click at [111, 268] on link "Answer Short Question" at bounding box center [97, 268] width 99 height 24
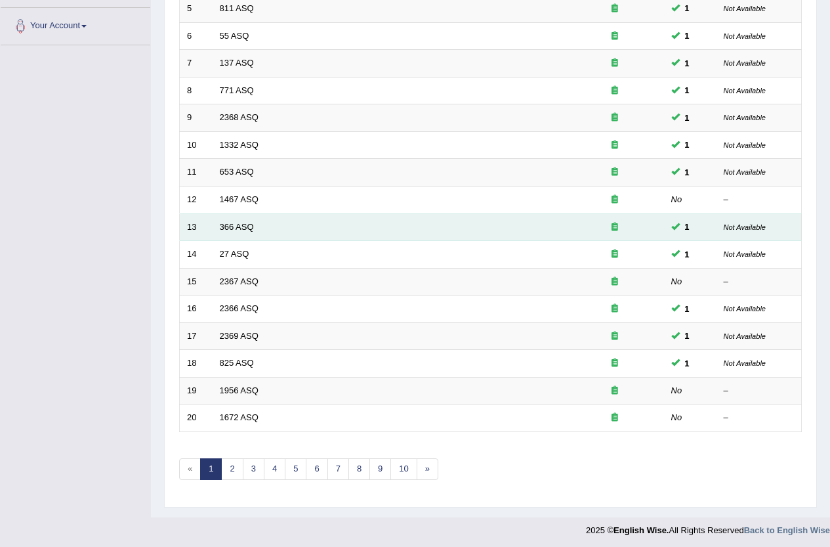
scroll to position [322, 0]
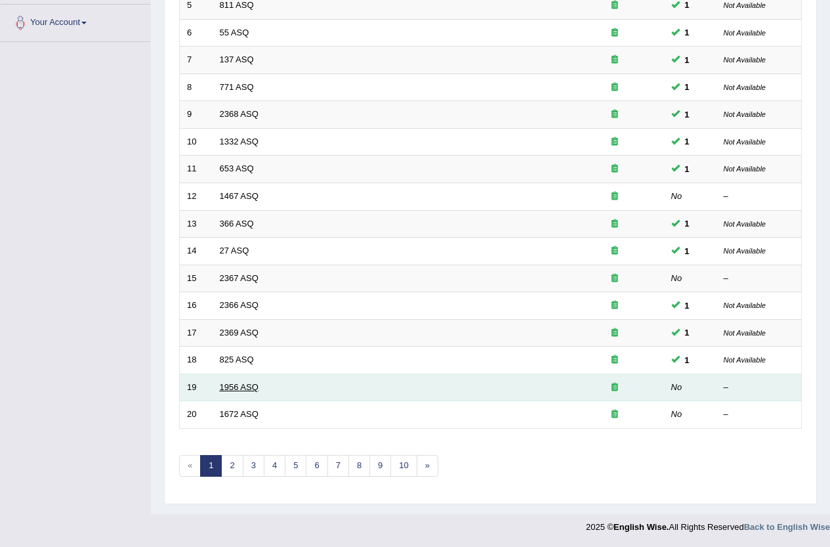
click at [224, 387] on link "1956 ASQ" at bounding box center [239, 387] width 39 height 10
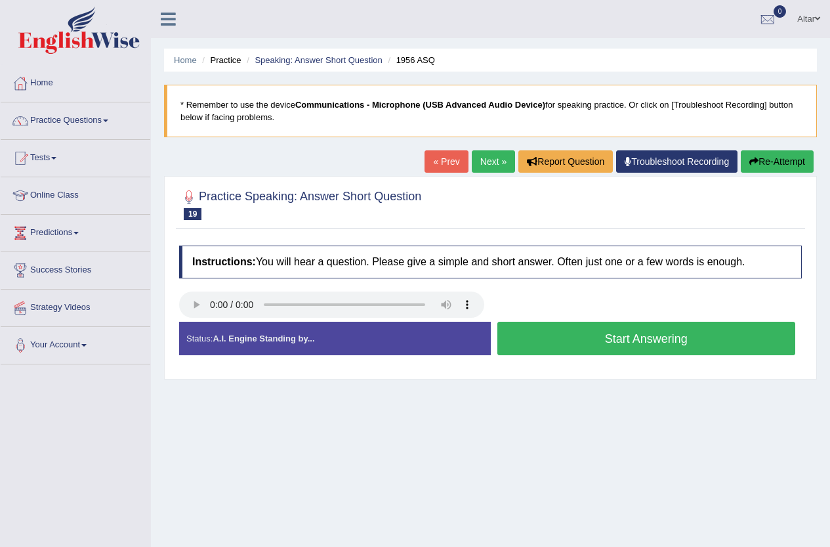
click at [548, 339] on button "Start Answering" at bounding box center [647, 338] width 299 height 33
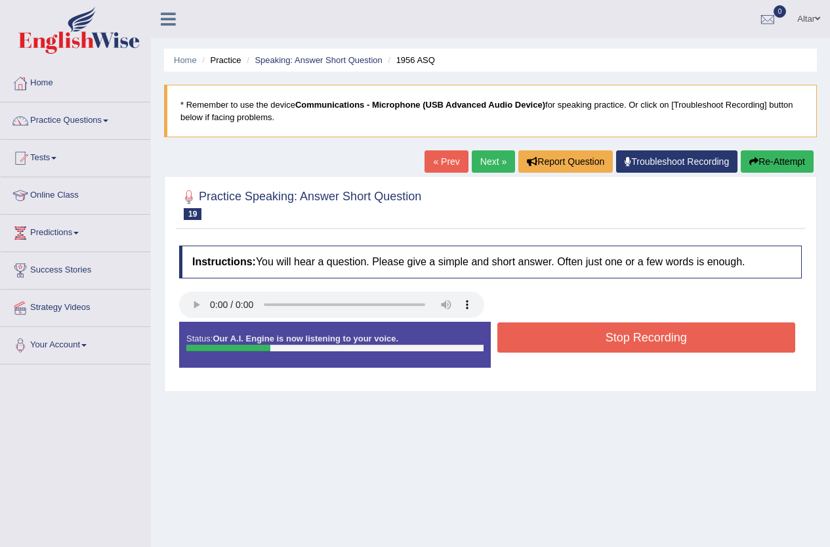
click at [548, 332] on button "Stop Recording" at bounding box center [647, 337] width 299 height 30
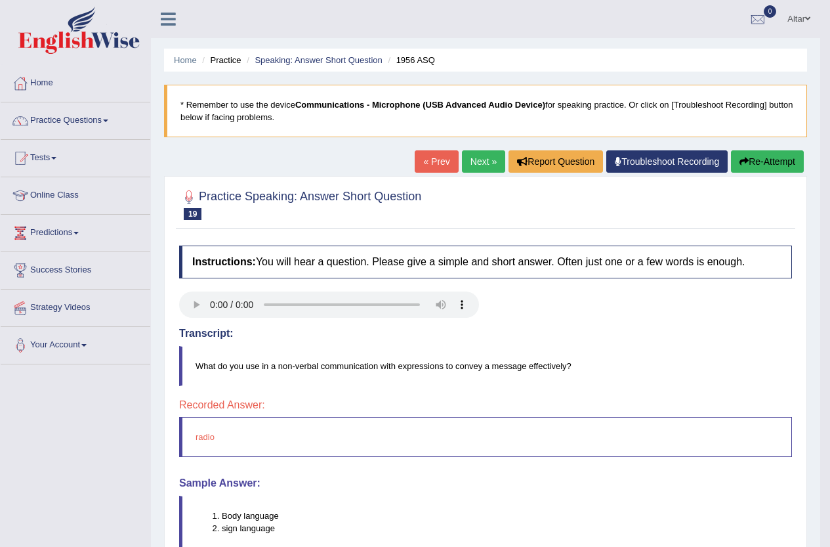
click at [479, 155] on link "Next »" at bounding box center [483, 161] width 43 height 22
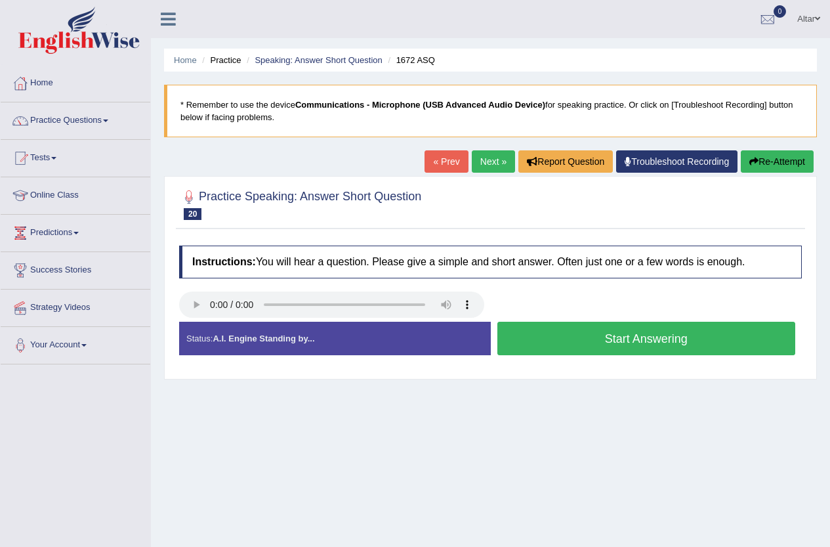
click at [588, 341] on button "Start Answering" at bounding box center [647, 338] width 299 height 33
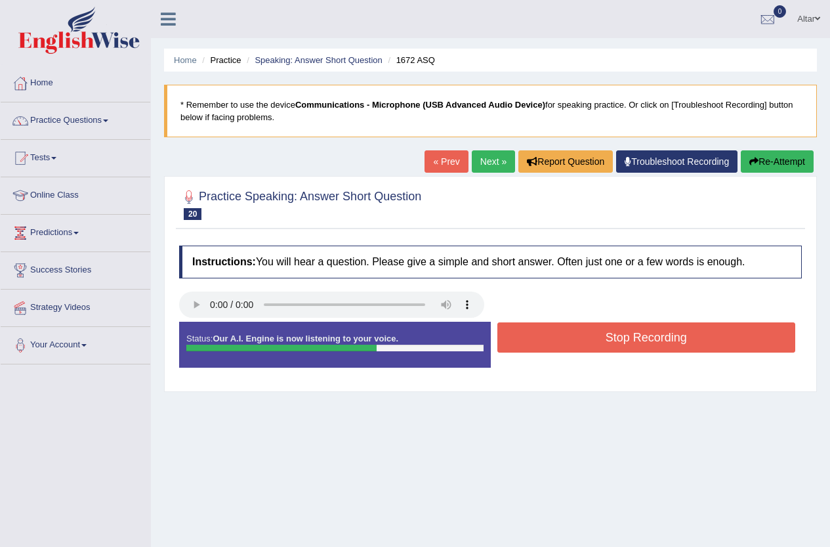
click at [517, 346] on button "Stop Recording" at bounding box center [647, 337] width 299 height 30
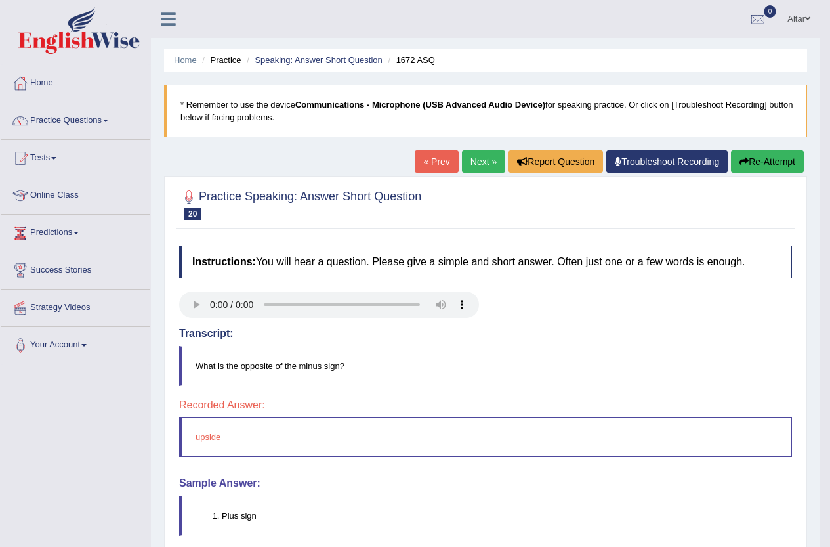
click at [469, 151] on link "Next »" at bounding box center [483, 161] width 43 height 22
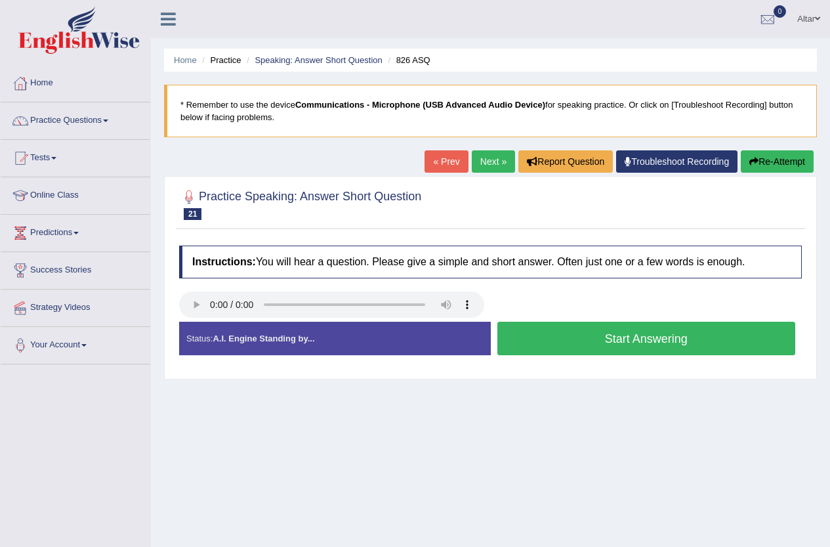
click at [543, 333] on button "Start Answering" at bounding box center [647, 338] width 299 height 33
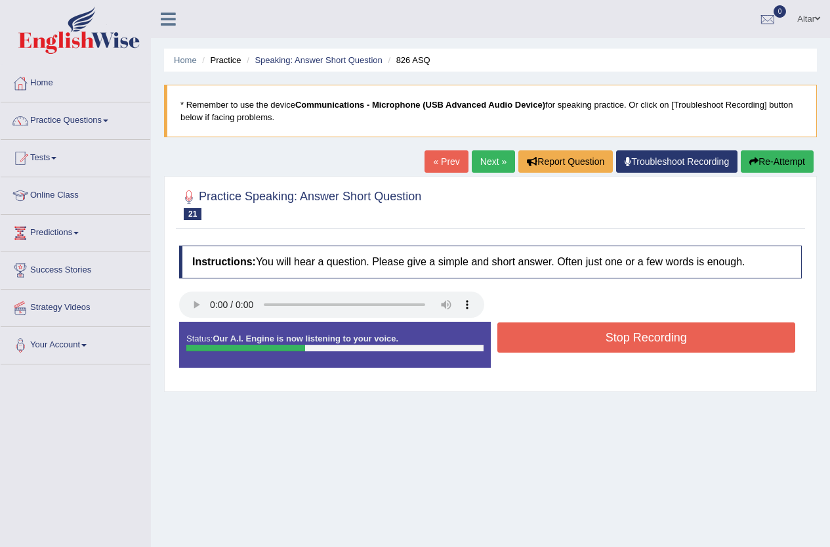
click at [532, 337] on button "Stop Recording" at bounding box center [647, 337] width 299 height 30
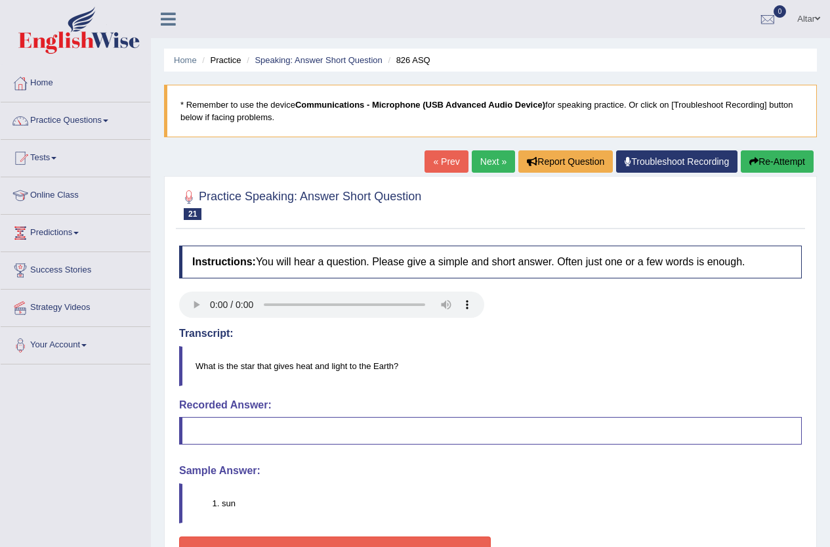
click at [478, 163] on link "Next »" at bounding box center [493, 161] width 43 height 22
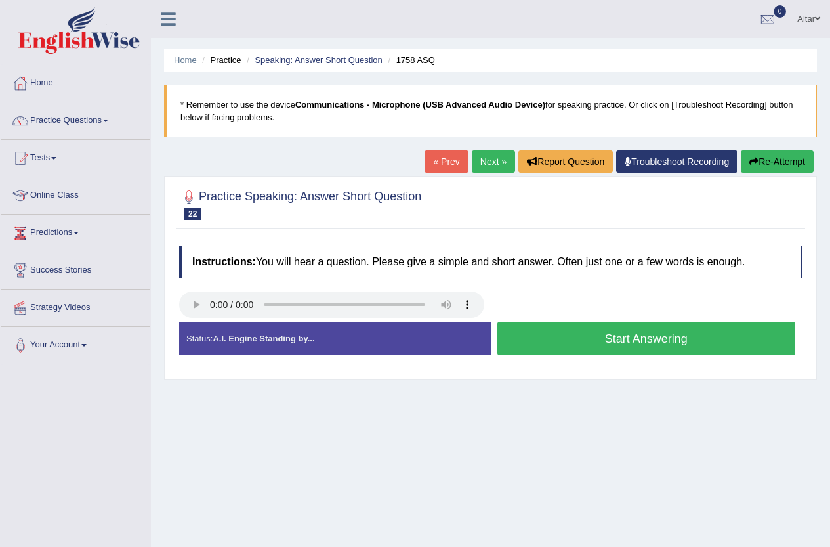
click at [560, 330] on button "Start Answering" at bounding box center [647, 338] width 299 height 33
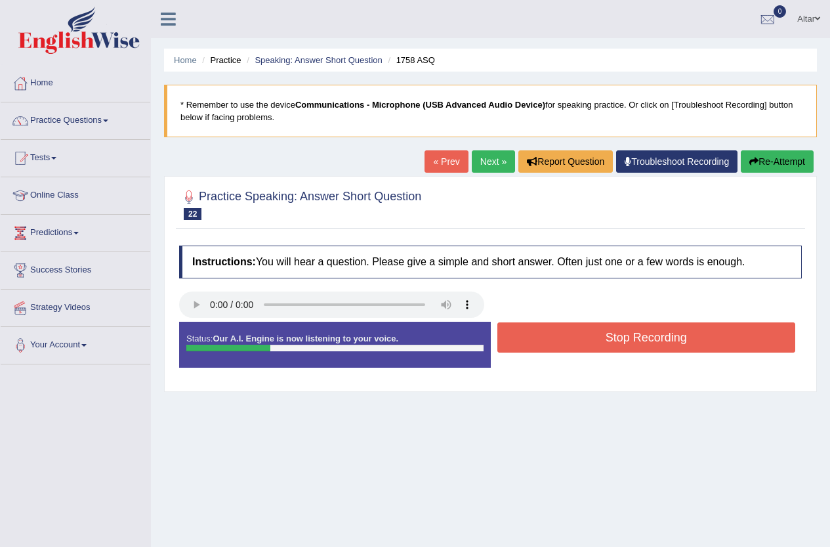
click at [559, 330] on button "Stop Recording" at bounding box center [647, 337] width 299 height 30
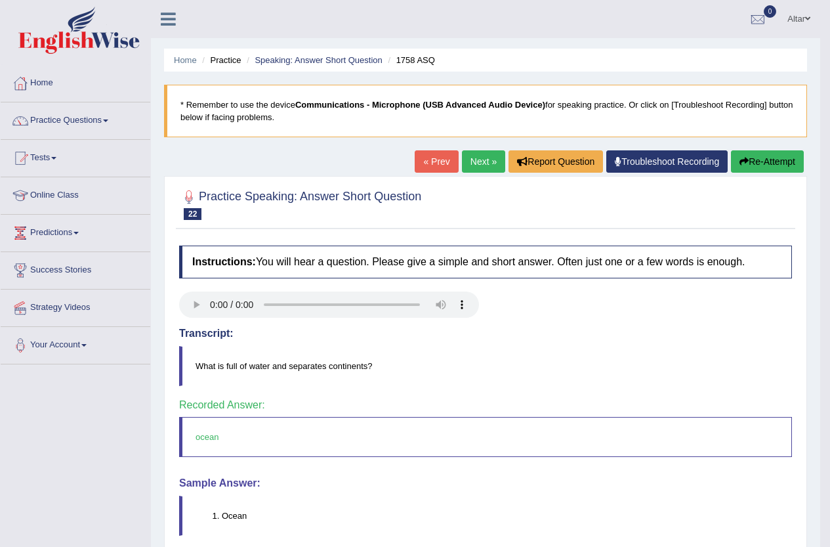
click at [468, 167] on link "Next »" at bounding box center [483, 161] width 43 height 22
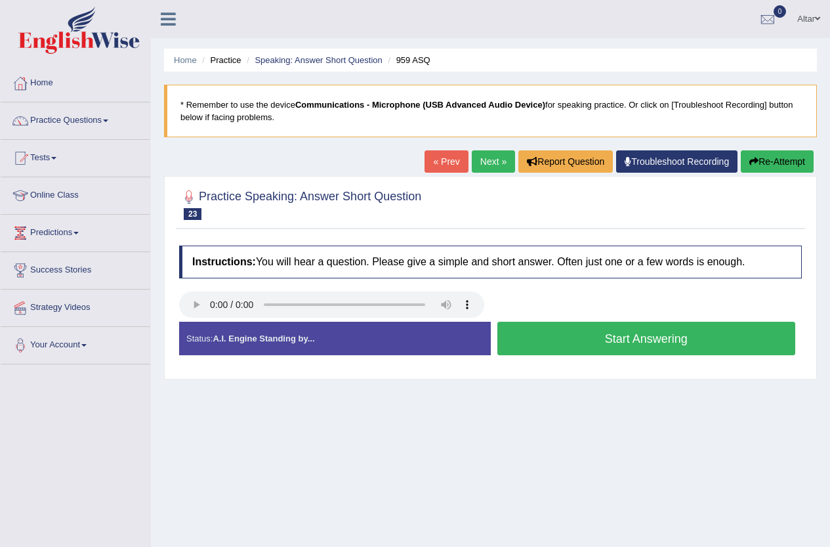
click at [540, 331] on button "Start Answering" at bounding box center [647, 338] width 299 height 33
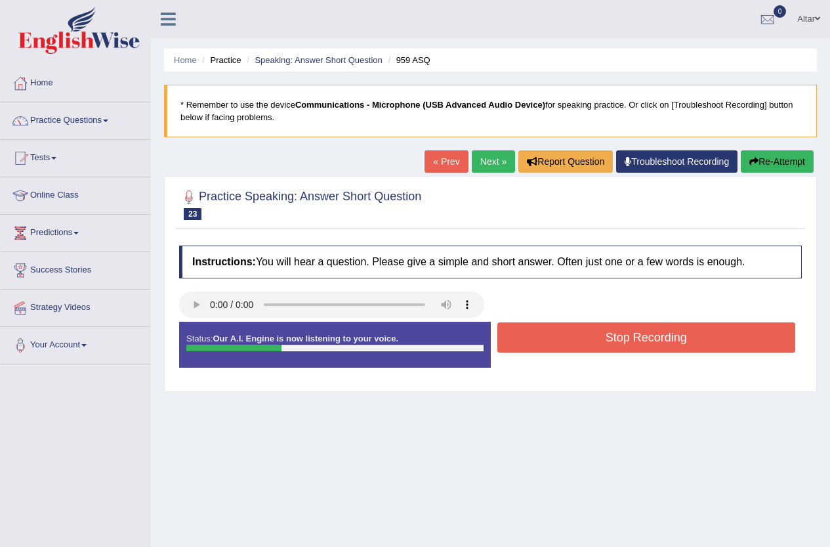
click at [540, 328] on button "Stop Recording" at bounding box center [647, 337] width 299 height 30
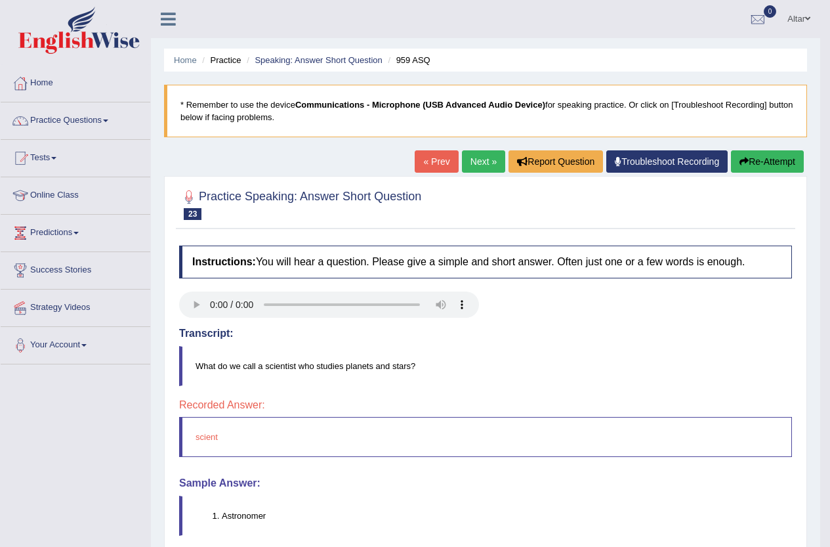
click at [478, 160] on link "Next »" at bounding box center [483, 161] width 43 height 22
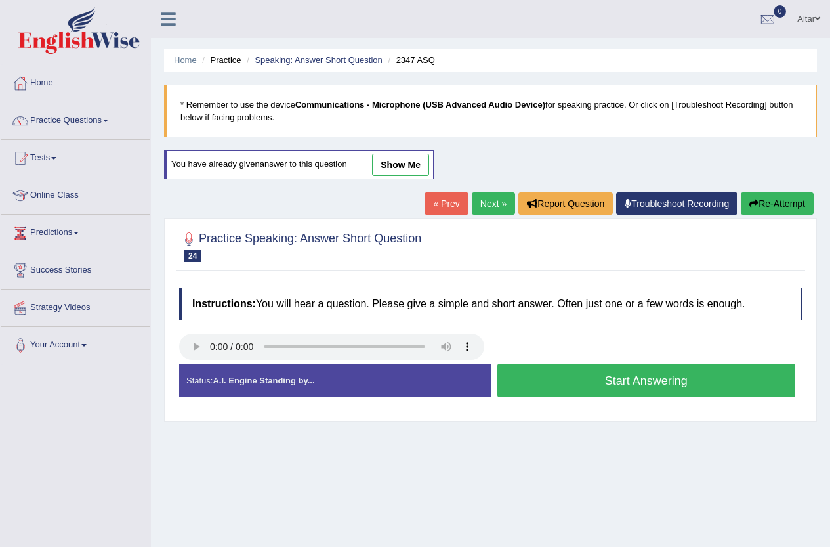
click at [533, 380] on button "Start Answering" at bounding box center [647, 380] width 299 height 33
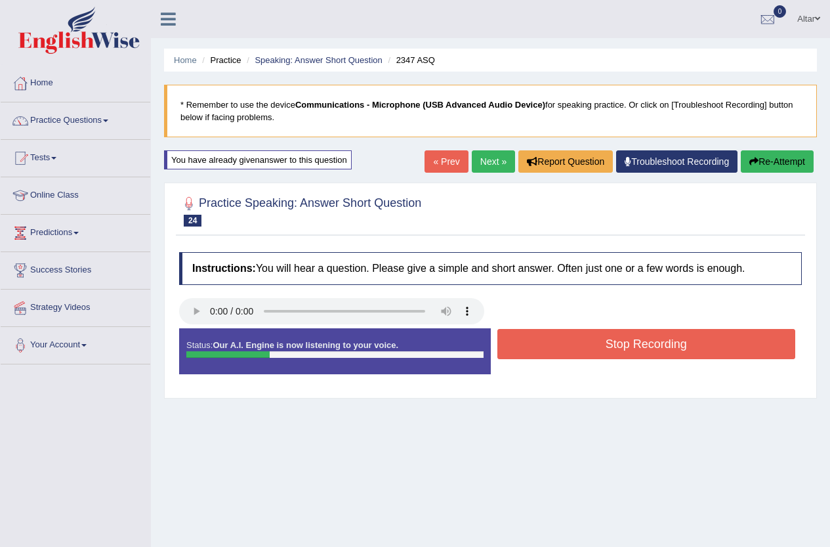
click at [548, 334] on button "Stop Recording" at bounding box center [647, 344] width 299 height 30
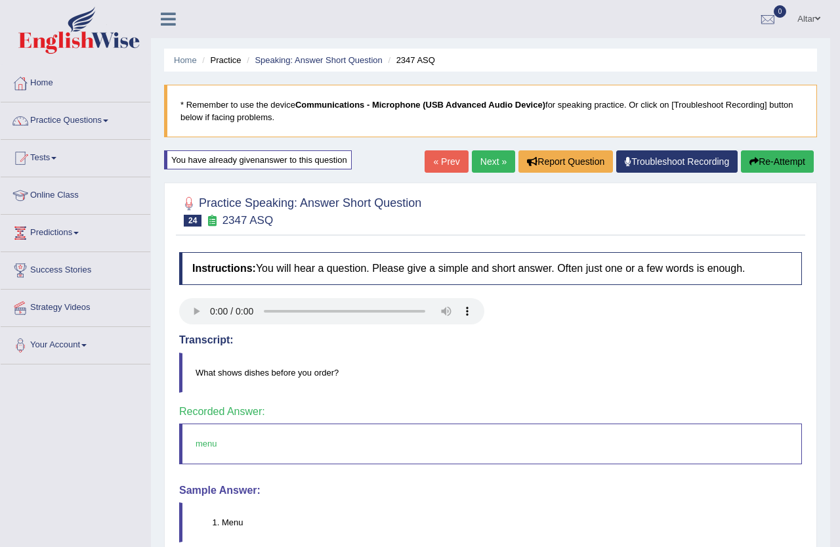
click at [496, 158] on body "Toggle navigation Home Practice Questions Speaking Practice Read Aloud Repeat S…" at bounding box center [420, 273] width 840 height 547
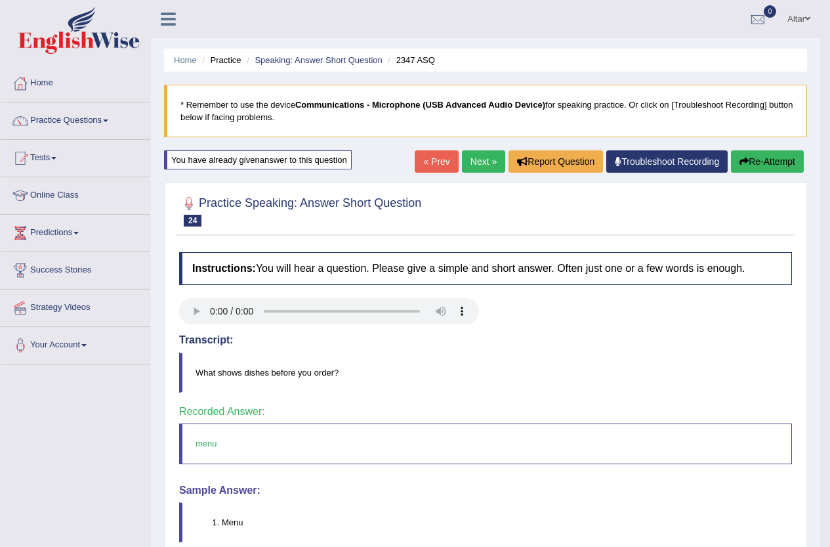
click at [484, 151] on link "Next »" at bounding box center [483, 161] width 43 height 22
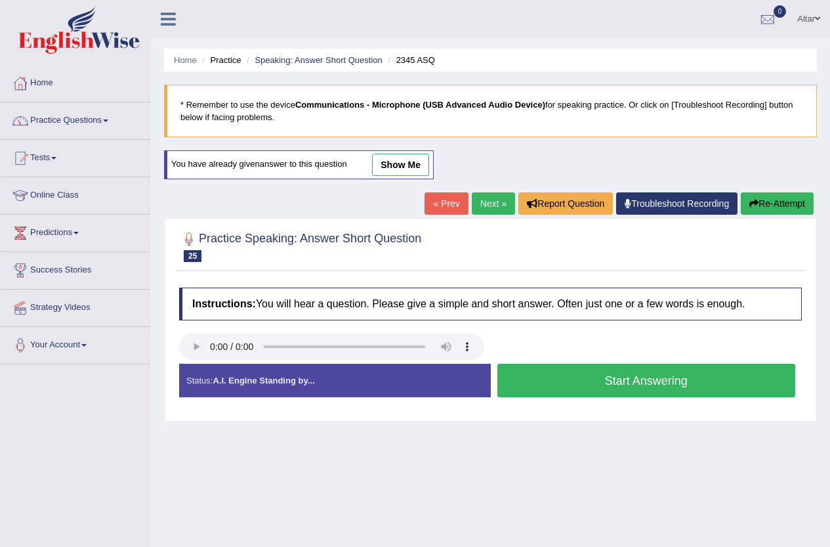
click at [561, 381] on button "Start Answering" at bounding box center [647, 380] width 299 height 33
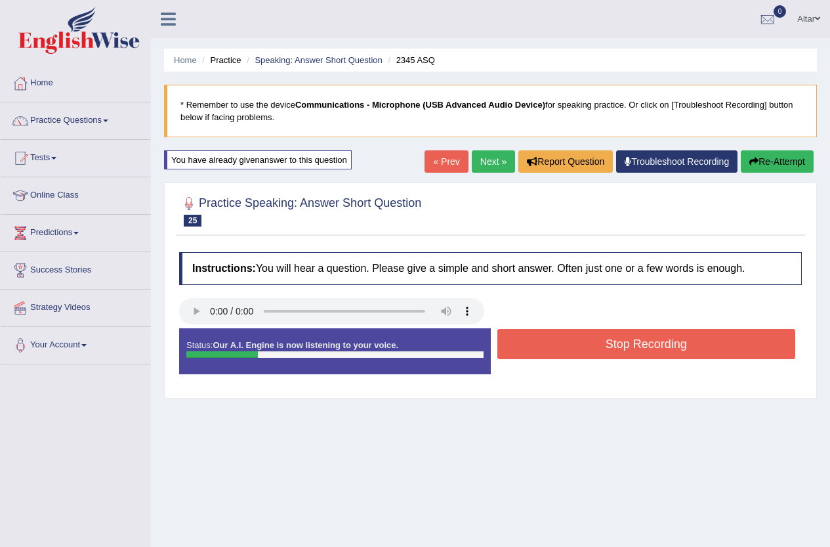
click at [558, 342] on button "Stop Recording" at bounding box center [647, 344] width 299 height 30
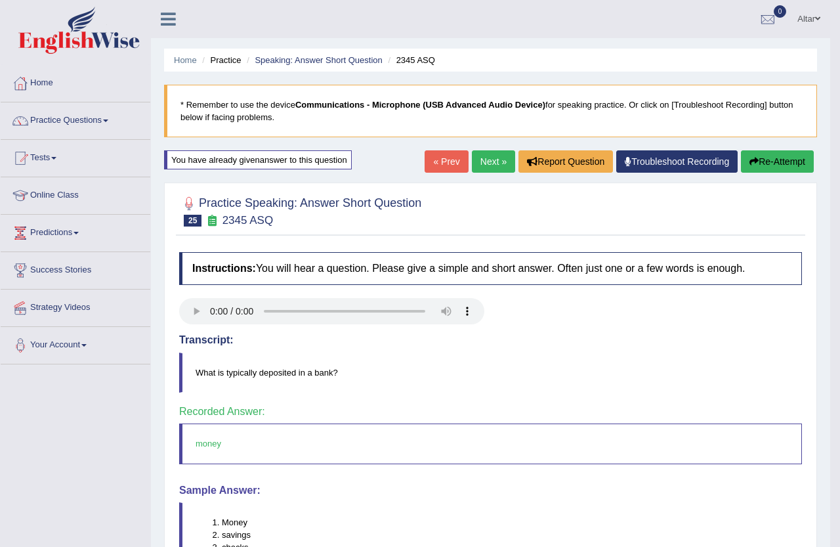
click at [0, 0] on div "Our A.I. Engine is working on your speech analysis! Please be patient. It may t…" at bounding box center [0, 0] width 0 height 0
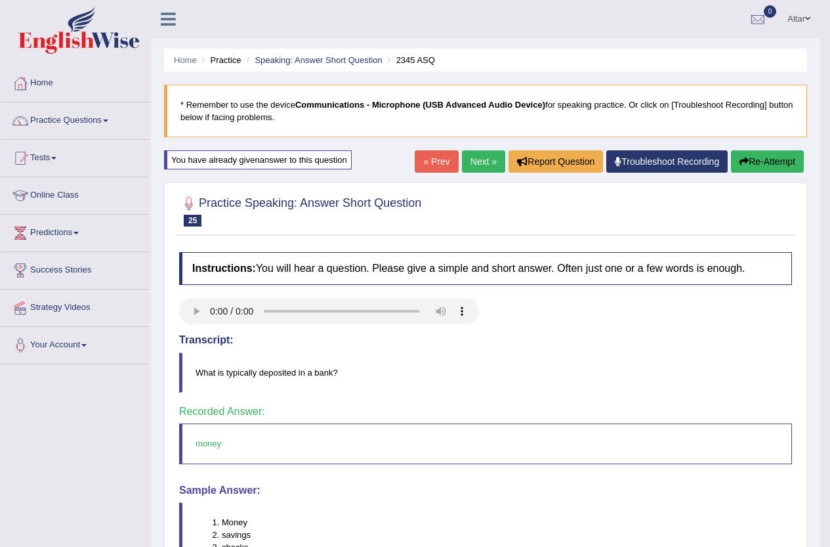
click at [462, 161] on link "Next »" at bounding box center [483, 161] width 43 height 22
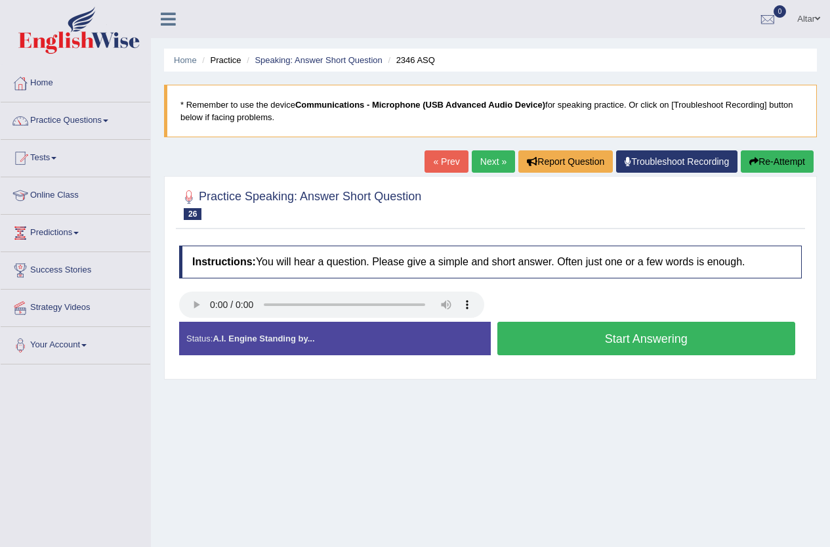
click at [564, 342] on button "Start Answering" at bounding box center [647, 338] width 299 height 33
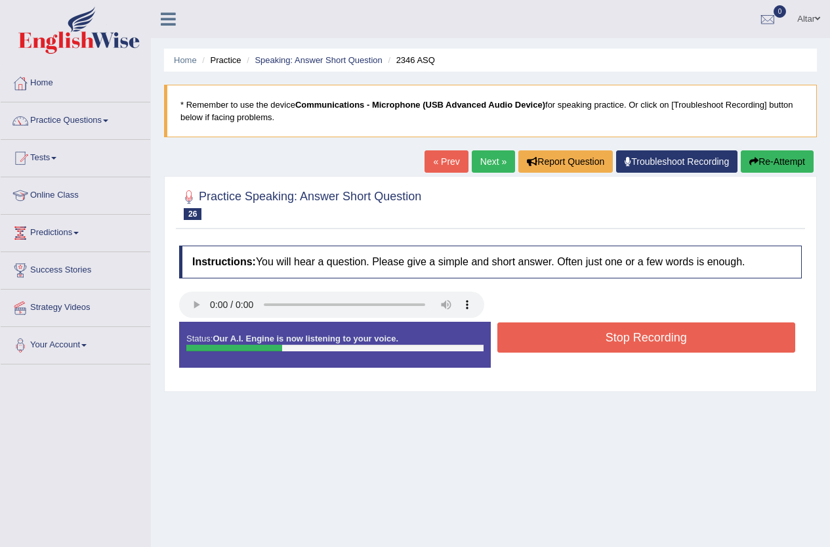
click at [563, 342] on button "Stop Recording" at bounding box center [647, 337] width 299 height 30
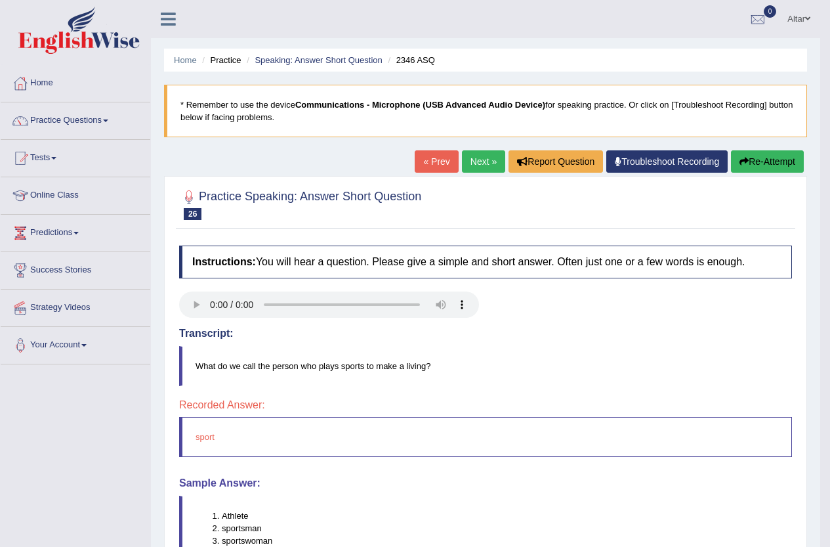
click at [463, 163] on link "Next »" at bounding box center [483, 161] width 43 height 22
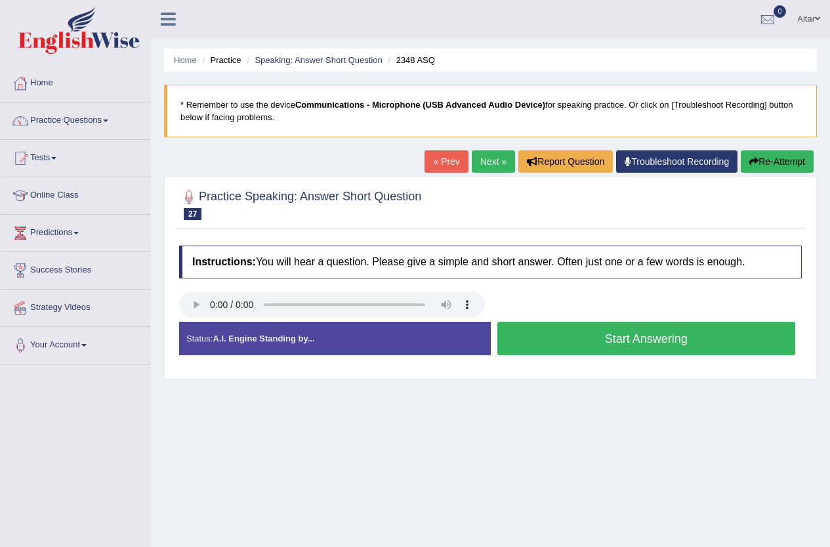
click at [660, 348] on button "Start Answering" at bounding box center [647, 338] width 299 height 33
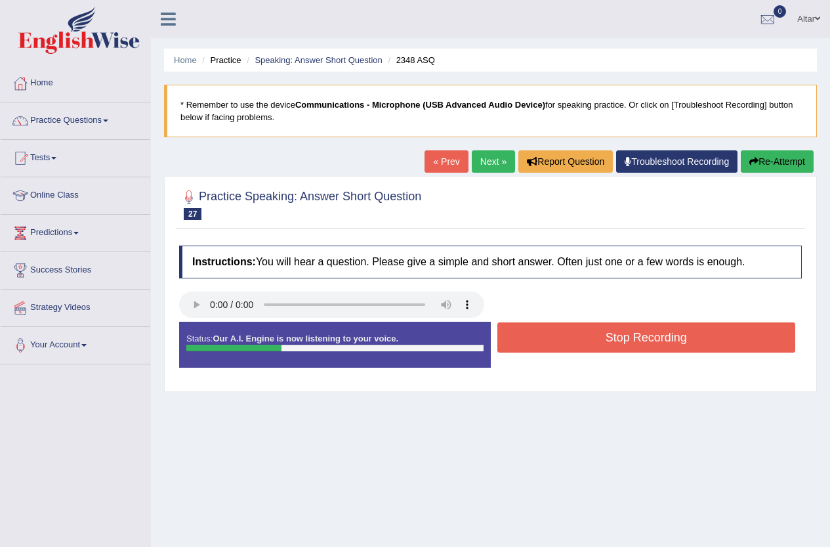
click at [661, 347] on button "Stop Recording" at bounding box center [647, 337] width 299 height 30
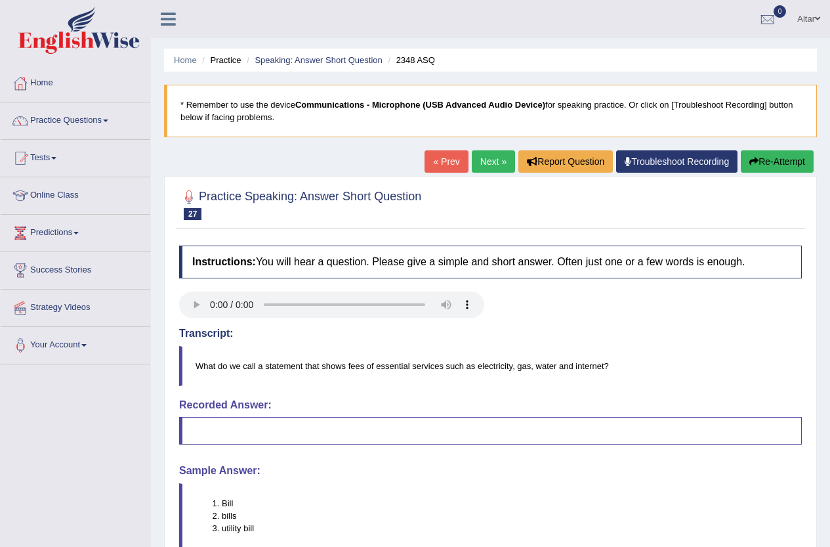
click at [483, 156] on link "Next »" at bounding box center [493, 161] width 43 height 22
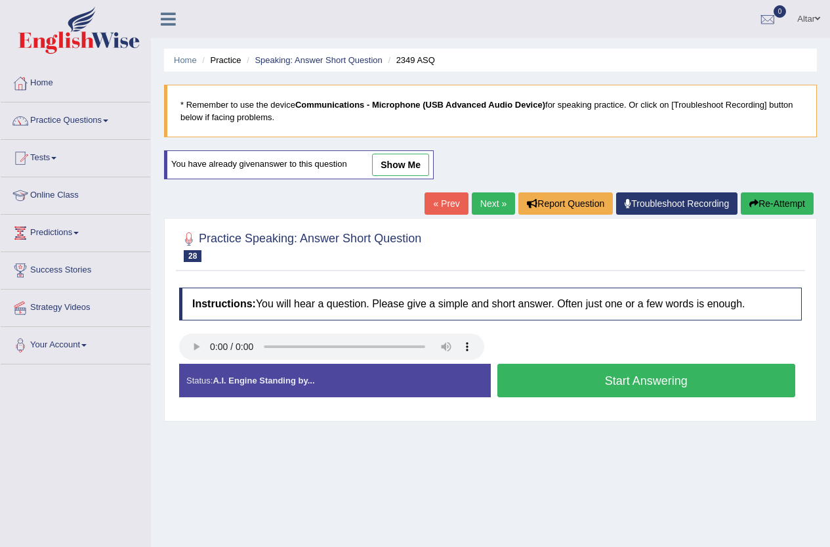
click at [658, 375] on button "Start Answering" at bounding box center [647, 380] width 299 height 33
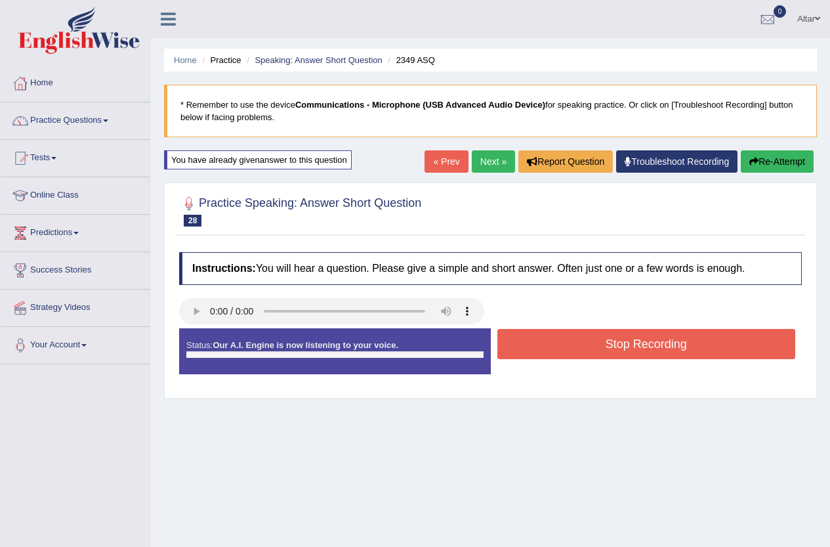
click at [657, 375] on div "Status: Our A.I. Engine is now listening to your voice. Start Answering Stop Re…" at bounding box center [490, 357] width 623 height 59
click at [658, 349] on button "Stop Recording" at bounding box center [647, 344] width 299 height 30
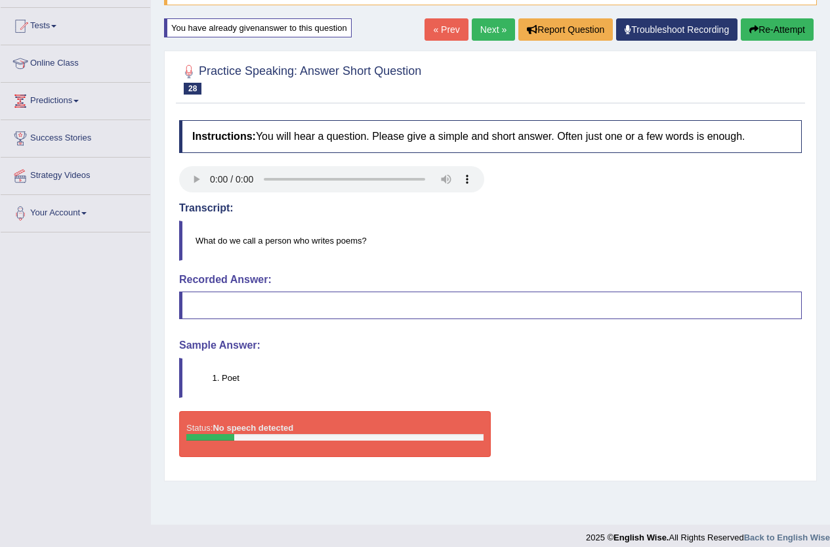
scroll to position [142, 0]
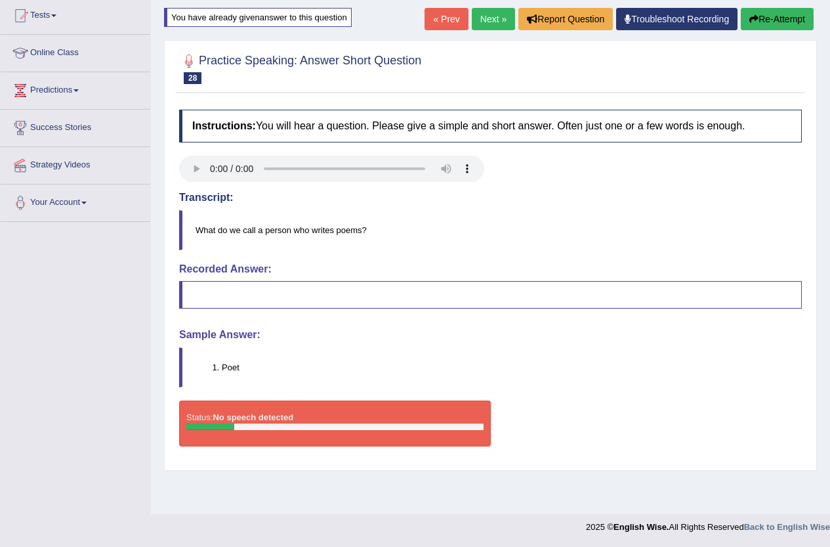
click at [500, 18] on link "Next »" at bounding box center [493, 19] width 43 height 22
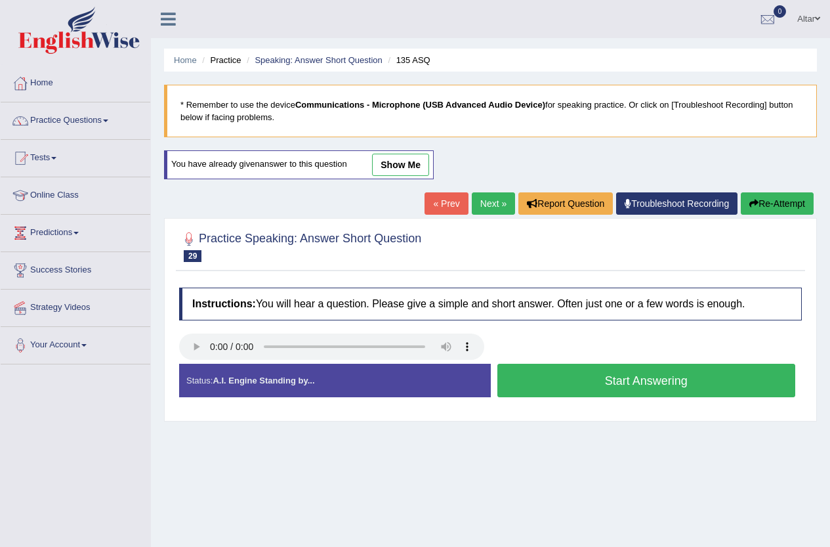
click at [662, 383] on button "Start Answering" at bounding box center [647, 380] width 299 height 33
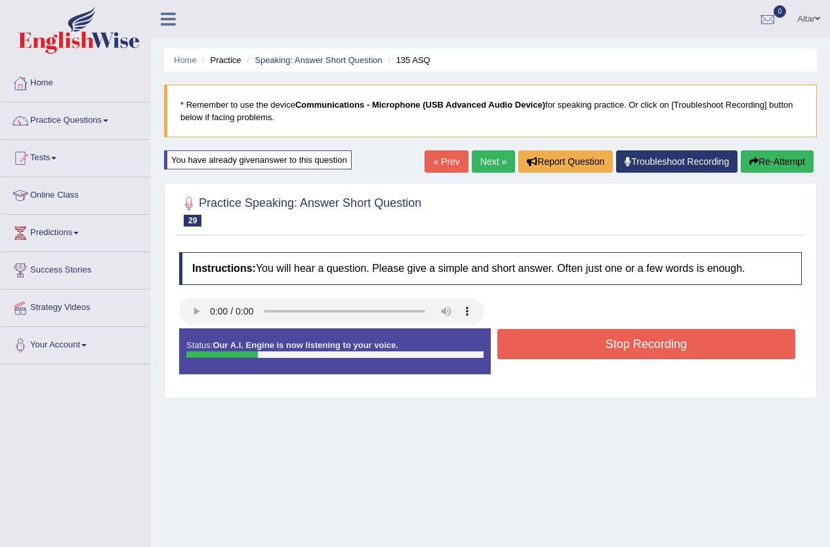
click at [667, 352] on button "Stop Recording" at bounding box center [647, 344] width 299 height 30
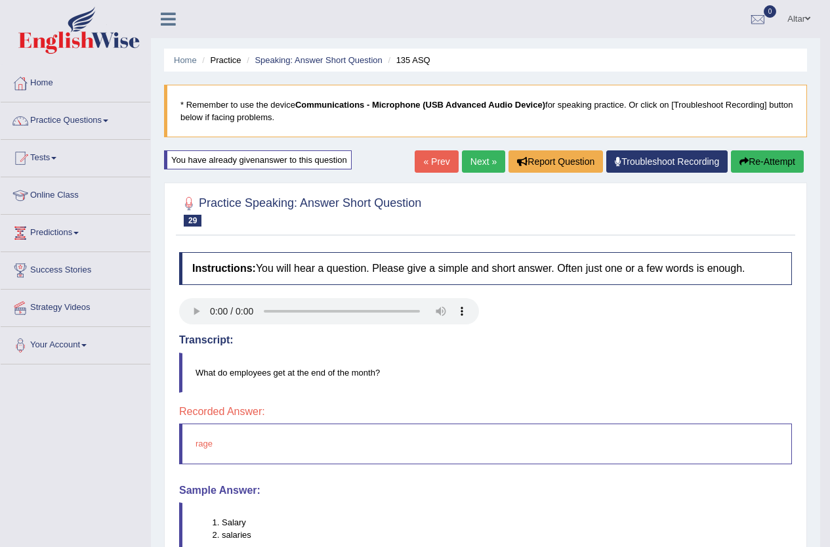
click at [480, 158] on link "Next »" at bounding box center [483, 161] width 43 height 22
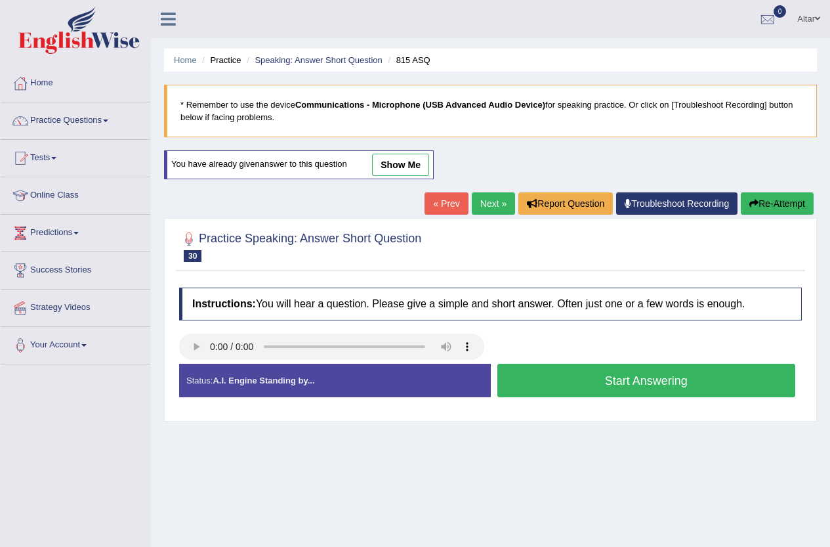
click at [526, 375] on button "Start Answering" at bounding box center [647, 380] width 299 height 33
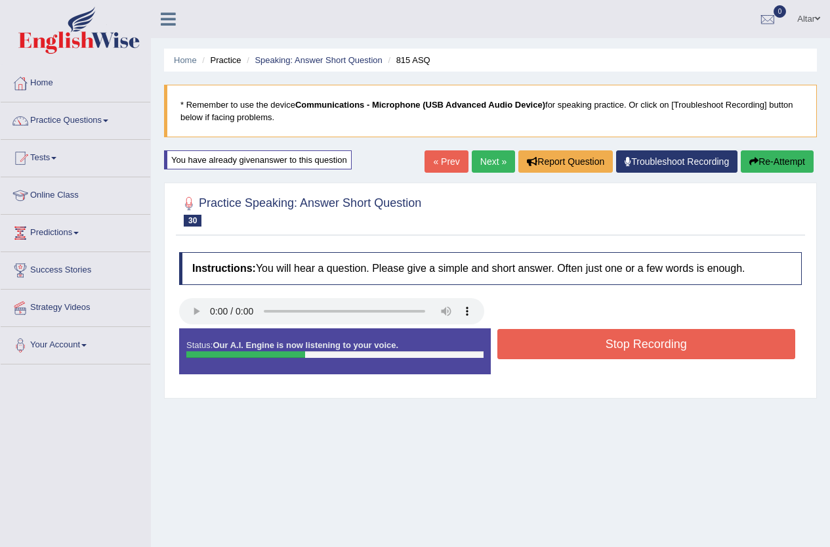
click at [527, 341] on button "Stop Recording" at bounding box center [647, 344] width 299 height 30
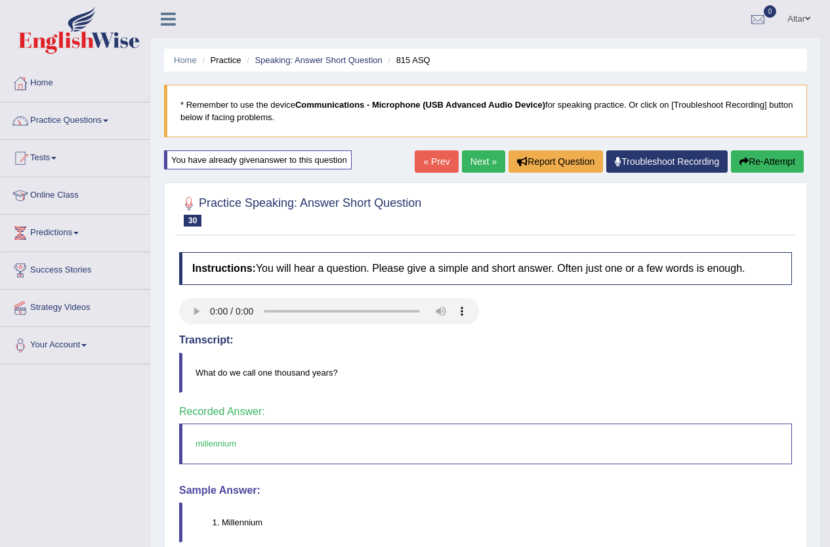
click at [492, 165] on link "Next »" at bounding box center [483, 161] width 43 height 22
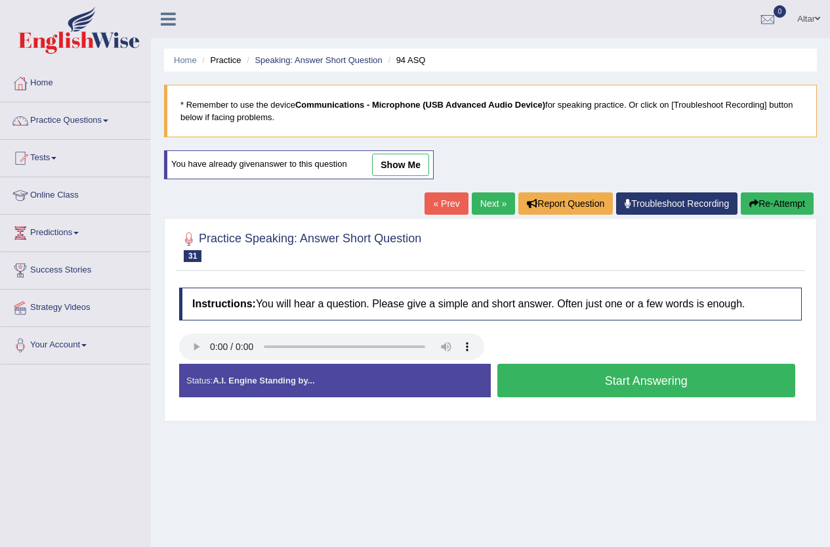
click at [549, 381] on button "Start Answering" at bounding box center [647, 380] width 299 height 33
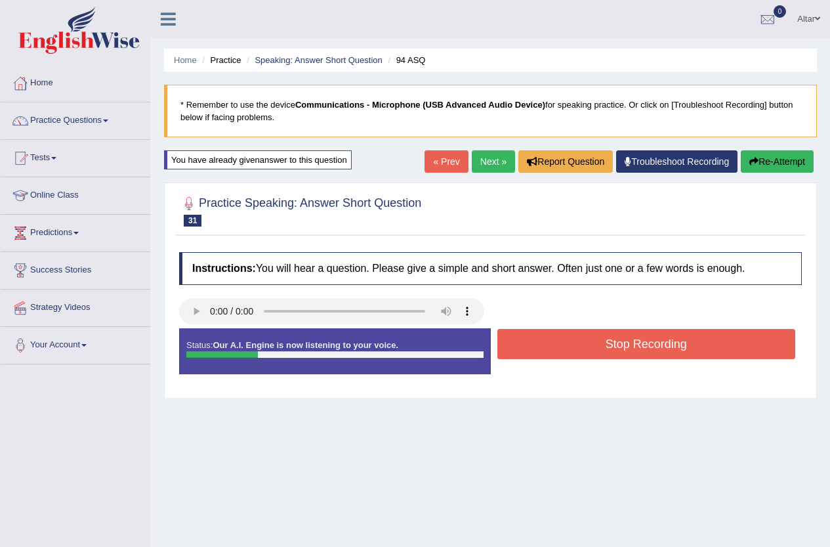
click at [564, 337] on button "Stop Recording" at bounding box center [647, 344] width 299 height 30
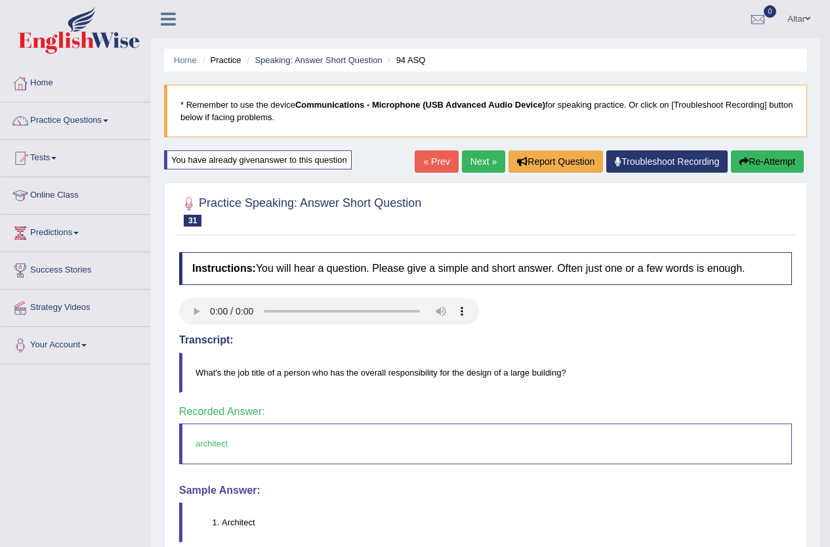
click at [489, 165] on link "Next »" at bounding box center [483, 161] width 43 height 22
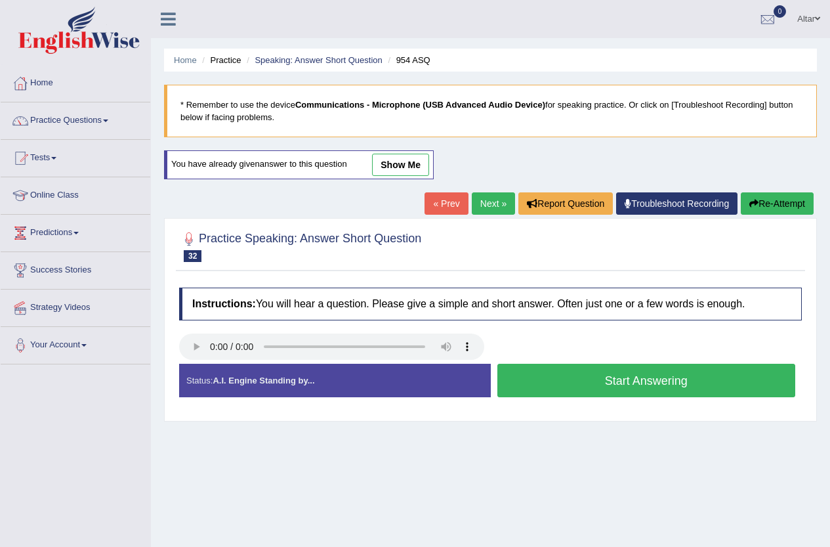
click at [656, 377] on button "Start Answering" at bounding box center [647, 380] width 299 height 33
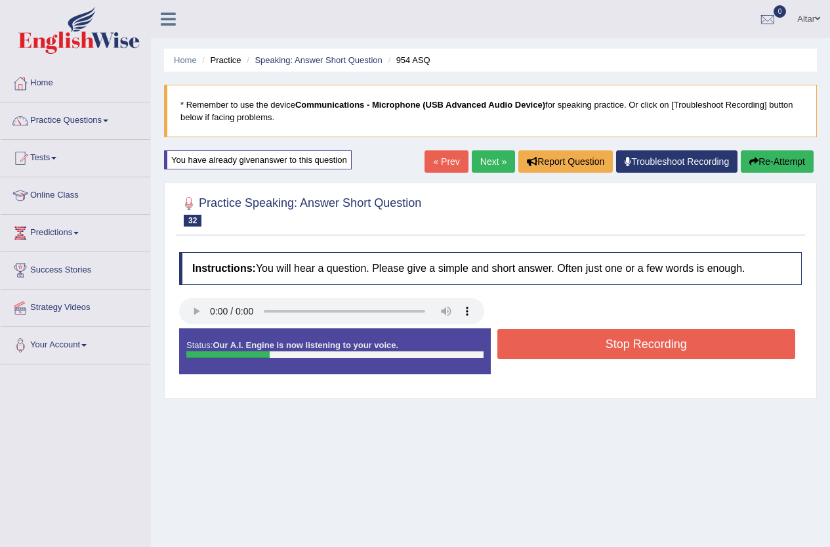
click at [691, 335] on button "Stop Recording" at bounding box center [647, 344] width 299 height 30
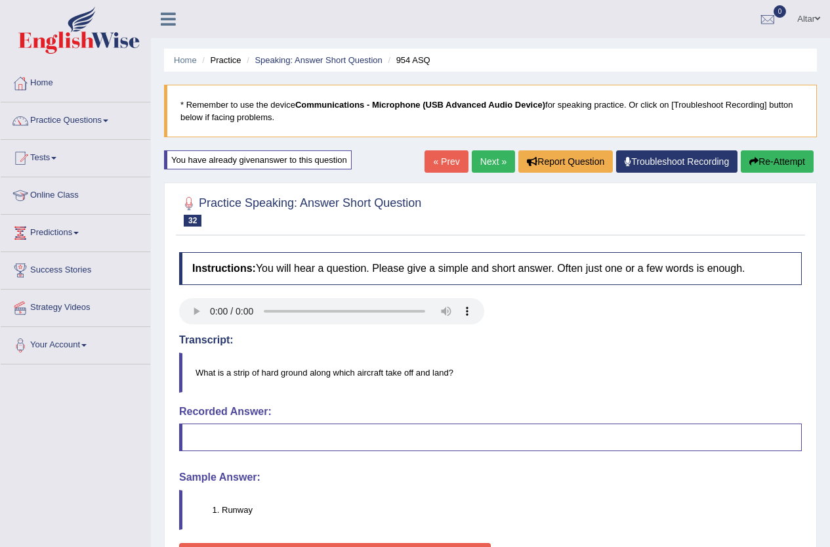
click at [481, 162] on link "Next »" at bounding box center [493, 161] width 43 height 22
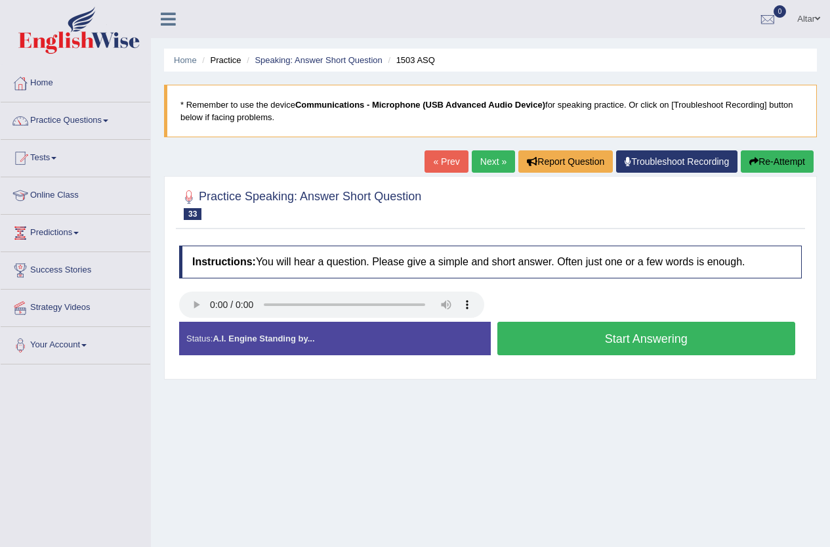
click at [534, 350] on button "Start Answering" at bounding box center [647, 338] width 299 height 33
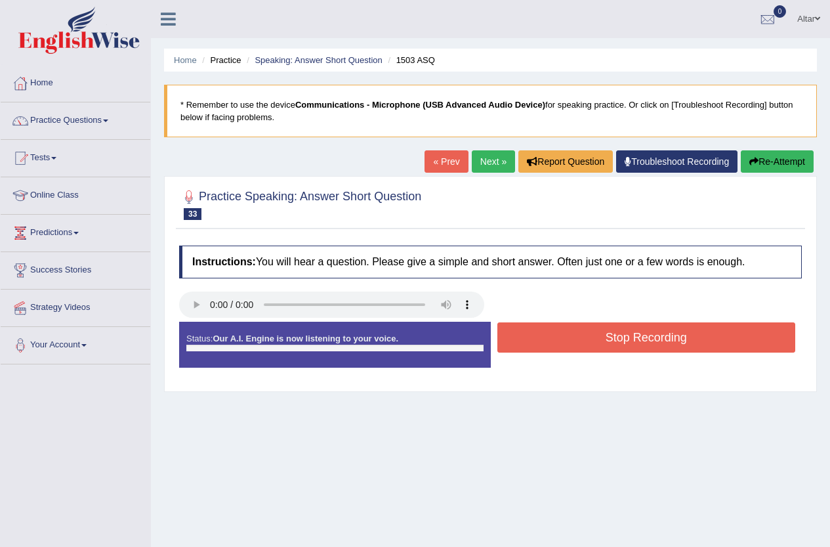
click at [534, 350] on button "Stop Recording" at bounding box center [647, 337] width 299 height 30
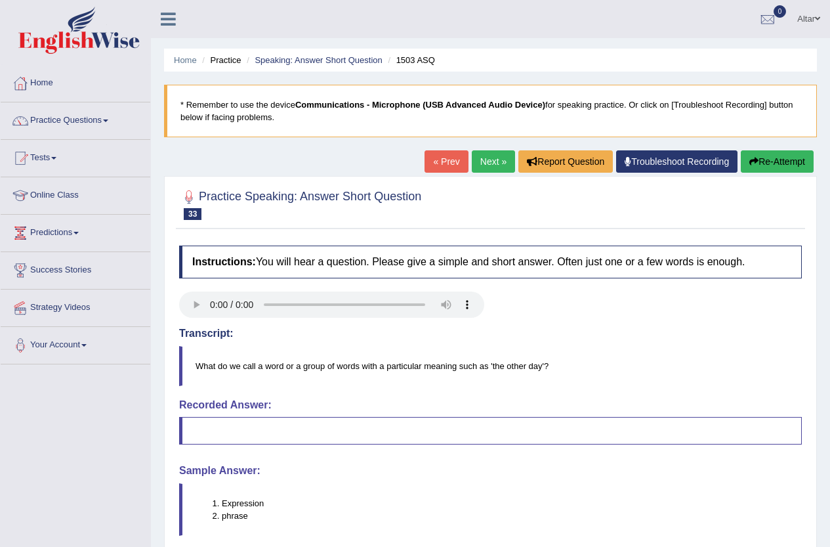
click at [488, 160] on link "Next »" at bounding box center [493, 161] width 43 height 22
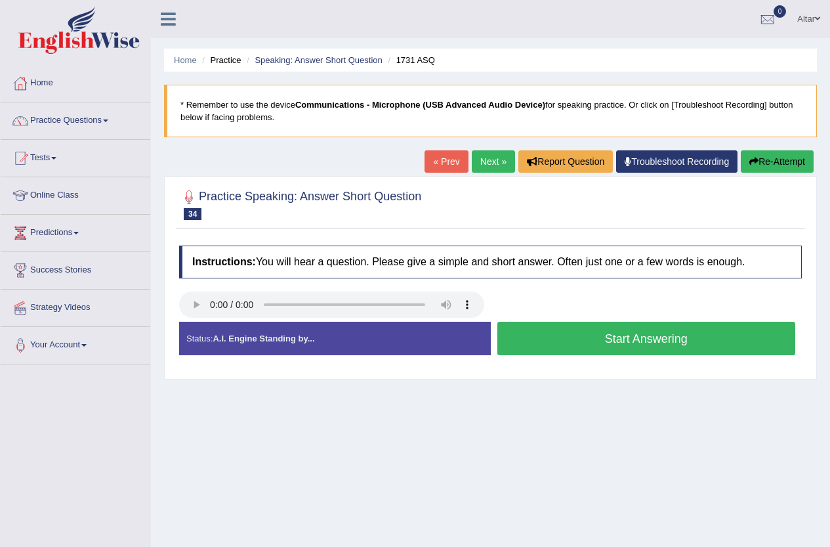
click at [513, 337] on button "Start Answering" at bounding box center [647, 338] width 299 height 33
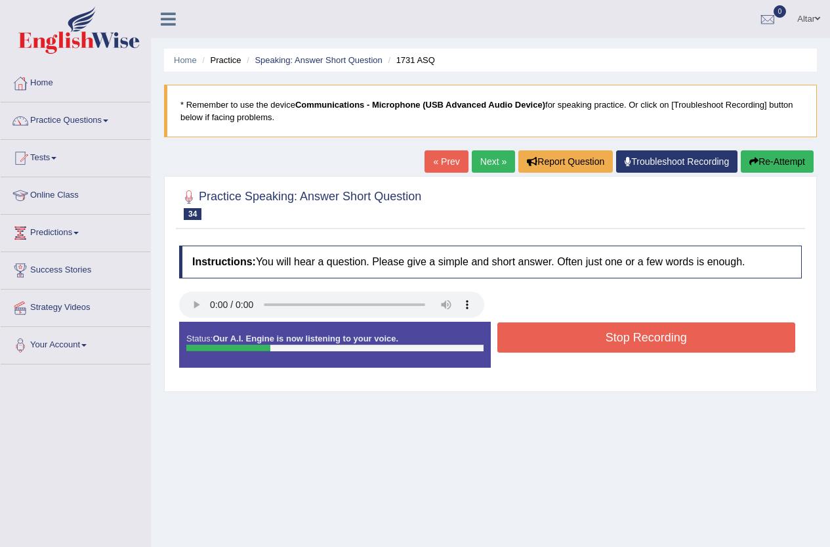
click at [515, 337] on button "Stop Recording" at bounding box center [647, 337] width 299 height 30
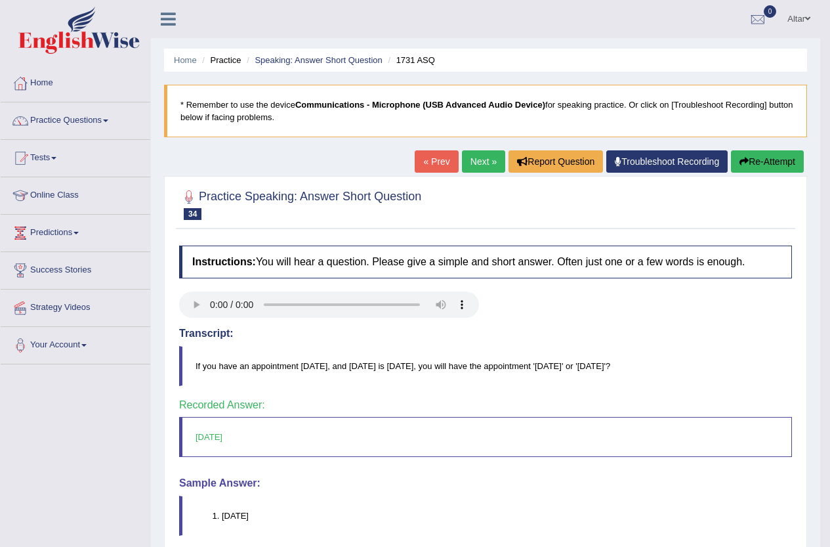
click at [487, 167] on link "Next »" at bounding box center [483, 161] width 43 height 22
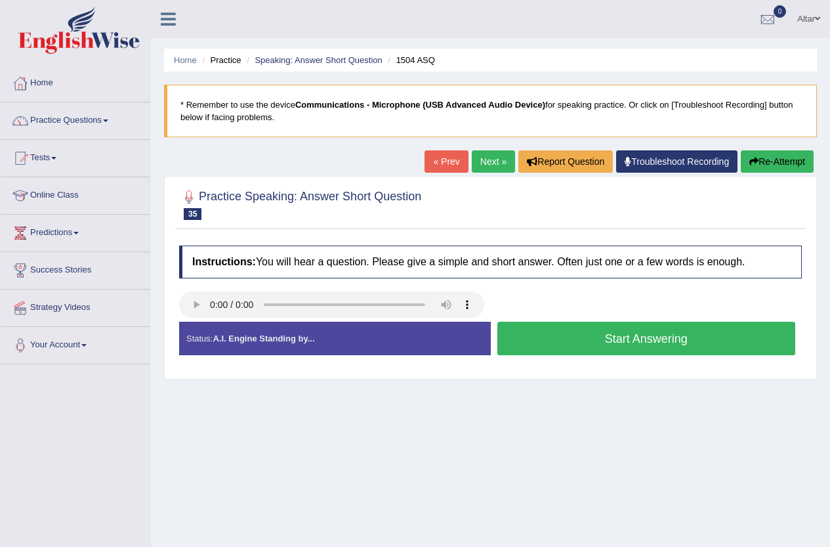
click at [557, 341] on button "Start Answering" at bounding box center [647, 338] width 299 height 33
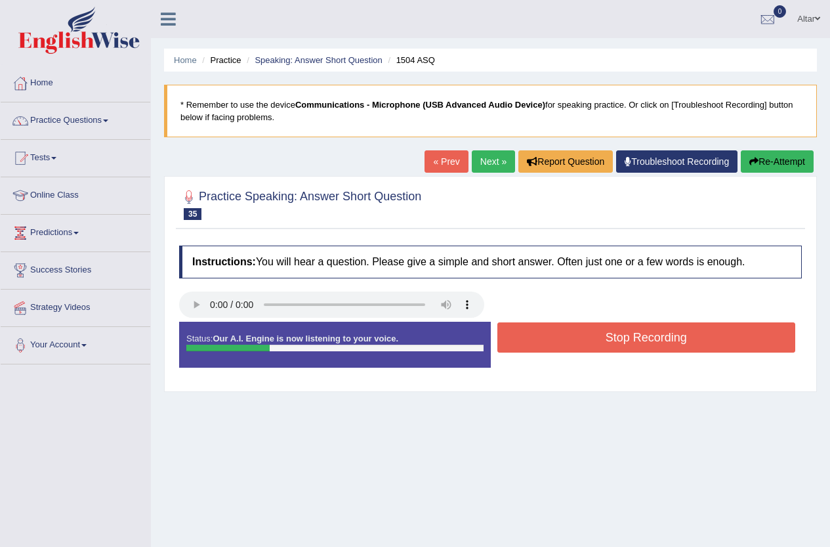
click at [557, 341] on button "Stop Recording" at bounding box center [647, 337] width 299 height 30
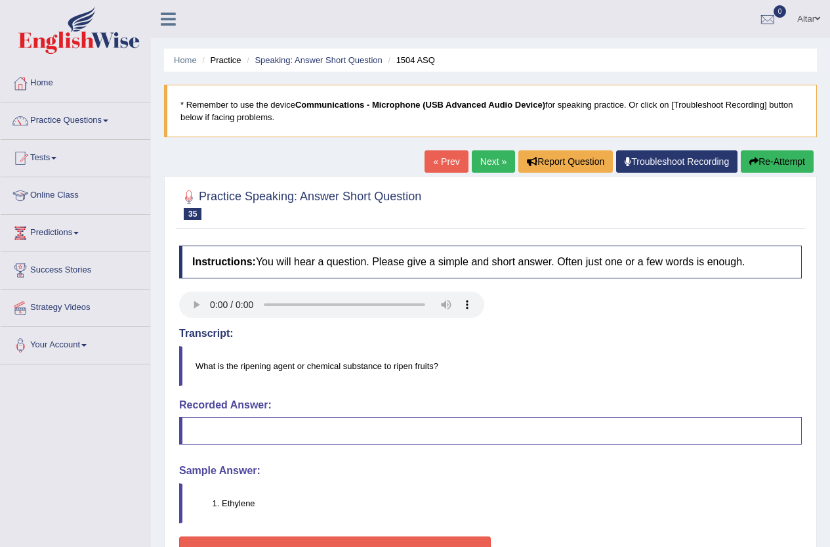
click at [486, 167] on link "Next »" at bounding box center [493, 161] width 43 height 22
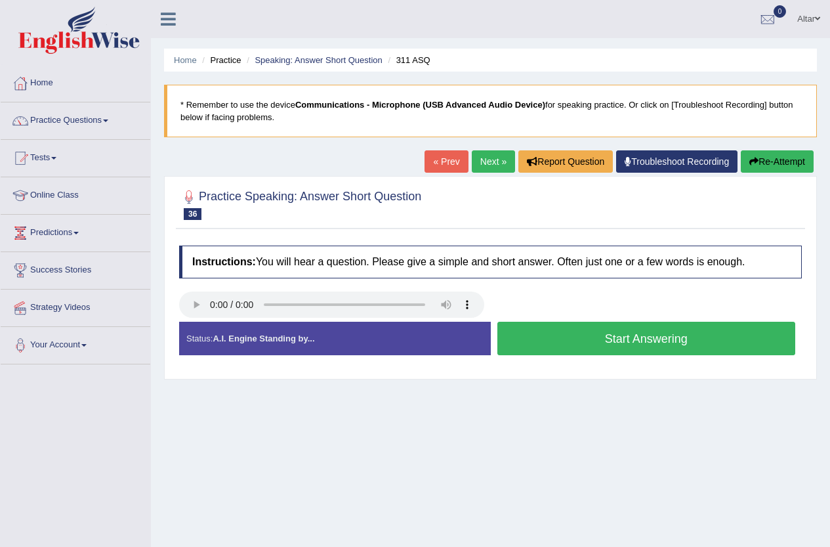
click at [515, 339] on button "Start Answering" at bounding box center [647, 338] width 299 height 33
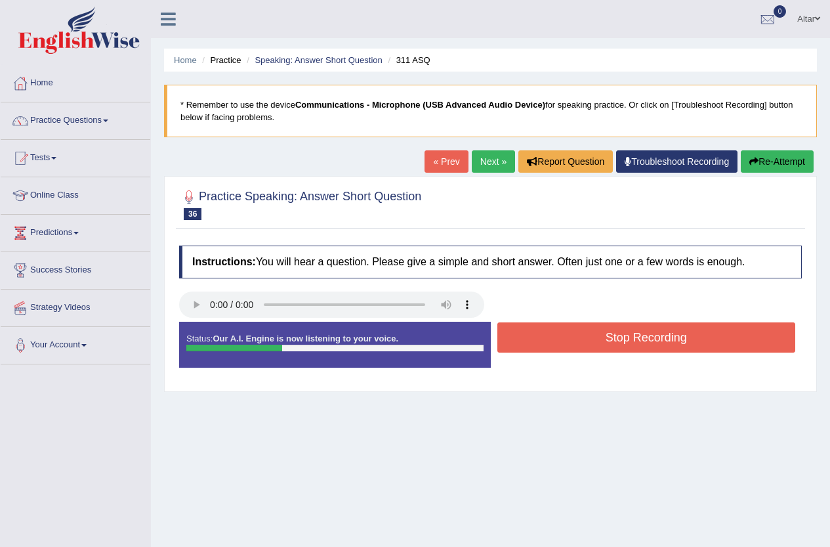
click at [515, 339] on button "Stop Recording" at bounding box center [647, 337] width 299 height 30
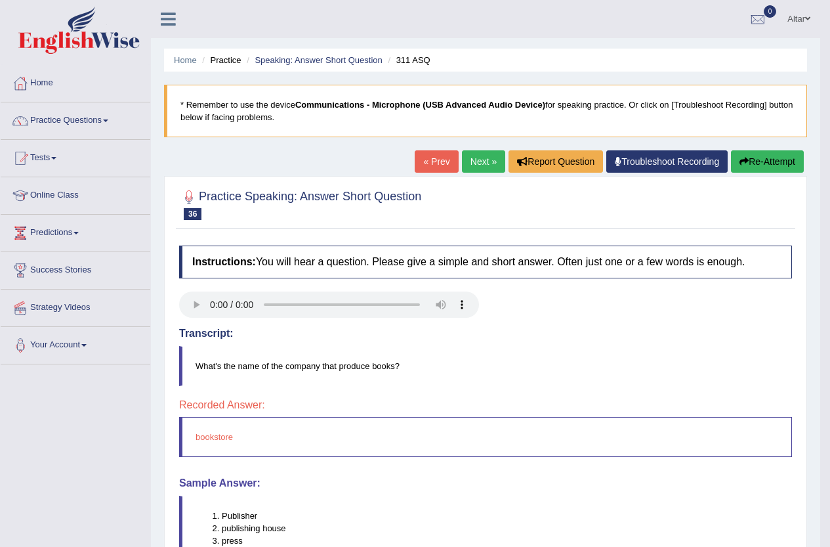
click at [463, 158] on link "Next »" at bounding box center [483, 161] width 43 height 22
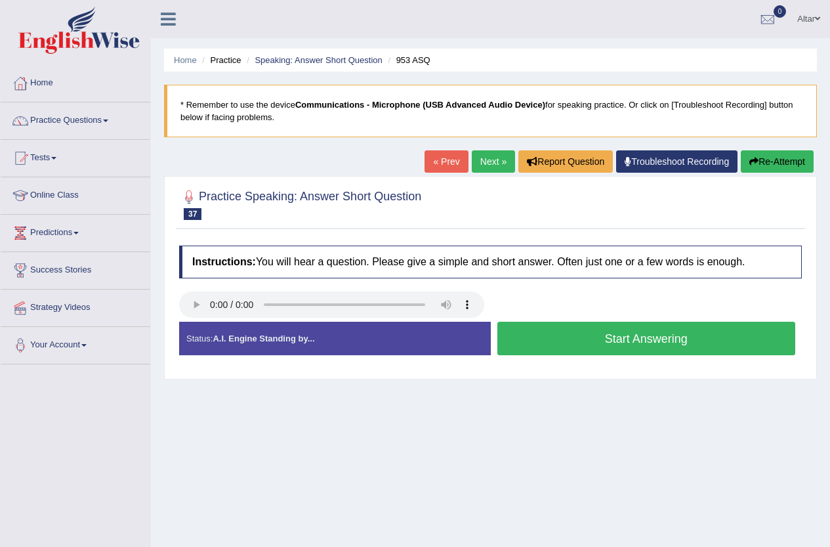
click at [444, 153] on link "« Prev" at bounding box center [446, 161] width 43 height 22
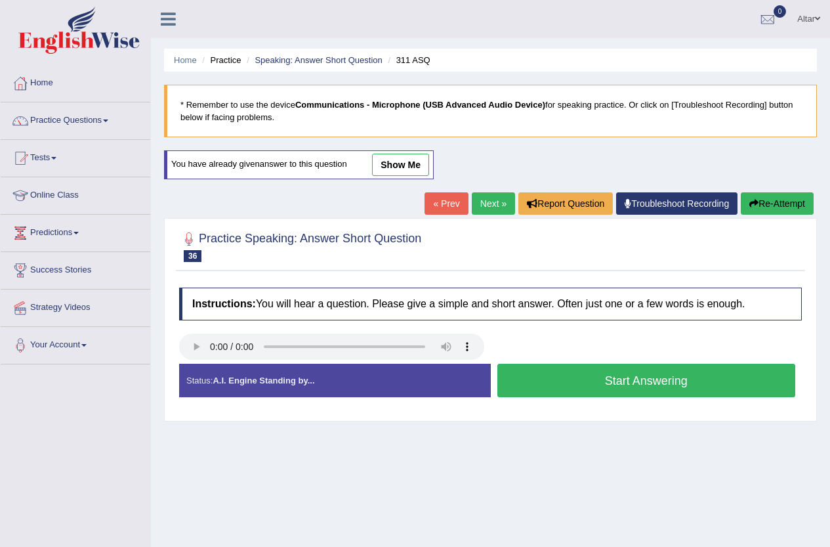
click at [570, 383] on button "Start Answering" at bounding box center [647, 380] width 299 height 33
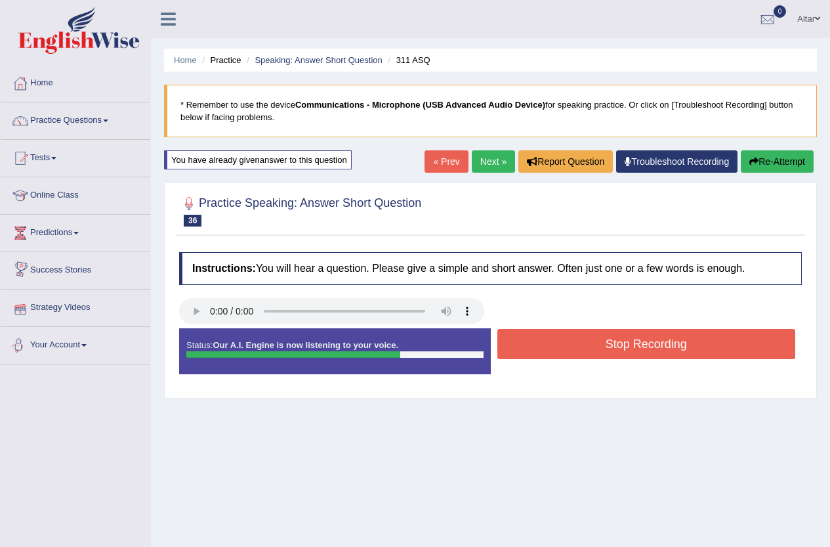
click at [590, 334] on button "Stop Recording" at bounding box center [647, 344] width 299 height 30
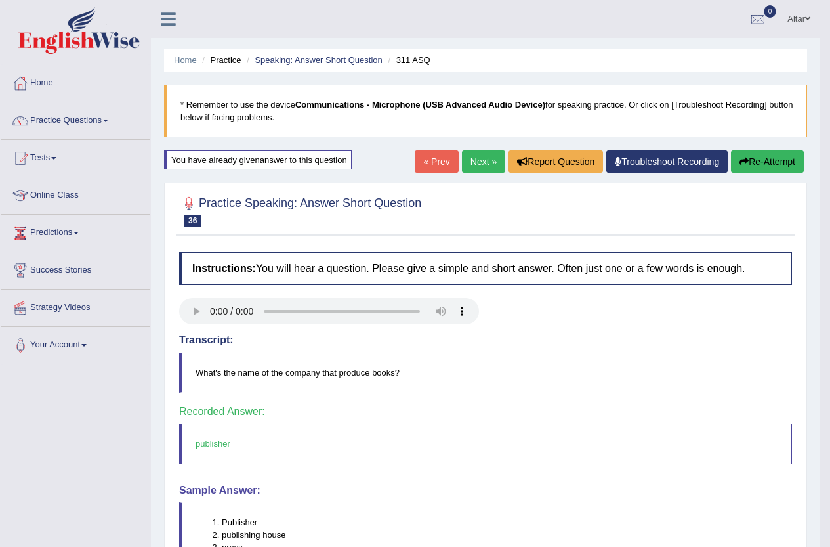
click at [491, 153] on link "Next »" at bounding box center [483, 161] width 43 height 22
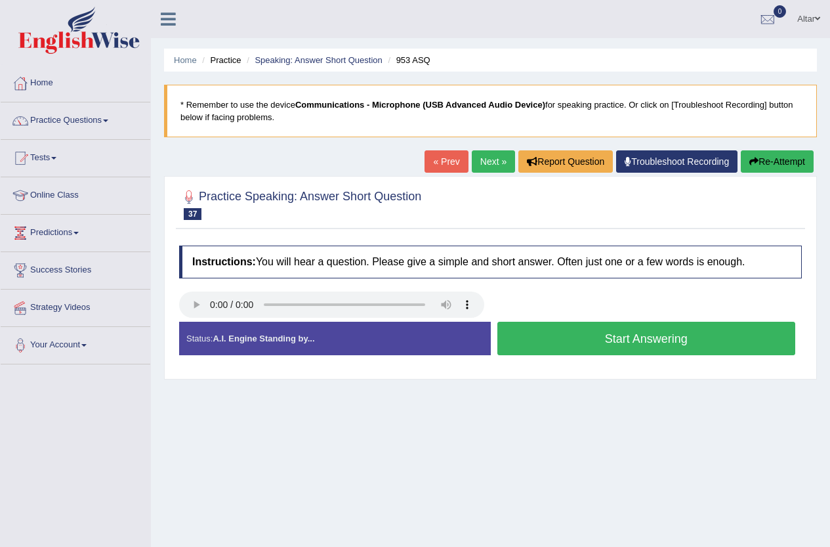
click at [518, 331] on button "Start Answering" at bounding box center [647, 338] width 299 height 33
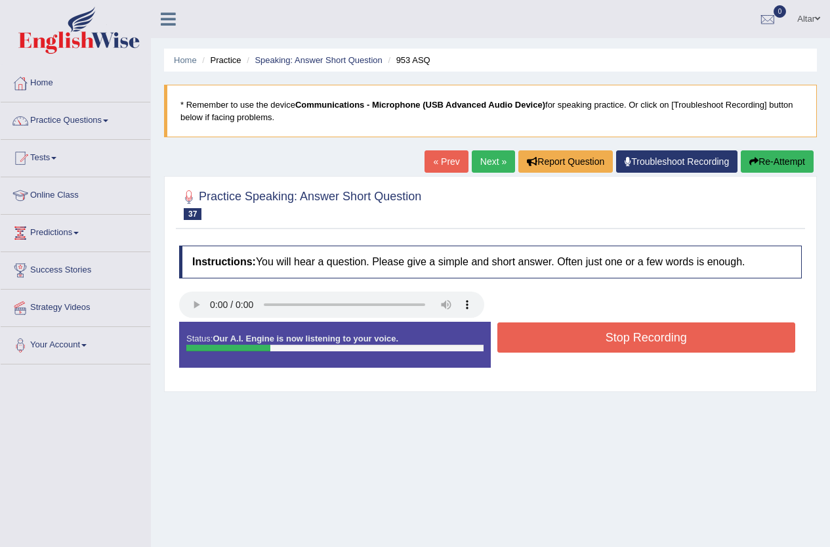
click at [518, 330] on button "Stop Recording" at bounding box center [647, 337] width 299 height 30
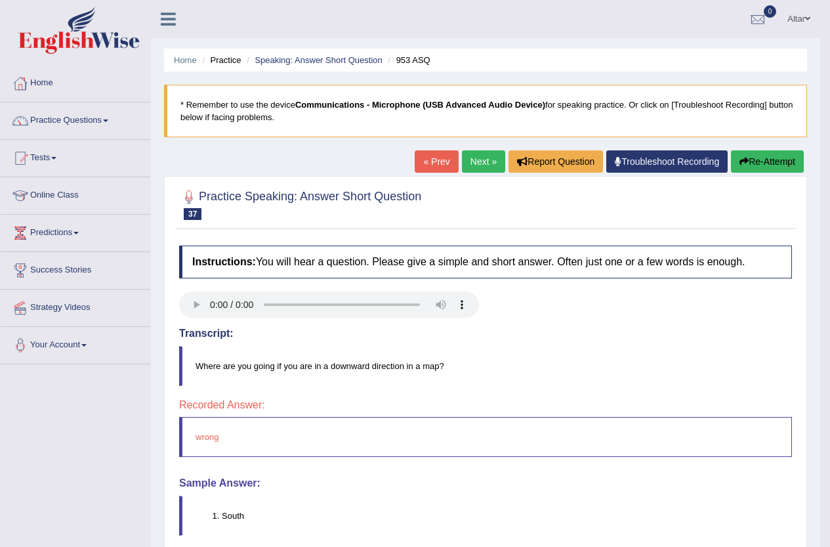
click at [474, 161] on link "Next »" at bounding box center [483, 161] width 43 height 22
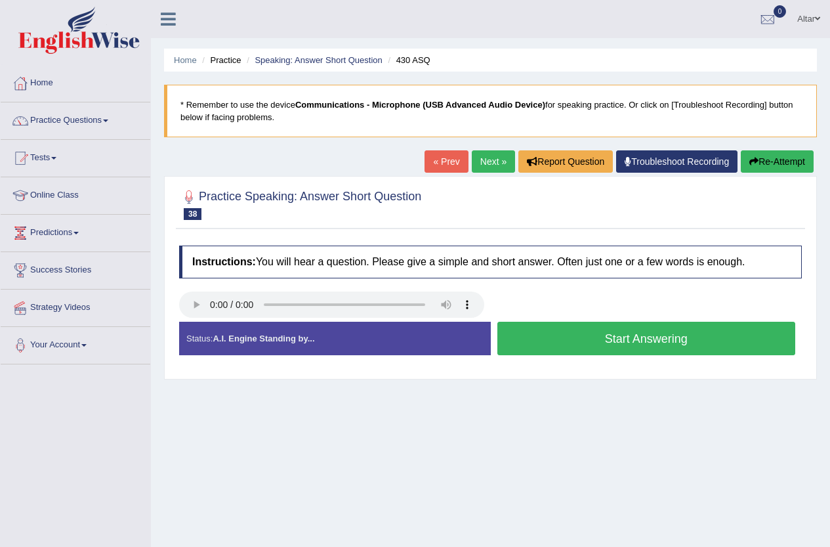
click at [531, 335] on button "Start Answering" at bounding box center [647, 338] width 299 height 33
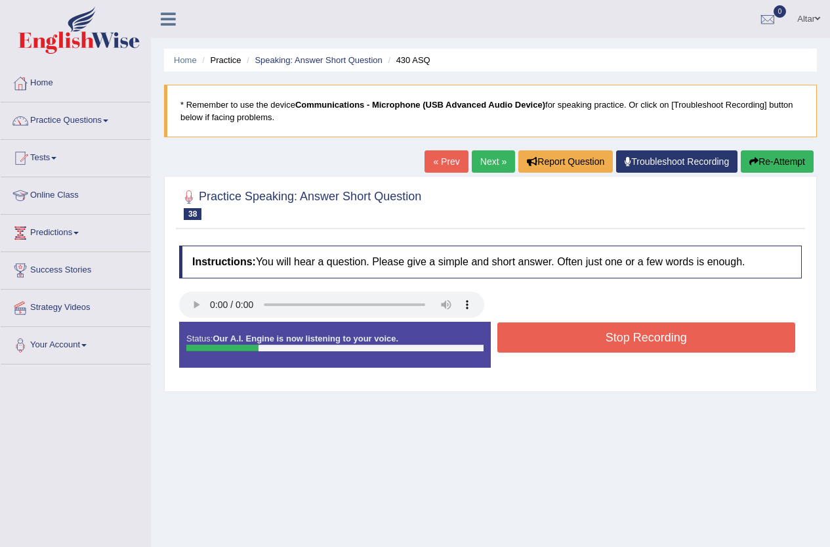
click at [531, 335] on button "Stop Recording" at bounding box center [647, 337] width 299 height 30
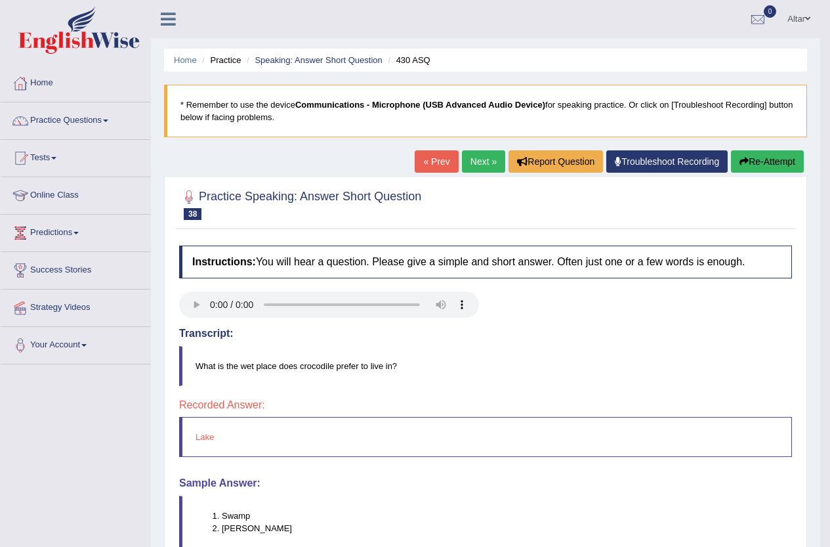
click at [462, 159] on link "Next »" at bounding box center [483, 161] width 43 height 22
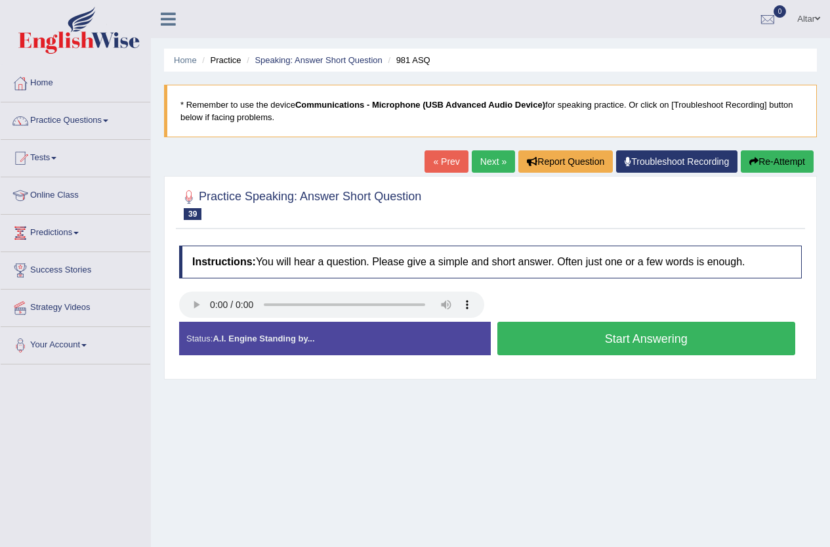
click at [565, 332] on button "Start Answering" at bounding box center [647, 338] width 299 height 33
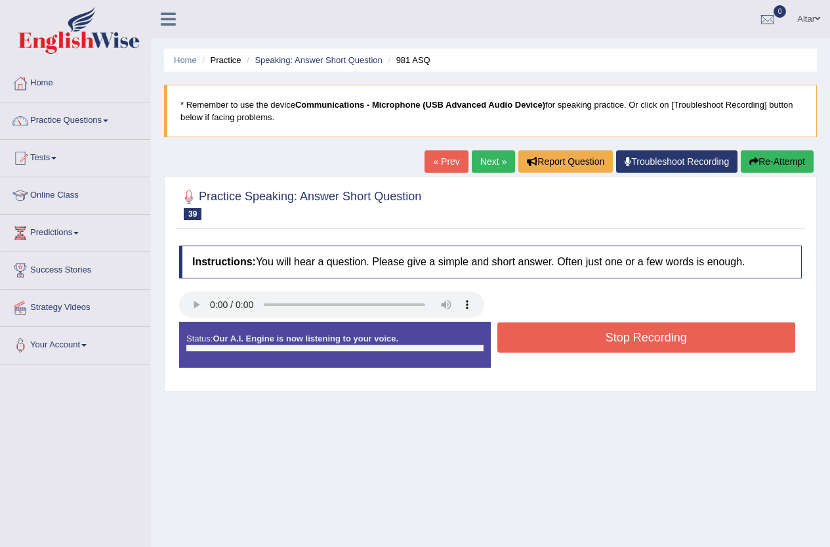
click at [565, 332] on button "Stop Recording" at bounding box center [647, 337] width 299 height 30
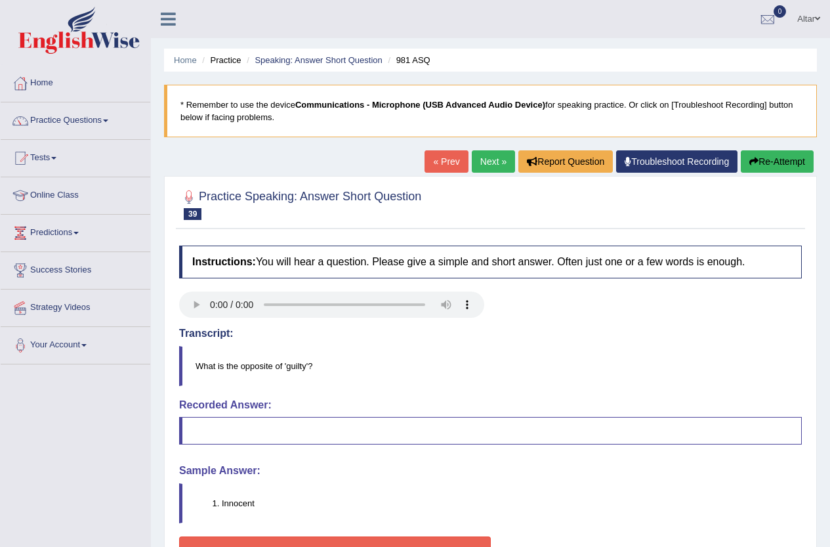
click at [480, 161] on link "Next »" at bounding box center [493, 161] width 43 height 22
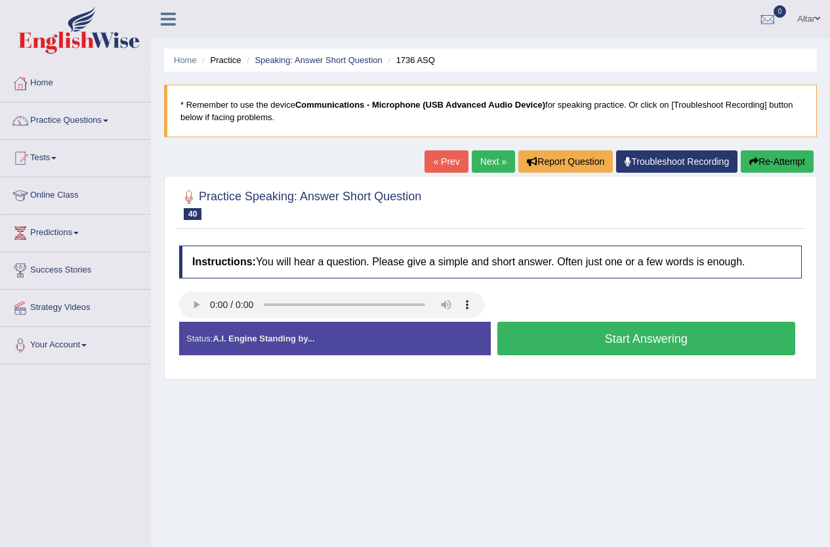
click at [527, 338] on button "Start Answering" at bounding box center [647, 338] width 299 height 33
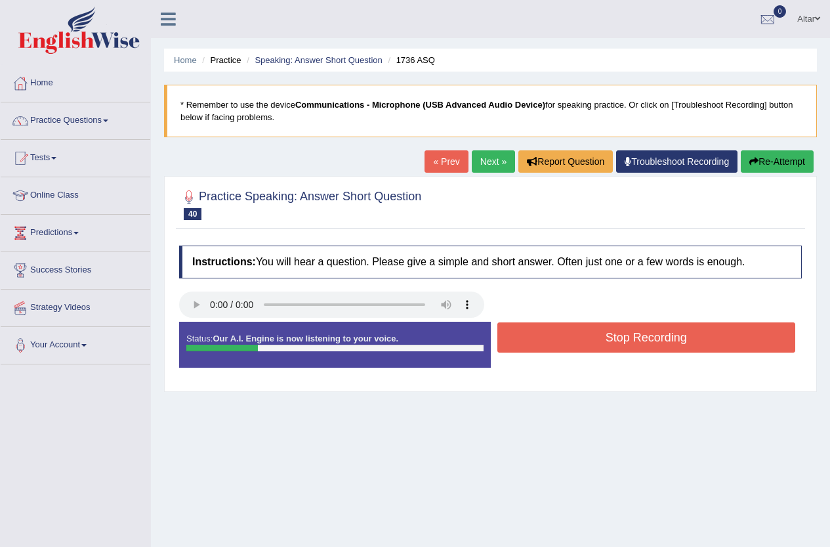
click at [533, 339] on button "Stop Recording" at bounding box center [647, 337] width 299 height 30
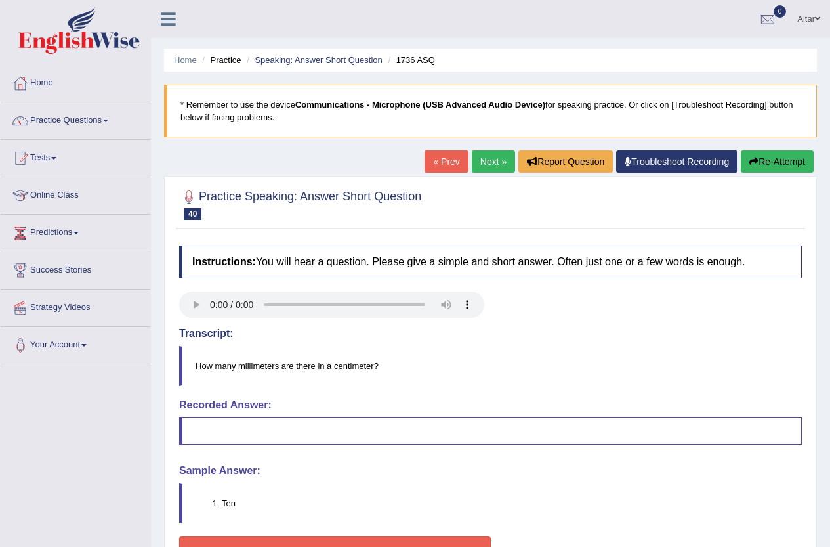
click at [483, 174] on div "« Prev Next » Report Question Troubleshoot Recording Re-Attempt" at bounding box center [621, 163] width 393 height 26
click at [490, 164] on link "Next »" at bounding box center [493, 161] width 43 height 22
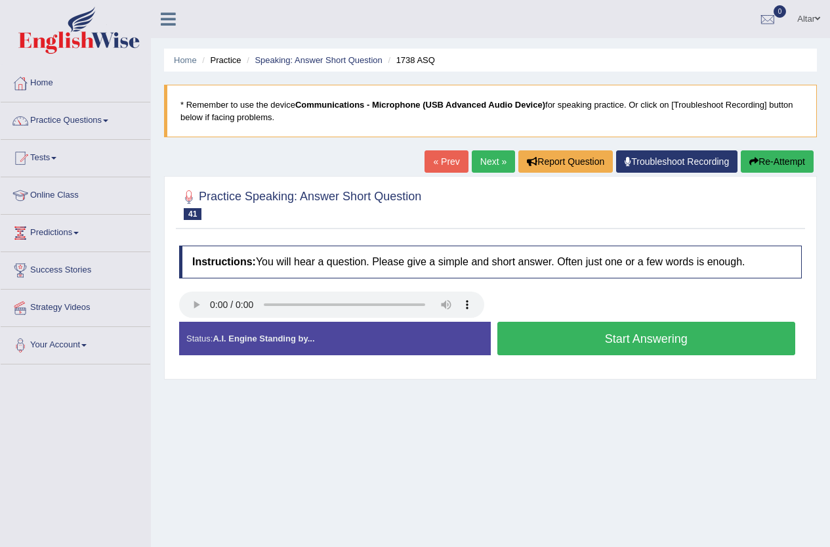
click at [580, 339] on button "Start Answering" at bounding box center [647, 338] width 299 height 33
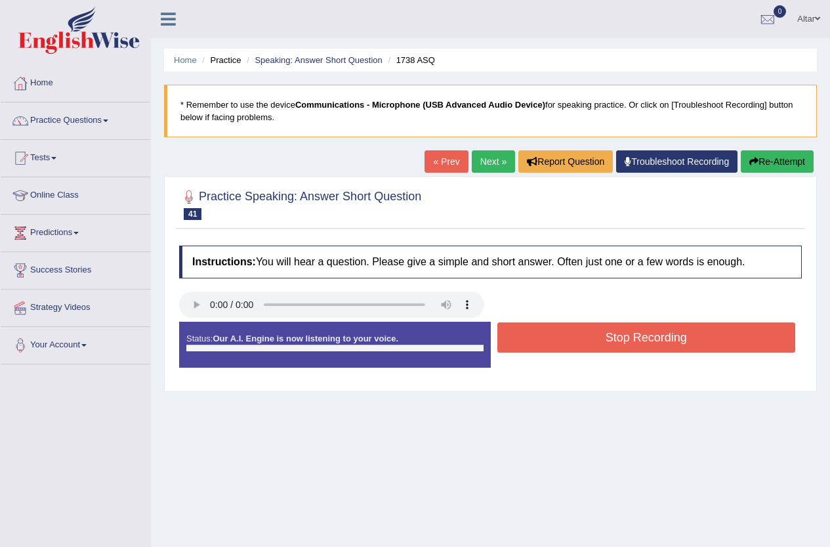
click at [580, 339] on button "Stop Recording" at bounding box center [647, 337] width 299 height 30
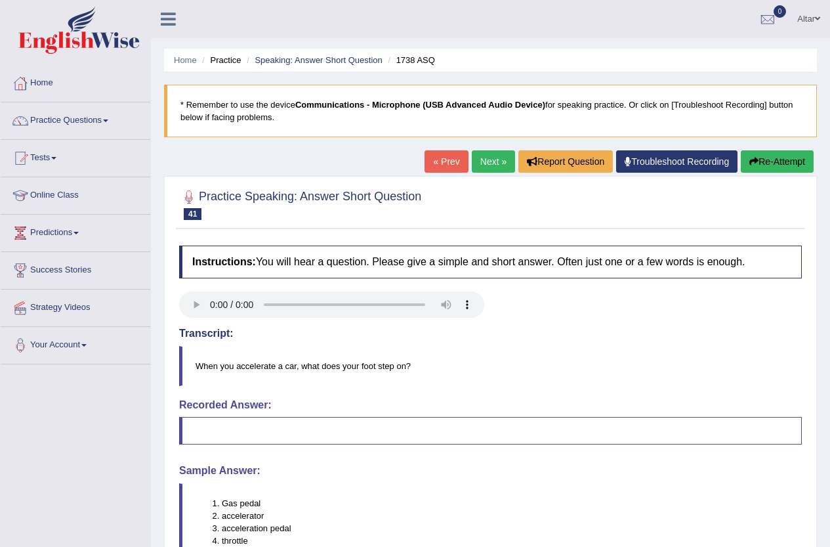
click at [491, 163] on link "Next »" at bounding box center [493, 161] width 43 height 22
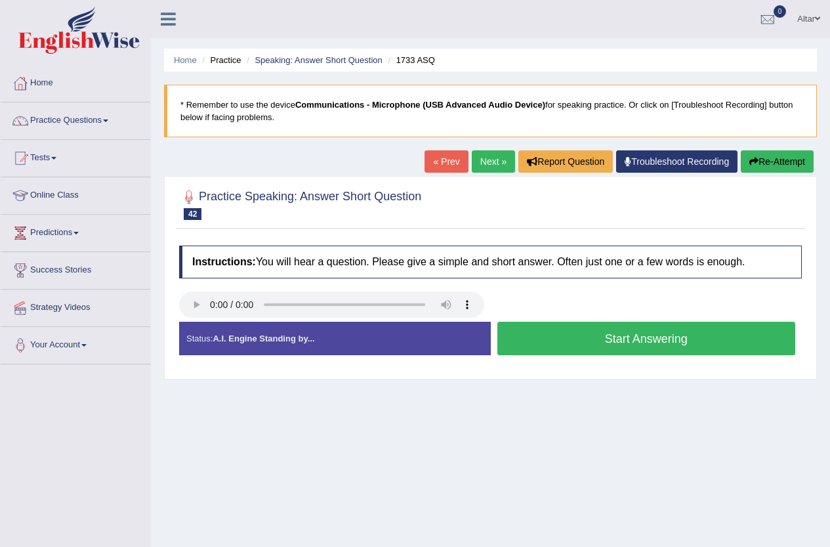
click at [583, 328] on button "Start Answering" at bounding box center [647, 338] width 299 height 33
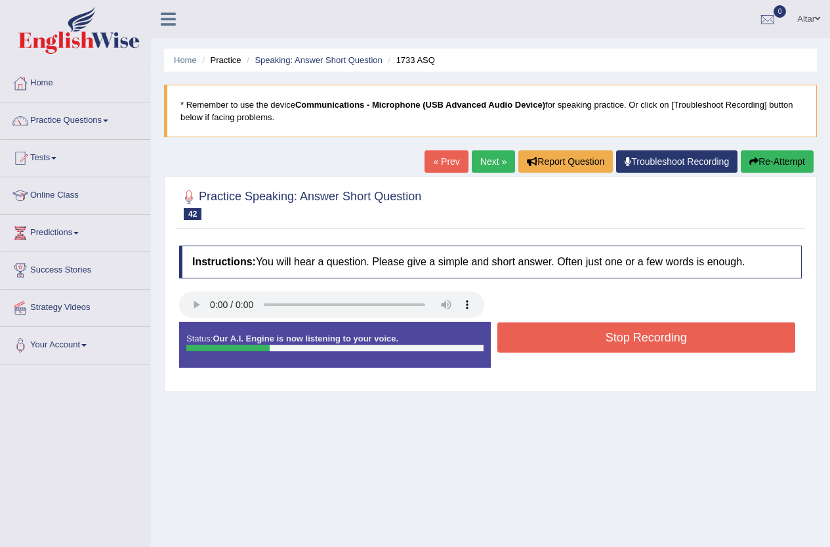
click at [583, 328] on button "Stop Recording" at bounding box center [647, 337] width 299 height 30
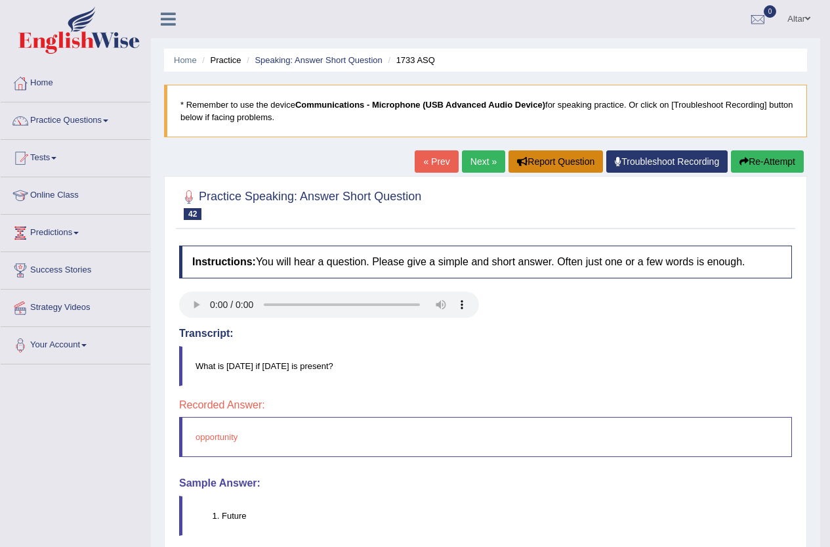
click at [509, 163] on button "Report Question" at bounding box center [556, 161] width 95 height 22
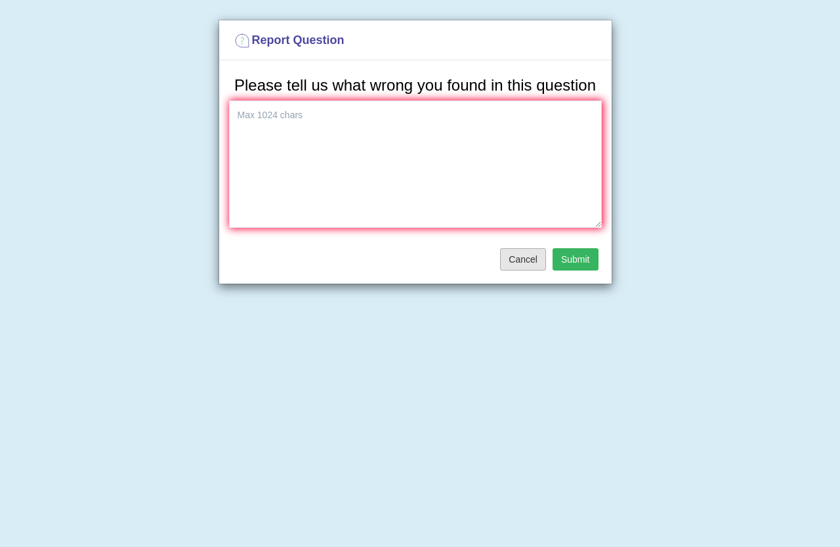
click at [534, 258] on button "Cancel" at bounding box center [523, 259] width 46 height 22
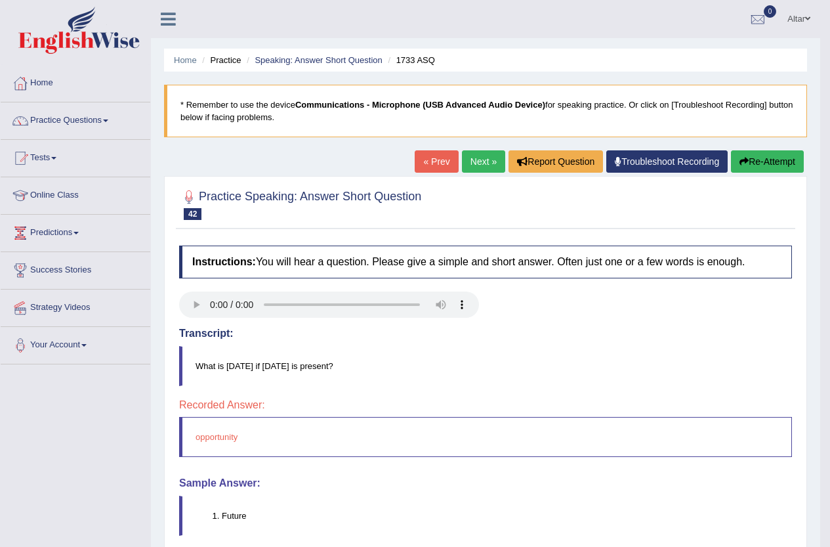
click at [478, 163] on link "Next »" at bounding box center [483, 161] width 43 height 22
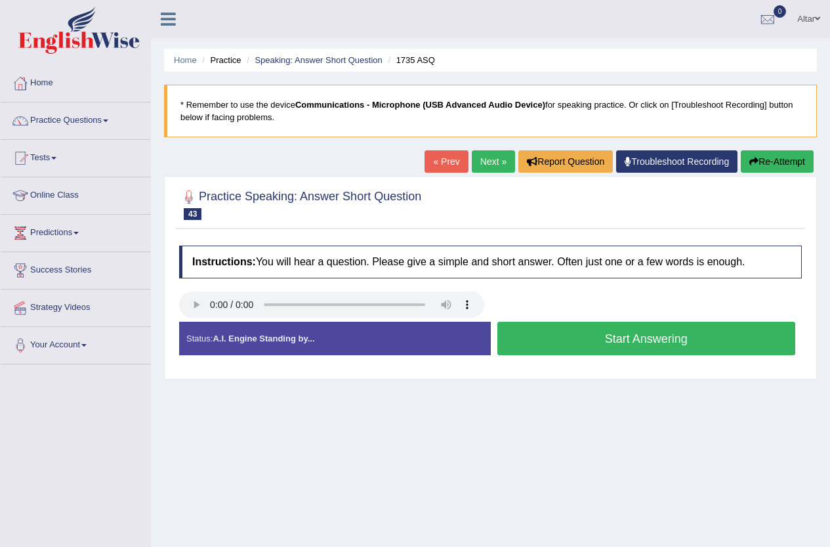
click at [583, 332] on button "Start Answering" at bounding box center [647, 338] width 299 height 33
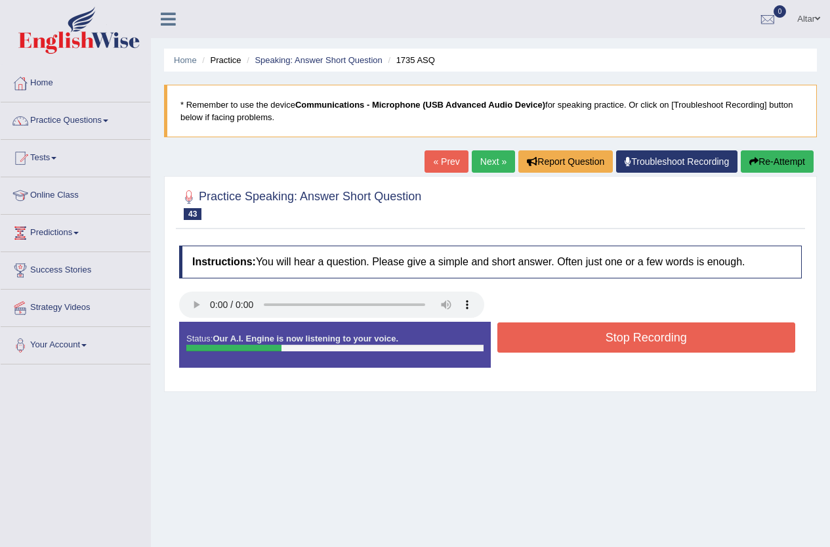
click at [583, 337] on button "Stop Recording" at bounding box center [647, 337] width 299 height 30
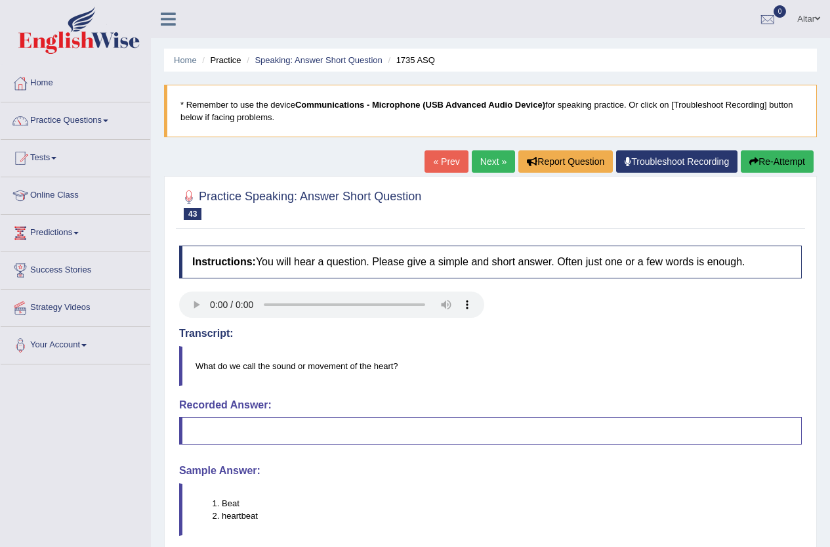
click at [490, 161] on link "Next »" at bounding box center [493, 161] width 43 height 22
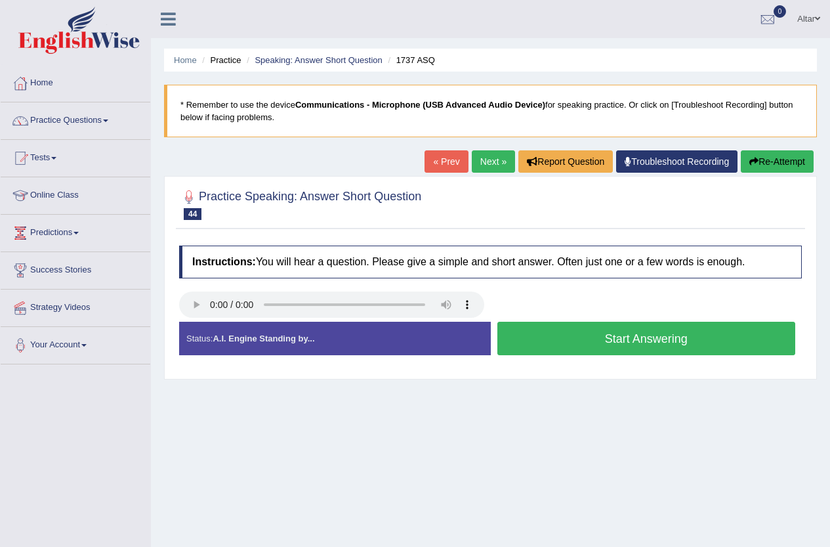
click at [631, 343] on button "Start Answering" at bounding box center [647, 338] width 299 height 33
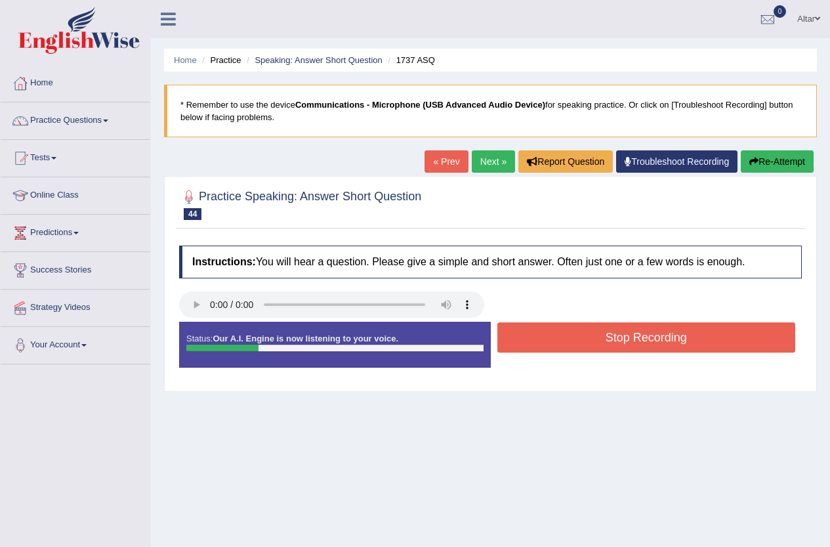
click at [631, 342] on button "Stop Recording" at bounding box center [647, 337] width 299 height 30
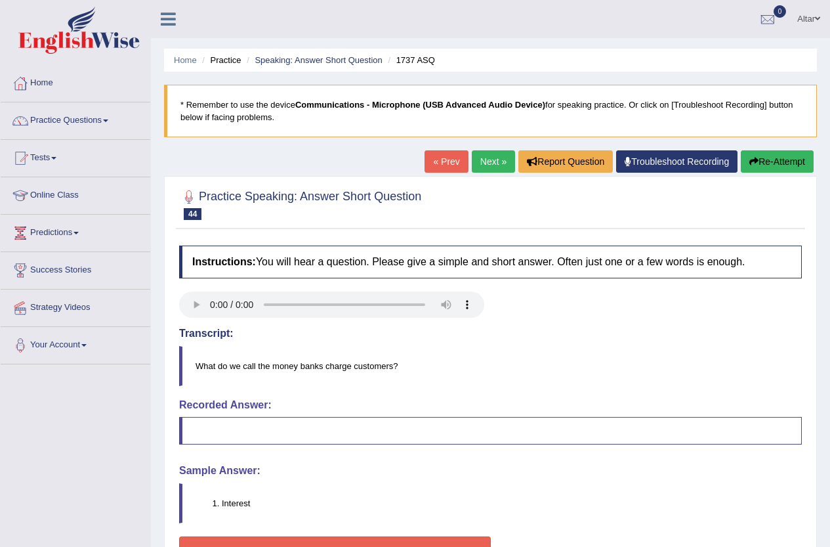
click at [486, 157] on link "Next »" at bounding box center [493, 161] width 43 height 22
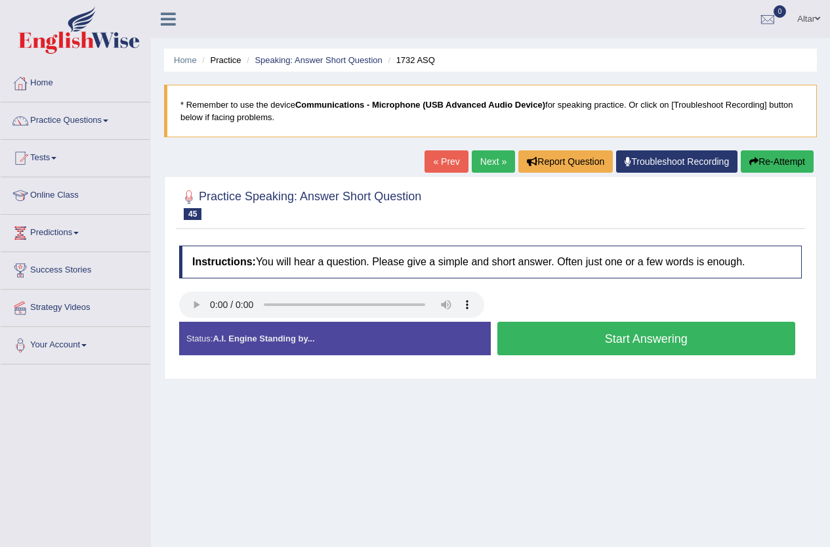
click at [539, 343] on button "Start Answering" at bounding box center [647, 338] width 299 height 33
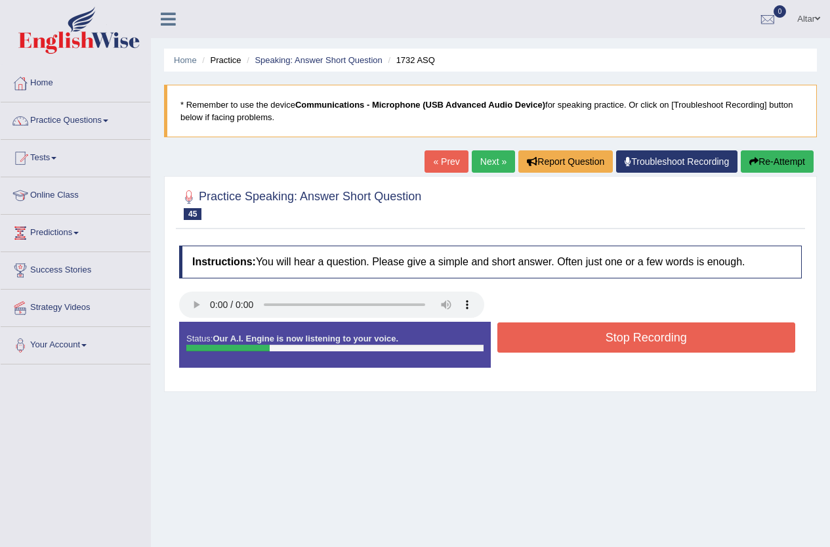
click at [536, 341] on button "Stop Recording" at bounding box center [647, 337] width 299 height 30
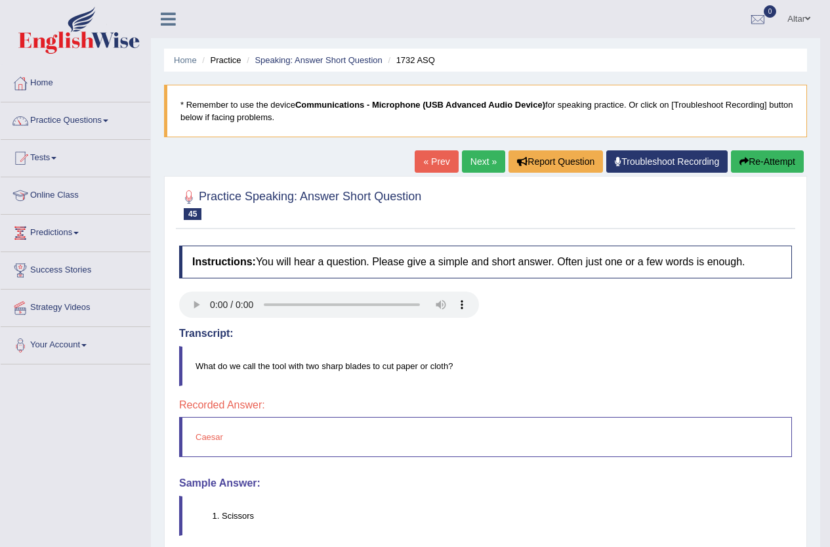
click at [485, 156] on link "Next »" at bounding box center [483, 161] width 43 height 22
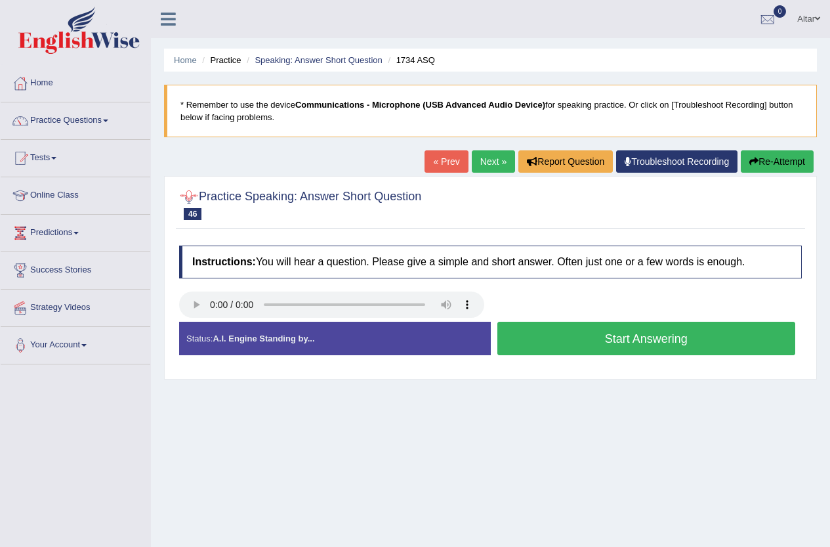
click at [547, 335] on button "Start Answering" at bounding box center [647, 338] width 299 height 33
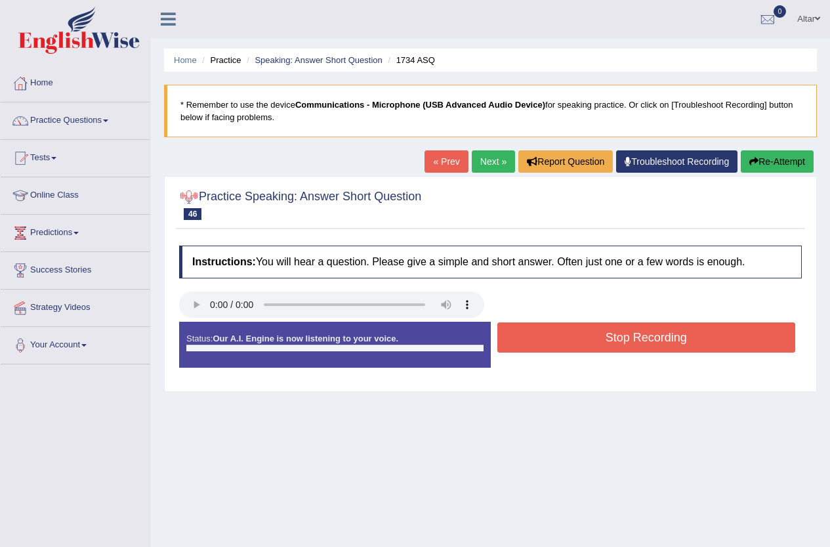
click at [547, 335] on button "Stop Recording" at bounding box center [647, 337] width 299 height 30
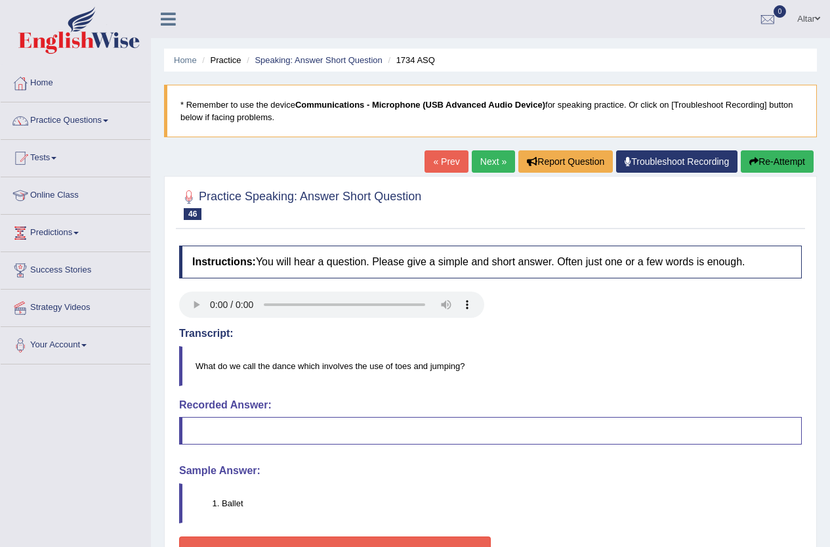
click at [492, 164] on link "Next »" at bounding box center [493, 161] width 43 height 22
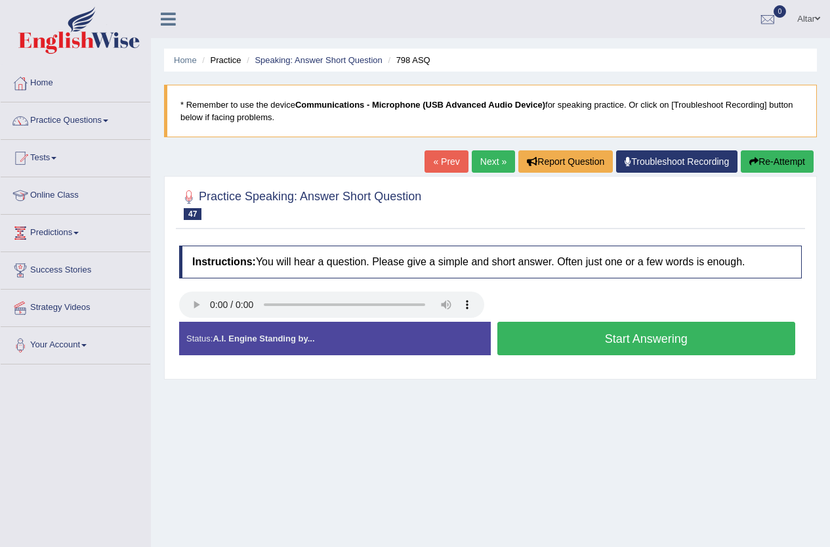
click at [546, 332] on button "Start Answering" at bounding box center [647, 338] width 299 height 33
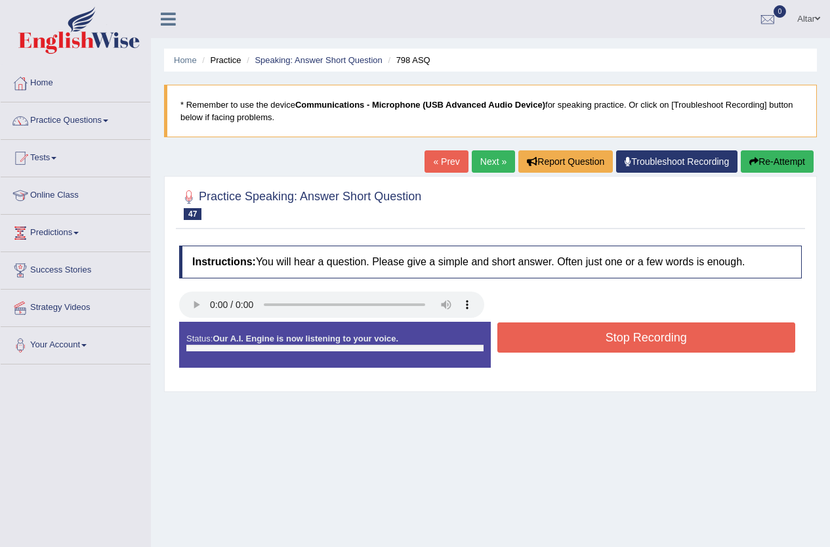
click at [546, 332] on button "Stop Recording" at bounding box center [647, 337] width 299 height 30
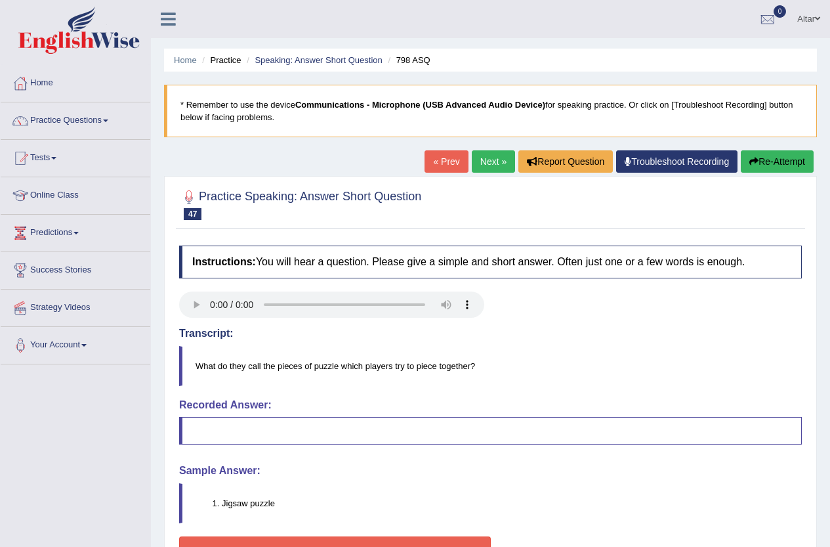
click at [488, 163] on link "Next »" at bounding box center [493, 161] width 43 height 22
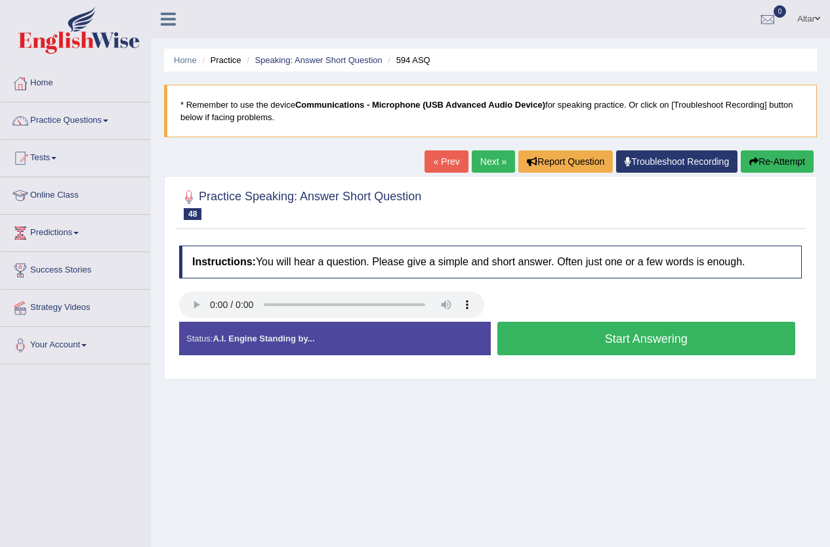
click at [519, 342] on button "Start Answering" at bounding box center [647, 338] width 299 height 33
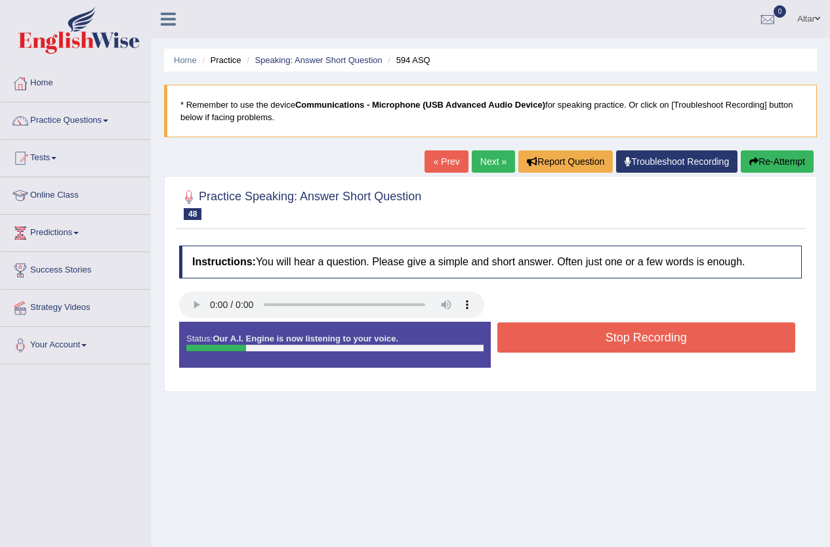
click at [519, 342] on button "Stop Recording" at bounding box center [647, 337] width 299 height 30
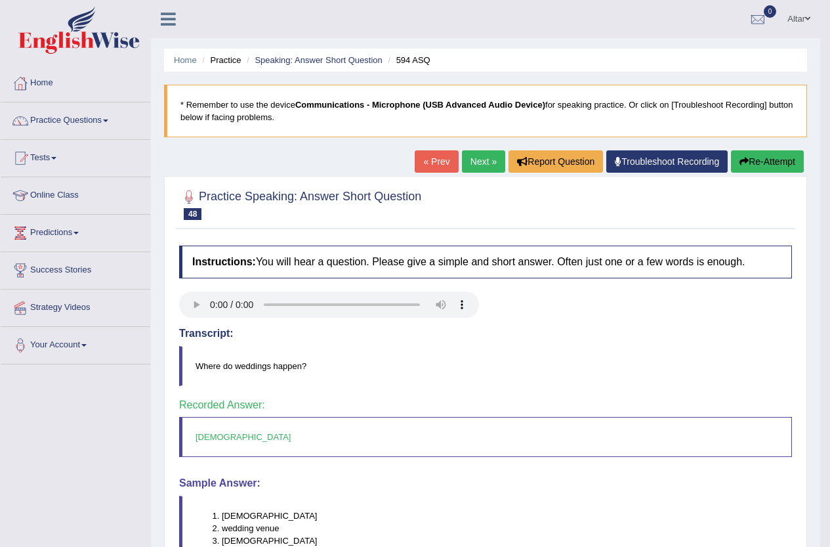
click at [469, 167] on link "Next »" at bounding box center [483, 161] width 43 height 22
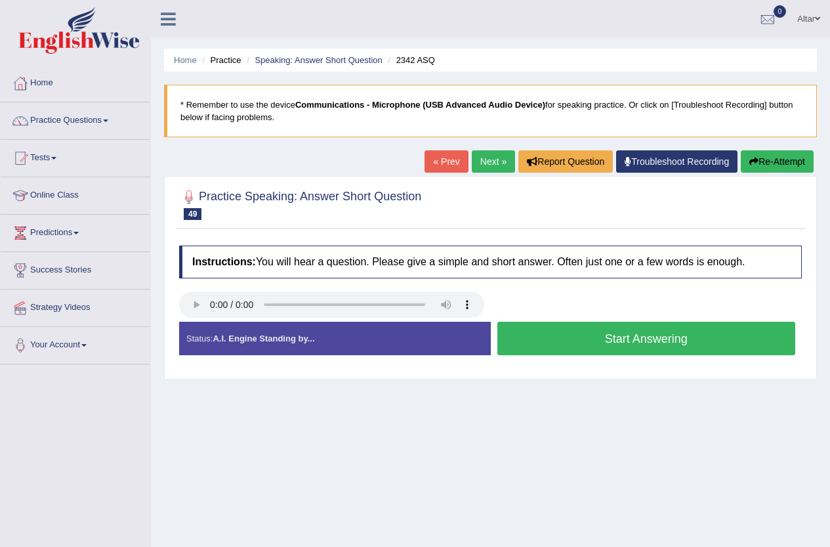
click at [509, 332] on button "Start Answering" at bounding box center [647, 338] width 299 height 33
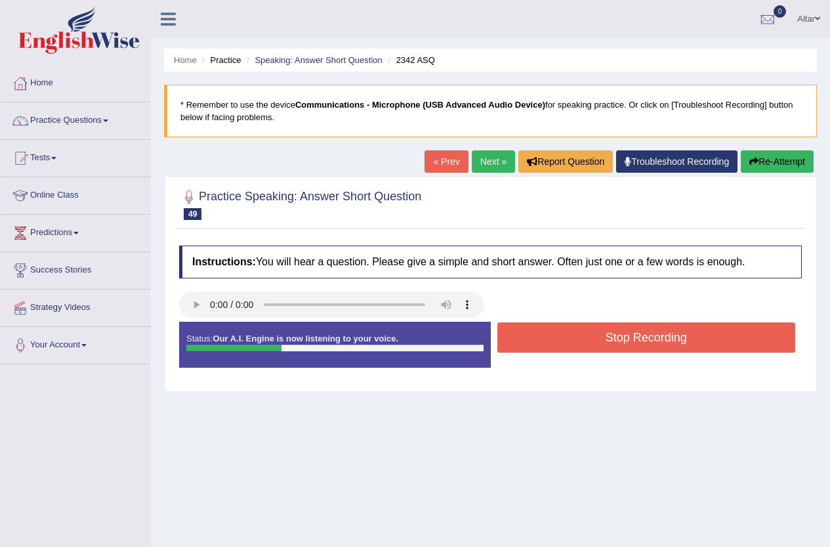
click at [507, 332] on button "Stop Recording" at bounding box center [647, 337] width 299 height 30
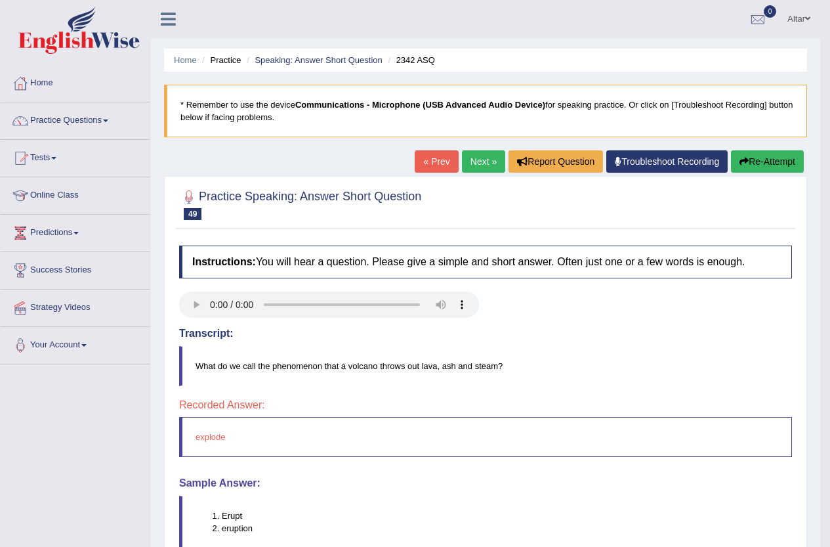
click at [469, 159] on link "Next »" at bounding box center [483, 161] width 43 height 22
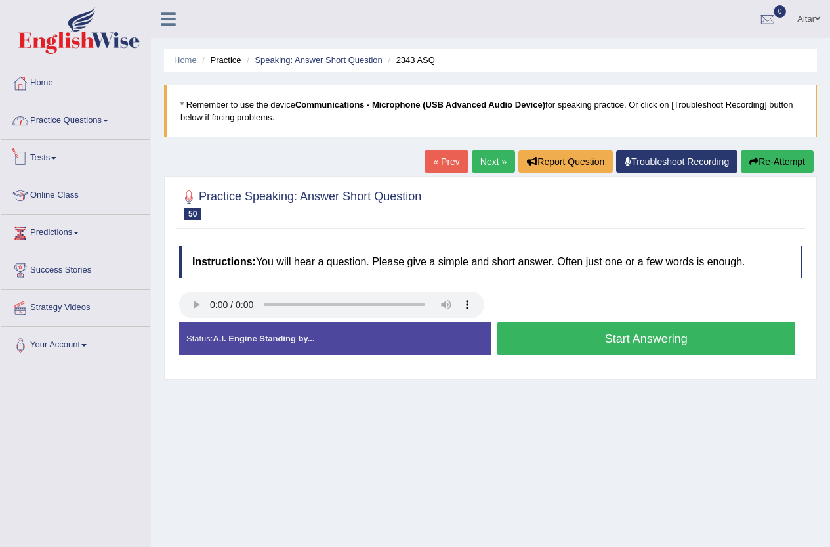
click at [108, 110] on link "Practice Questions" at bounding box center [76, 118] width 150 height 33
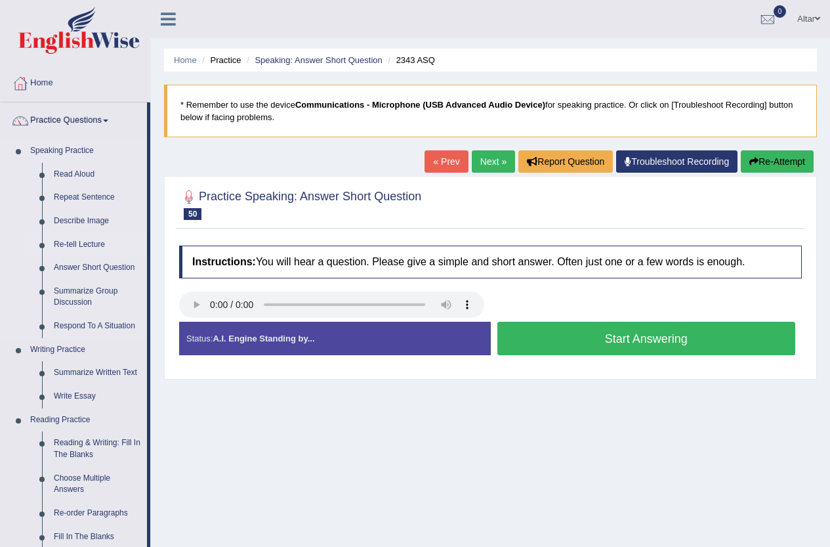
click at [79, 247] on link "Re-tell Lecture" at bounding box center [97, 245] width 99 height 24
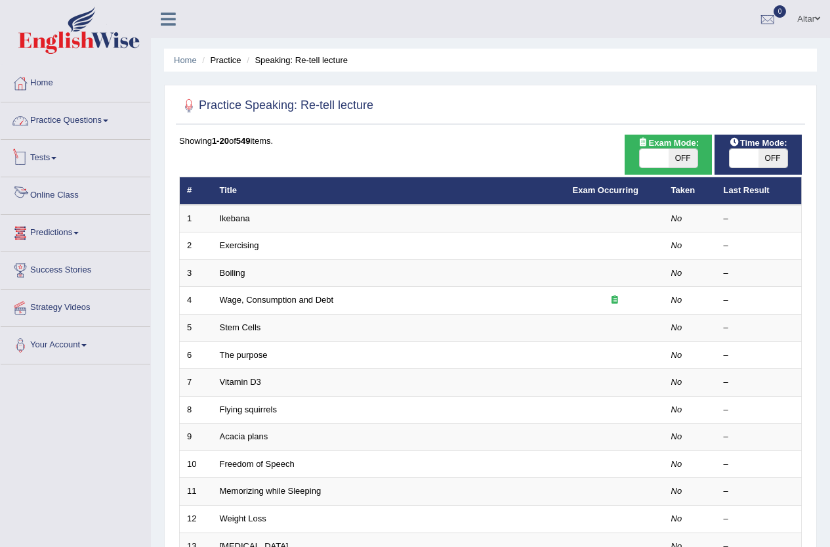
click at [98, 123] on link "Practice Questions" at bounding box center [76, 118] width 150 height 33
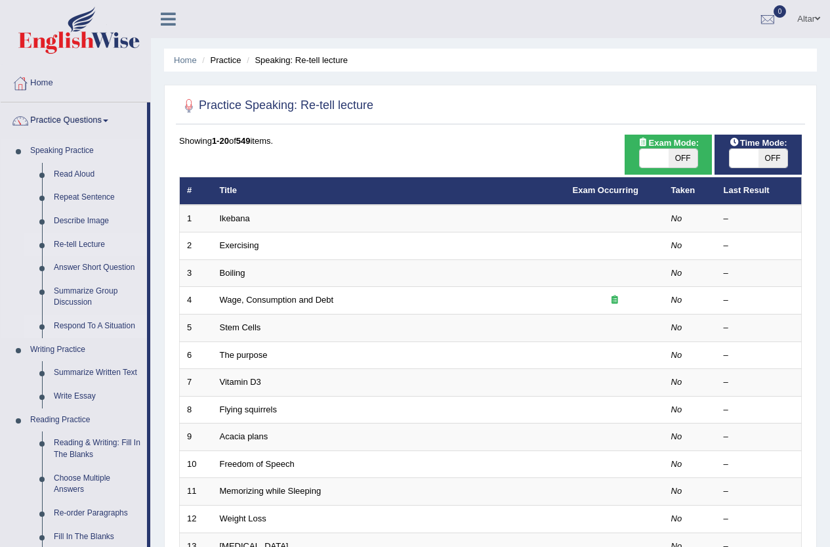
click at [80, 326] on link "Respond To A Situation" at bounding box center [97, 326] width 99 height 24
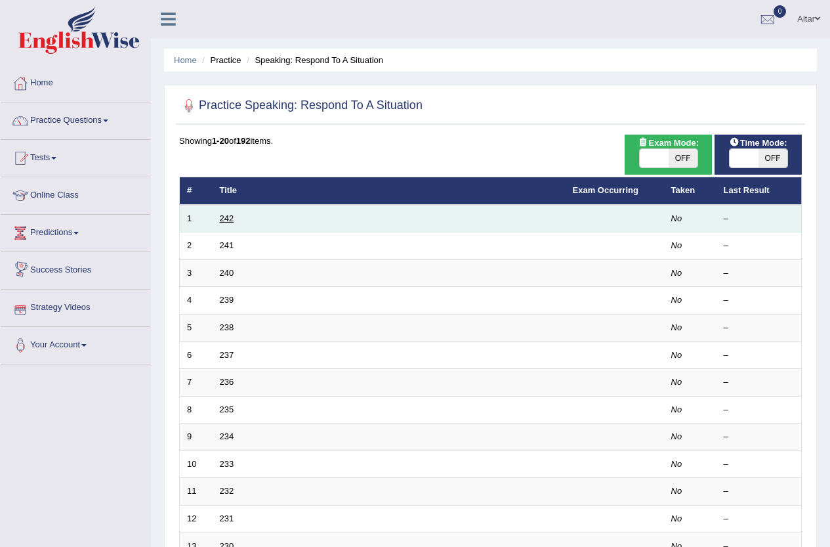
click at [232, 213] on link "242" at bounding box center [227, 218] width 14 height 10
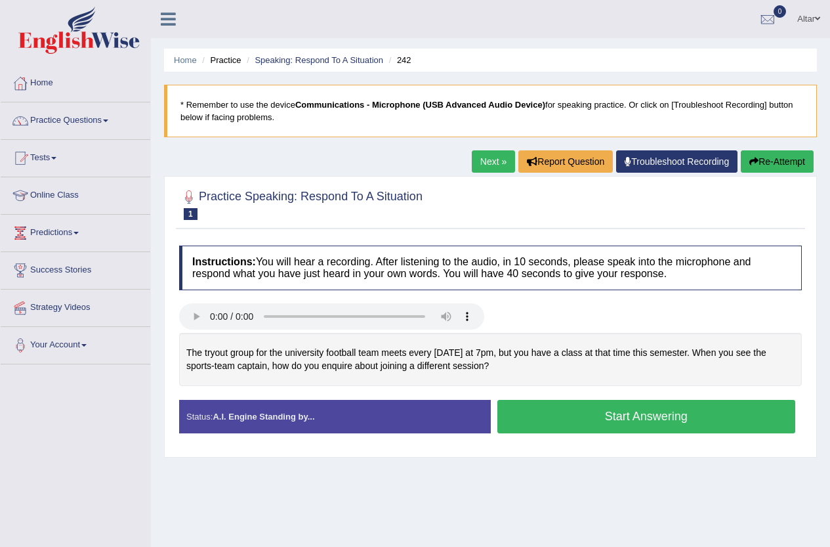
click at [330, 364] on div "The tryout group for the university football team meets every Wednesday at 7pm,…" at bounding box center [490, 359] width 623 height 53
click at [100, 121] on link "Practice Questions" at bounding box center [76, 118] width 150 height 33
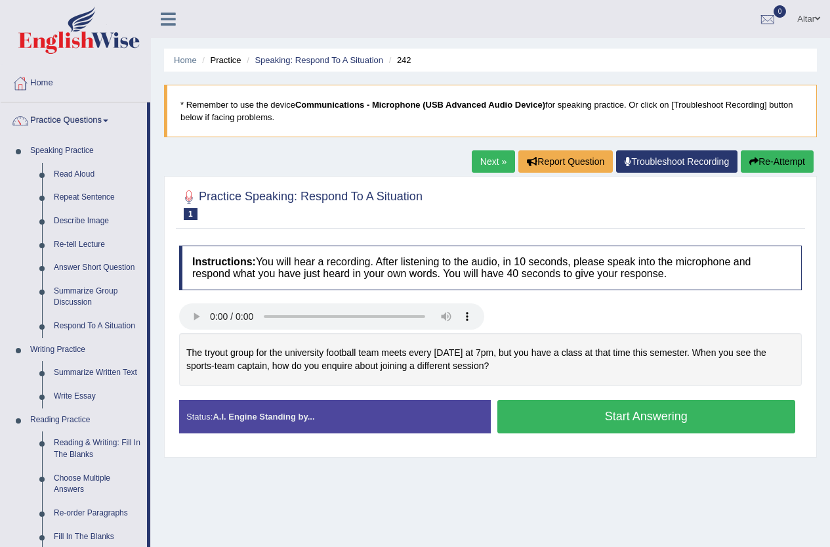
click at [540, 417] on button "Start Answering" at bounding box center [647, 416] width 299 height 33
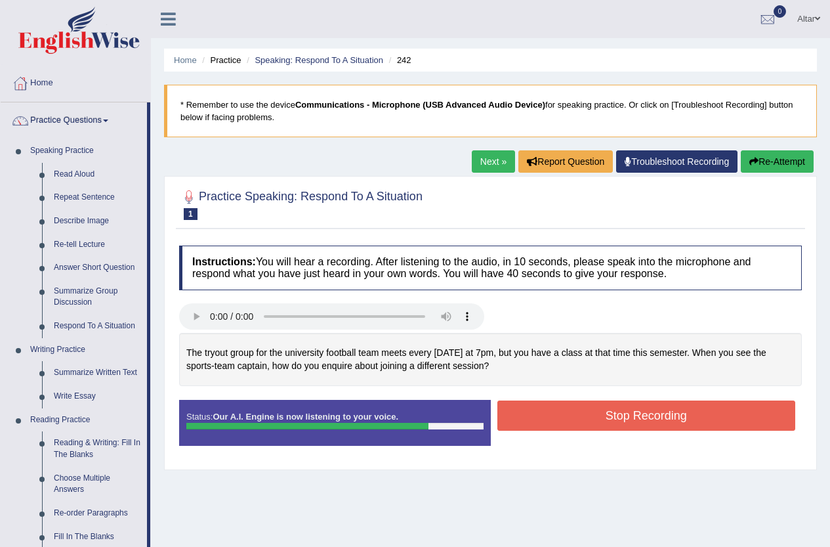
click at [626, 423] on button "Stop Recording" at bounding box center [647, 415] width 299 height 30
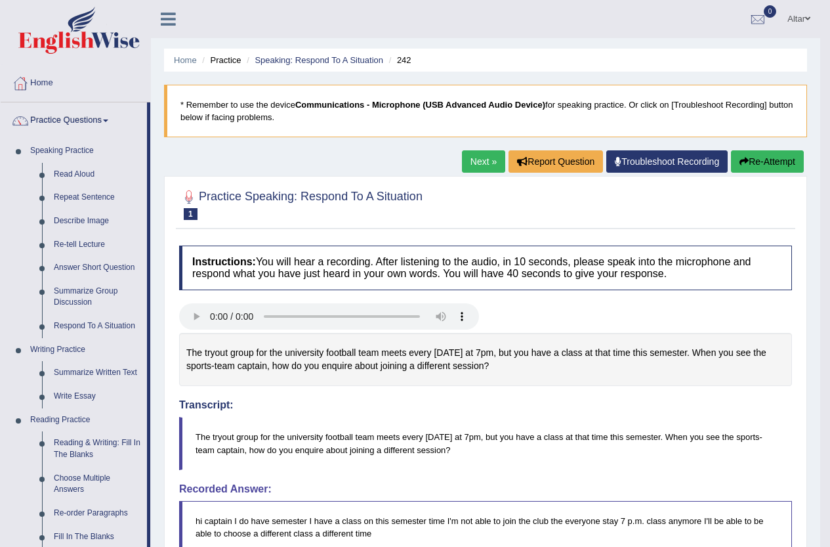
click at [474, 168] on link "Next »" at bounding box center [483, 161] width 43 height 22
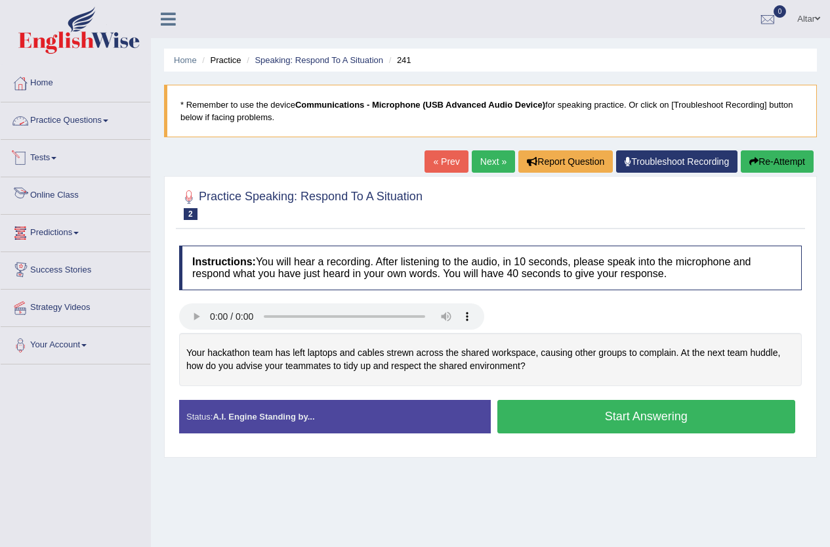
click at [102, 116] on link "Practice Questions" at bounding box center [76, 118] width 150 height 33
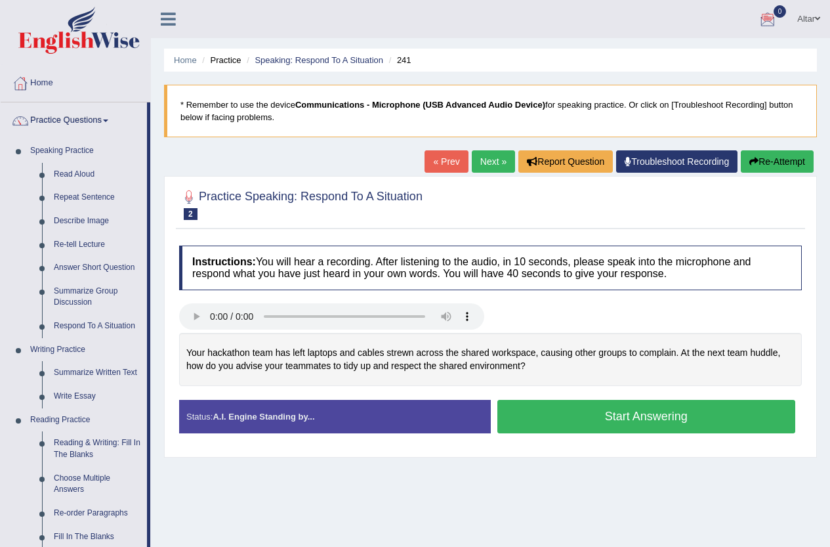
click at [39, 82] on link "Home" at bounding box center [76, 81] width 150 height 33
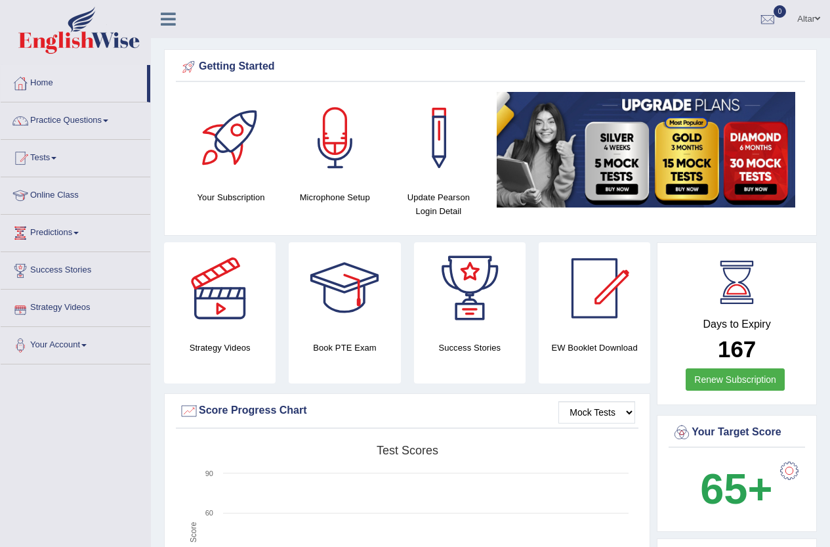
click at [84, 307] on link "Strategy Videos" at bounding box center [76, 306] width 150 height 33
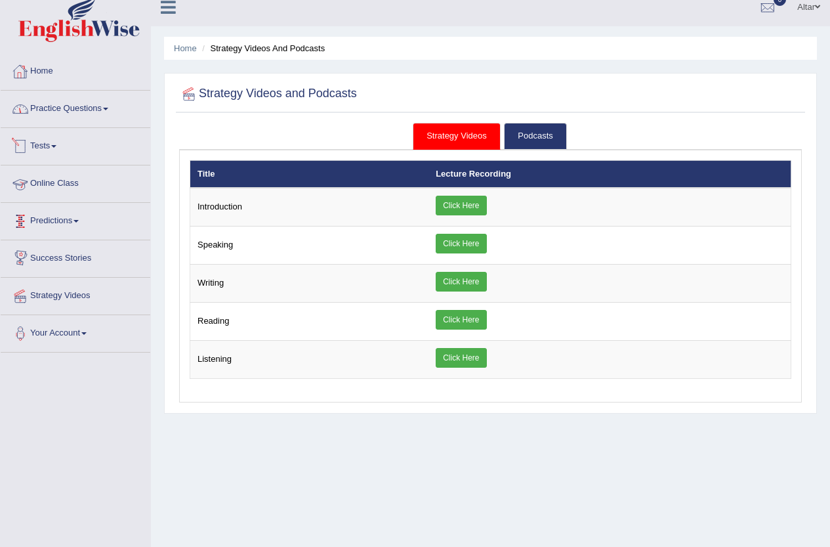
scroll to position [11, 0]
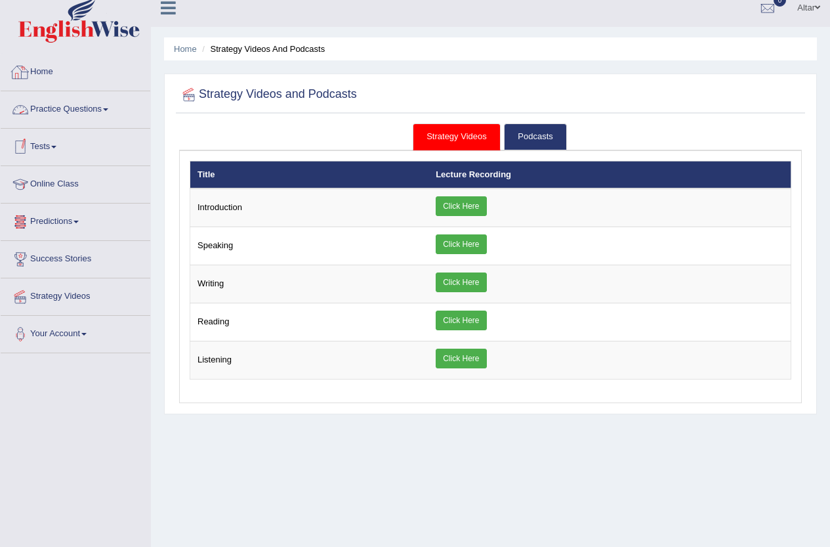
click at [83, 115] on link "Practice Questions" at bounding box center [76, 107] width 150 height 33
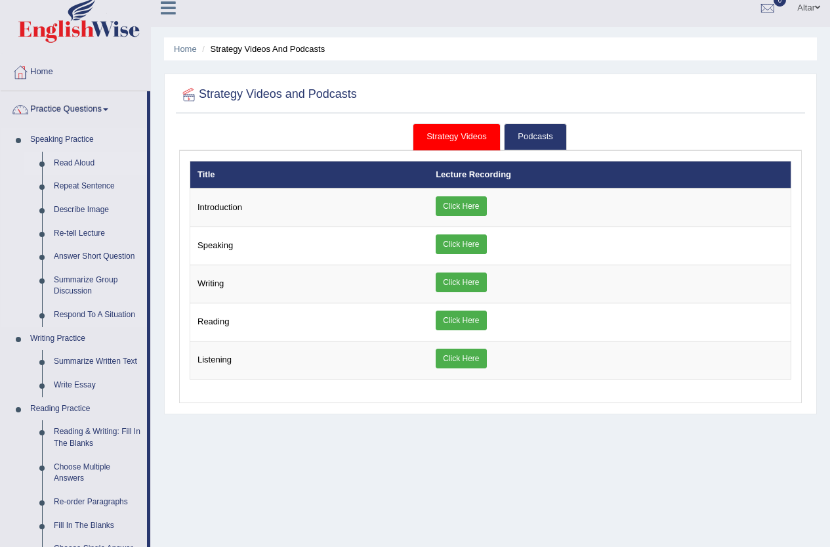
click at [75, 161] on link "Read Aloud" at bounding box center [97, 164] width 99 height 24
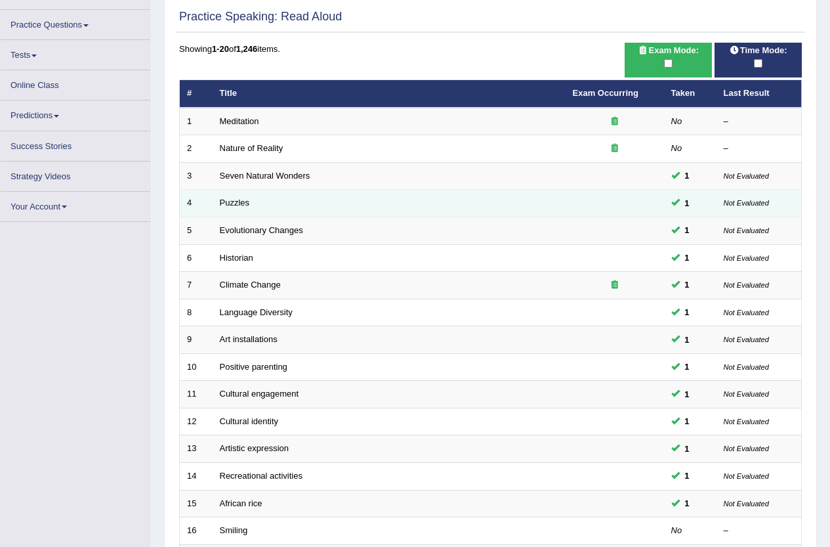
scroll to position [225, 0]
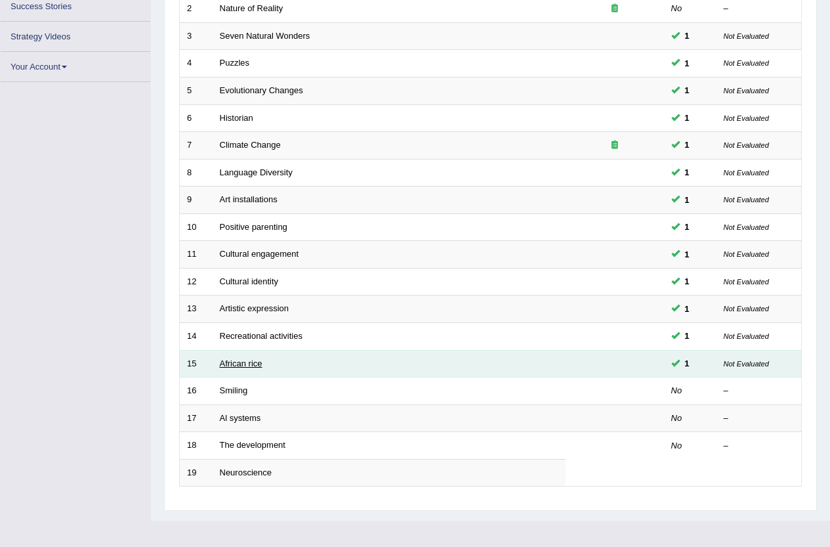
click at [250, 362] on link "African rice" at bounding box center [241, 363] width 43 height 10
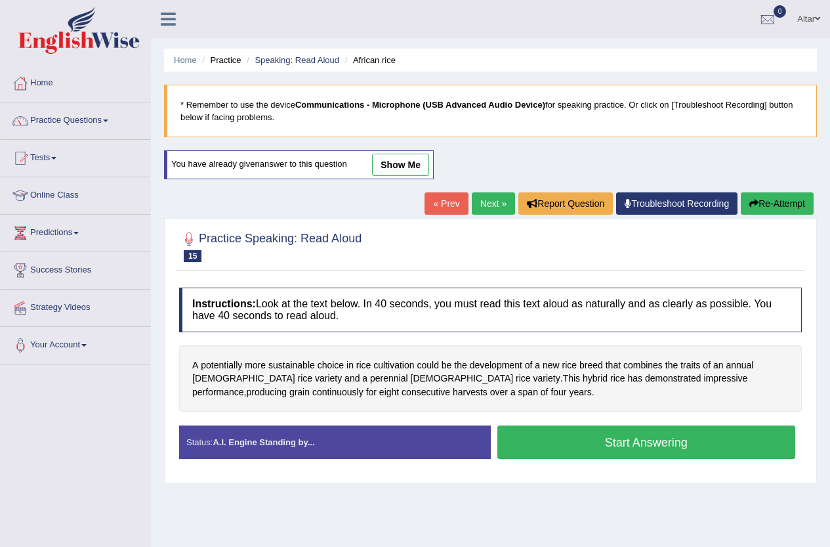
click at [419, 167] on link "show me" at bounding box center [400, 165] width 57 height 22
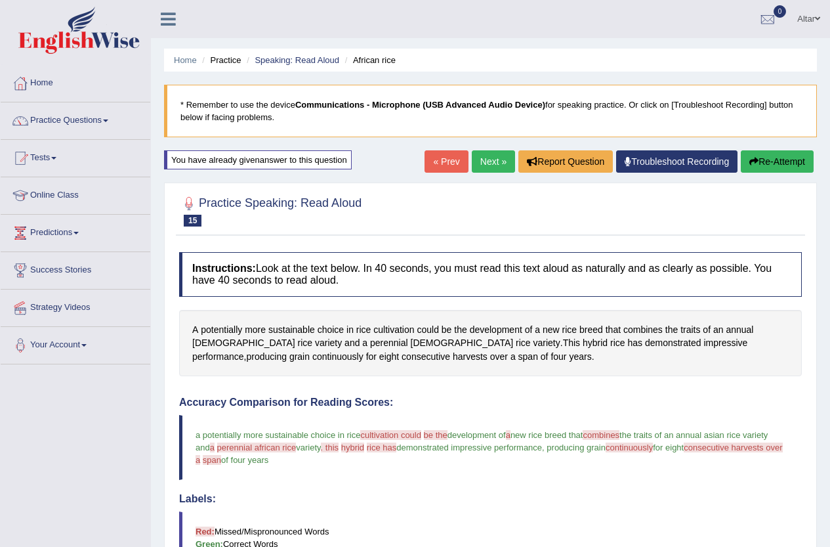
drag, startPoint x: 0, startPoint y: 0, endPoint x: 419, endPoint y: 167, distance: 451.4
click at [425, 167] on link "« Prev" at bounding box center [446, 161] width 43 height 22
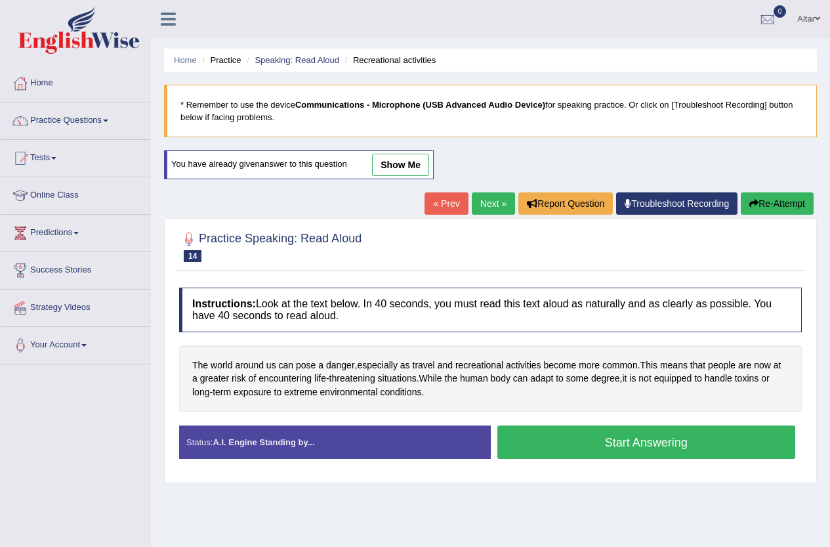
click at [416, 167] on link "show me" at bounding box center [400, 165] width 57 height 22
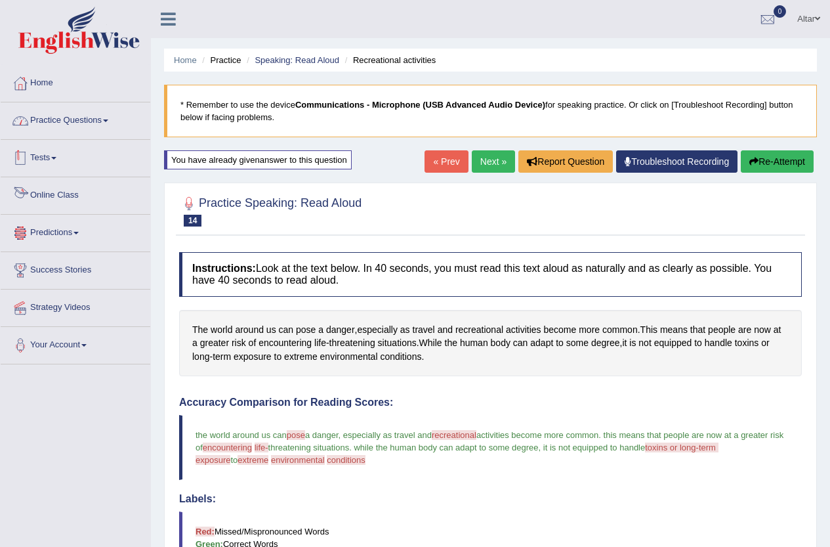
click at [89, 110] on link "Practice Questions" at bounding box center [76, 118] width 150 height 33
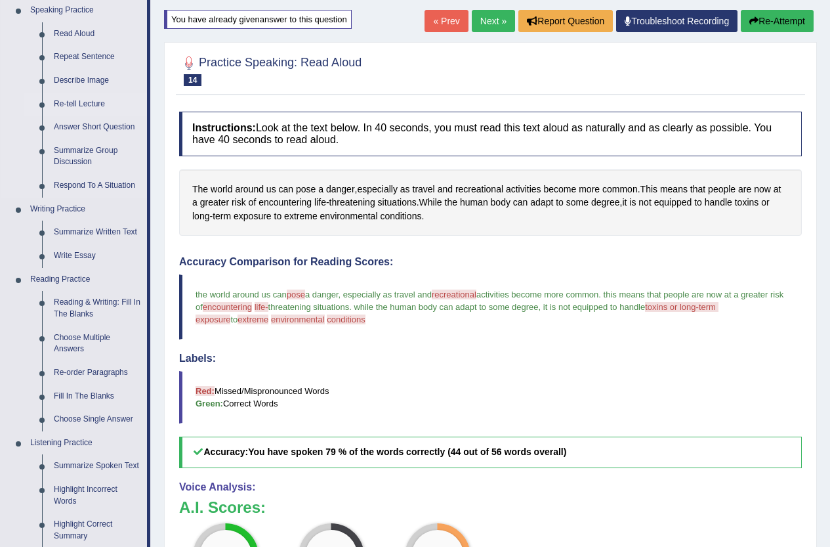
scroll to position [131, 0]
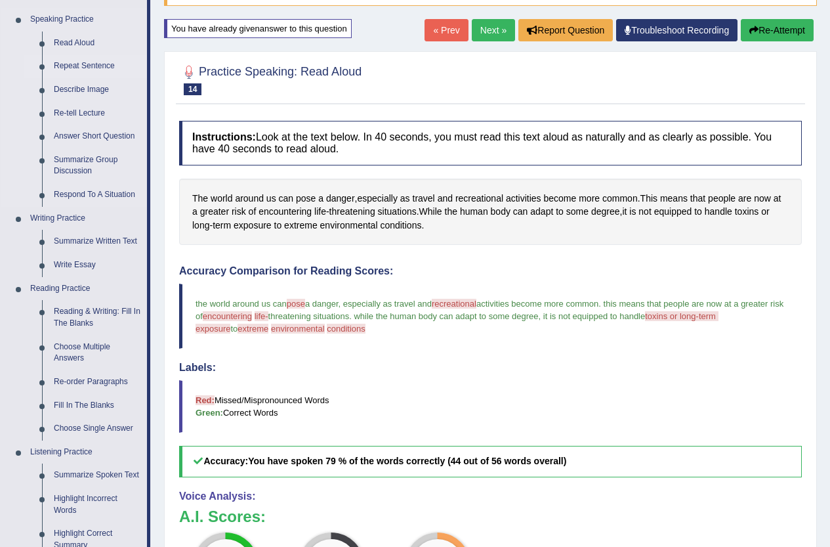
click at [86, 64] on link "Repeat Sentence" at bounding box center [97, 66] width 99 height 24
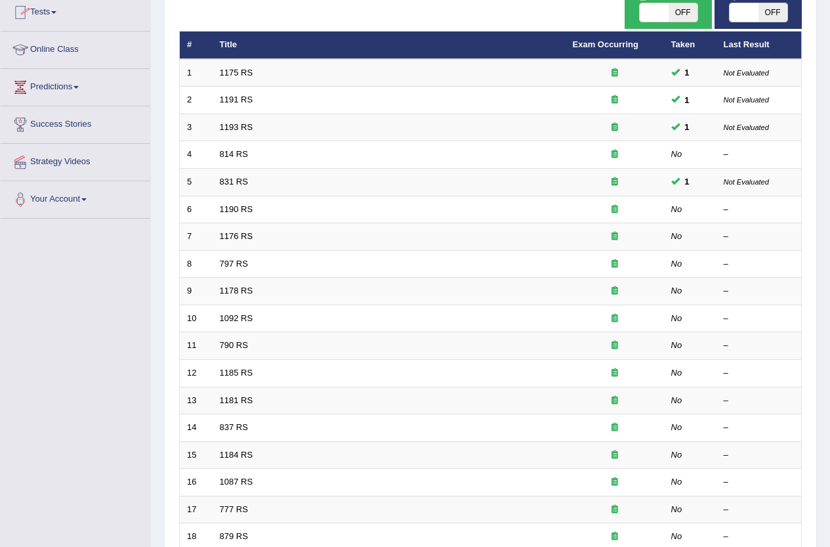
scroll to position [60, 0]
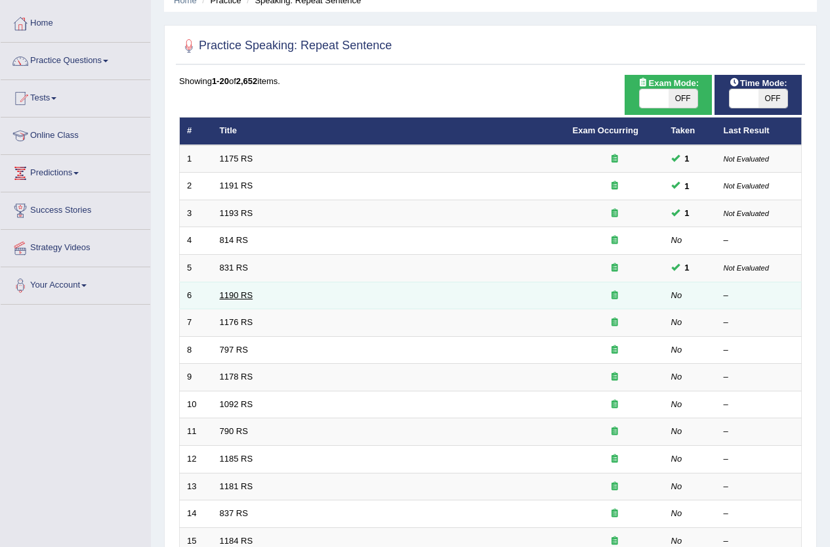
click at [228, 296] on link "1190 RS" at bounding box center [236, 295] width 33 height 10
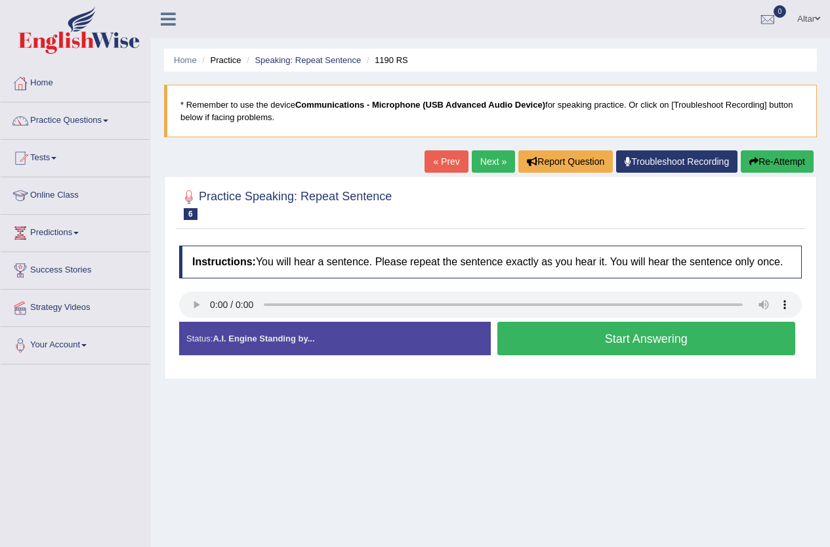
click at [489, 153] on link "Next »" at bounding box center [493, 161] width 43 height 22
click at [520, 350] on button "Start Answering" at bounding box center [647, 338] width 299 height 33
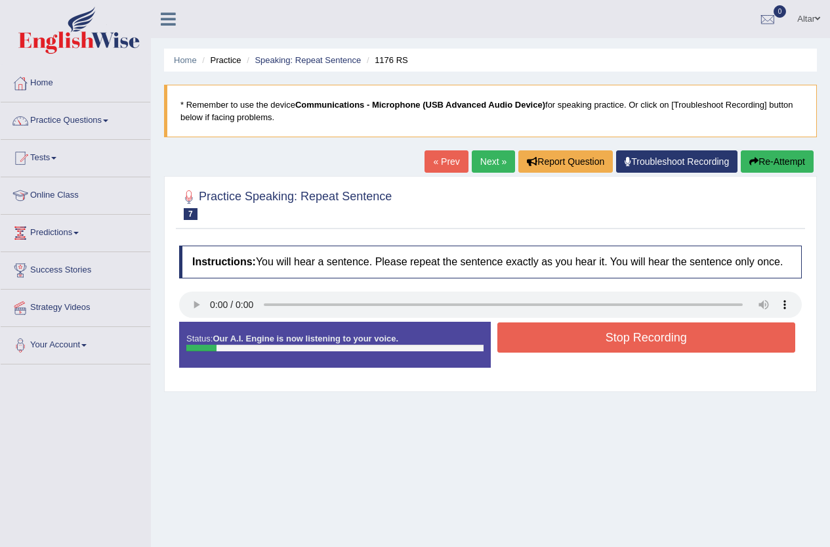
click at [520, 350] on button "Stop Recording" at bounding box center [647, 337] width 299 height 30
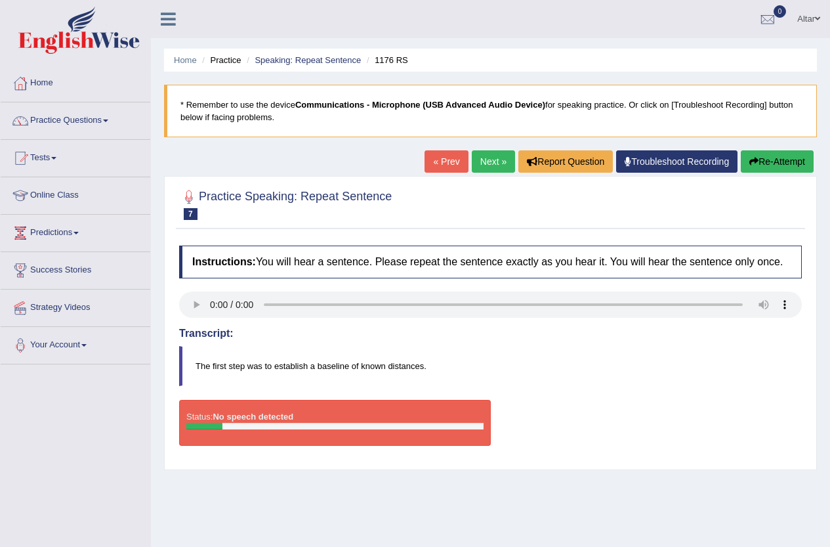
click at [484, 156] on link "Next »" at bounding box center [493, 161] width 43 height 22
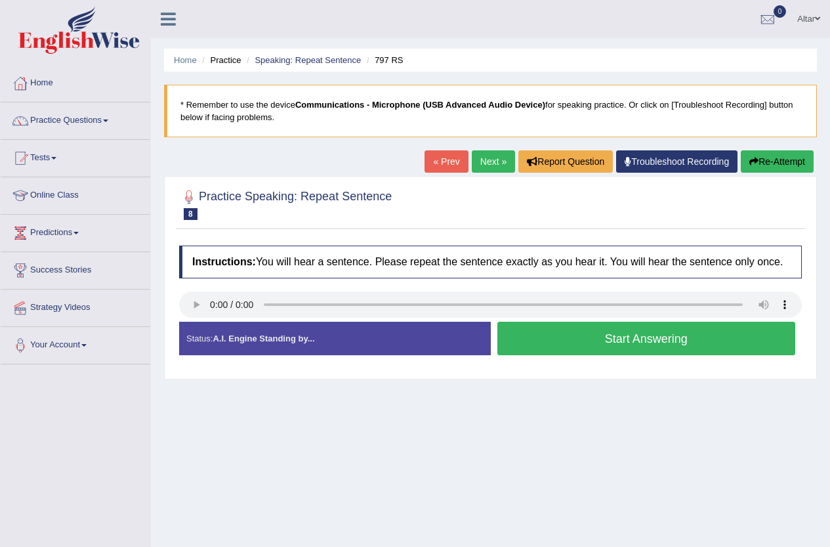
click at [629, 344] on button "Start Answering" at bounding box center [647, 338] width 299 height 33
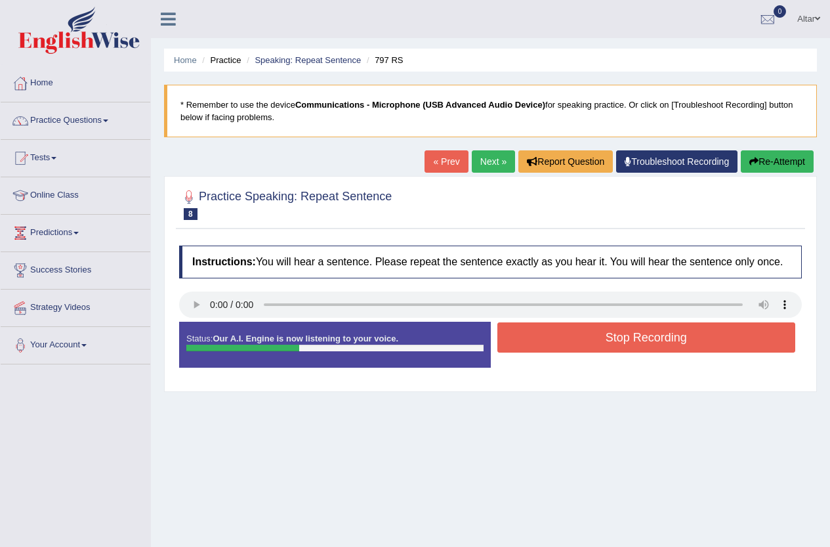
click at [628, 344] on button "Stop Recording" at bounding box center [647, 337] width 299 height 30
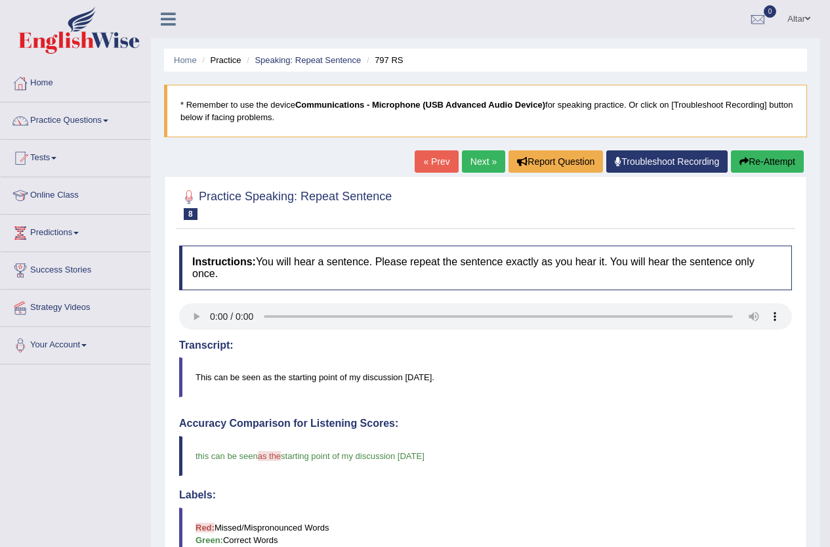
click at [477, 159] on link "Next »" at bounding box center [483, 161] width 43 height 22
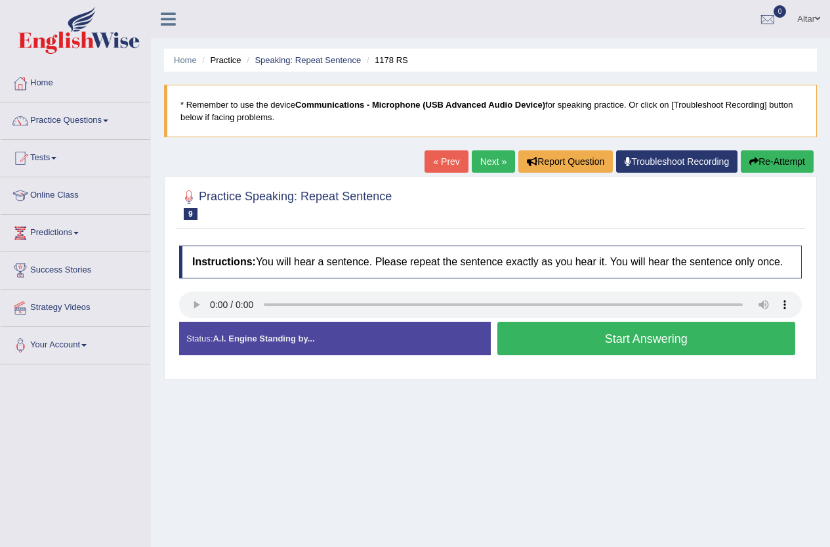
click at [579, 339] on button "Start Answering" at bounding box center [647, 338] width 299 height 33
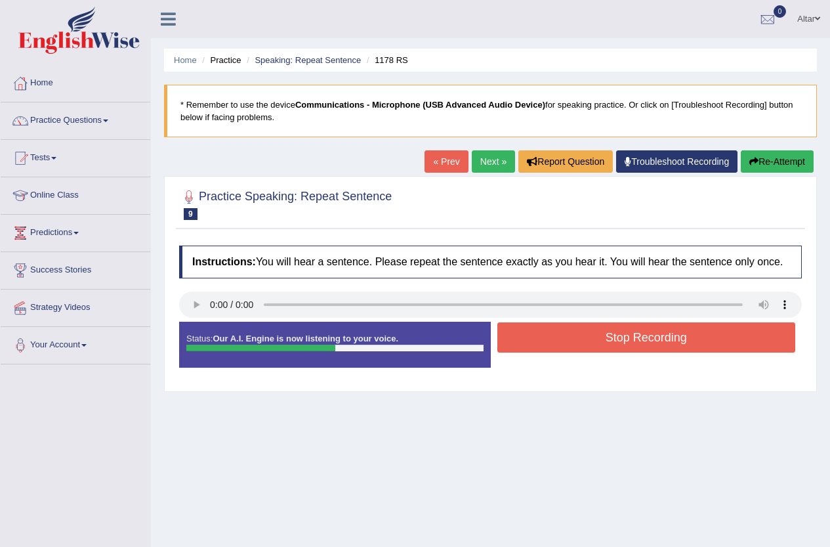
click at [551, 337] on button "Stop Recording" at bounding box center [647, 337] width 299 height 30
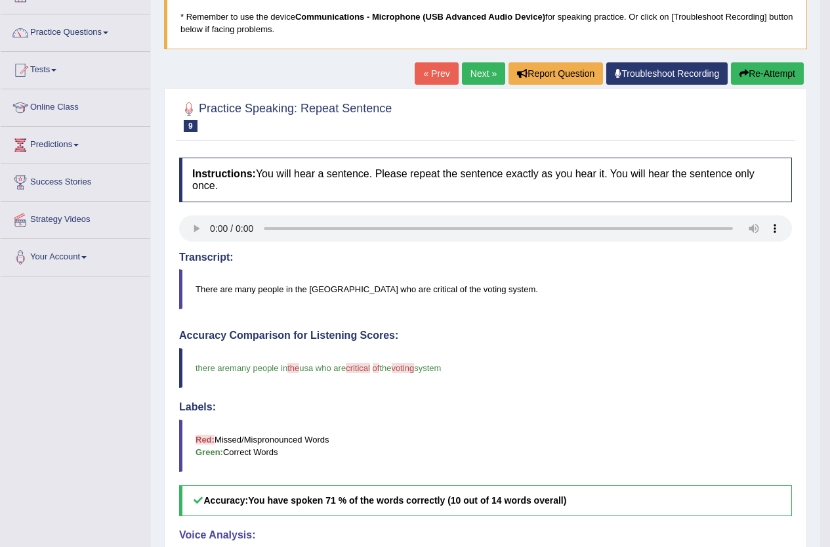
scroll to position [36, 0]
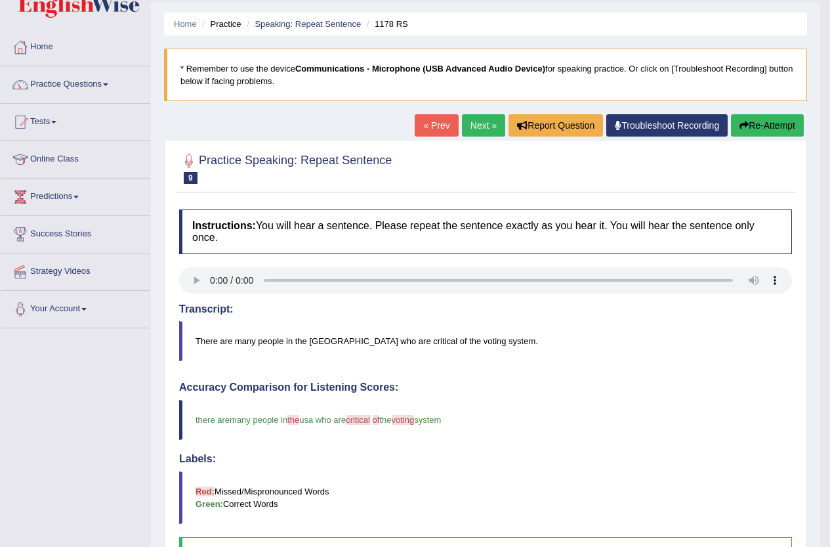
click at [465, 120] on link "Next »" at bounding box center [483, 125] width 43 height 22
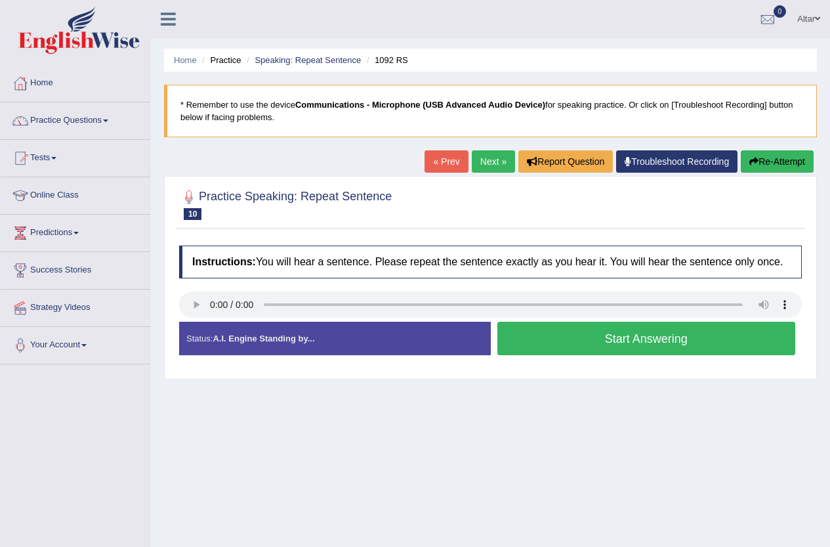
click at [557, 337] on button "Start Answering" at bounding box center [647, 338] width 299 height 33
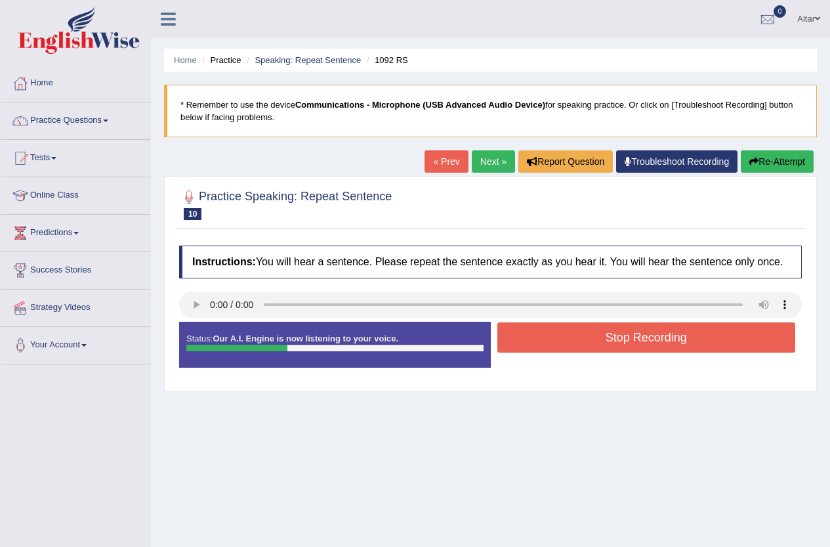
click at [547, 335] on button "Stop Recording" at bounding box center [647, 337] width 299 height 30
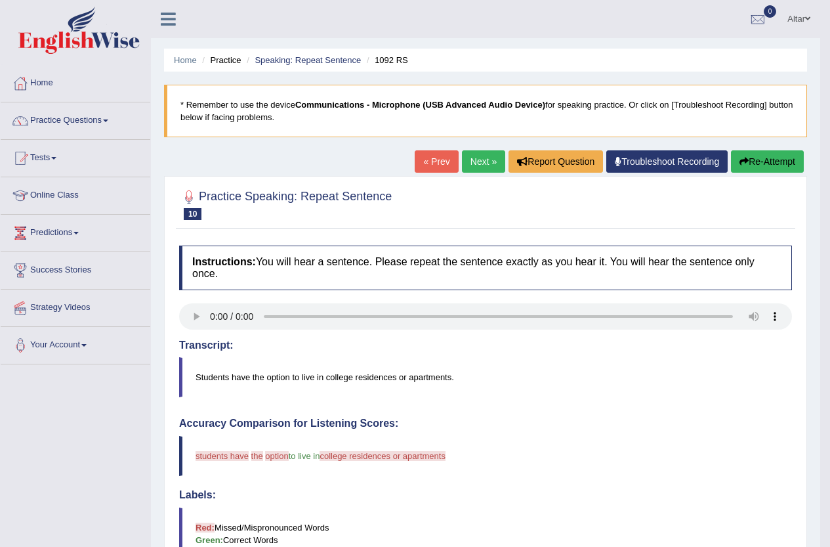
click at [463, 163] on link "Next »" at bounding box center [483, 161] width 43 height 22
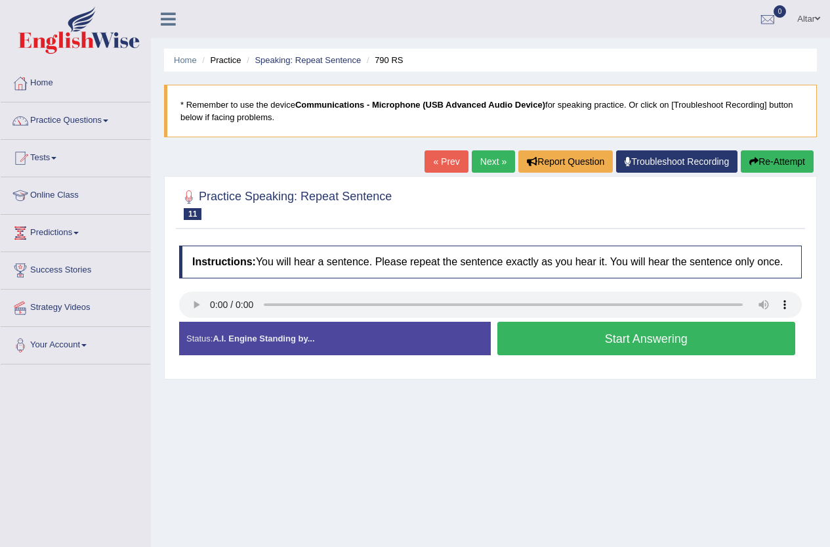
click at [558, 335] on button "Start Answering" at bounding box center [647, 338] width 299 height 33
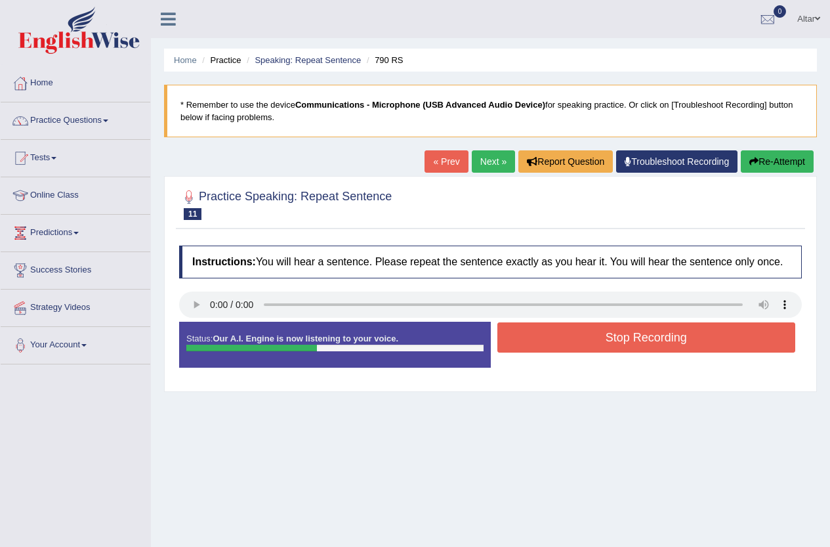
click at [534, 339] on button "Stop Recording" at bounding box center [647, 337] width 299 height 30
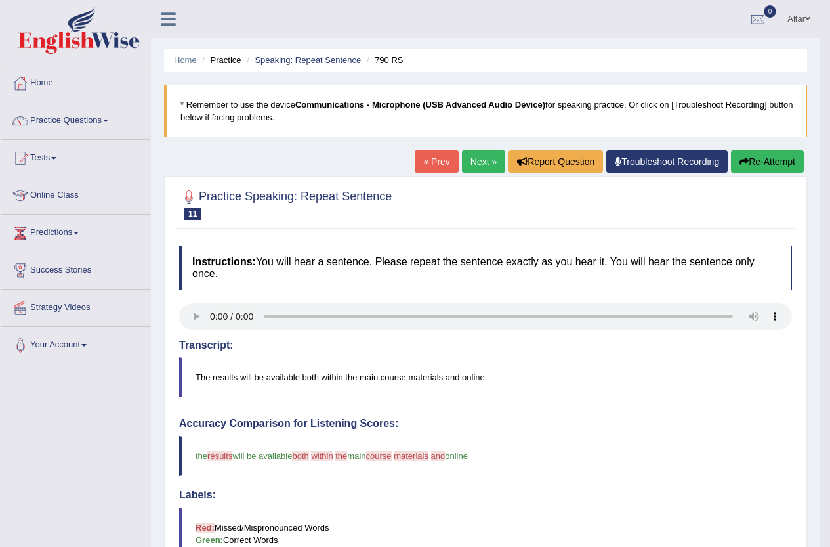
click at [466, 157] on link "Next »" at bounding box center [483, 161] width 43 height 22
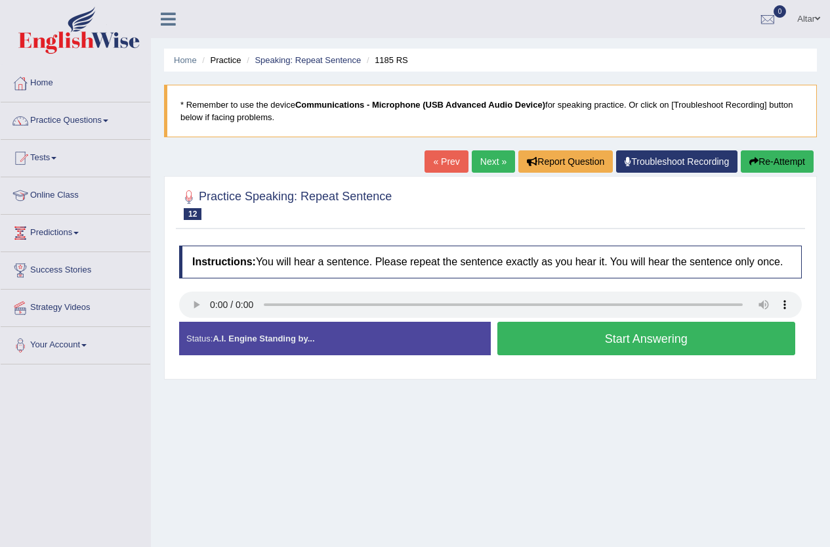
click at [572, 336] on button "Start Answering" at bounding box center [647, 338] width 299 height 33
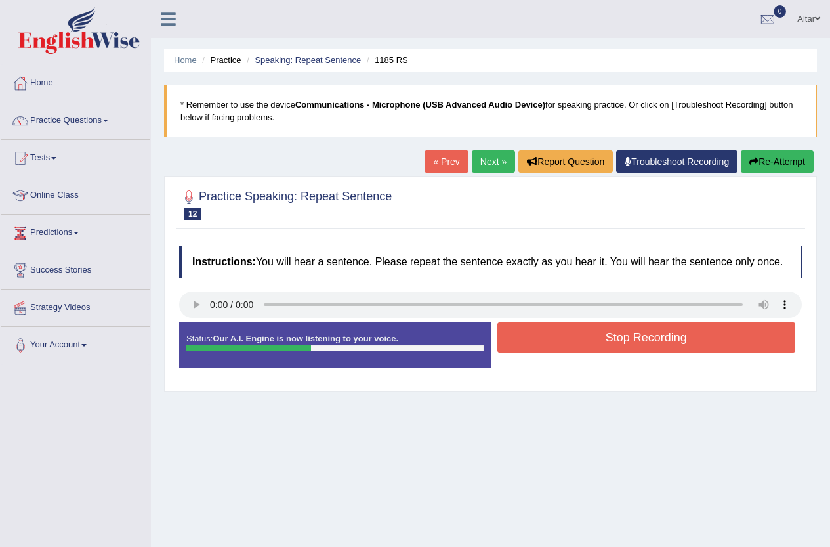
click at [584, 335] on button "Stop Recording" at bounding box center [647, 337] width 299 height 30
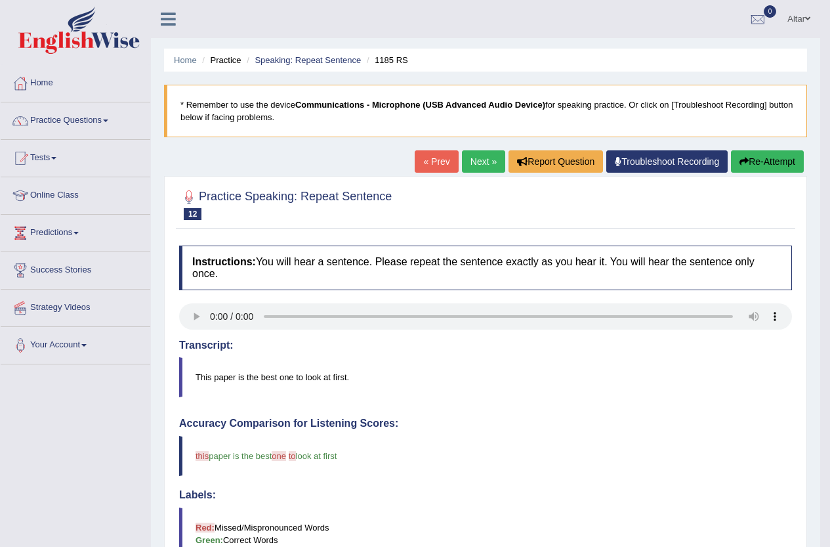
click at [472, 162] on link "Next »" at bounding box center [483, 161] width 43 height 22
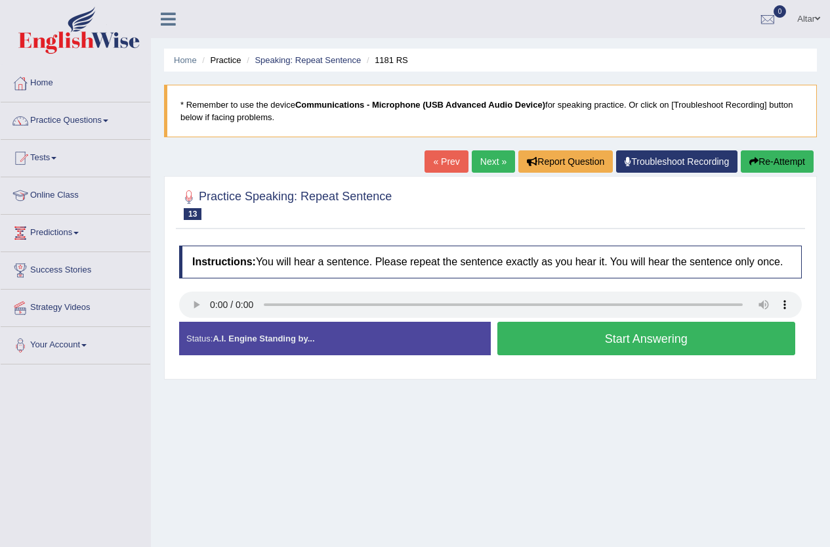
click at [605, 337] on button "Start Answering" at bounding box center [647, 338] width 299 height 33
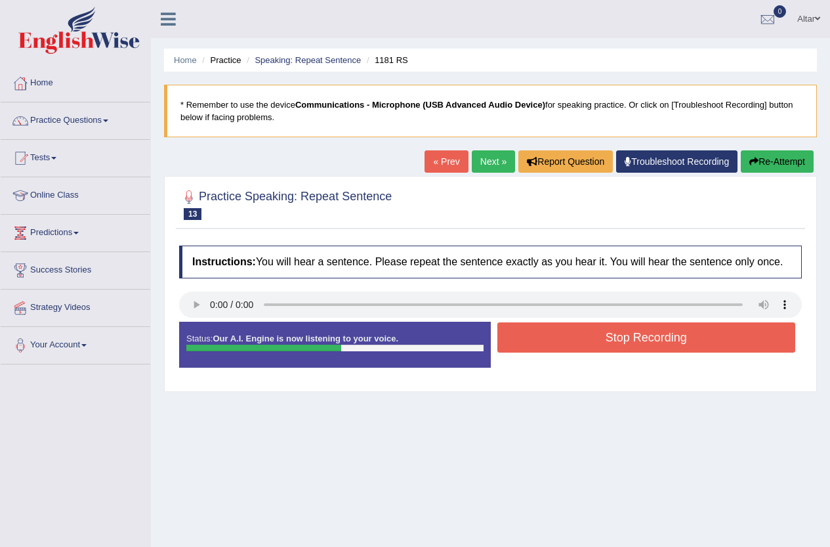
click at [564, 339] on button "Stop Recording" at bounding box center [647, 337] width 299 height 30
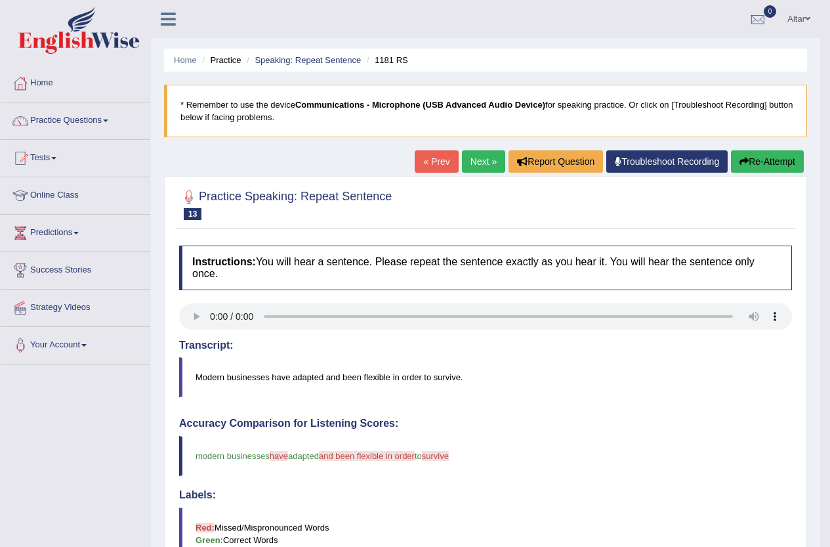
click at [477, 158] on link "Next »" at bounding box center [483, 161] width 43 height 22
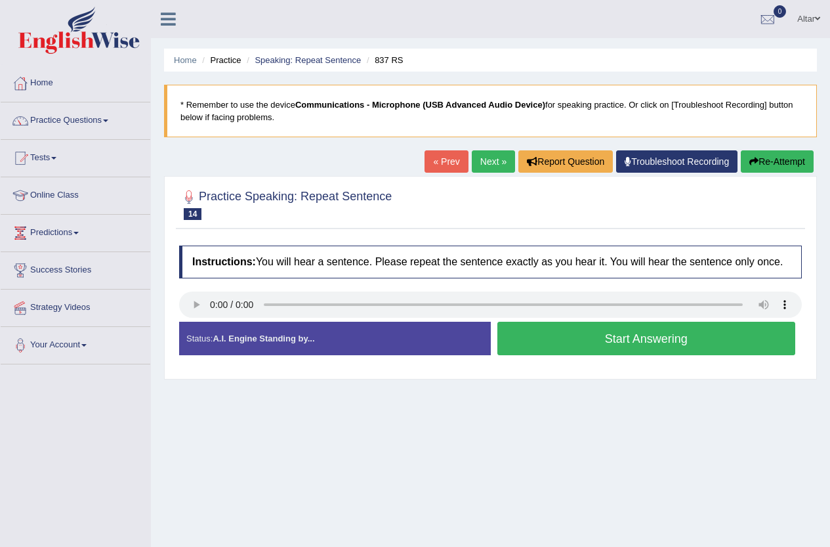
click at [581, 330] on button "Start Answering" at bounding box center [647, 338] width 299 height 33
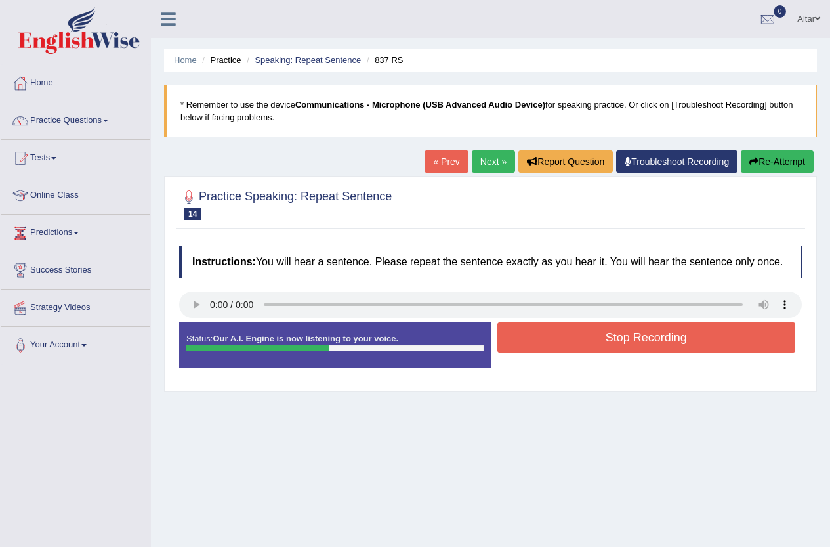
click at [581, 330] on button "Stop Recording" at bounding box center [647, 337] width 299 height 30
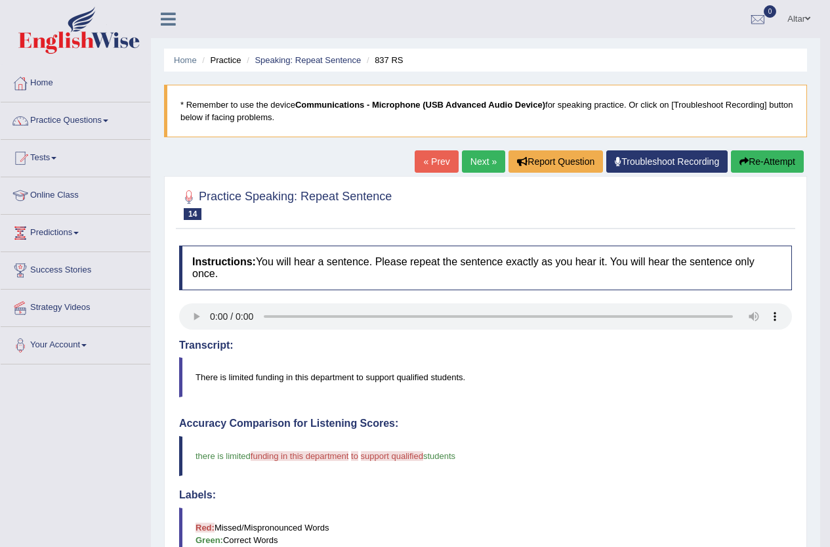
click at [483, 160] on link "Next »" at bounding box center [483, 161] width 43 height 22
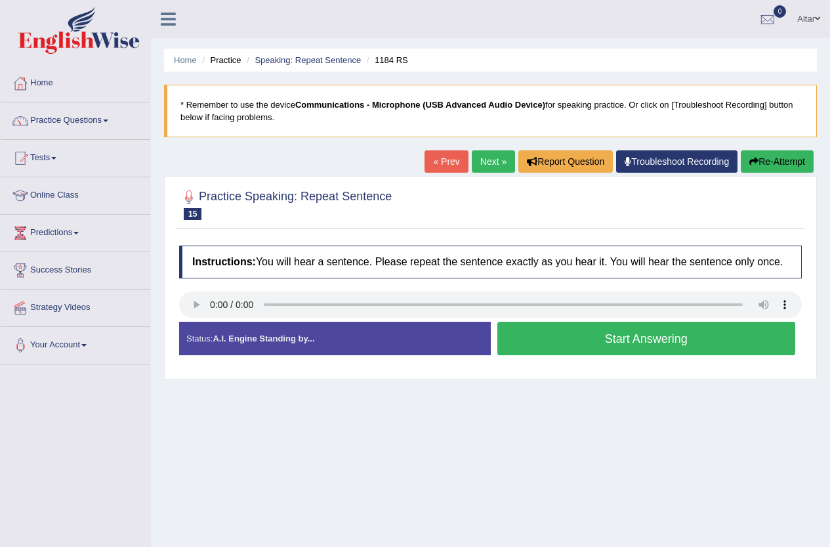
click at [580, 340] on button "Start Answering" at bounding box center [647, 338] width 299 height 33
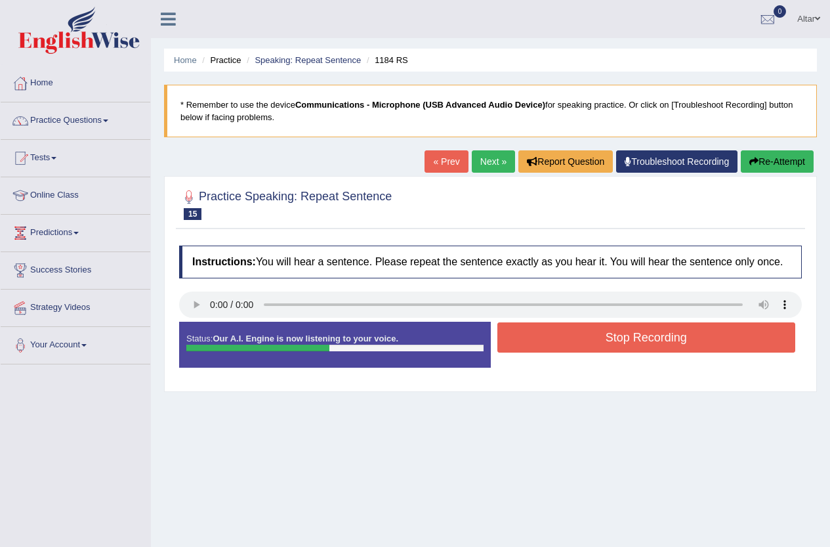
click at [589, 338] on button "Stop Recording" at bounding box center [647, 337] width 299 height 30
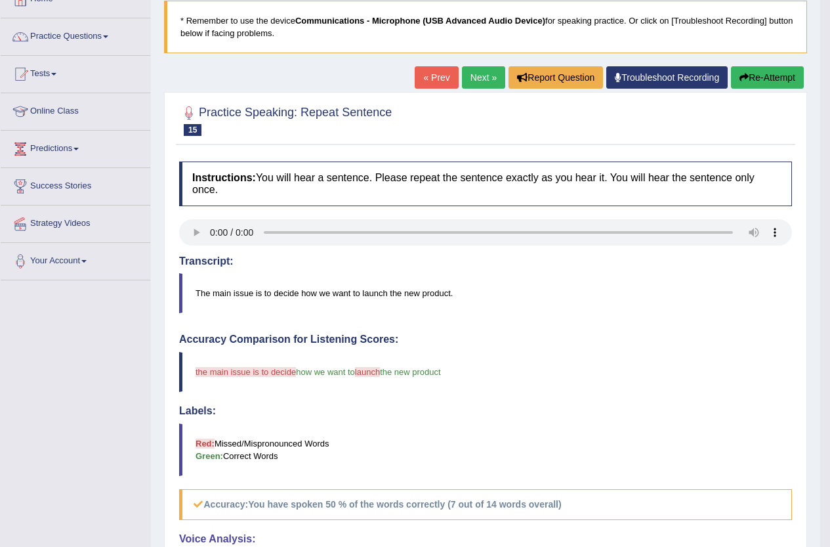
scroll to position [66, 0]
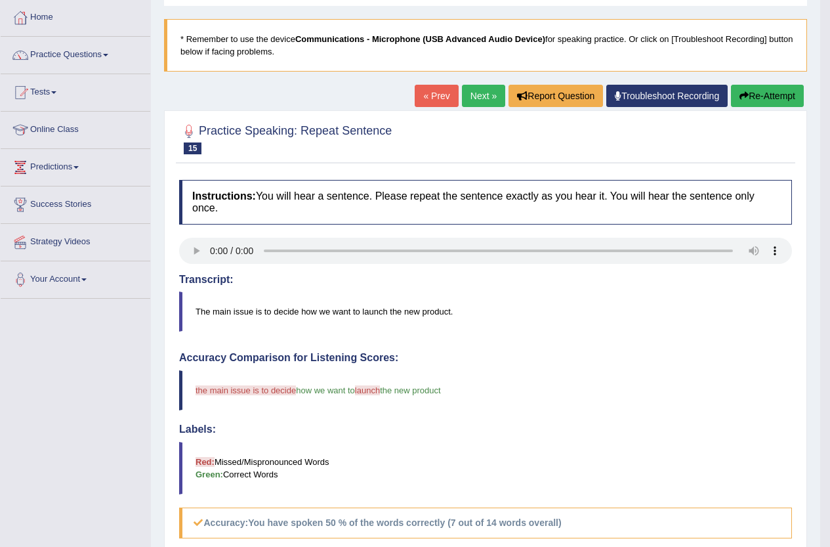
click at [462, 100] on link "Next »" at bounding box center [483, 96] width 43 height 22
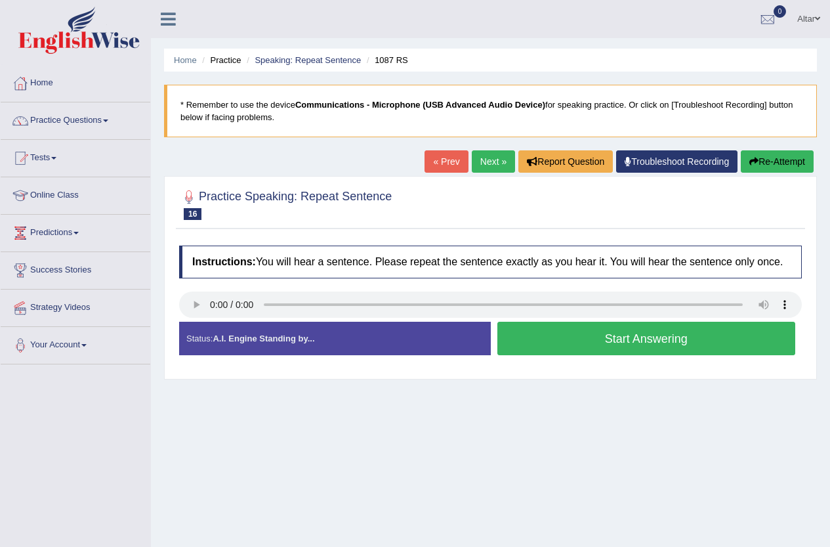
click at [576, 336] on button "Start Answering" at bounding box center [647, 338] width 299 height 33
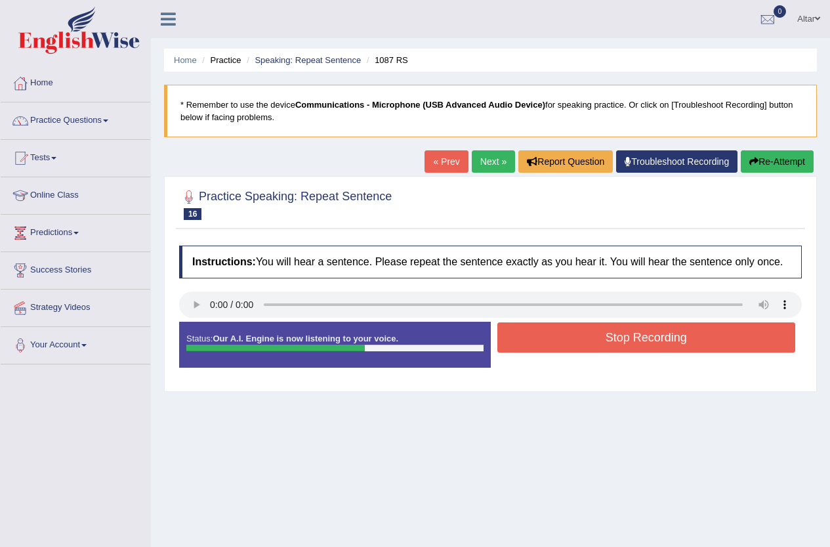
click at [576, 336] on button "Stop Recording" at bounding box center [647, 337] width 299 height 30
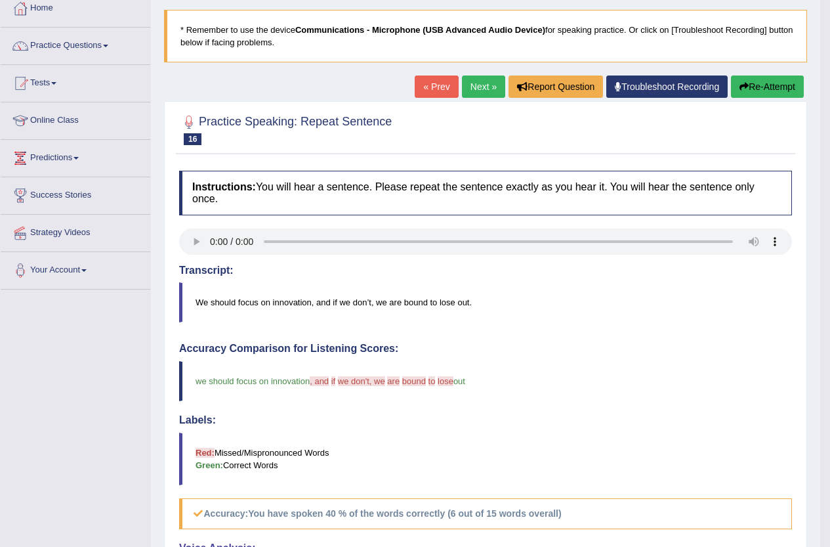
scroll to position [66, 0]
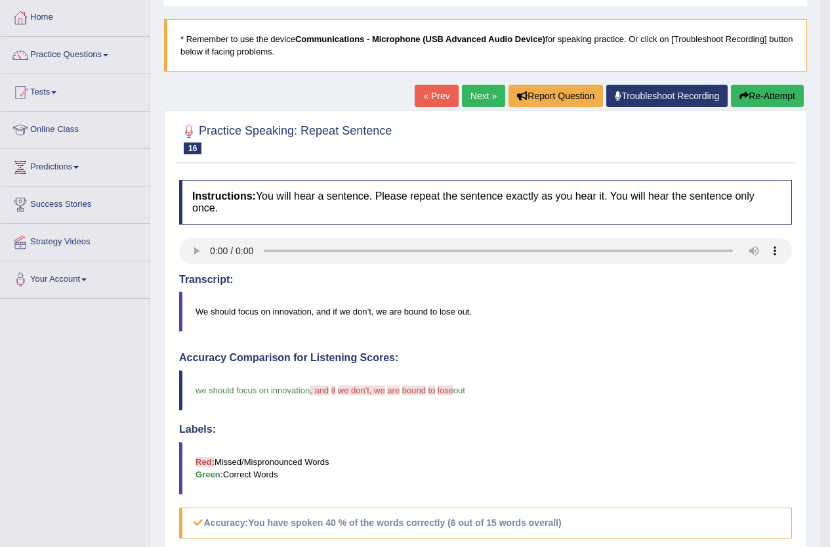
click at [481, 89] on link "Next »" at bounding box center [483, 96] width 43 height 22
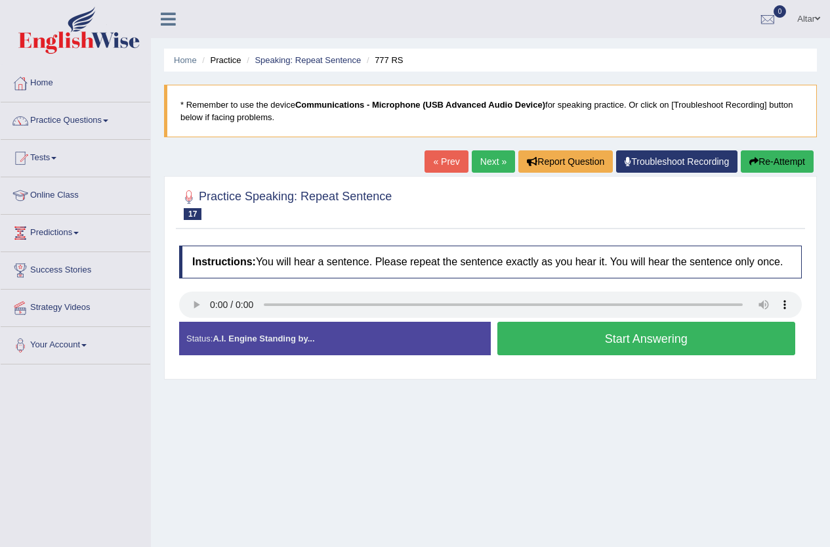
click at [611, 337] on button "Start Answering" at bounding box center [647, 338] width 299 height 33
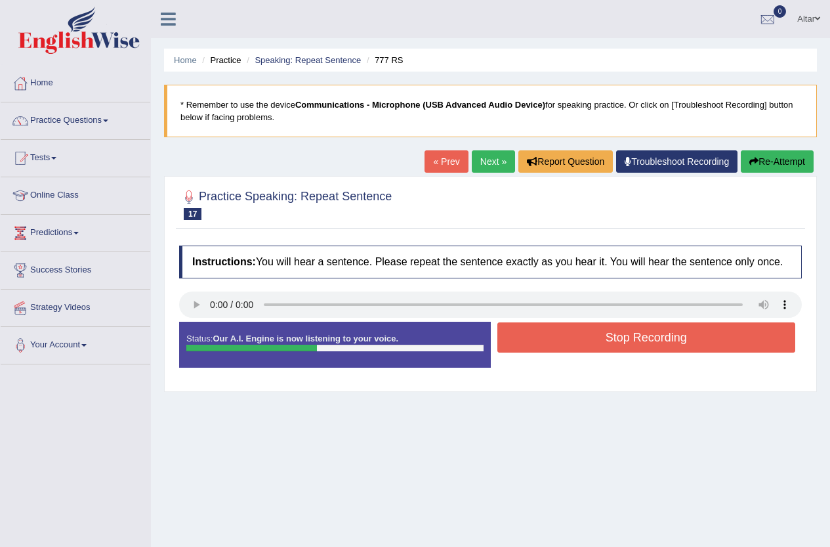
click at [611, 337] on button "Stop Recording" at bounding box center [647, 337] width 299 height 30
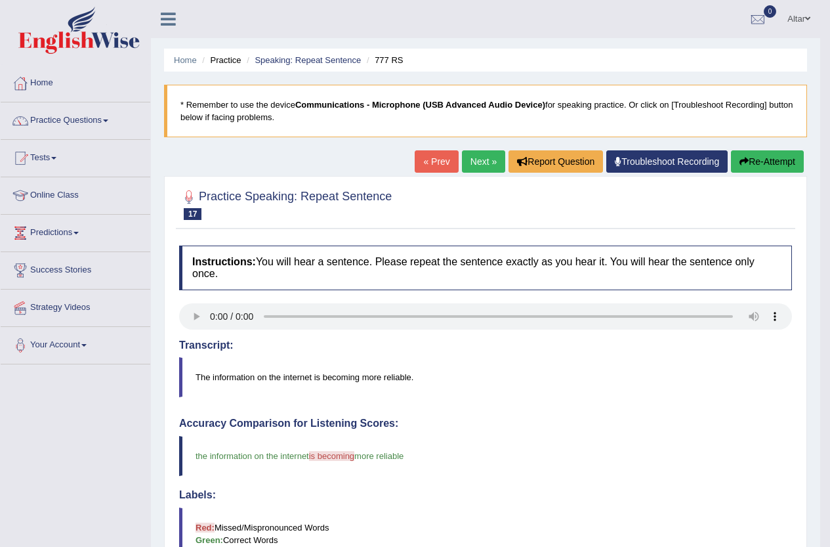
click at [475, 154] on link "Next »" at bounding box center [483, 161] width 43 height 22
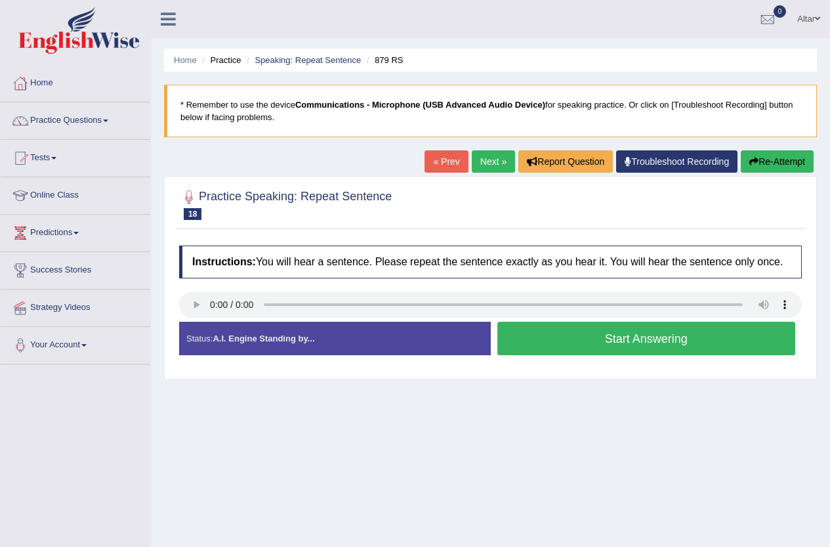
click at [610, 335] on button "Start Answering" at bounding box center [647, 338] width 299 height 33
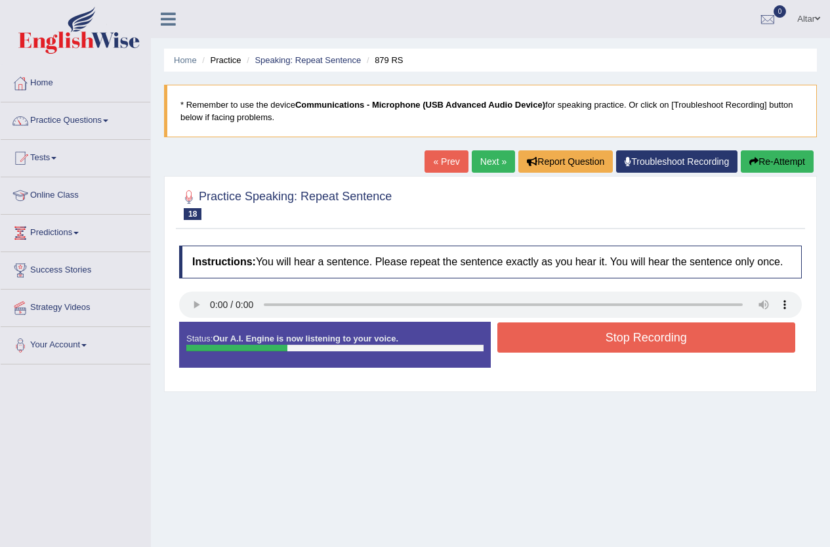
click at [588, 337] on button "Stop Recording" at bounding box center [647, 337] width 299 height 30
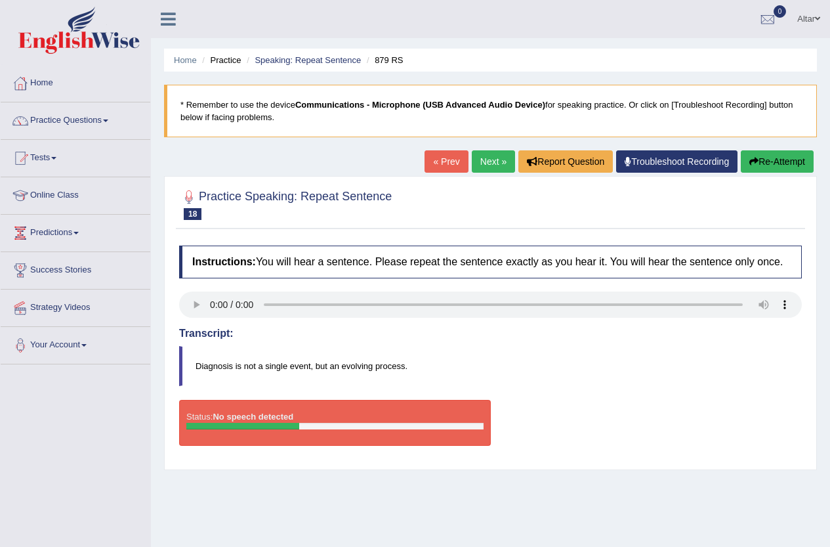
click at [502, 164] on link "Next »" at bounding box center [493, 161] width 43 height 22
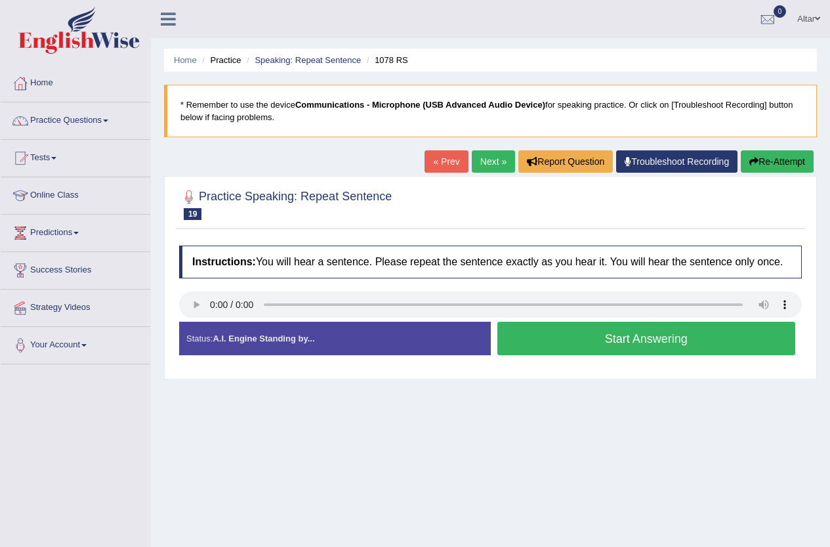
click at [544, 325] on button "Start Answering" at bounding box center [647, 338] width 299 height 33
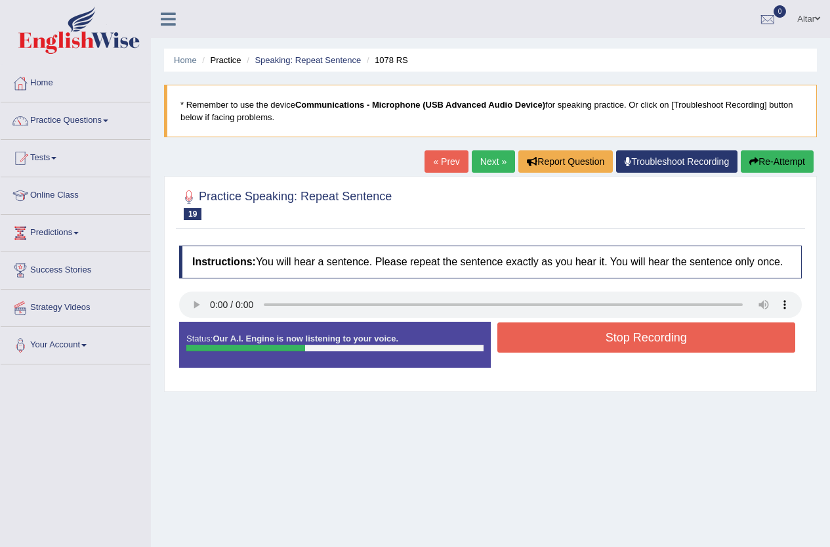
click at [532, 343] on button "Stop Recording" at bounding box center [647, 337] width 299 height 30
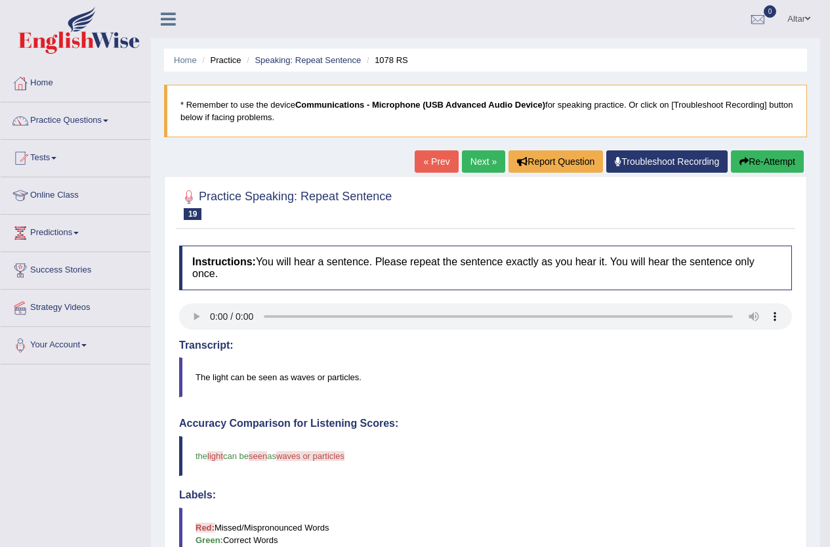
click at [474, 168] on link "Next »" at bounding box center [483, 161] width 43 height 22
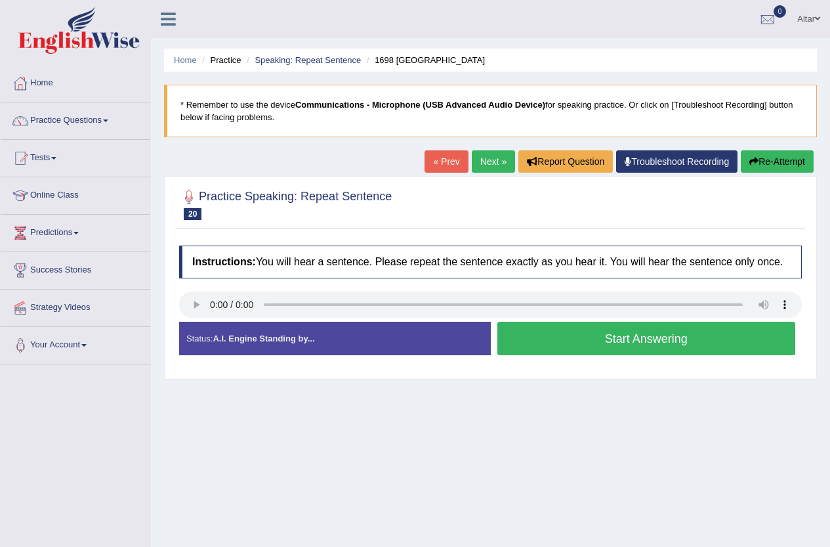
click at [528, 330] on button "Start Answering" at bounding box center [647, 338] width 299 height 33
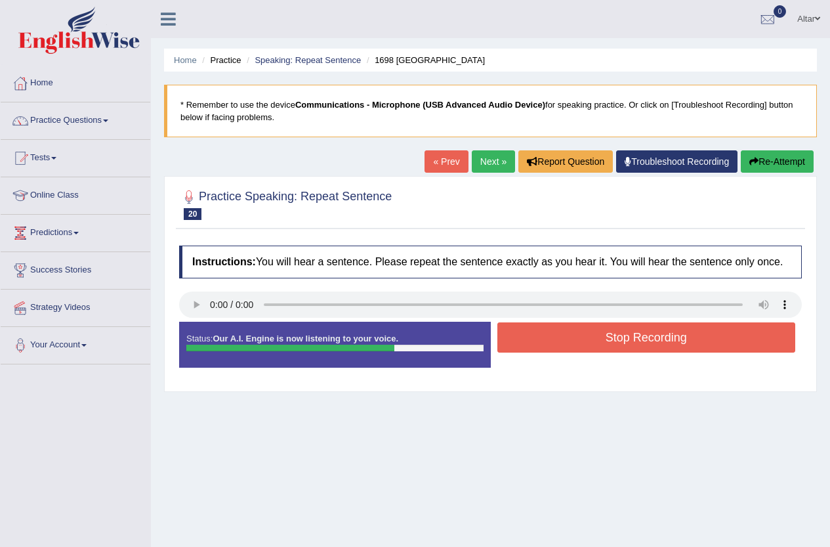
click at [528, 330] on button "Stop Recording" at bounding box center [647, 337] width 299 height 30
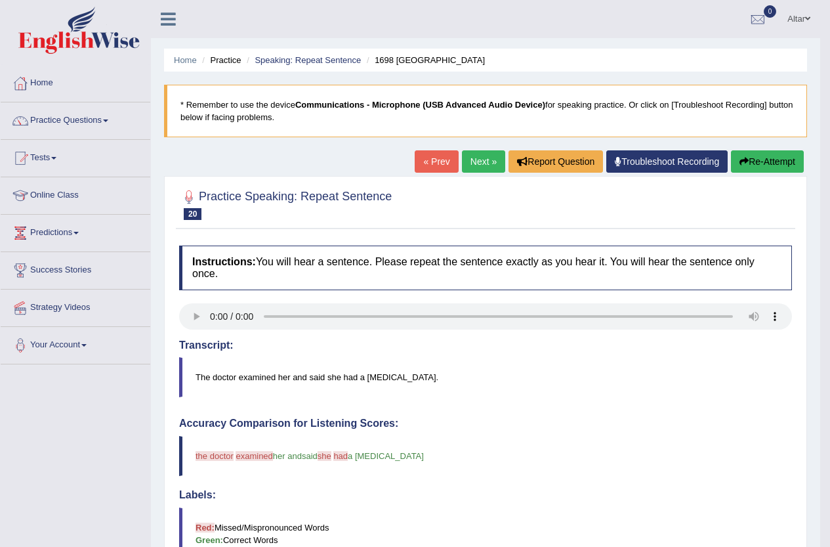
click at [481, 161] on link "Next »" at bounding box center [483, 161] width 43 height 22
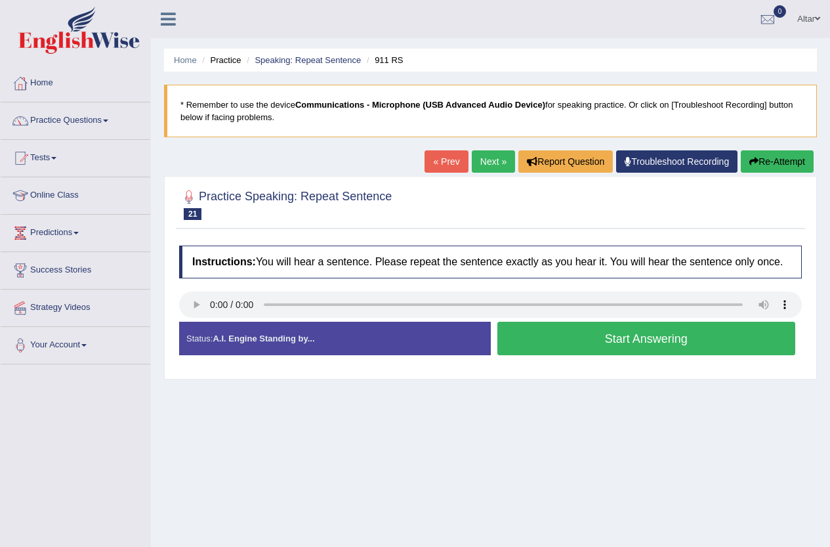
click at [809, 12] on link "Altar" at bounding box center [809, 17] width 43 height 34
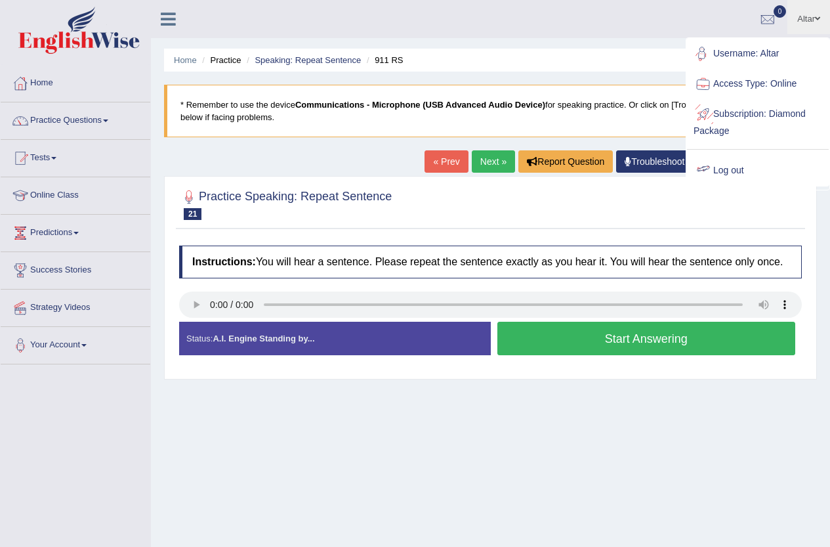
click at [751, 172] on link "Log out" at bounding box center [758, 171] width 142 height 30
